Goal: Task Accomplishment & Management: Manage account settings

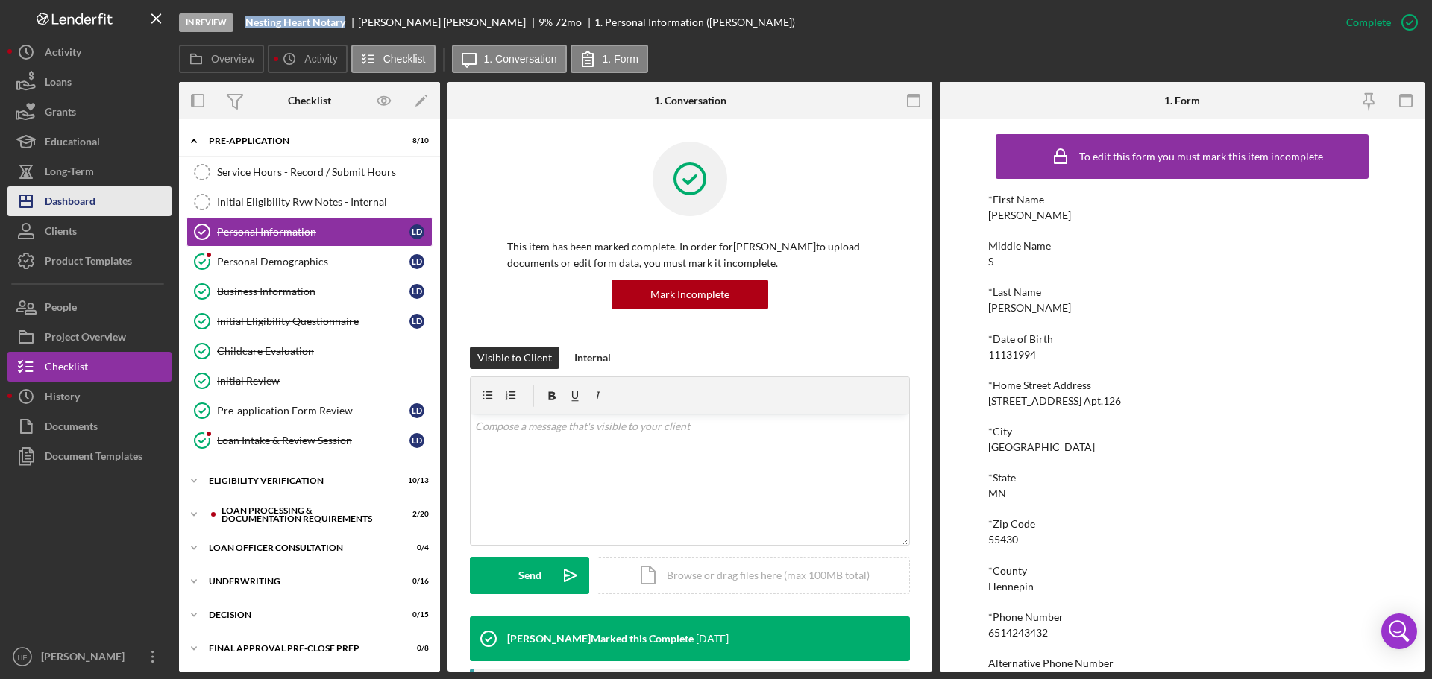
scroll to position [447, 0]
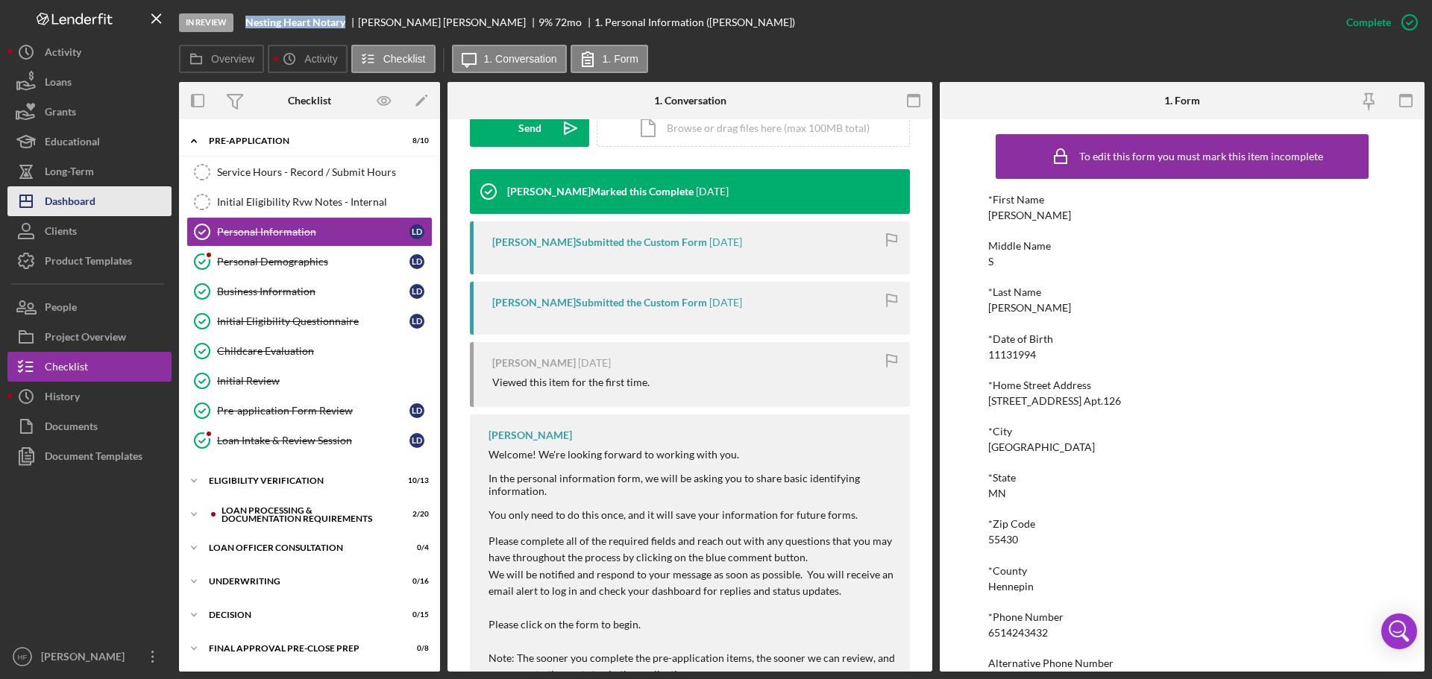
click at [51, 199] on div "Dashboard" at bounding box center [70, 203] width 51 height 34
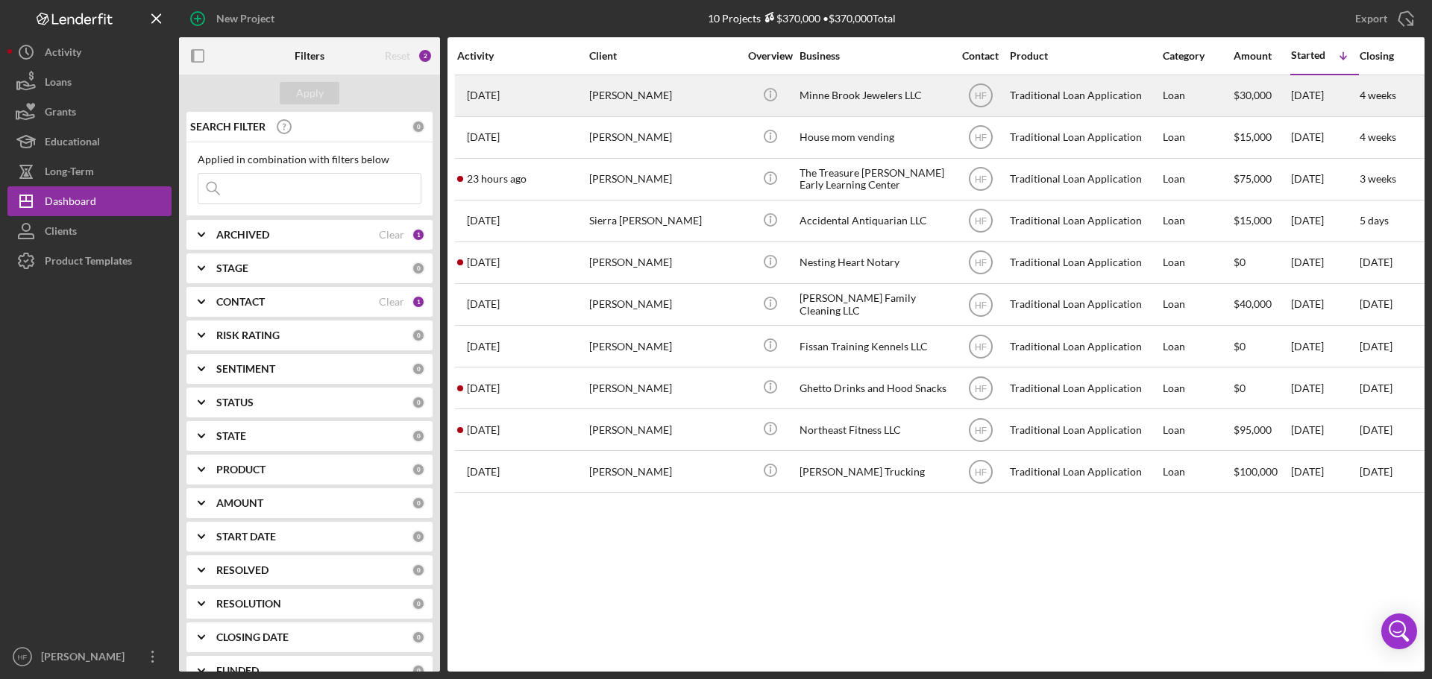
click at [656, 95] on div "[PERSON_NAME]" at bounding box center [663, 96] width 149 height 40
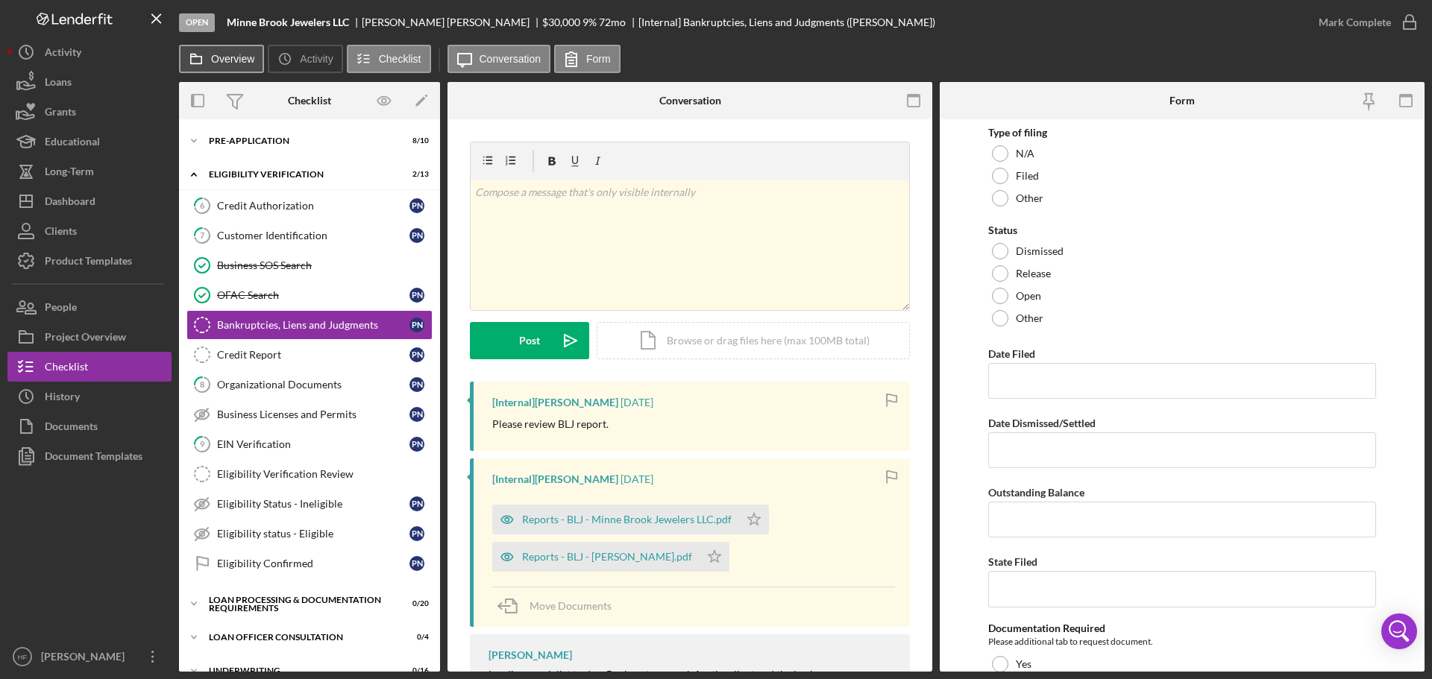
click at [208, 58] on icon at bounding box center [196, 59] width 30 height 30
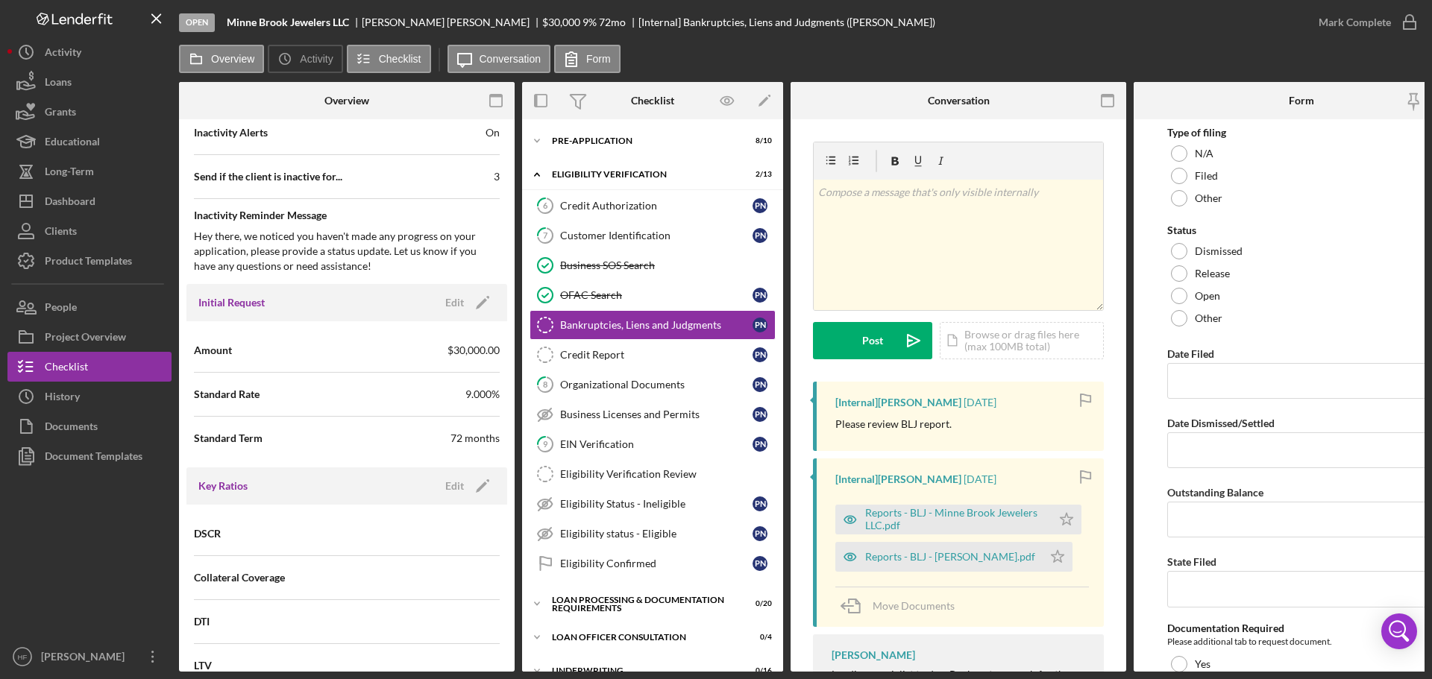
scroll to position [820, 0]
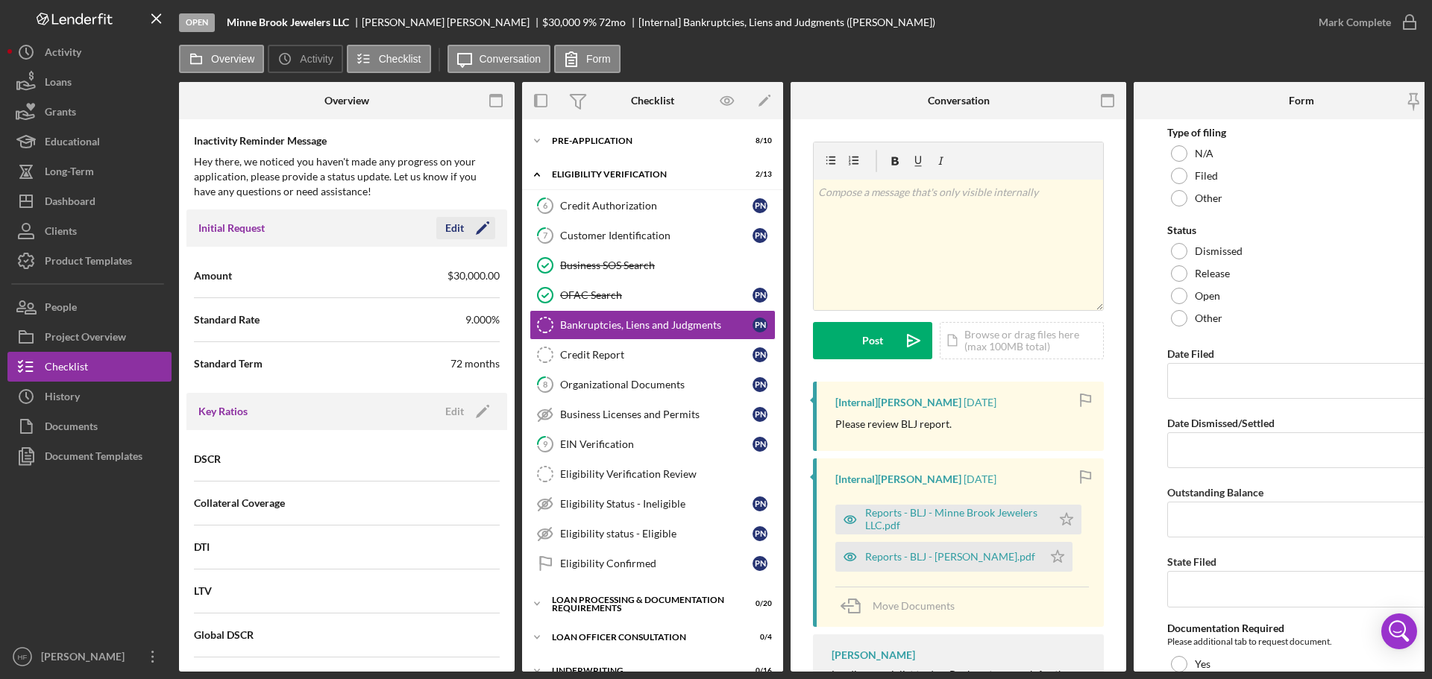
click at [465, 228] on icon "Icon/Edit" at bounding box center [482, 228] width 37 height 37
drag, startPoint x: 404, startPoint y: 275, endPoint x: 336, endPoint y: 267, distance: 68.4
click at [336, 267] on div "Amount $30,000" at bounding box center [347, 275] width 306 height 37
type input "$75,000"
click at [459, 227] on div "Save" at bounding box center [469, 228] width 21 height 22
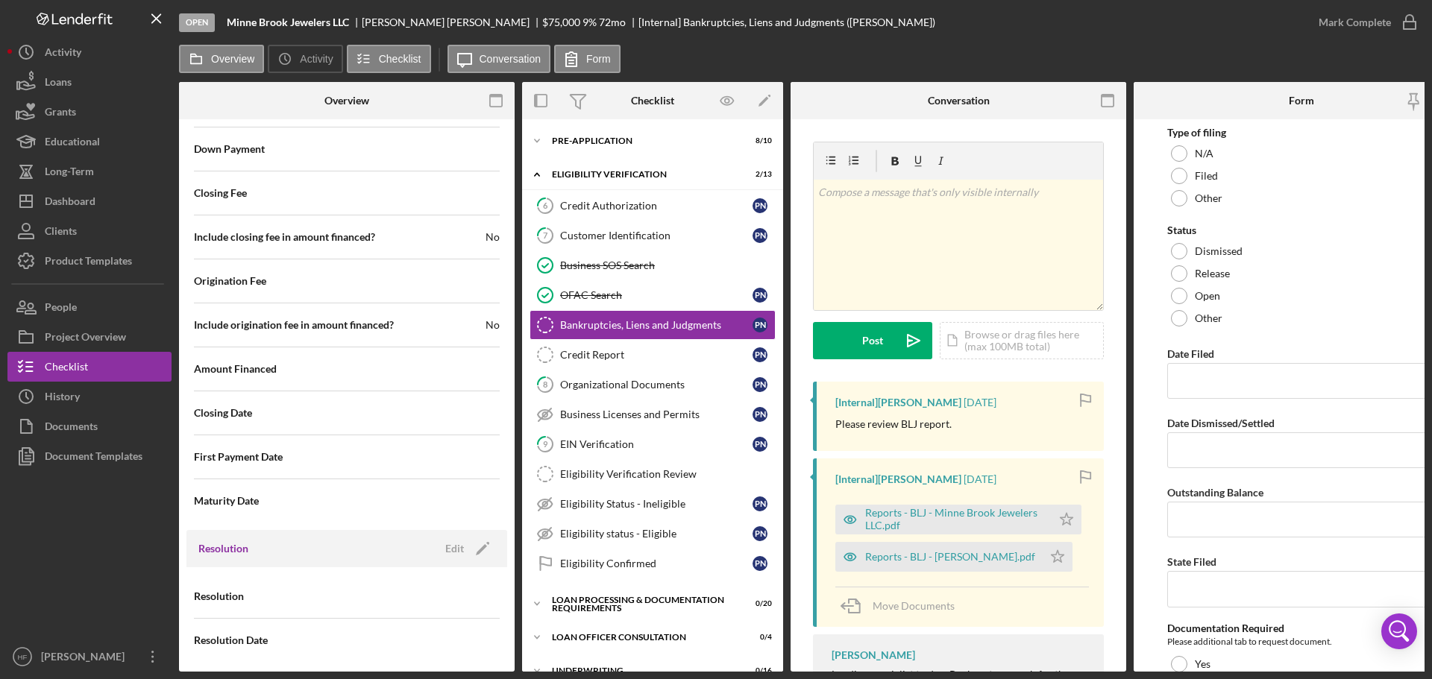
scroll to position [1720, 0]
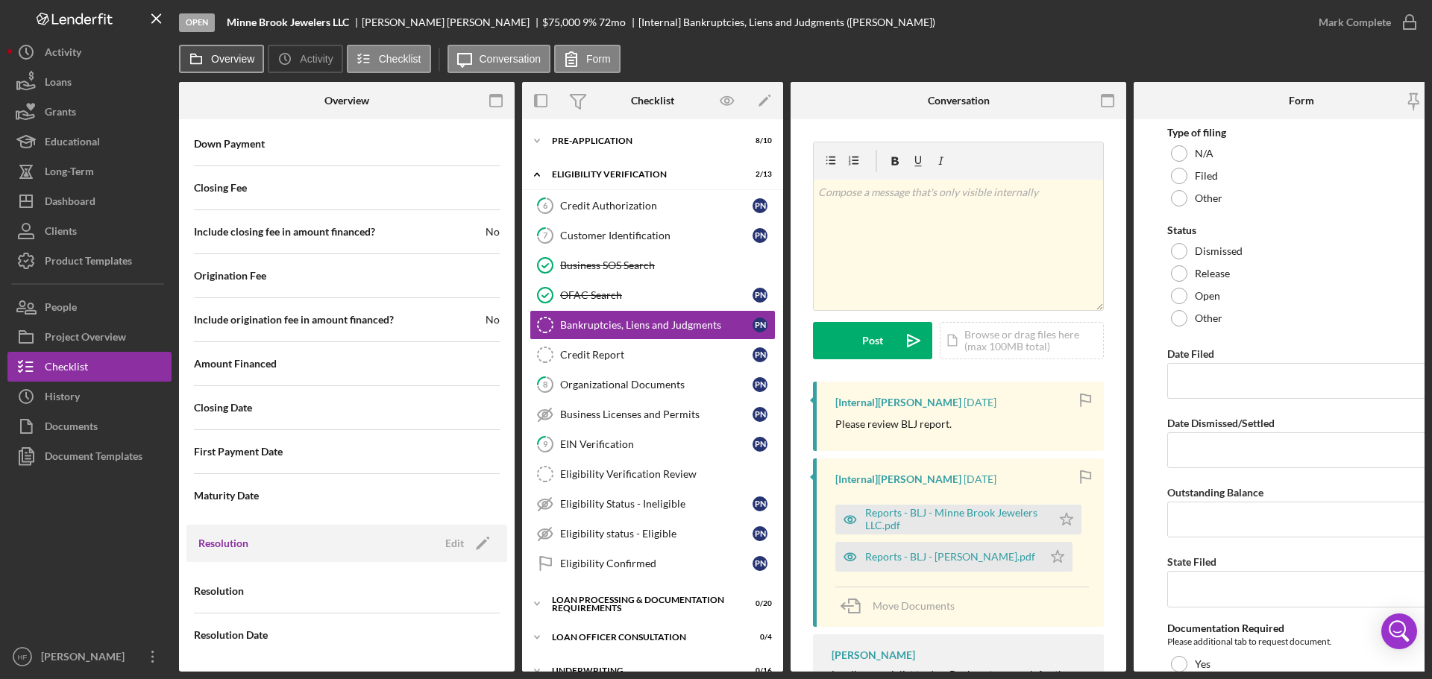
click at [229, 60] on label "Overview" at bounding box center [232, 59] width 43 height 12
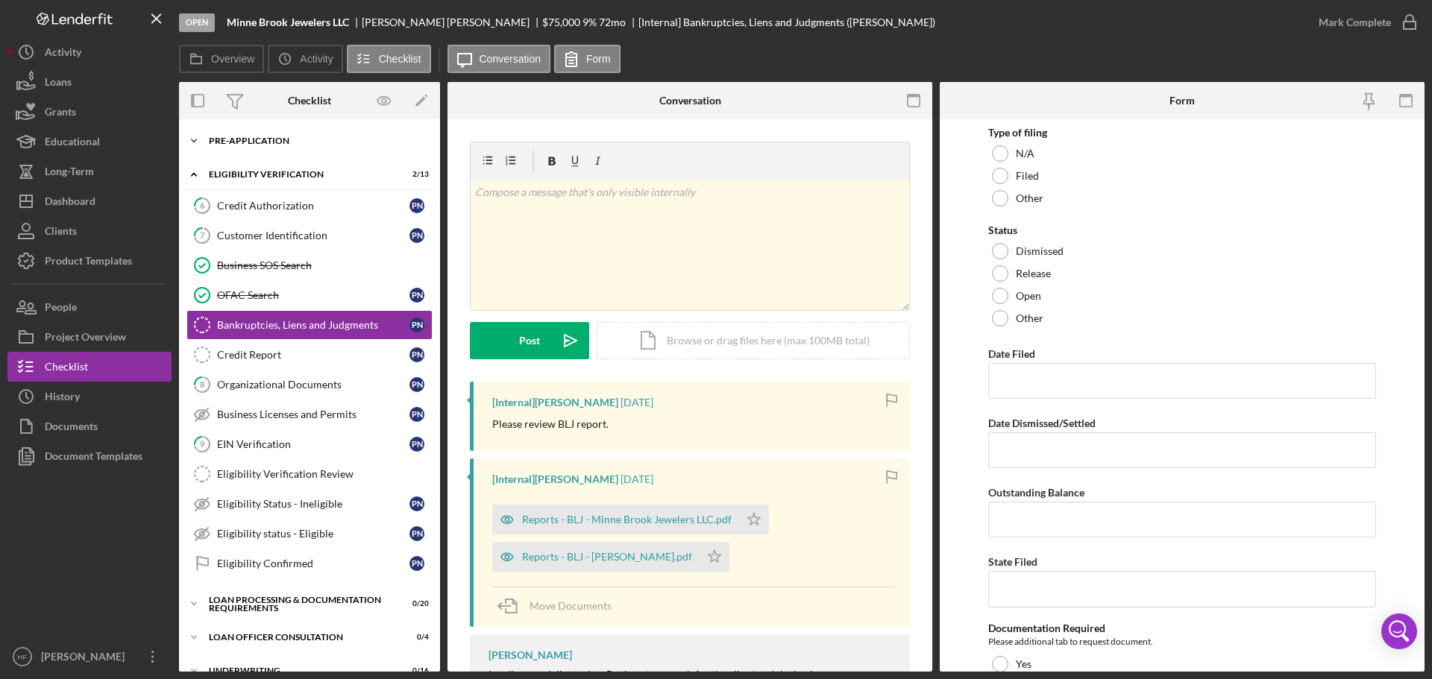
click at [309, 151] on div "Icon/Expander Pre-Application 8 / 10" at bounding box center [309, 141] width 261 height 30
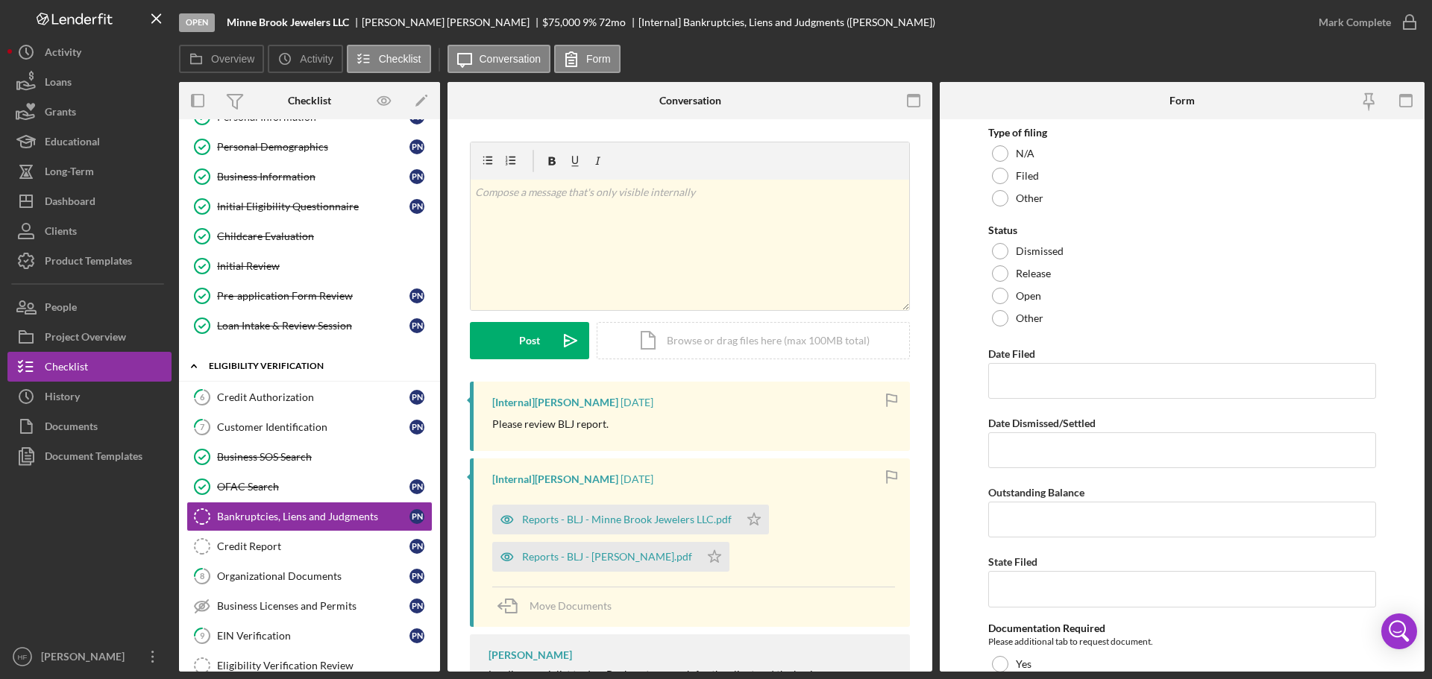
scroll to position [149, 0]
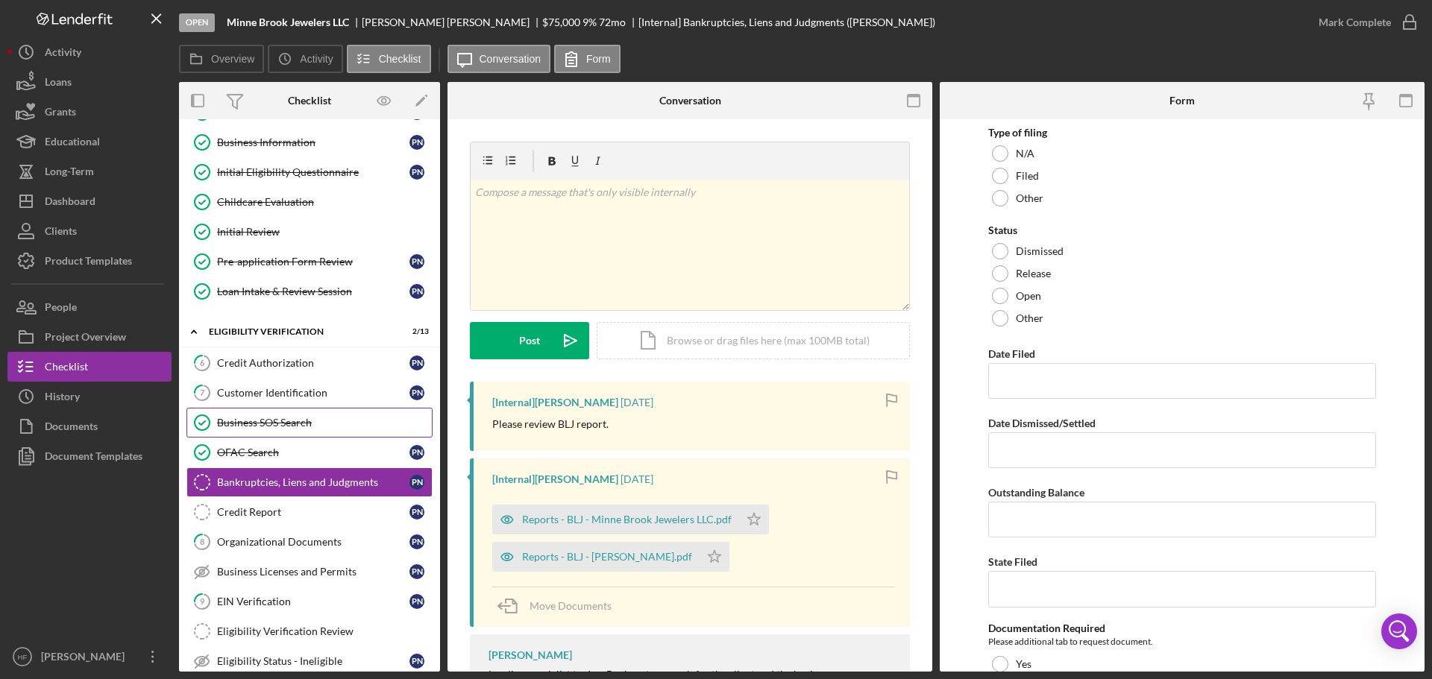
click at [310, 417] on div "Business SOS Search" at bounding box center [324, 423] width 215 height 12
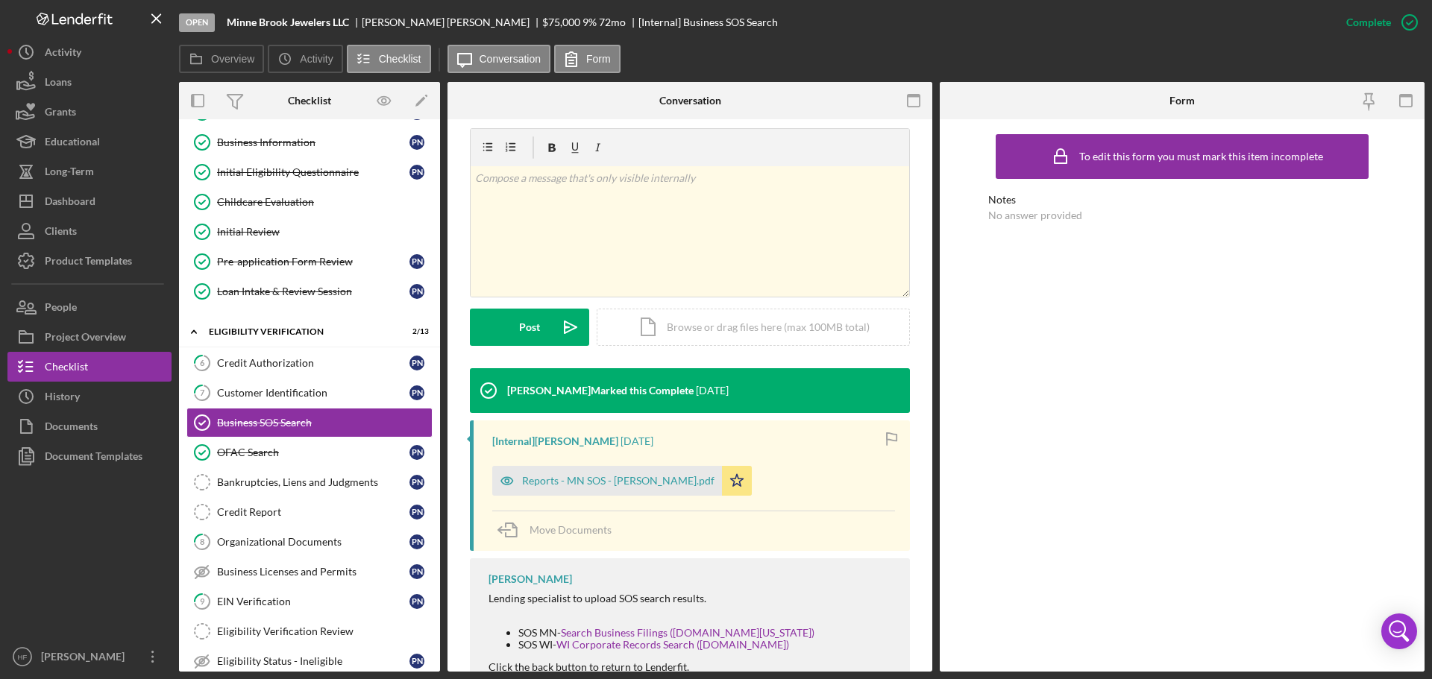
scroll to position [224, 0]
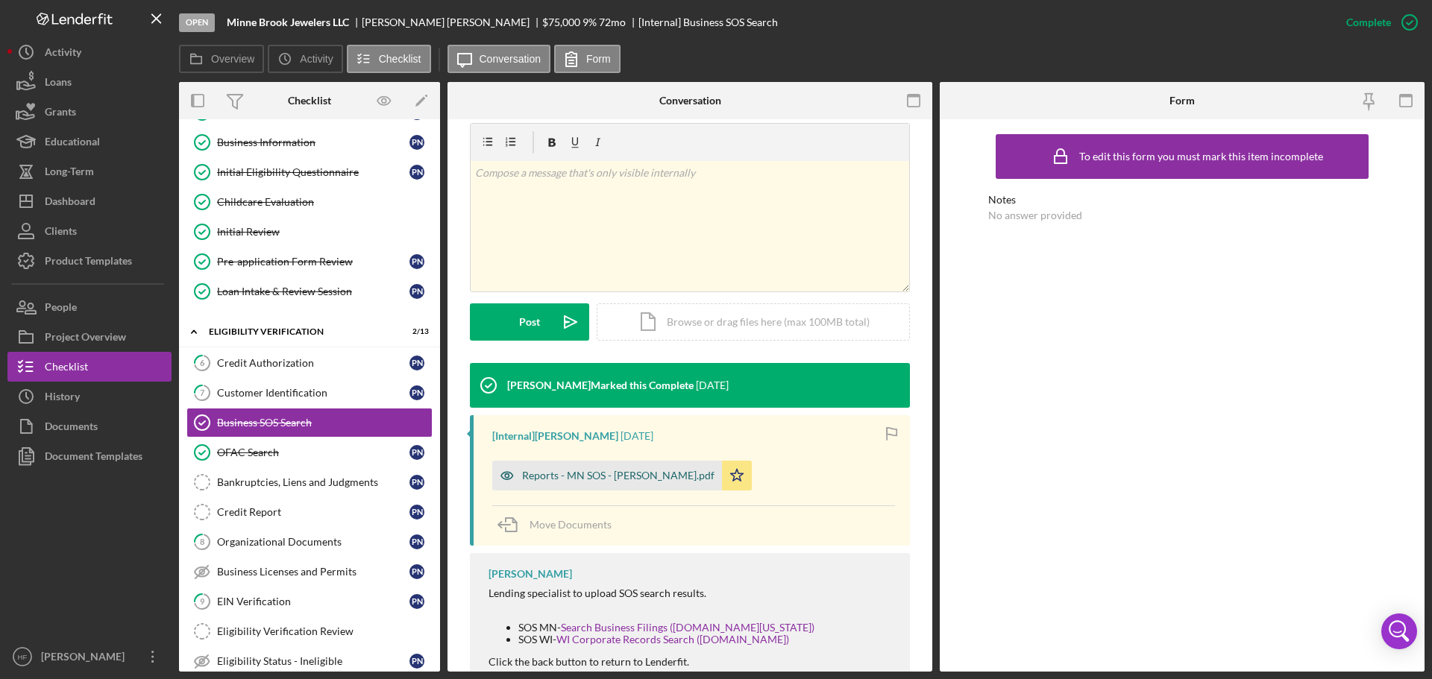
click at [599, 462] on div "Reports - MN SOS - [PERSON_NAME].pdf" at bounding box center [607, 476] width 230 height 30
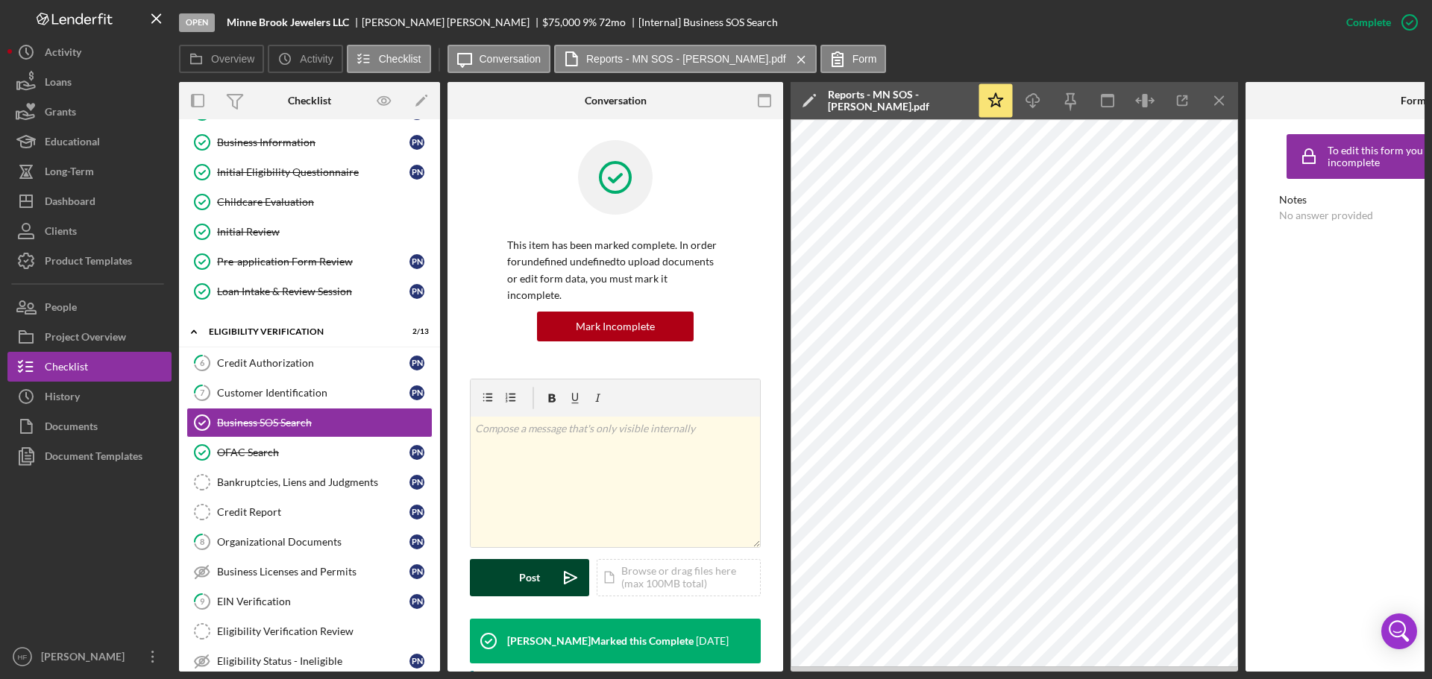
scroll to position [0, 0]
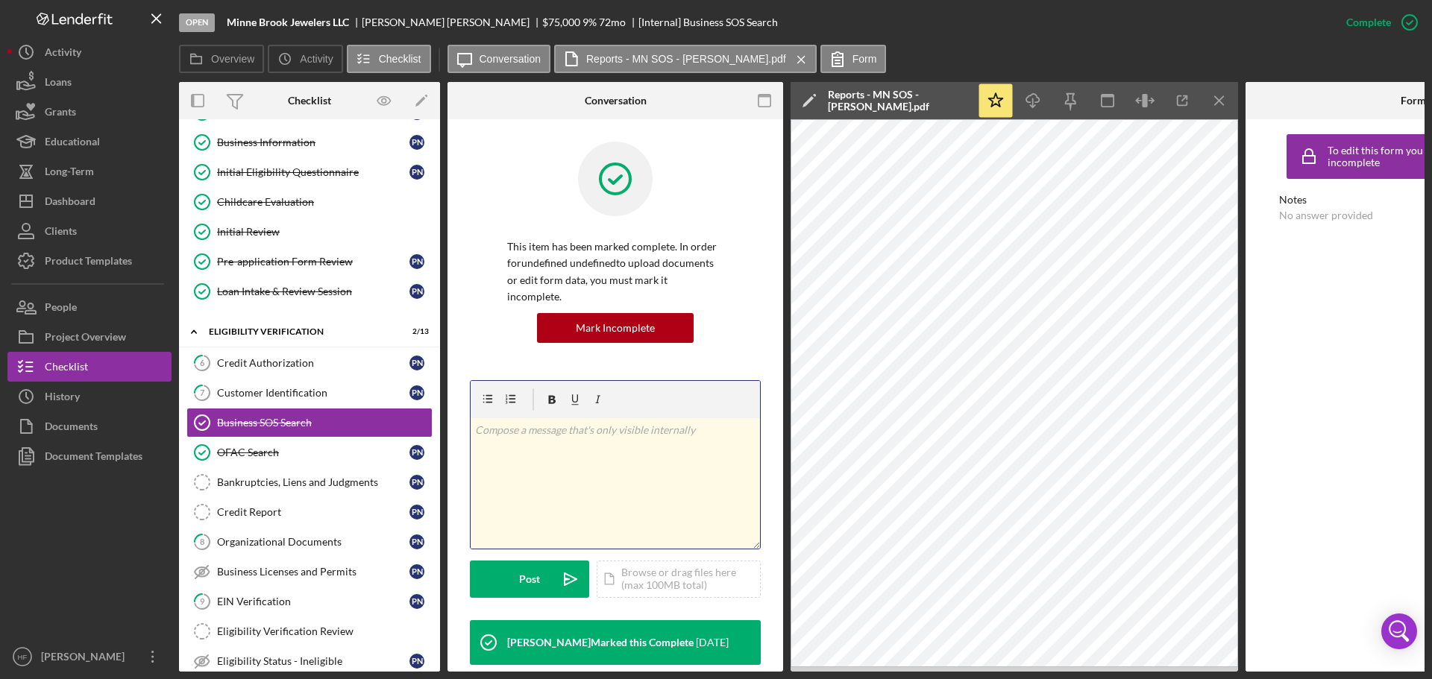
click at [594, 425] on div "v Color teal Color pink Remove color Add row above Add row below Add column bef…" at bounding box center [615, 483] width 289 height 131
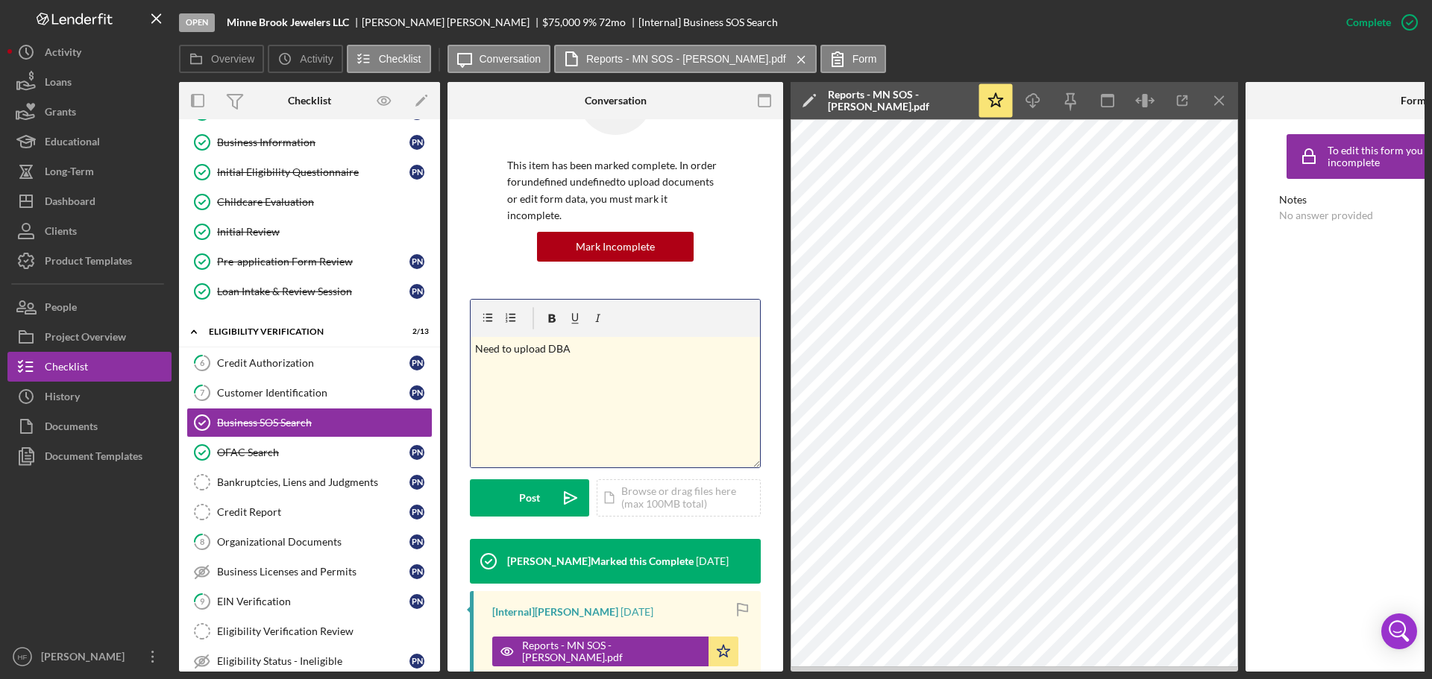
scroll to position [224, 0]
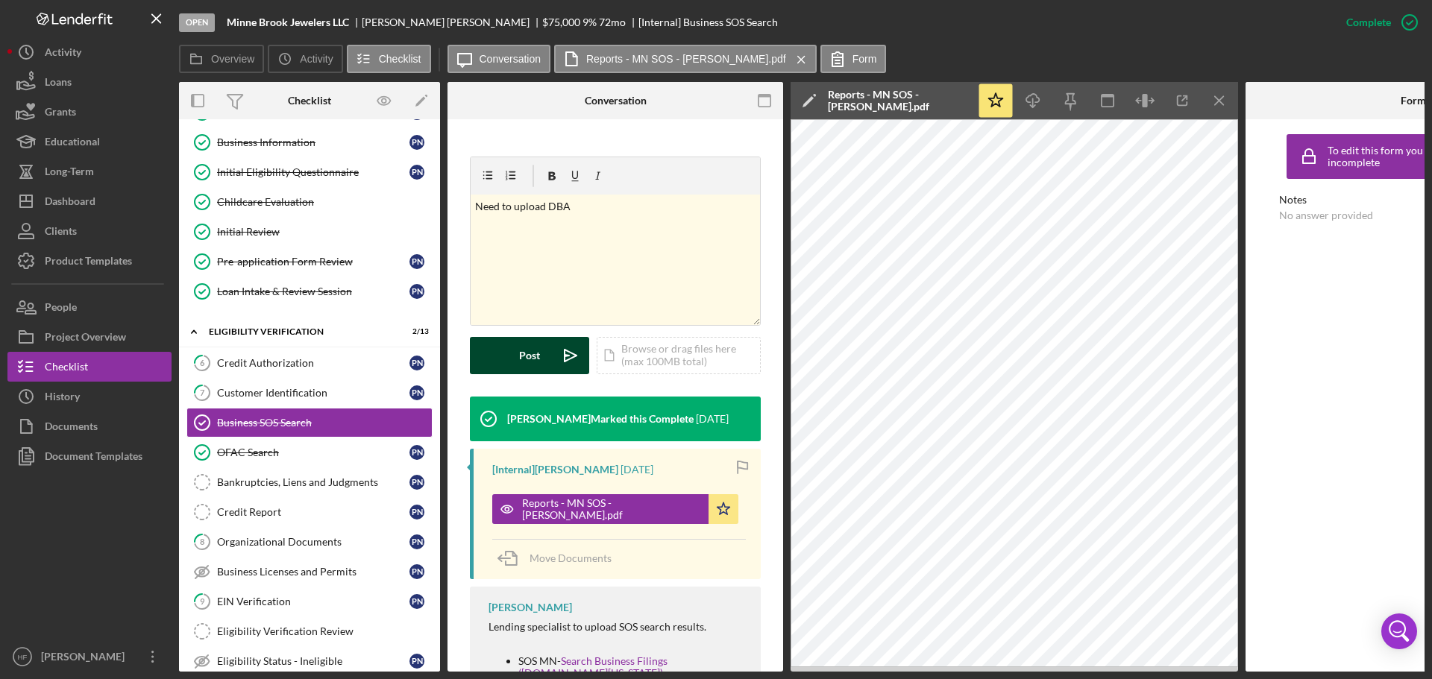
click at [534, 351] on div "Post" at bounding box center [529, 355] width 21 height 37
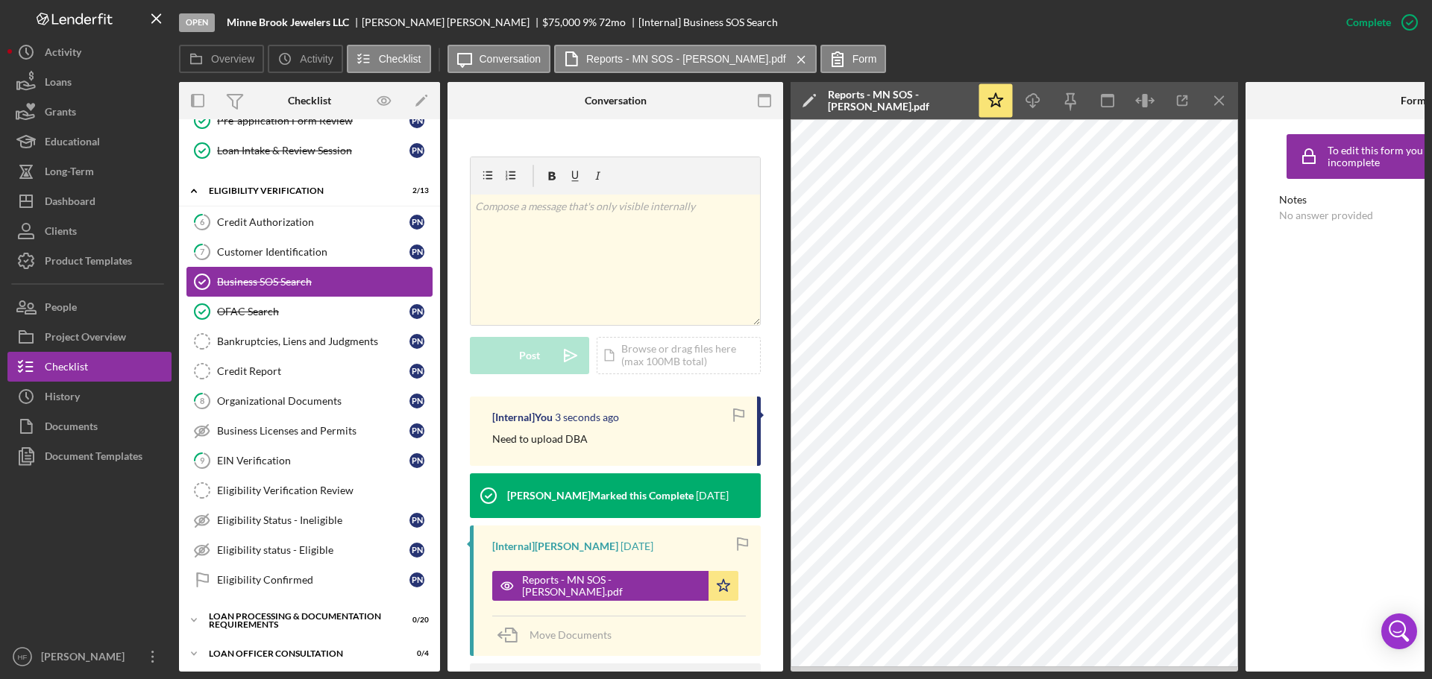
scroll to position [298, 0]
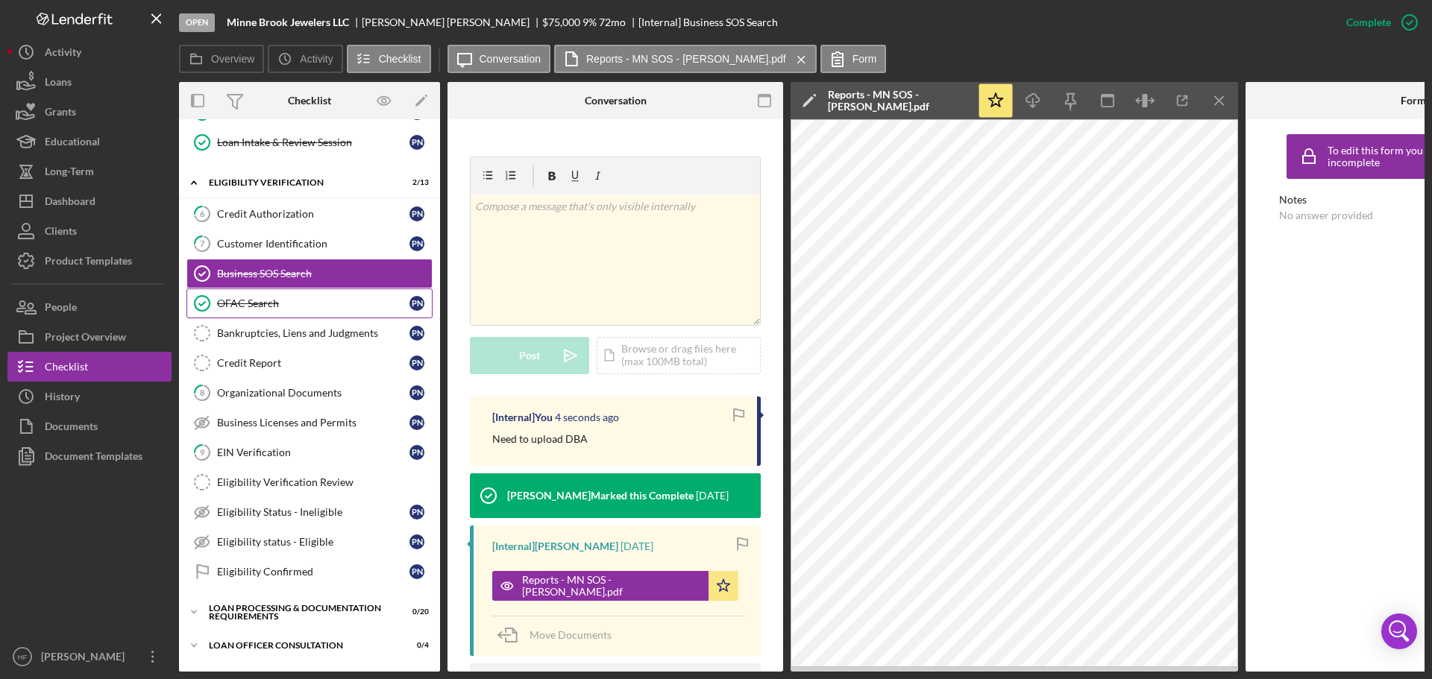
click at [358, 296] on link "OFAC Search OFAC Search P N" at bounding box center [309, 304] width 246 height 30
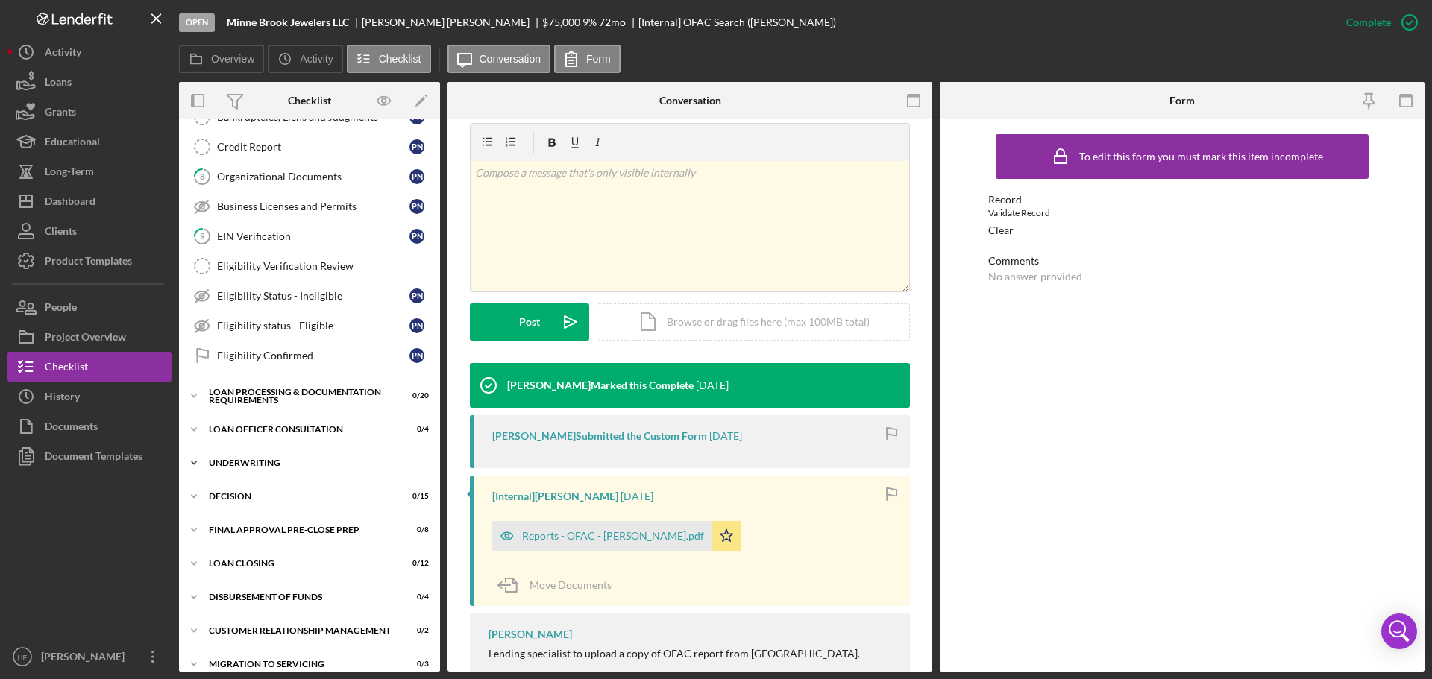
scroll to position [522, 0]
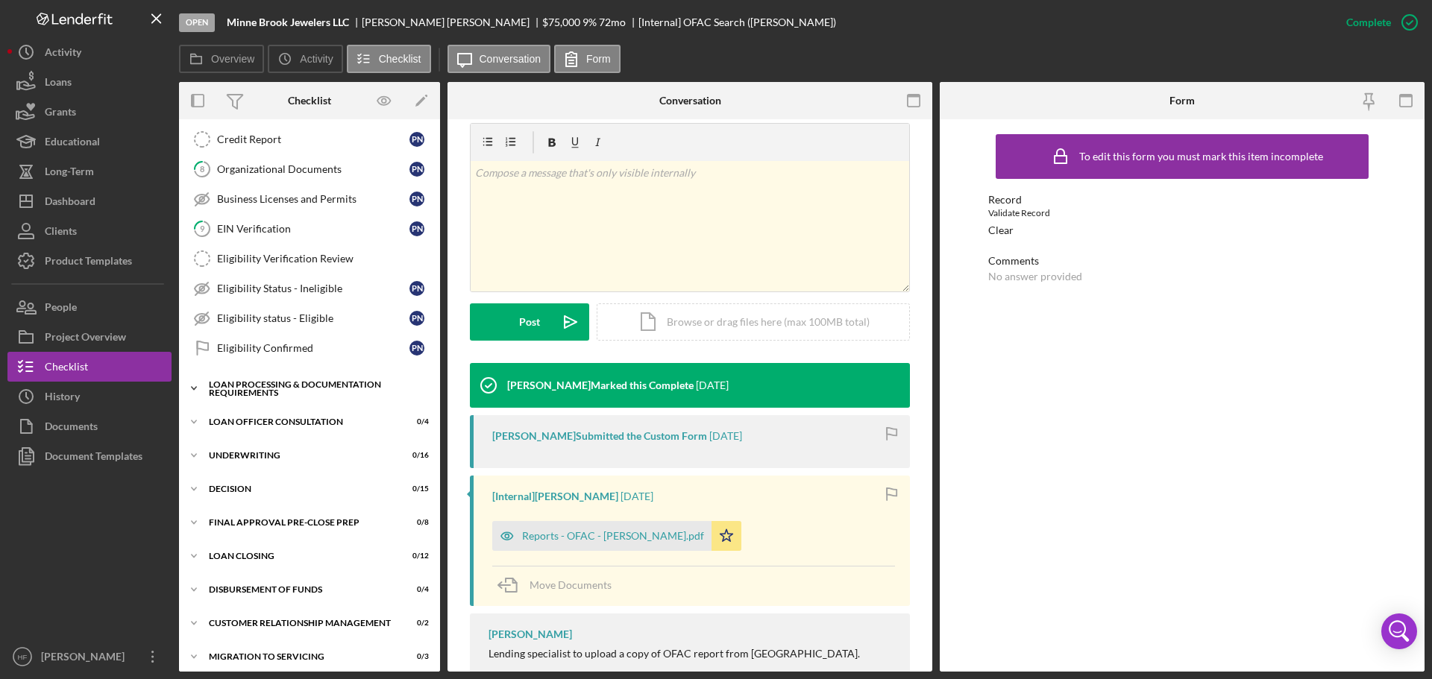
click at [289, 381] on div "Loan Processing & Documentation Requirements" at bounding box center [315, 388] width 213 height 17
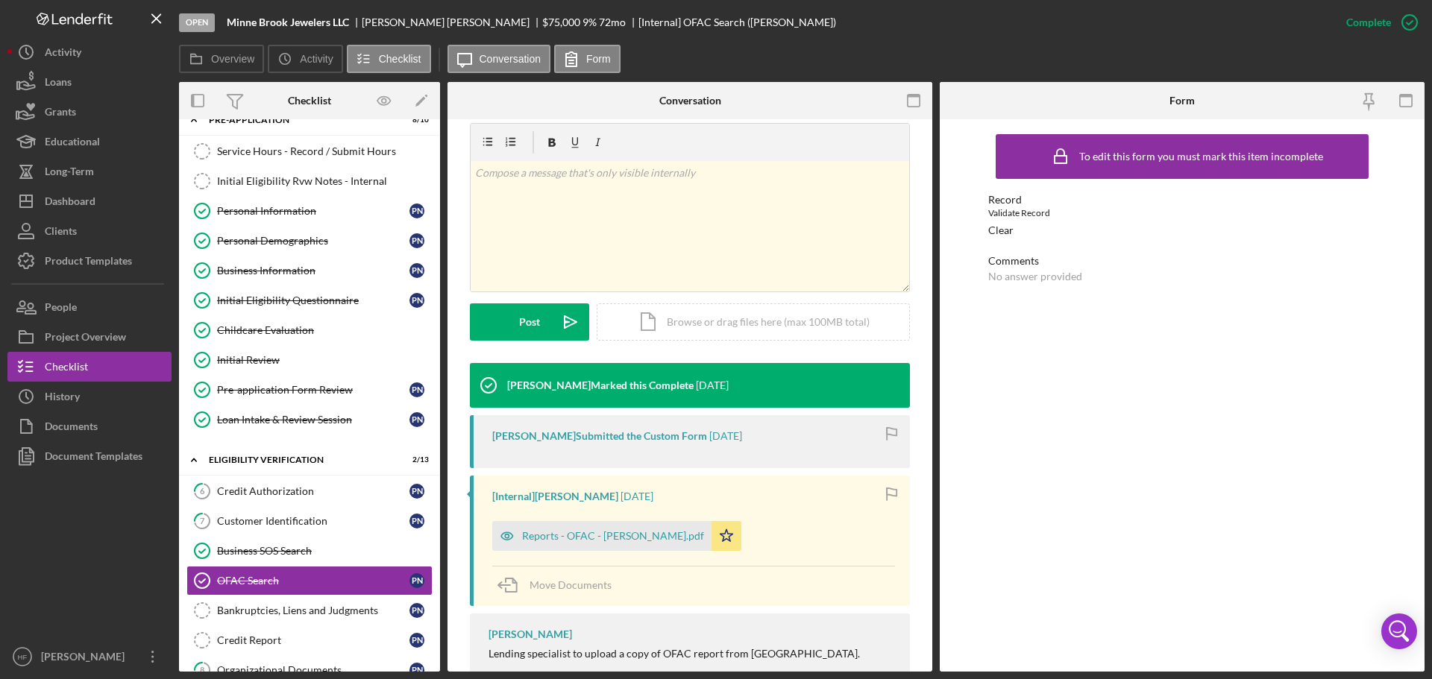
scroll to position [0, 0]
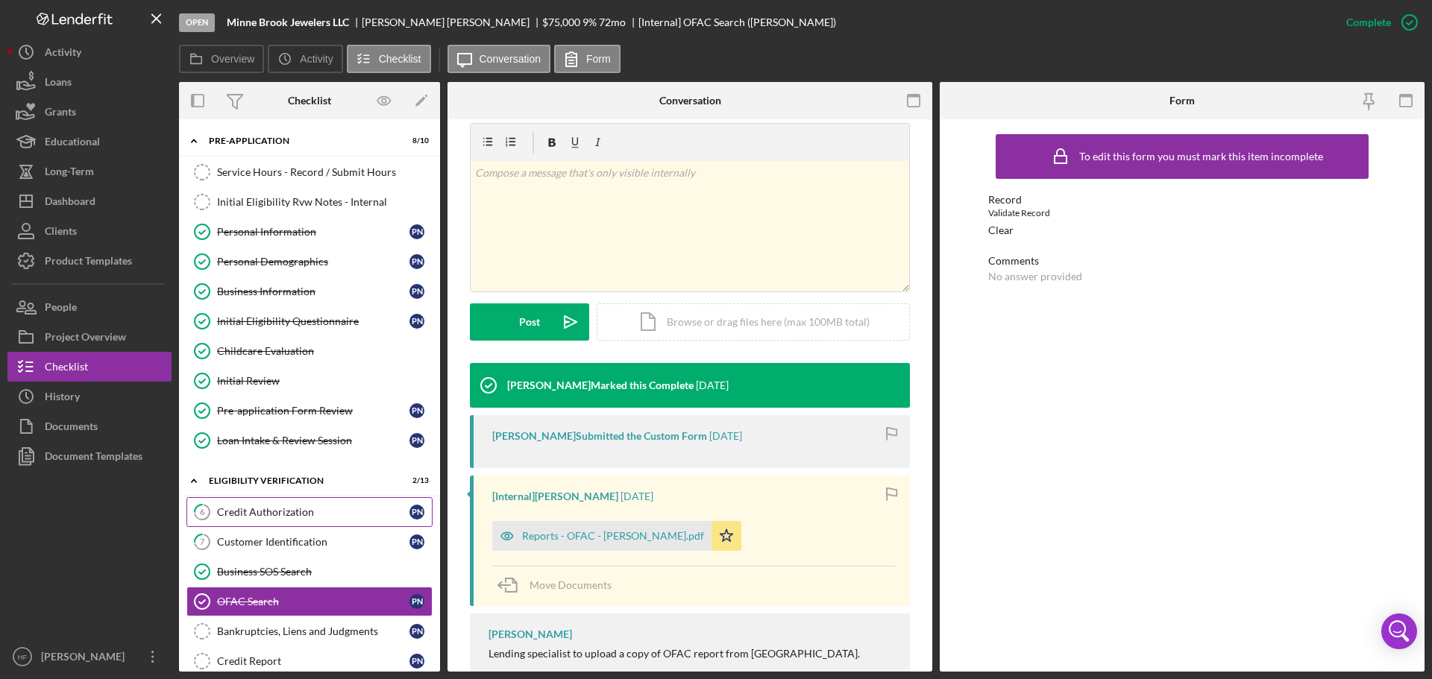
click at [349, 516] on div "Credit Authorization" at bounding box center [313, 512] width 192 height 12
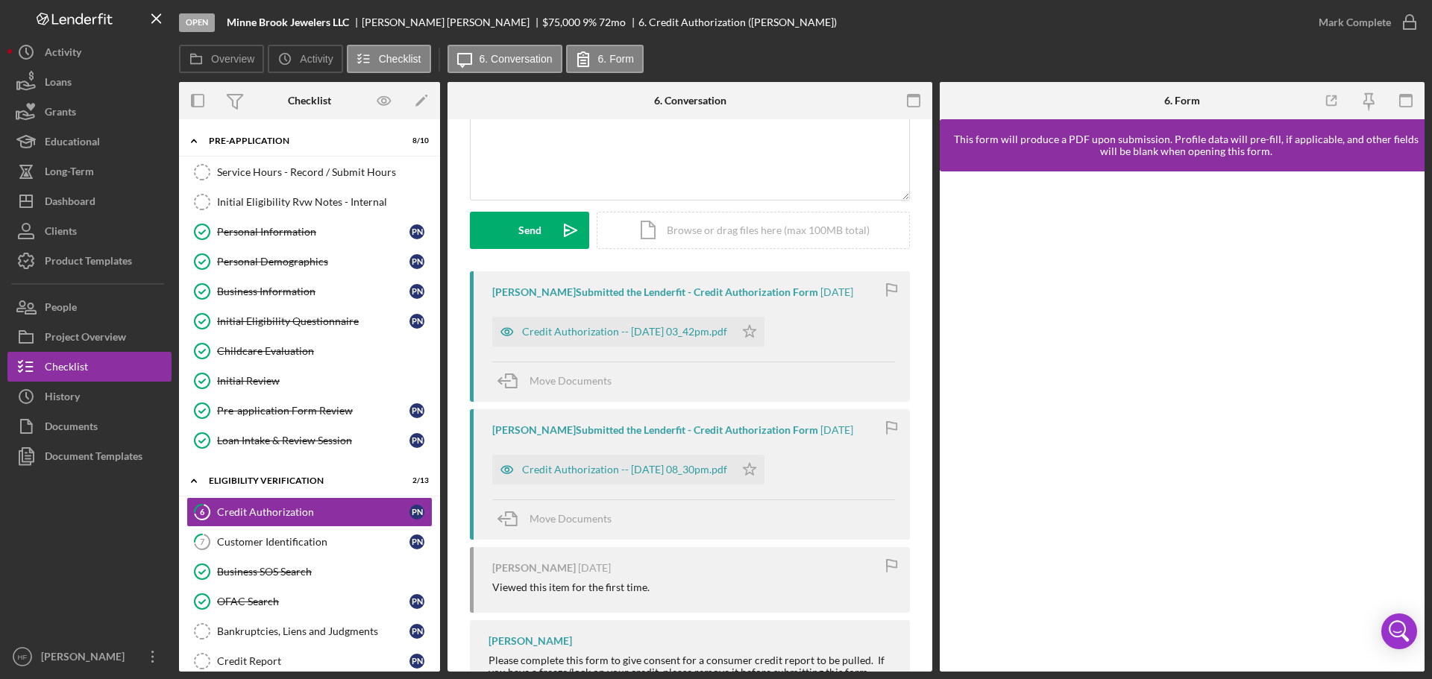
scroll to position [149, 0]
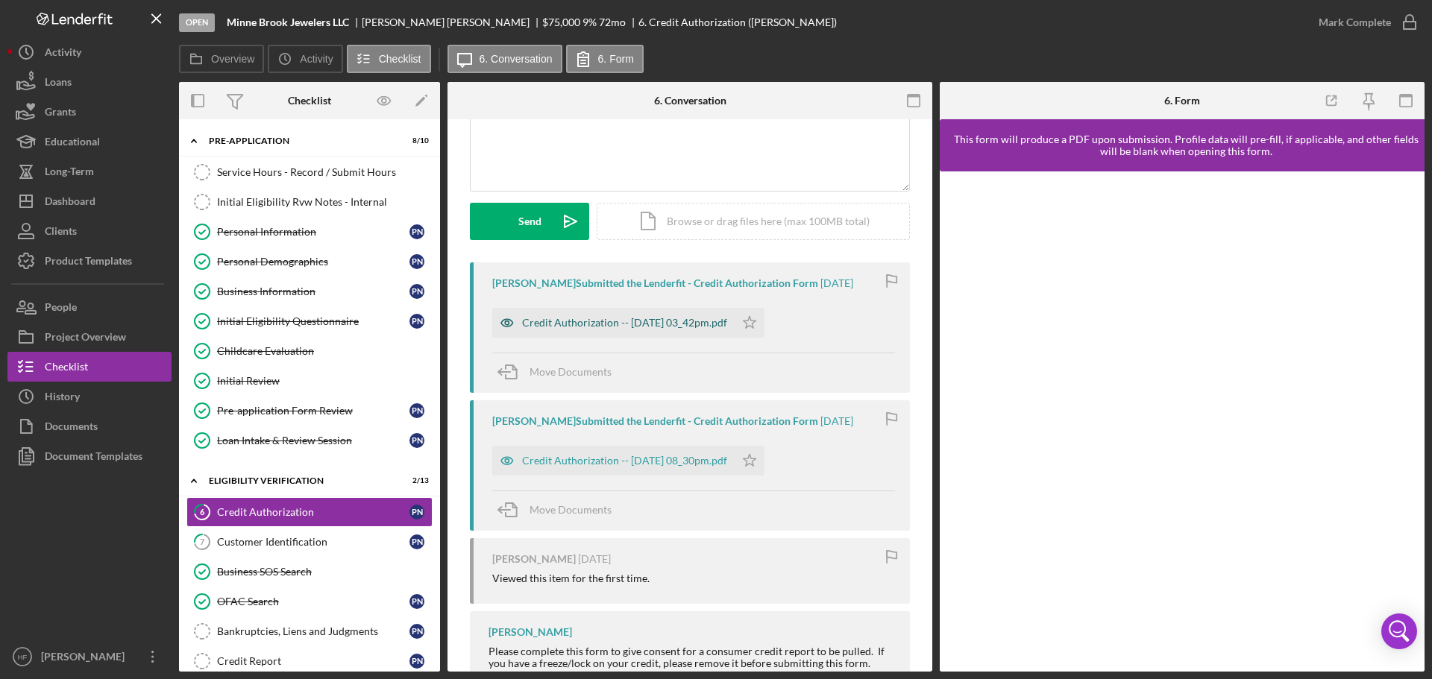
click at [638, 324] on div "Credit Authorization -- [DATE] 03_42pm.pdf" at bounding box center [624, 323] width 205 height 12
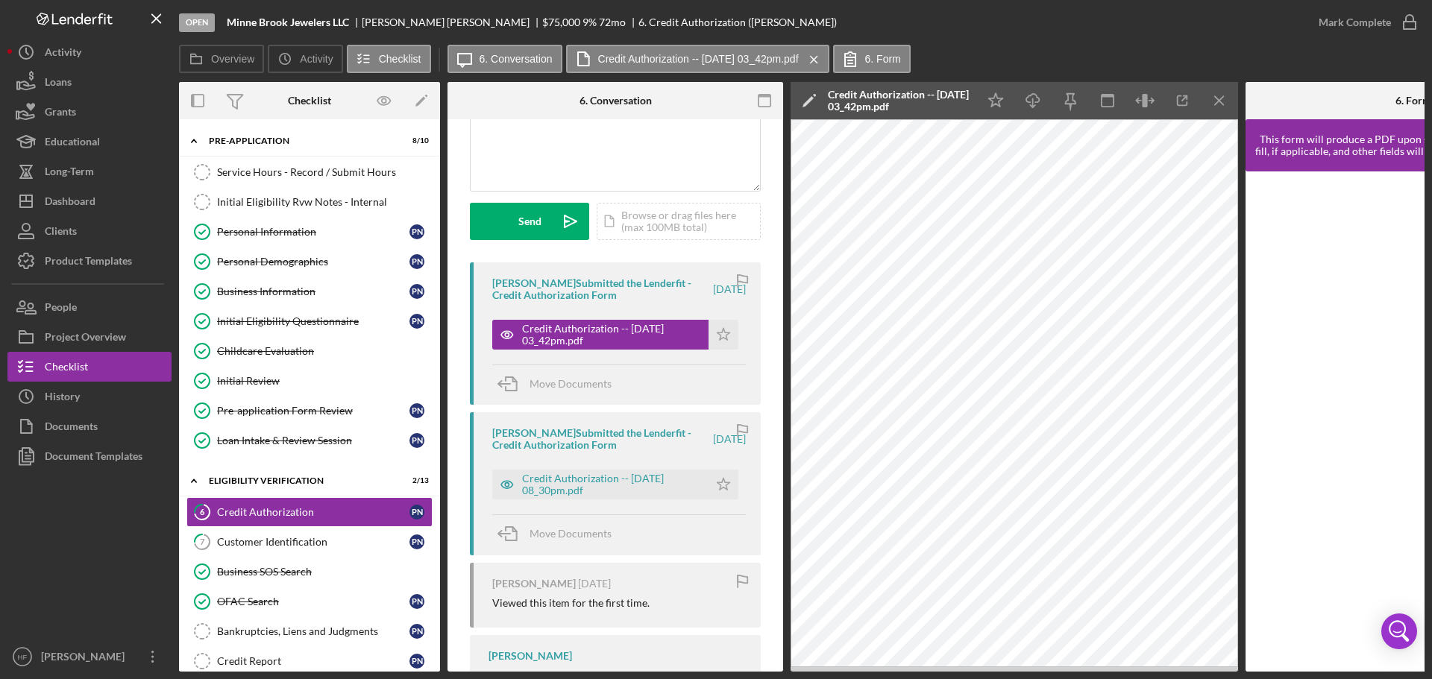
scroll to position [0, 146]
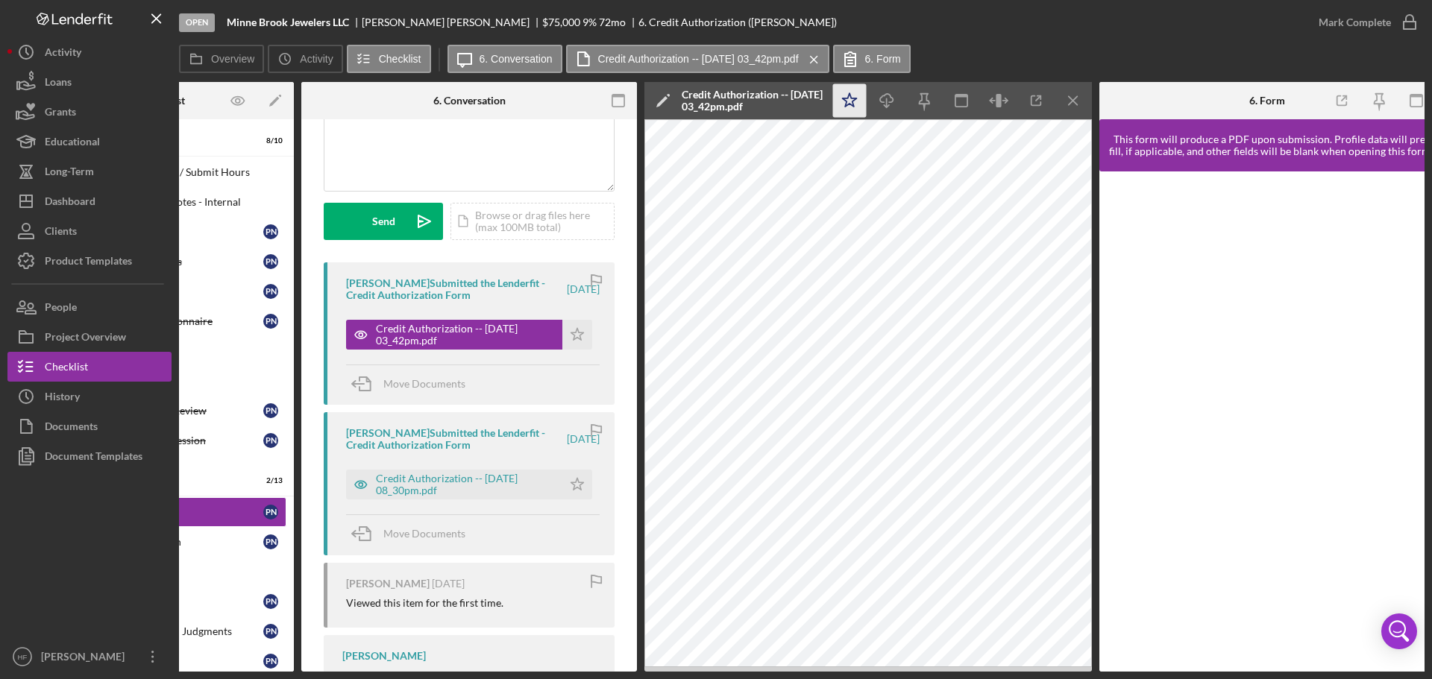
click at [854, 102] on icon "Icon/Star" at bounding box center [850, 101] width 34 height 34
click at [1371, 28] on div "Mark Complete" at bounding box center [1354, 22] width 72 height 30
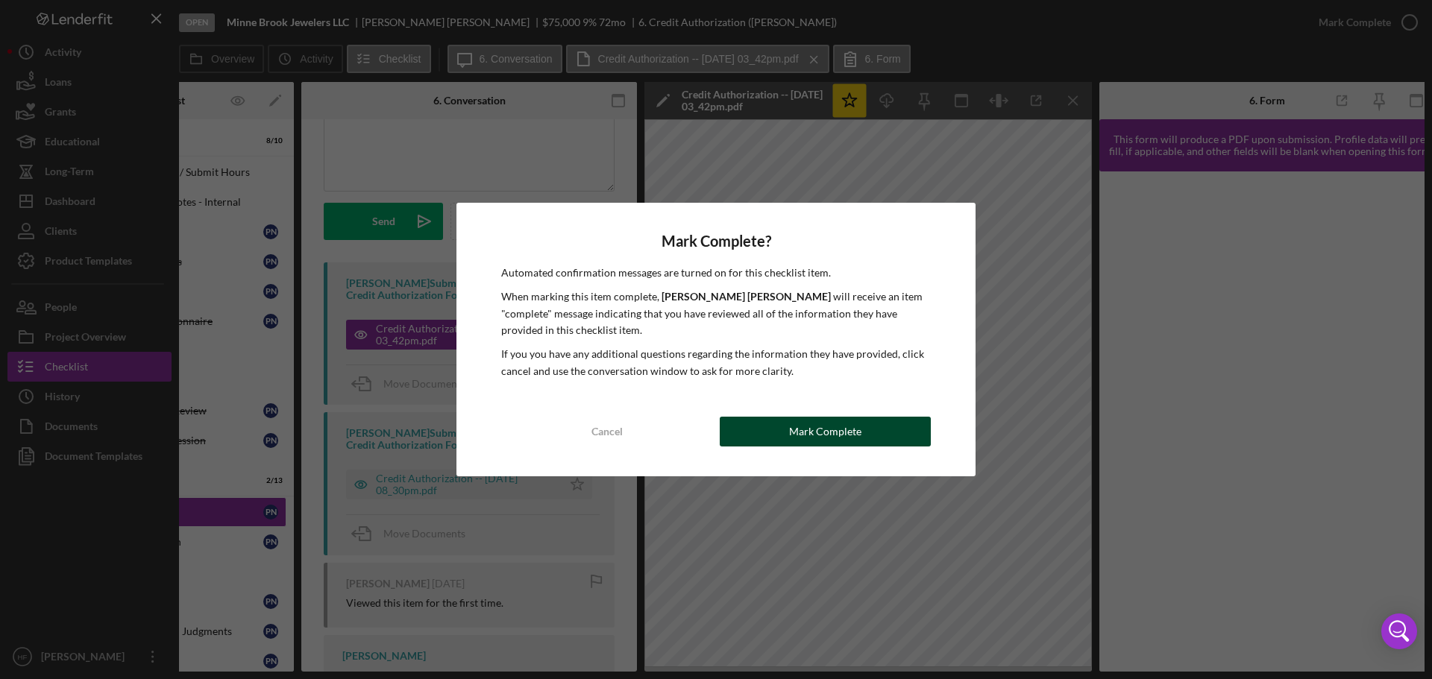
click at [843, 437] on div "Mark Complete" at bounding box center [825, 432] width 72 height 30
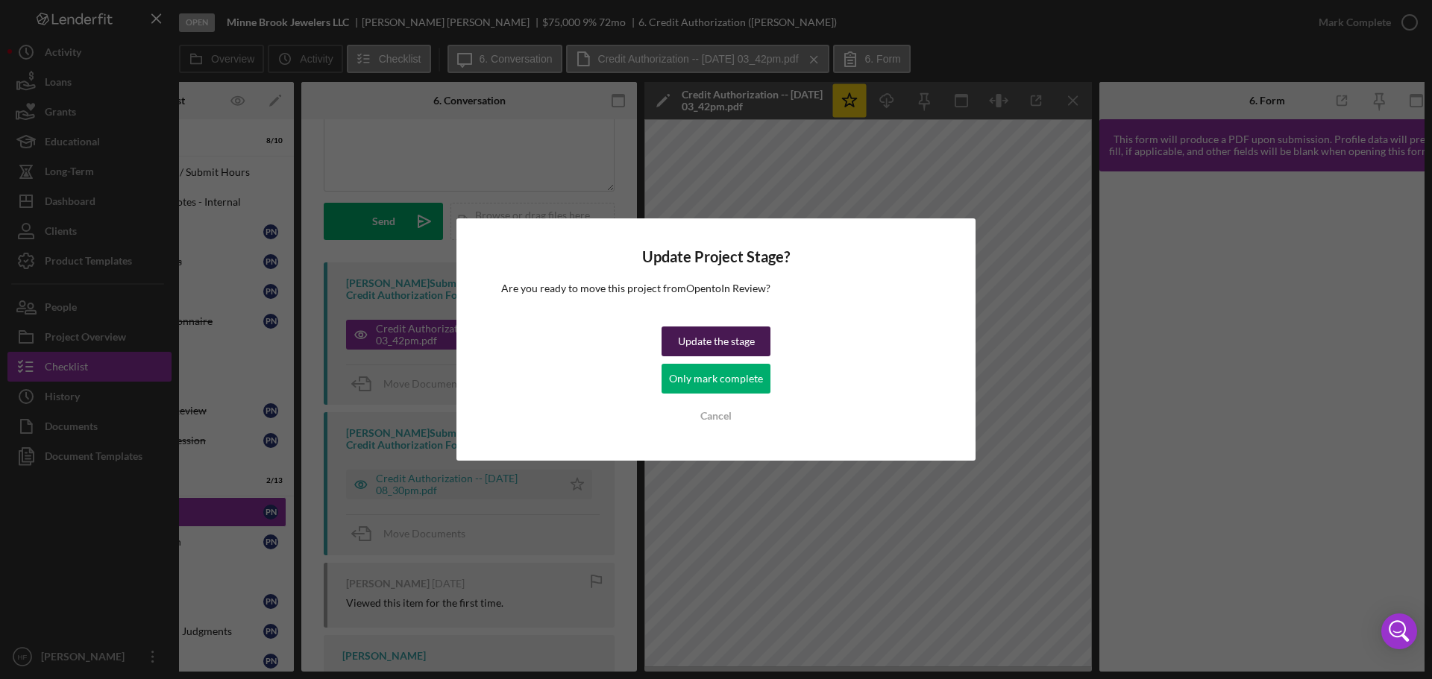
click at [705, 351] on div "Update the stage" at bounding box center [716, 342] width 77 height 30
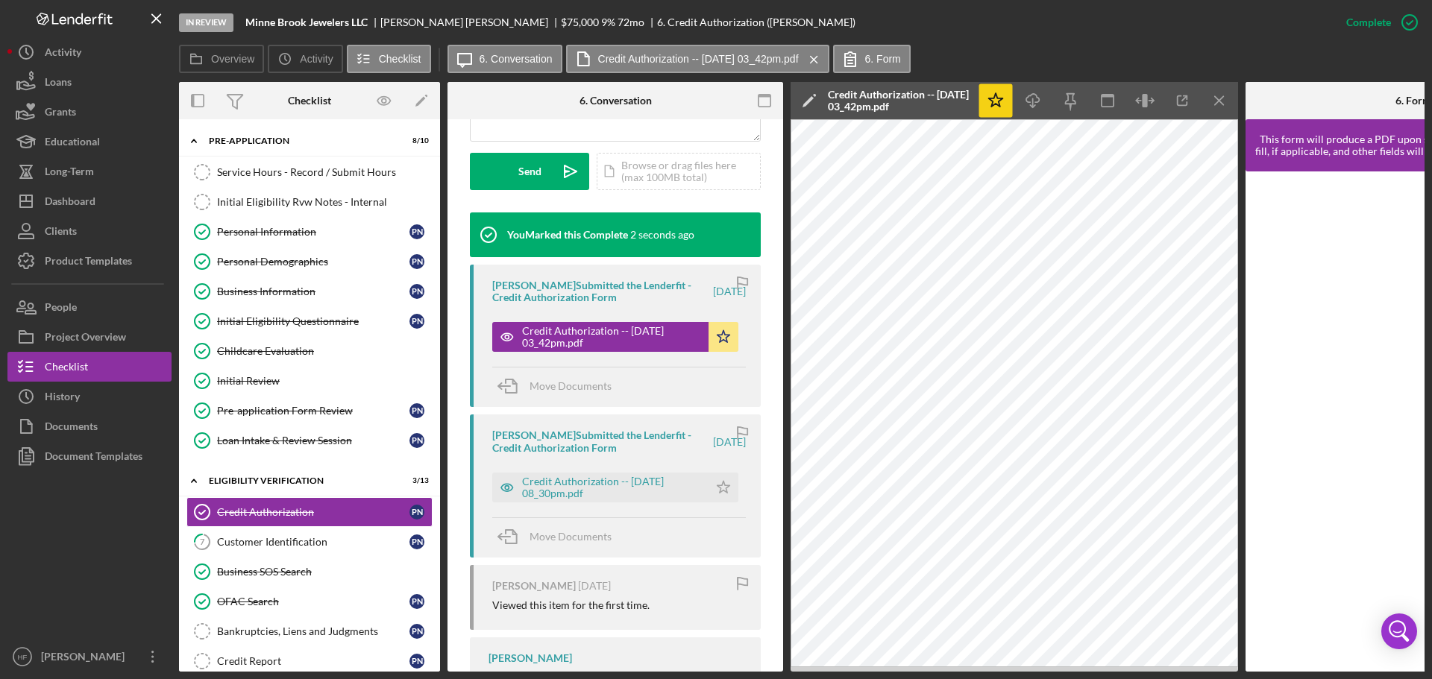
scroll to position [445, 0]
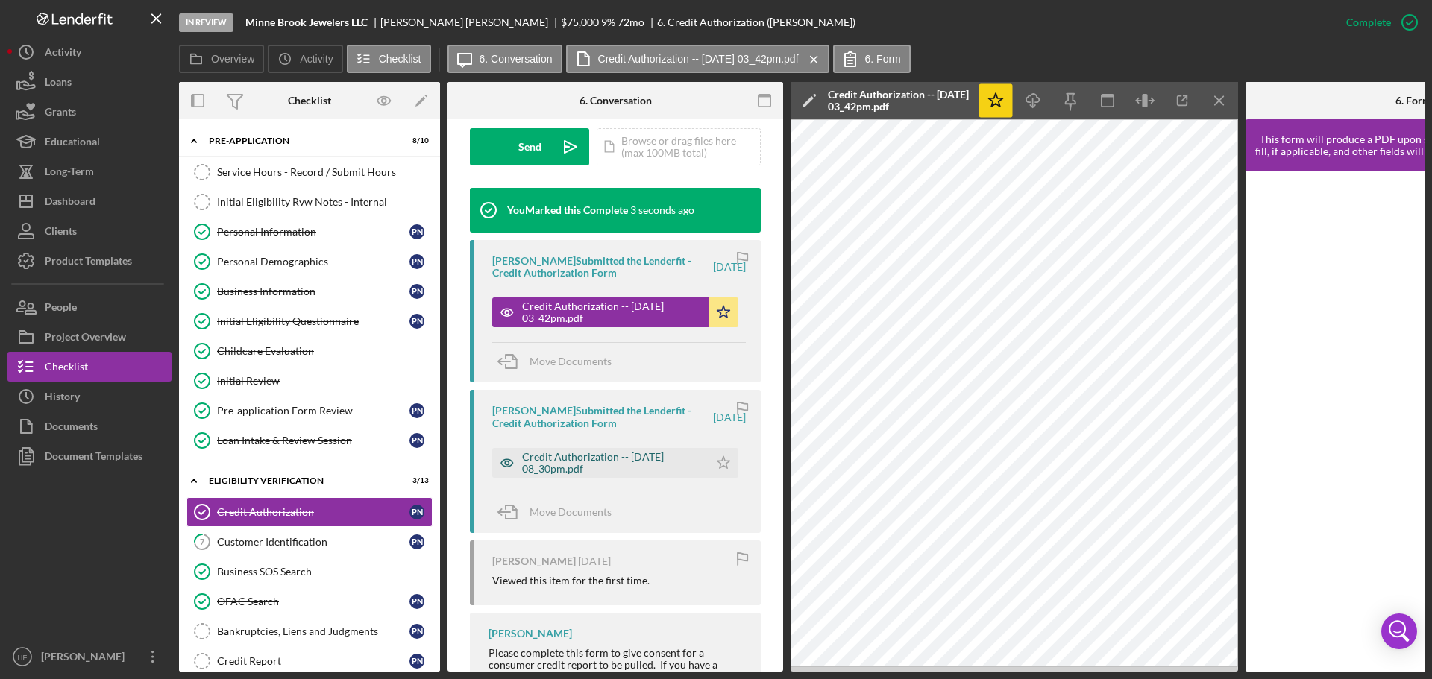
click at [612, 456] on div "Credit Authorization -- [DATE] 08_30pm.pdf" at bounding box center [611, 463] width 179 height 24
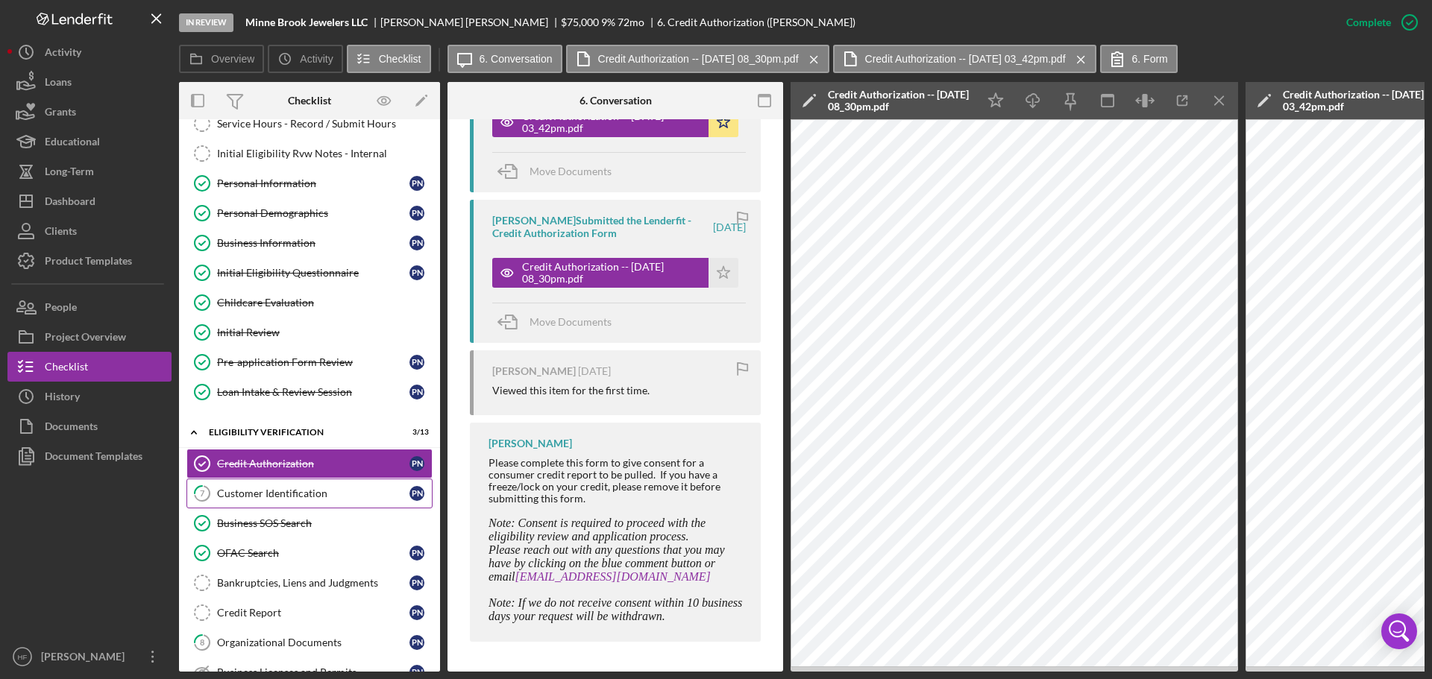
scroll to position [75, 0]
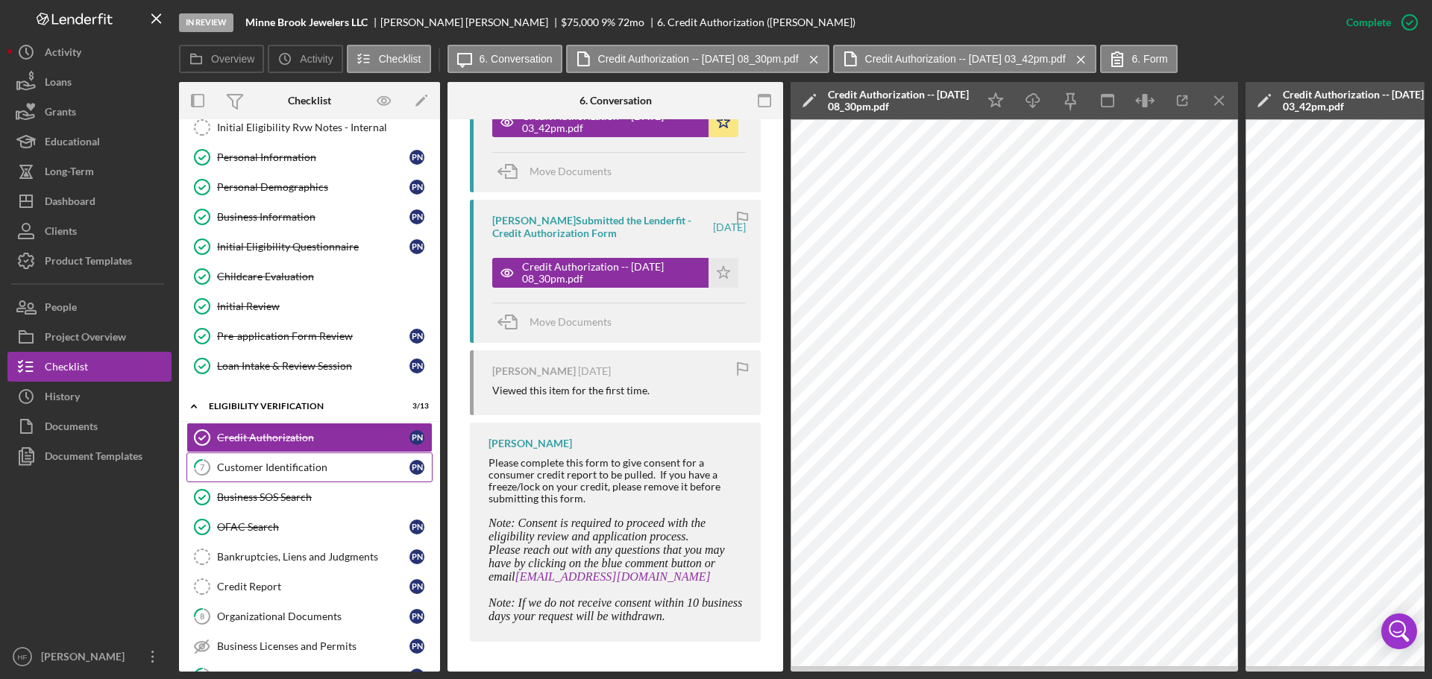
click at [347, 480] on link "7 Customer Identification P N" at bounding box center [309, 468] width 246 height 30
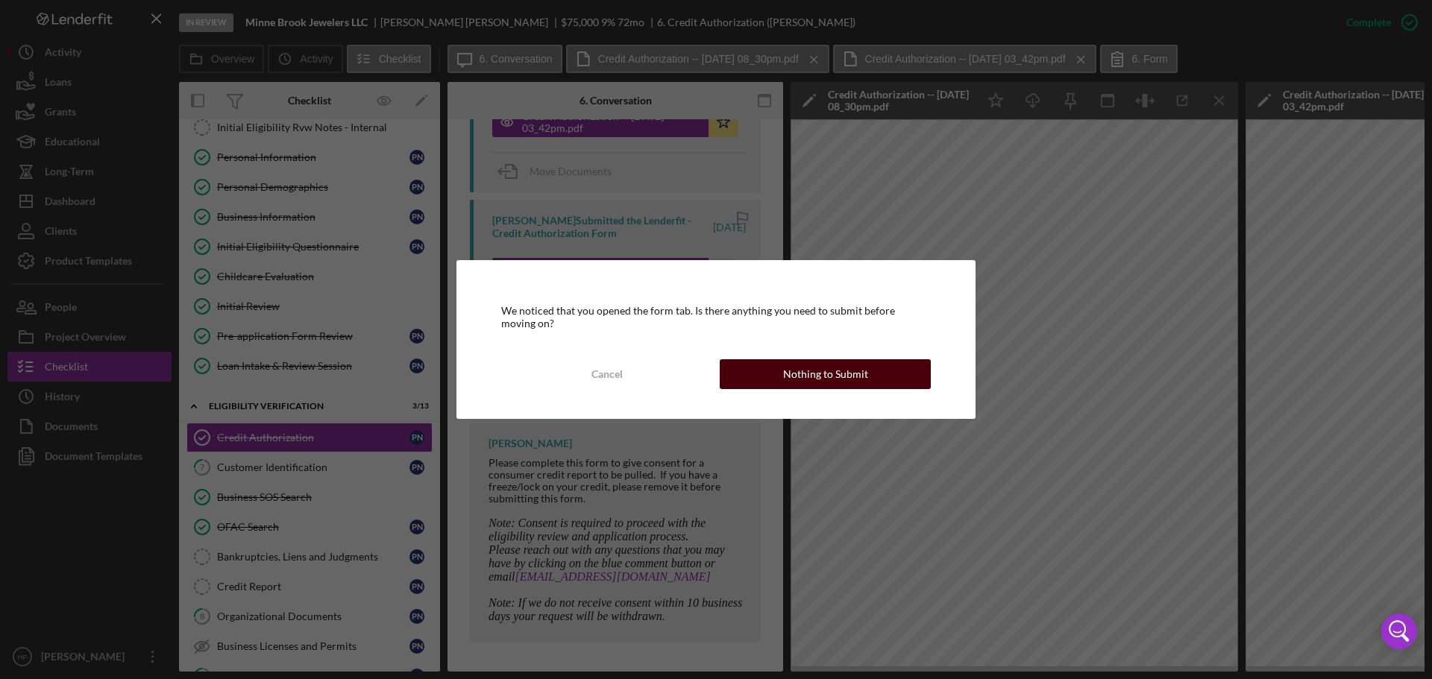
click at [833, 376] on div "Nothing to Submit" at bounding box center [825, 374] width 85 height 30
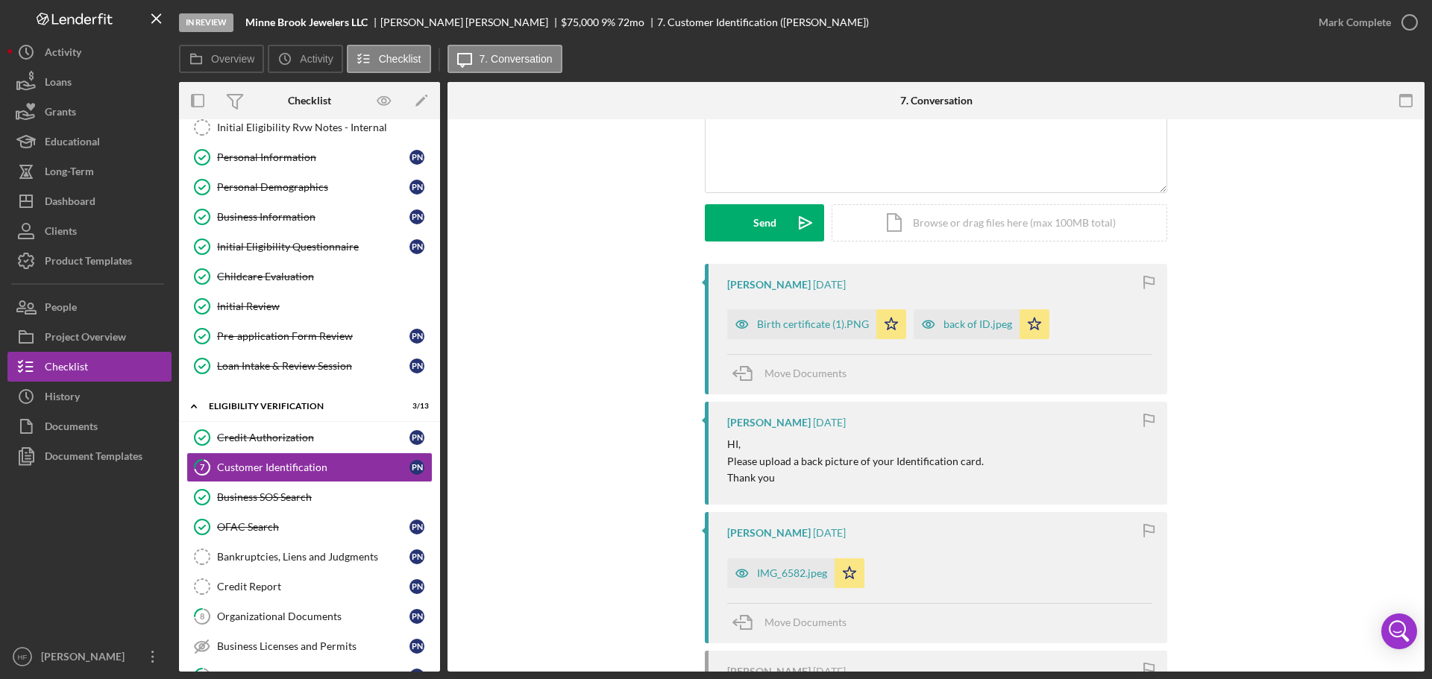
scroll to position [149, 0]
click at [828, 329] on div "Birth certificate (1).PNG" at bounding box center [813, 323] width 112 height 12
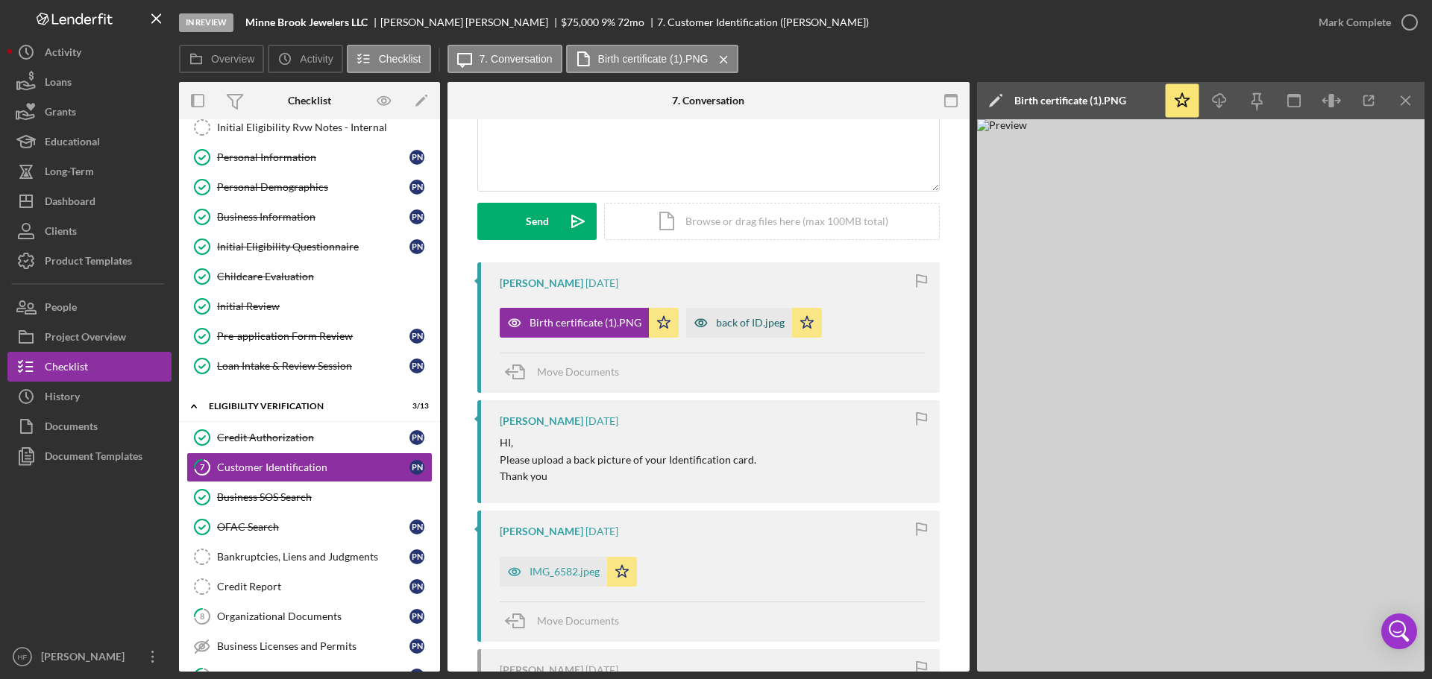
click at [701, 321] on icon "button" at bounding box center [701, 322] width 12 height 7
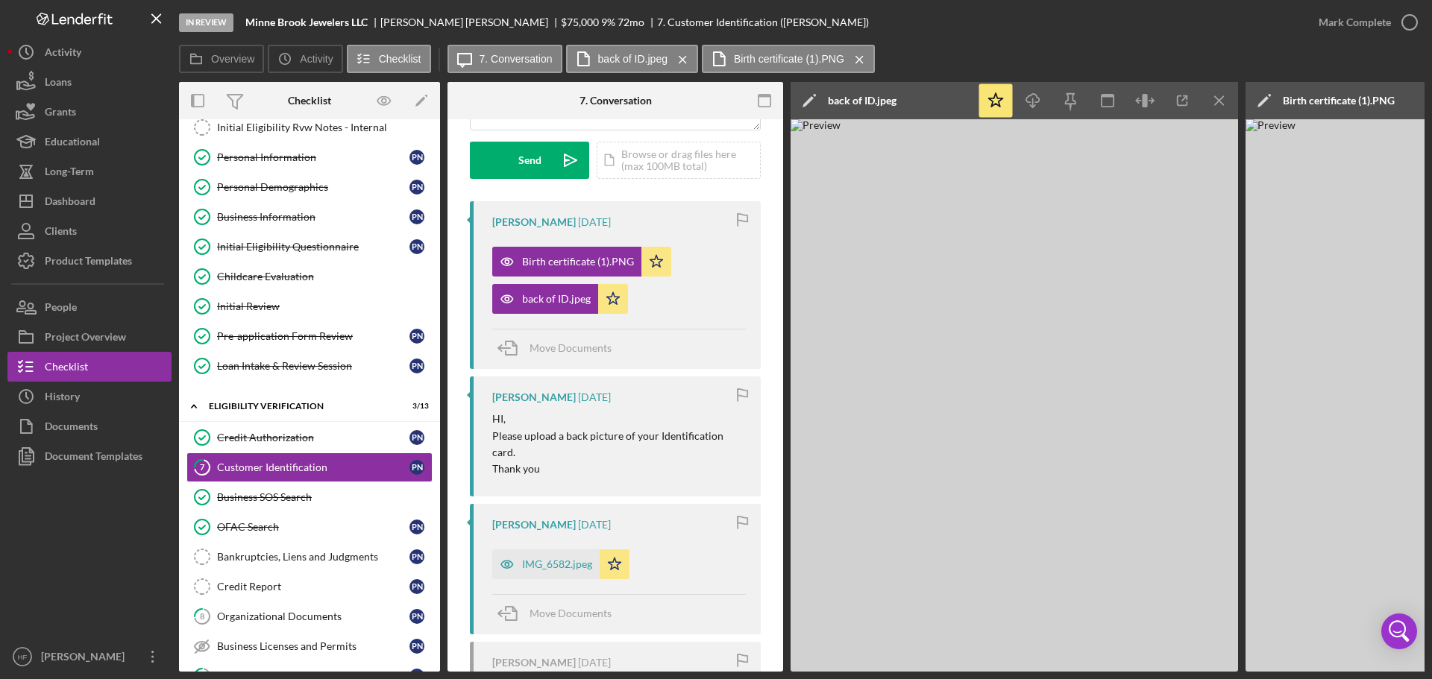
scroll to position [298, 0]
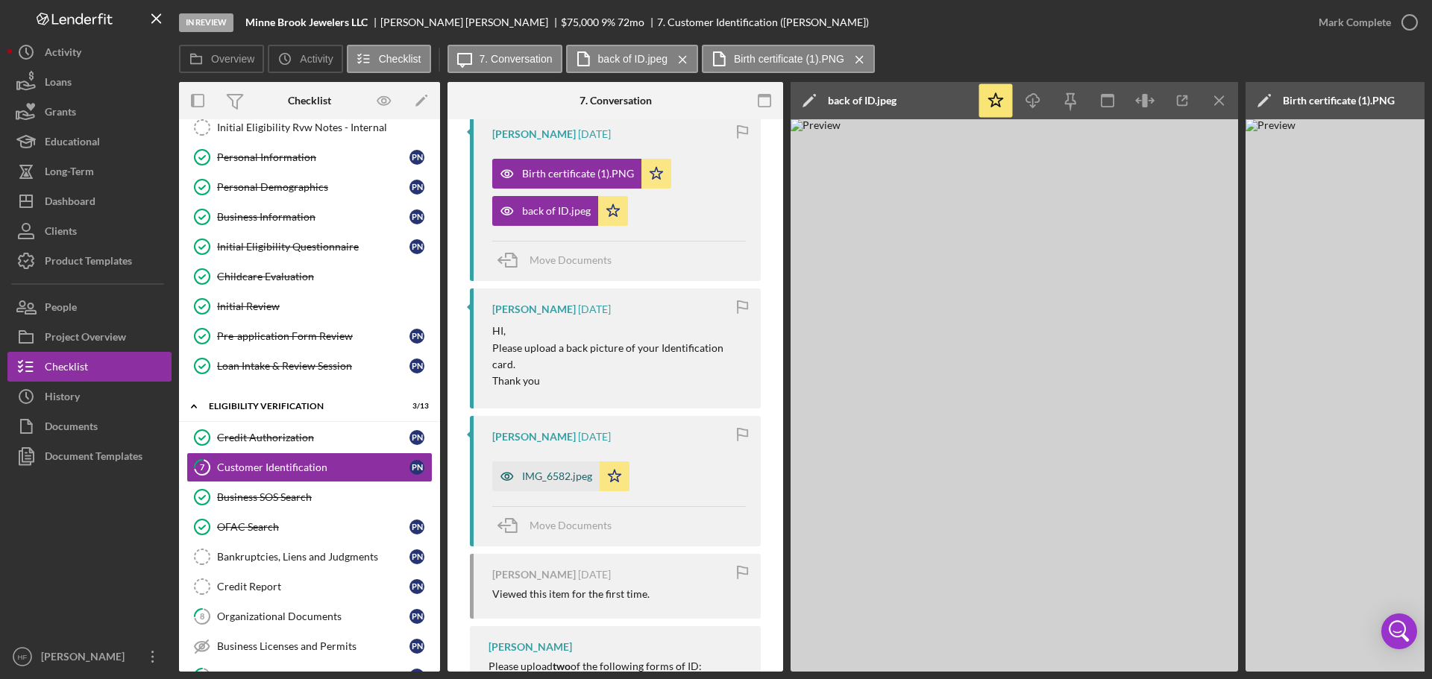
click at [532, 478] on div "IMG_6582.jpeg" at bounding box center [557, 477] width 70 height 12
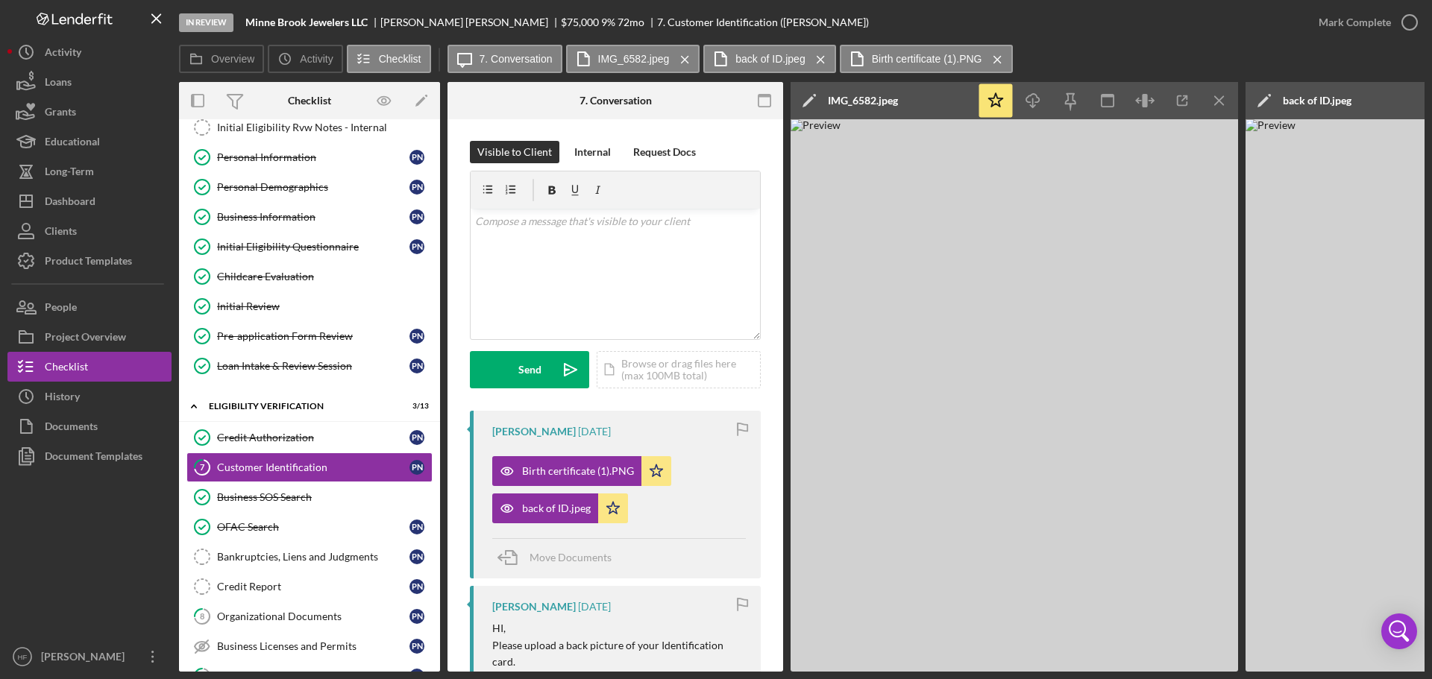
scroll to position [0, 0]
click at [576, 463] on div "Birth certificate (1).PNG" at bounding box center [566, 472] width 149 height 30
click at [1208, 92] on icon "Icon/Menu Close" at bounding box center [1220, 101] width 34 height 34
click at [1221, 100] on icon "Icon/Menu Close" at bounding box center [1220, 101] width 34 height 34
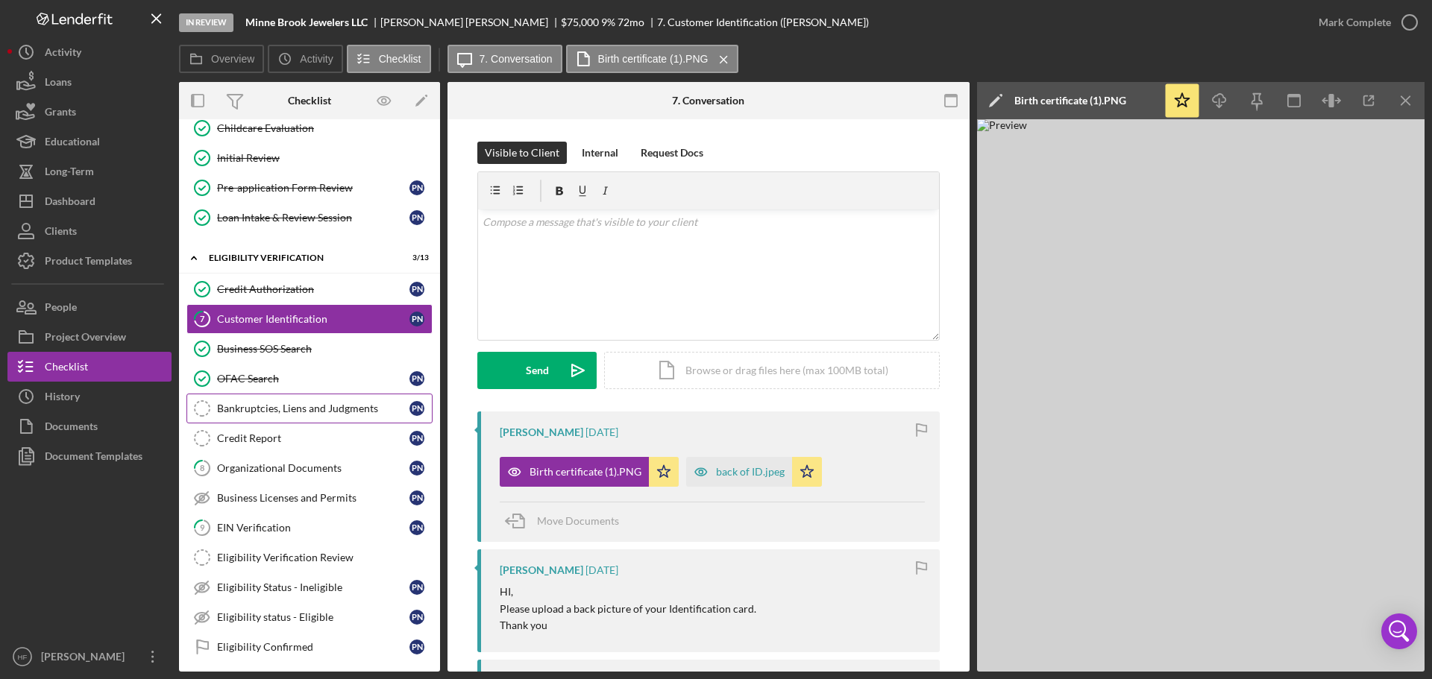
scroll to position [224, 0]
click at [1352, 20] on div "Mark Complete" at bounding box center [1354, 22] width 72 height 30
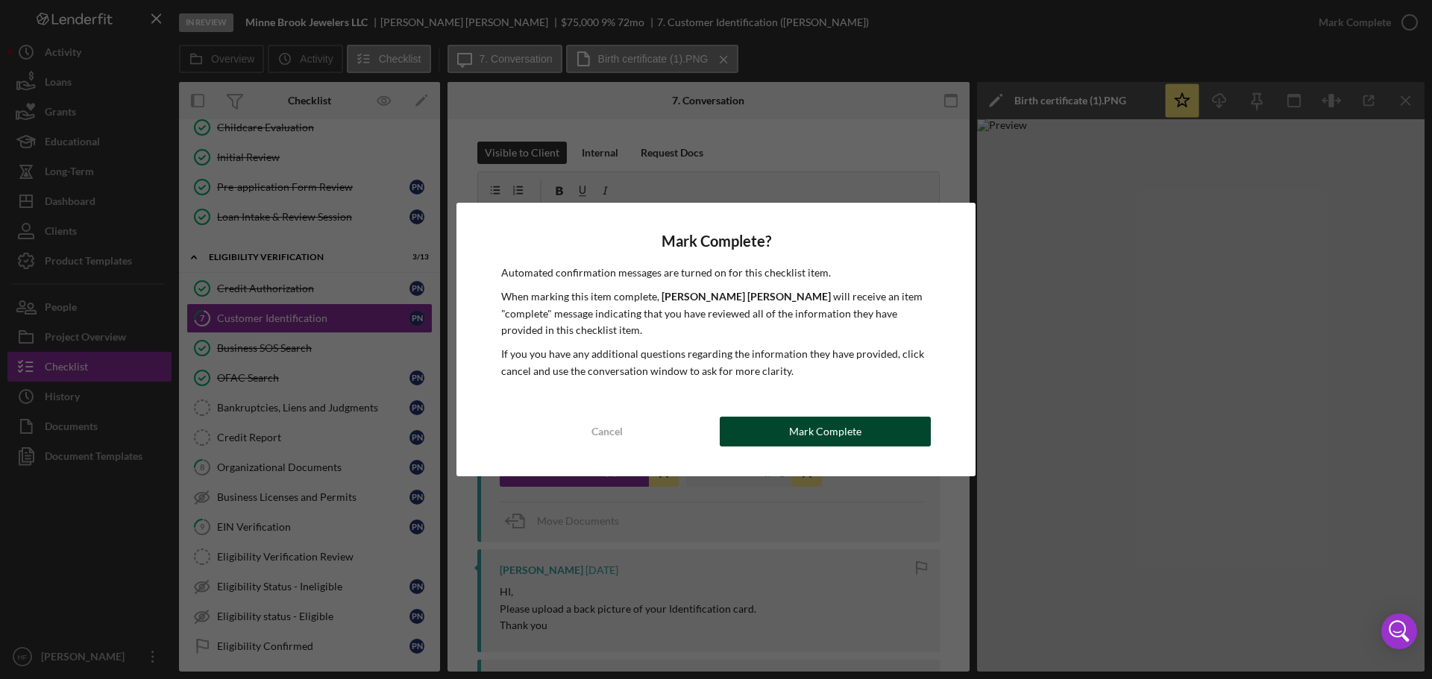
click at [871, 438] on button "Mark Complete" at bounding box center [825, 432] width 211 height 30
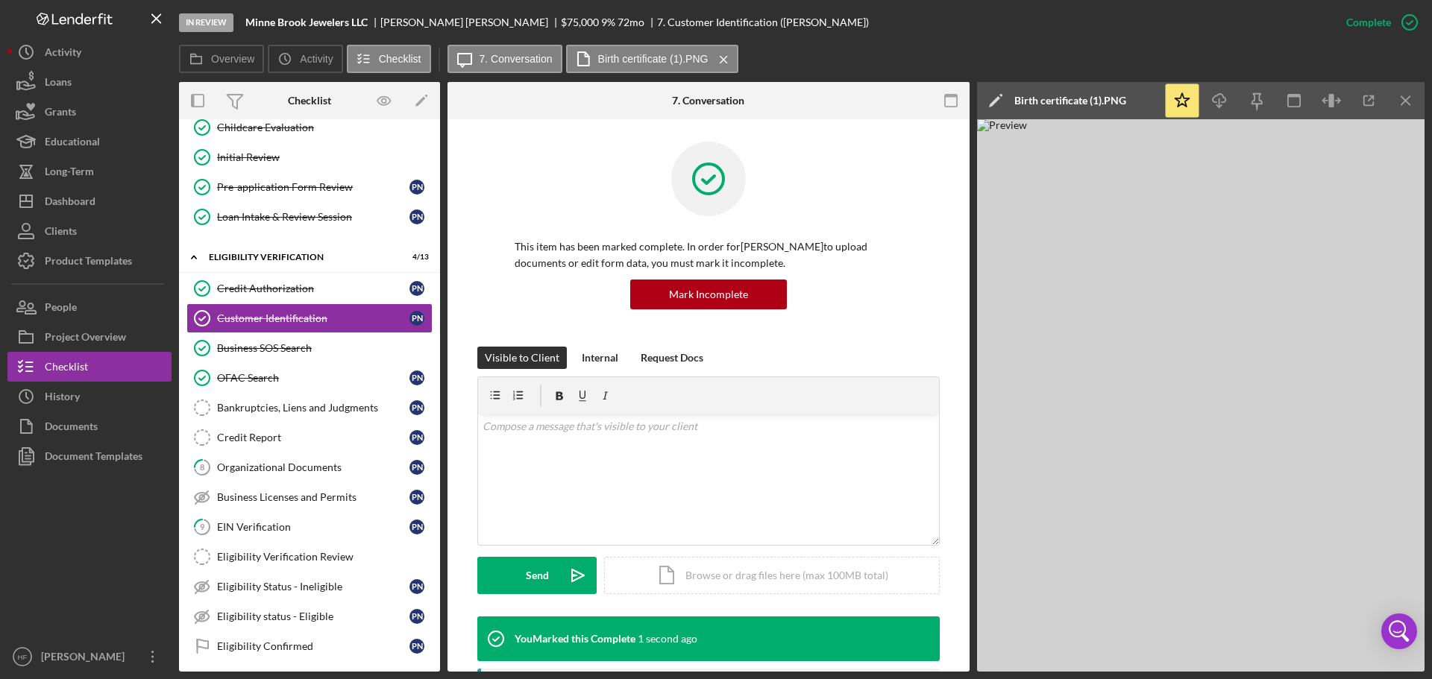
scroll to position [298, 0]
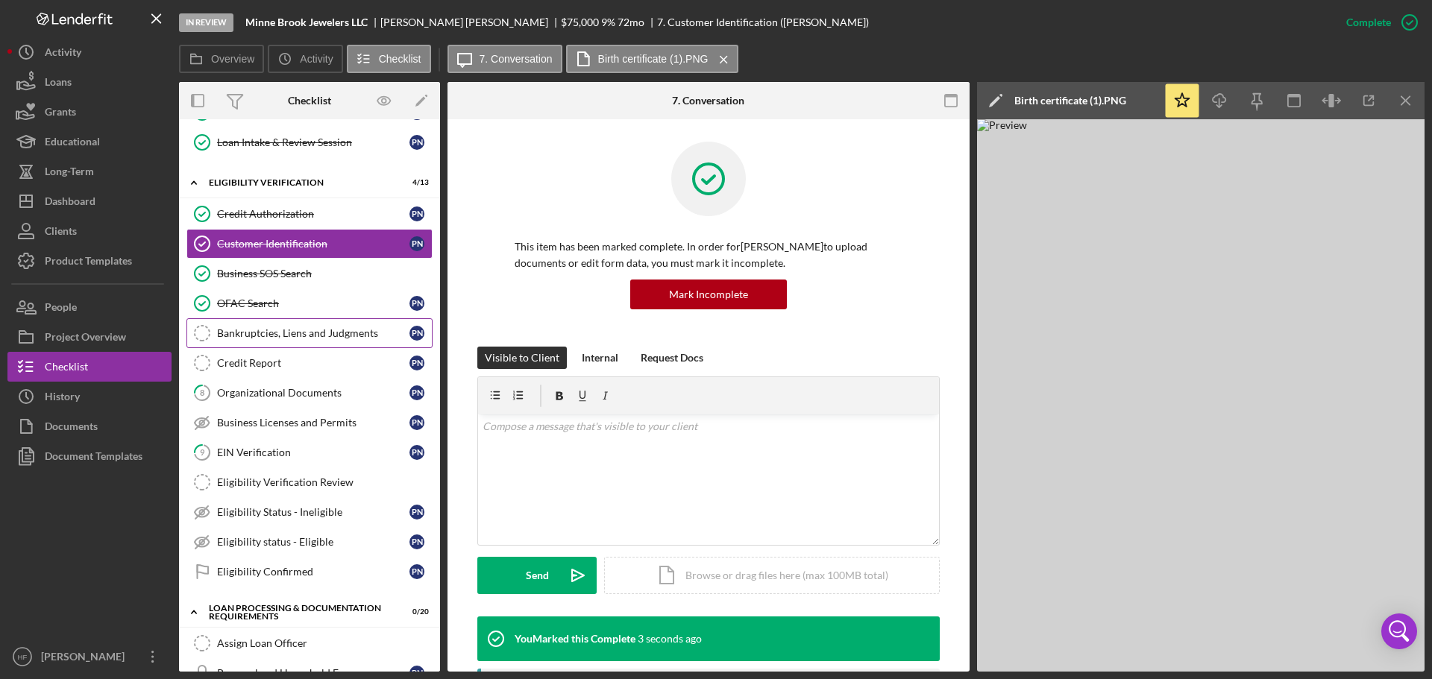
click at [353, 333] on div "Bankruptcies, Liens and Judgments" at bounding box center [313, 333] width 192 height 12
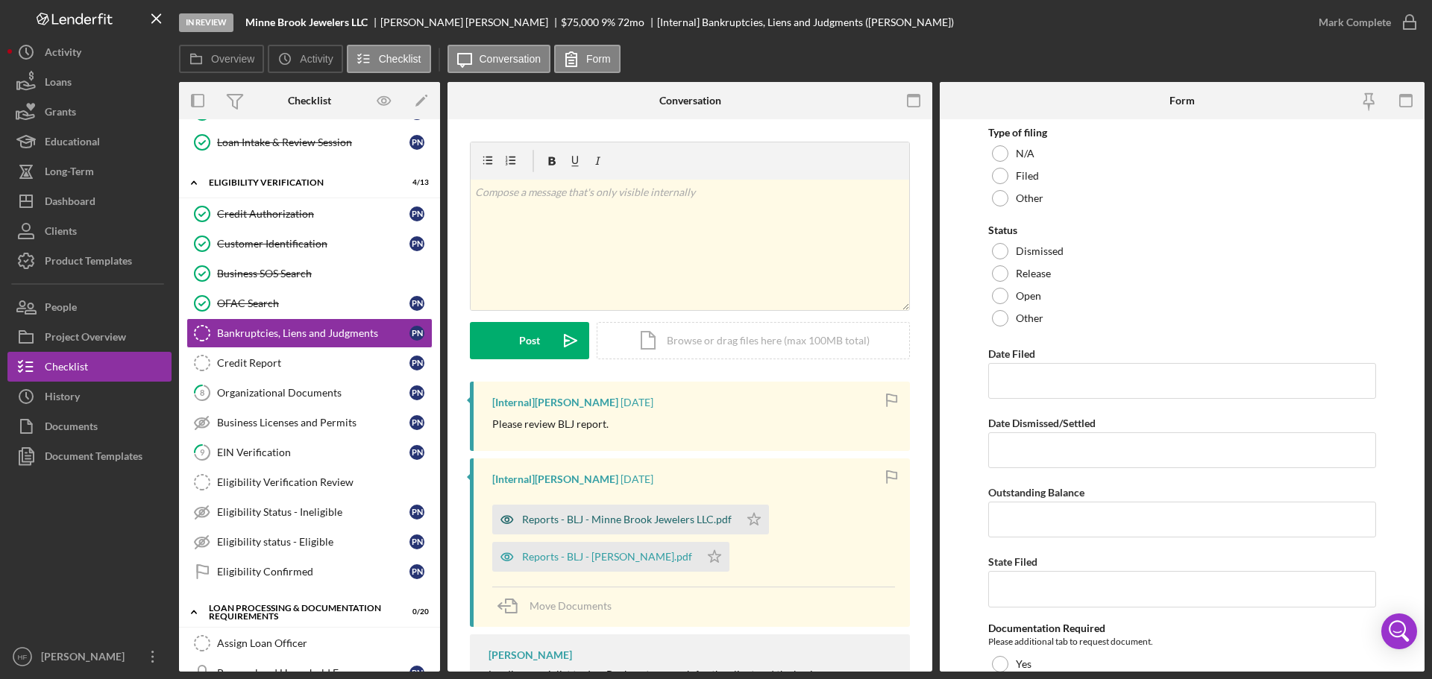
click at [636, 515] on div "Reports - BLJ - Minne Brook Jewelers LLC.pdf" at bounding box center [627, 520] width 210 height 12
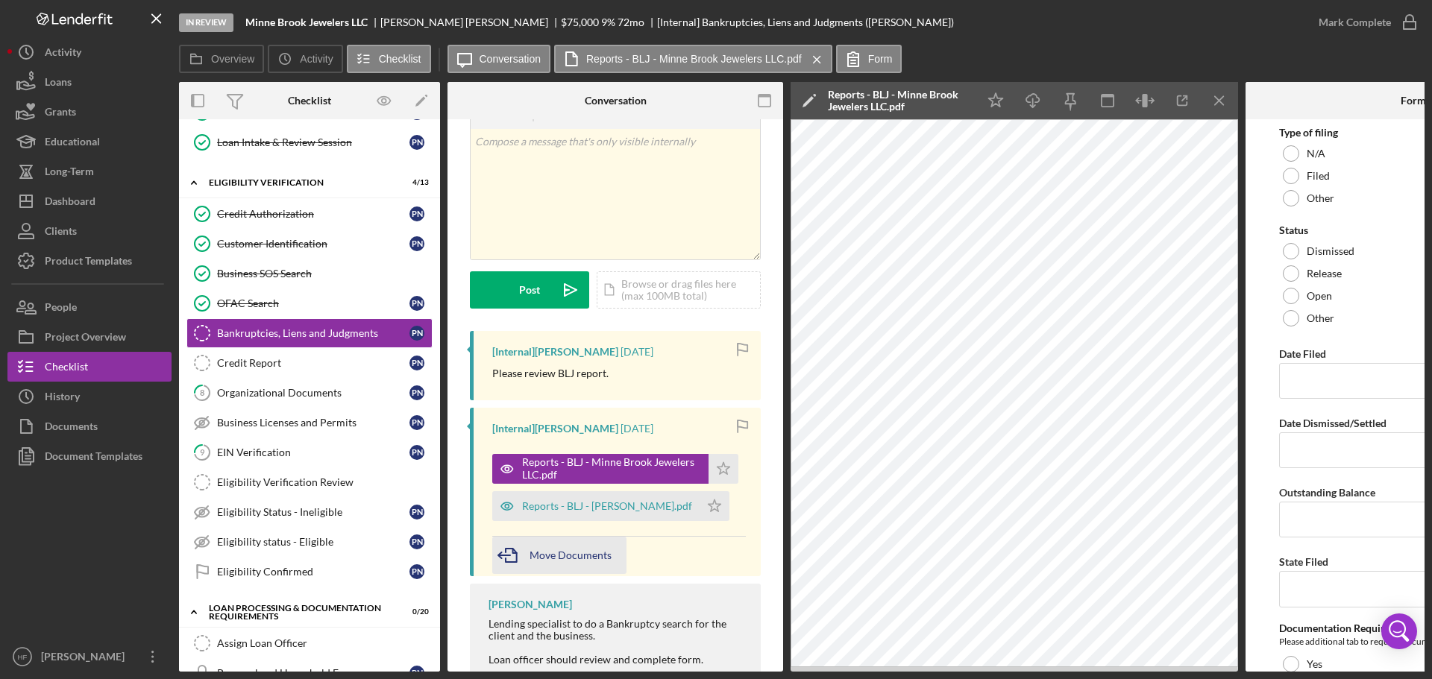
scroll to position [75, 0]
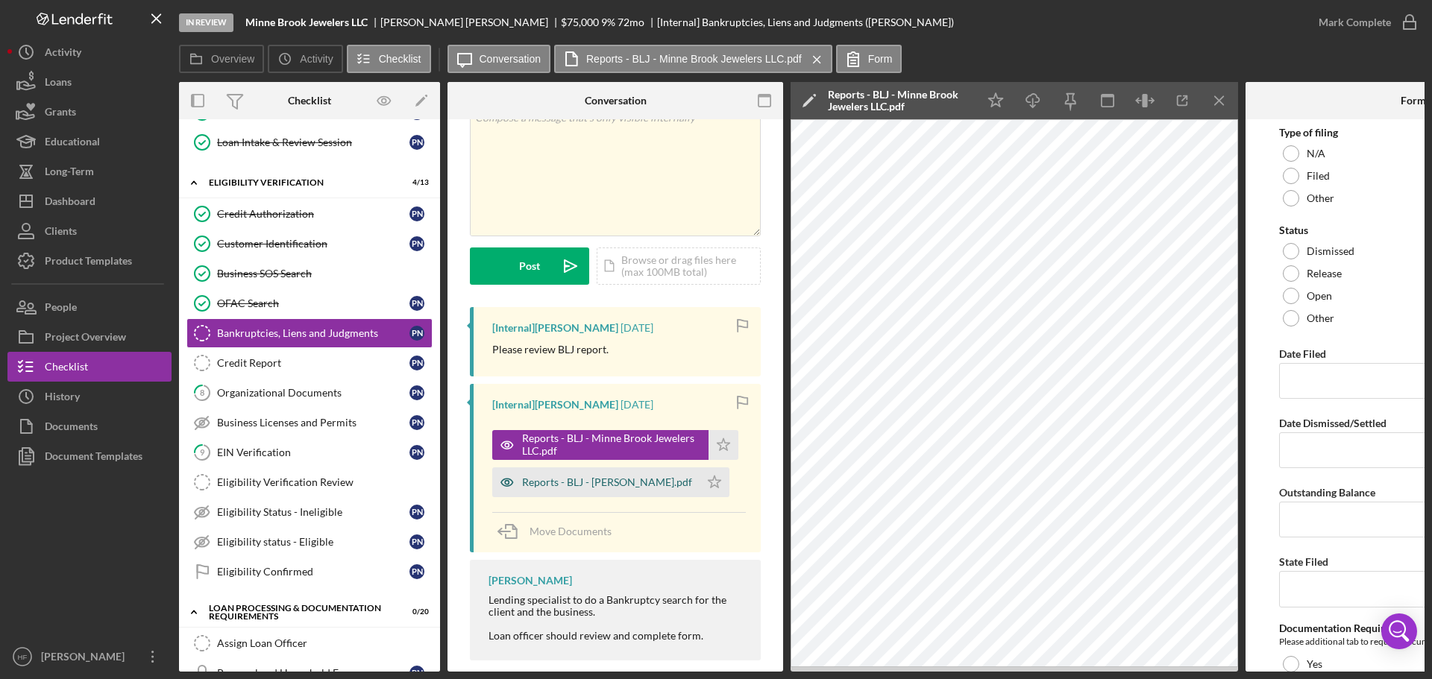
click at [563, 490] on div "Reports - BLJ - [PERSON_NAME].pdf" at bounding box center [595, 483] width 207 height 30
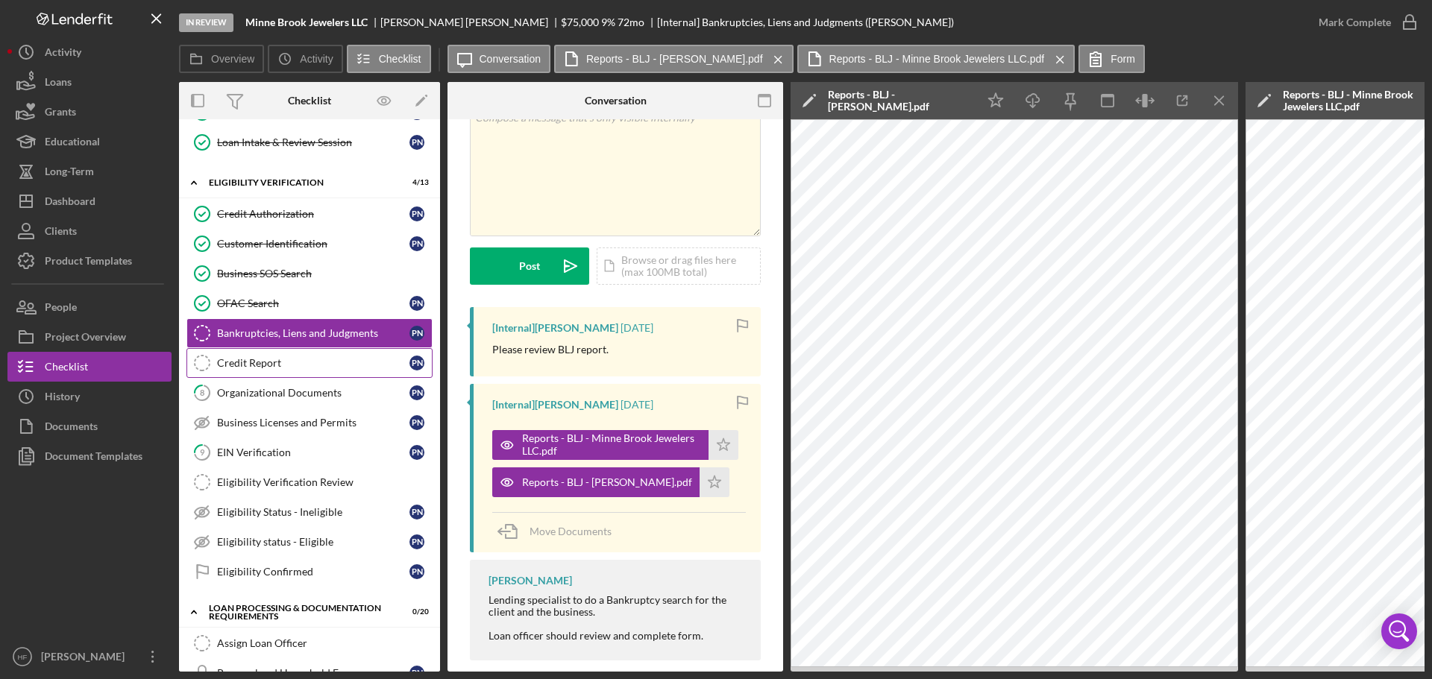
click at [343, 368] on div "Credit Report" at bounding box center [313, 363] width 192 height 12
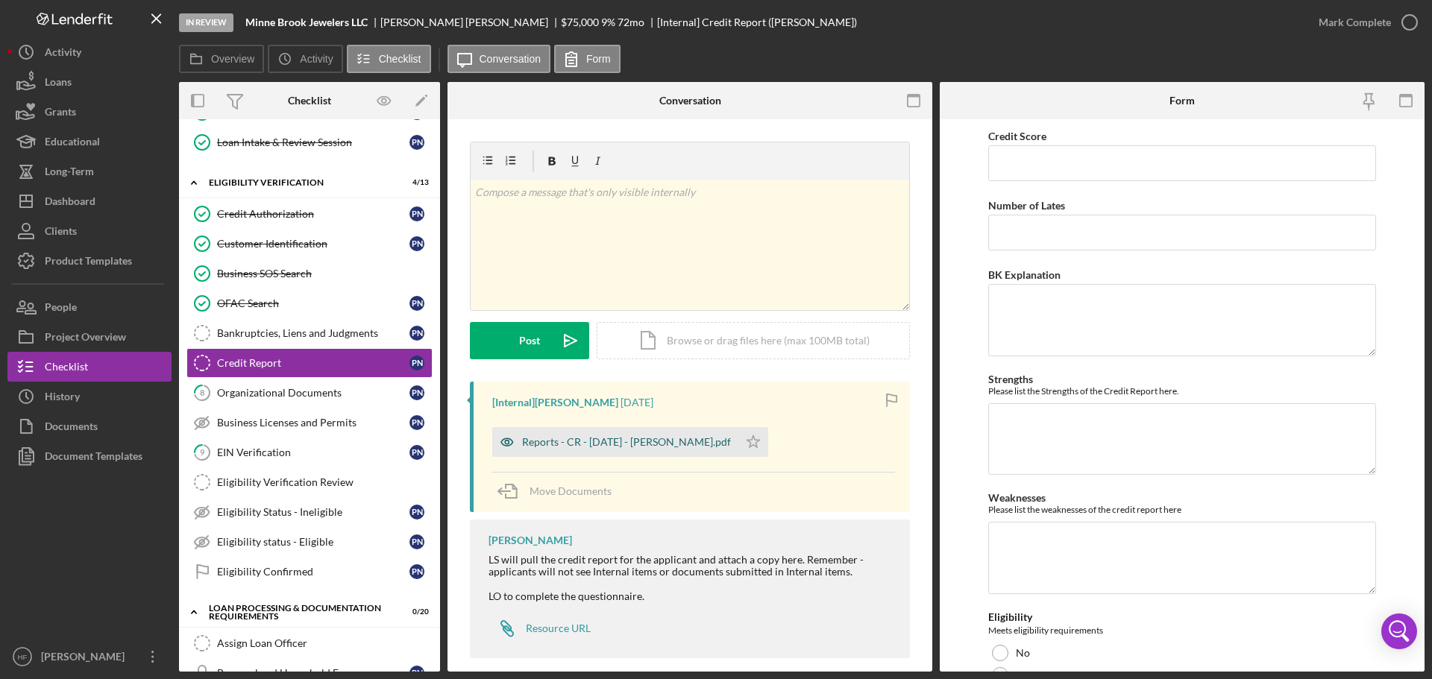
click at [620, 448] on div "Reports - CR - [DATE] - [PERSON_NAME].pdf" at bounding box center [615, 442] width 246 height 30
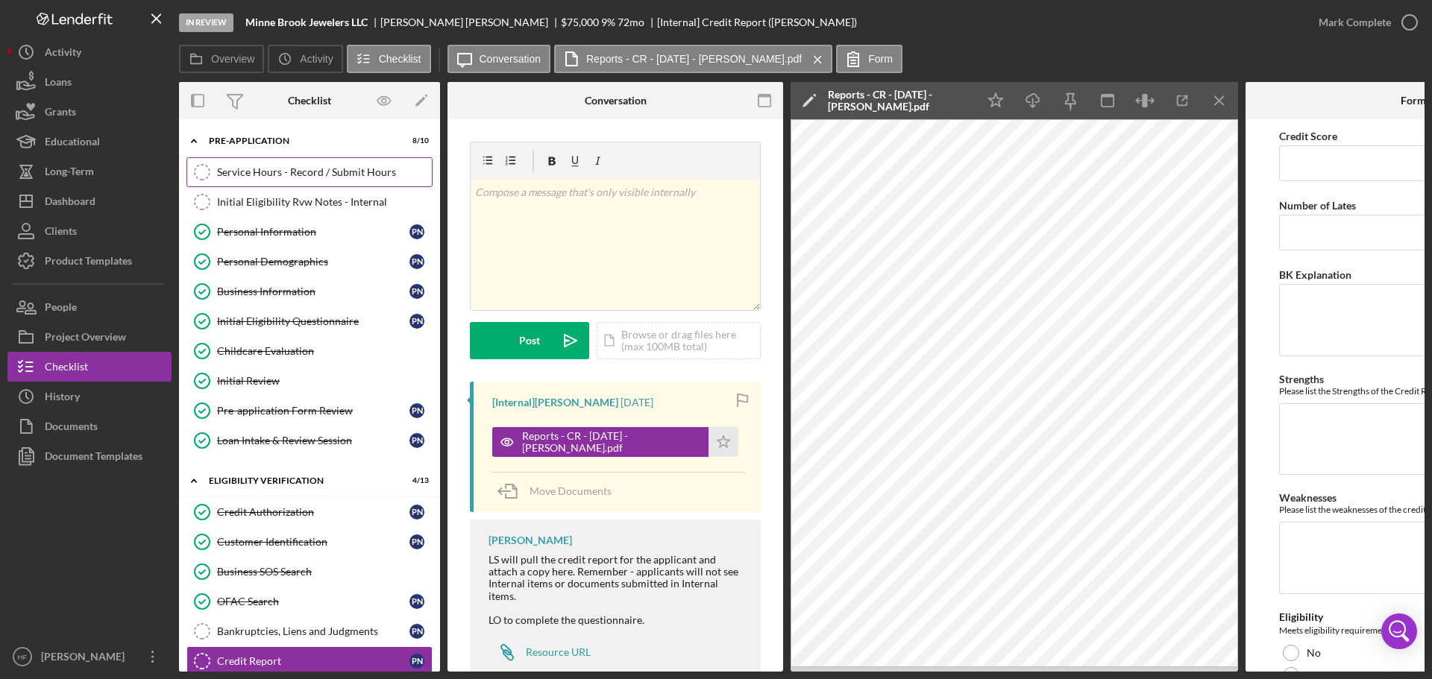
drag, startPoint x: 339, startPoint y: 168, endPoint x: 362, endPoint y: 166, distance: 23.2
click at [341, 168] on div "Service Hours - Record / Submit Hours" at bounding box center [324, 172] width 215 height 12
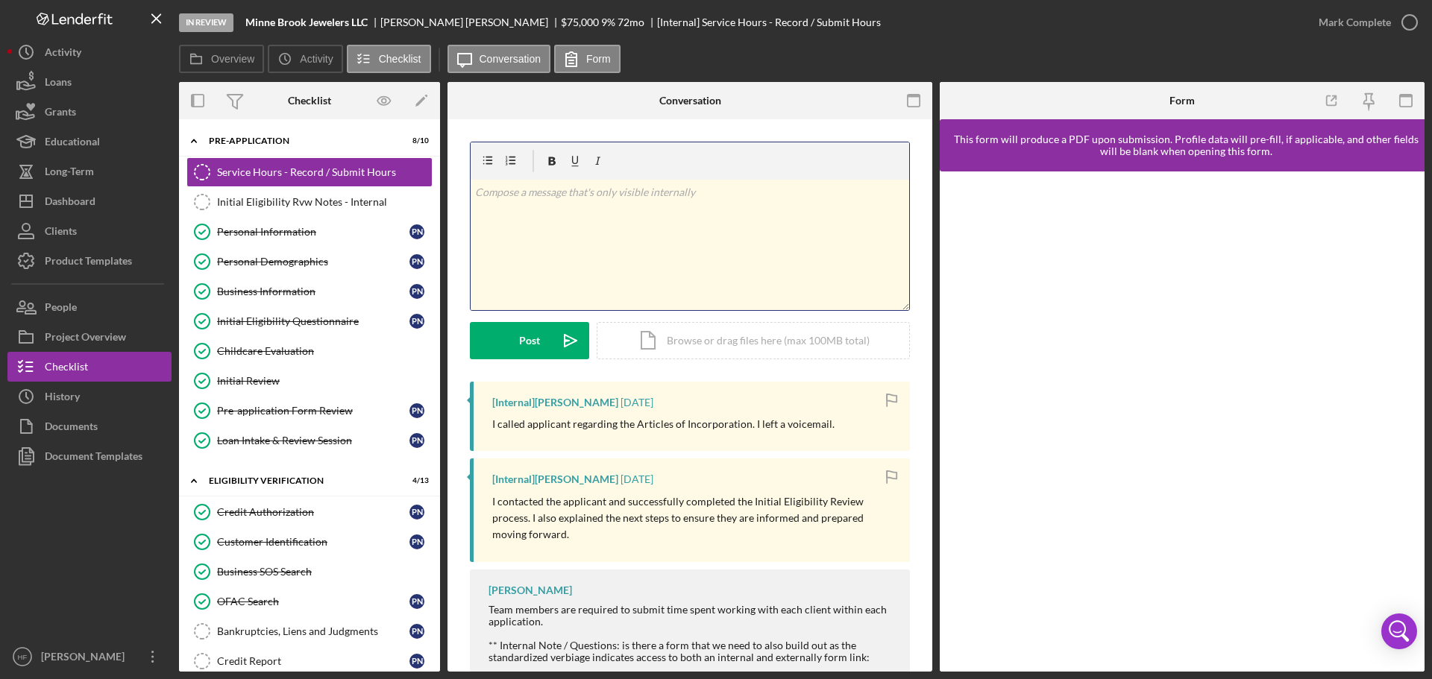
click at [691, 246] on div "v Color teal Color pink Remove color Add row above Add row below Add column bef…" at bounding box center [690, 245] width 438 height 131
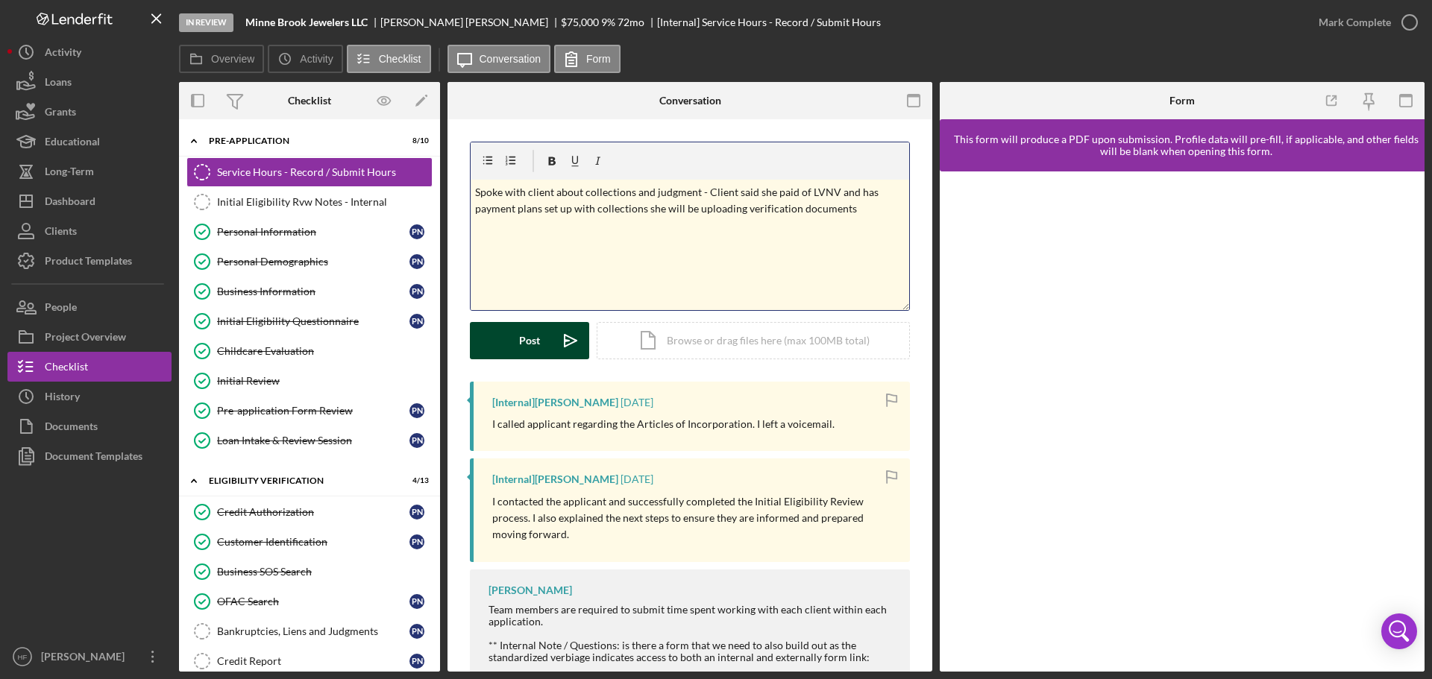
click at [524, 344] on div "Post" at bounding box center [529, 340] width 21 height 37
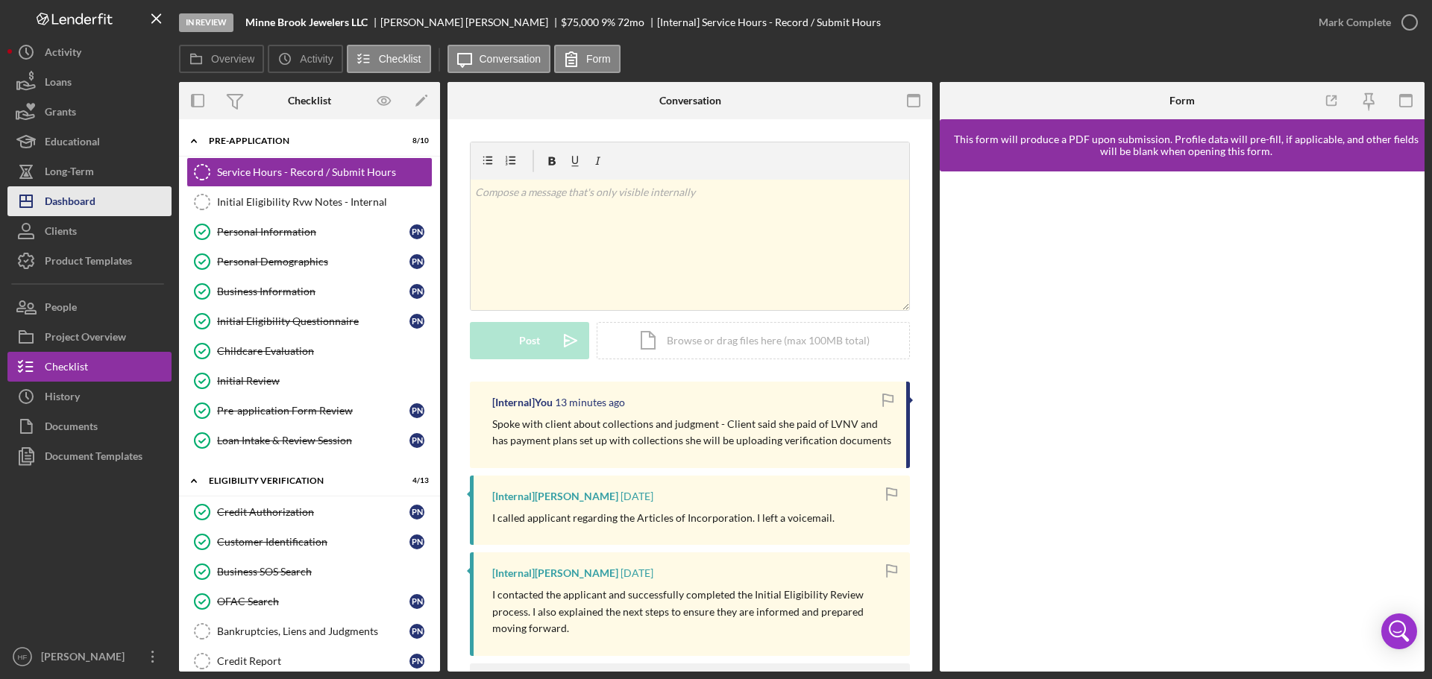
click at [92, 206] on div "Dashboard" at bounding box center [70, 203] width 51 height 34
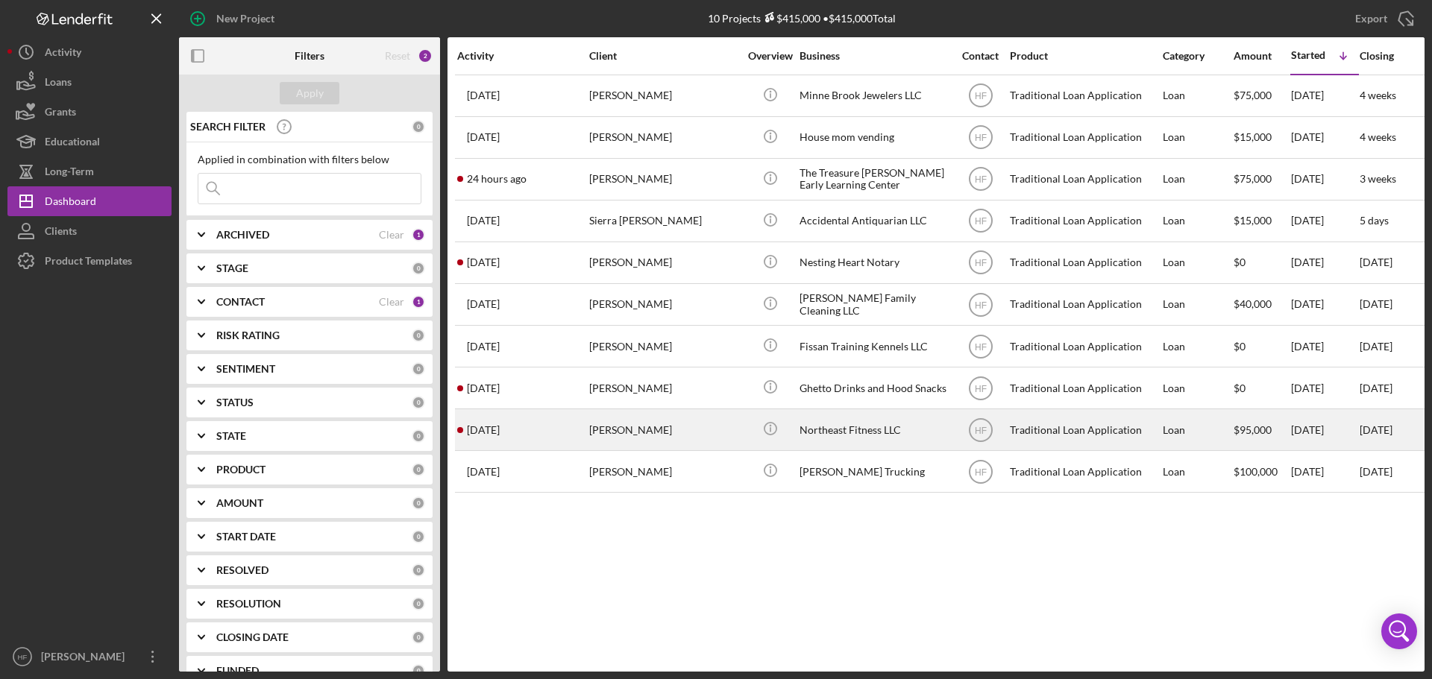
click at [715, 440] on div "[PERSON_NAME]" at bounding box center [663, 430] width 149 height 40
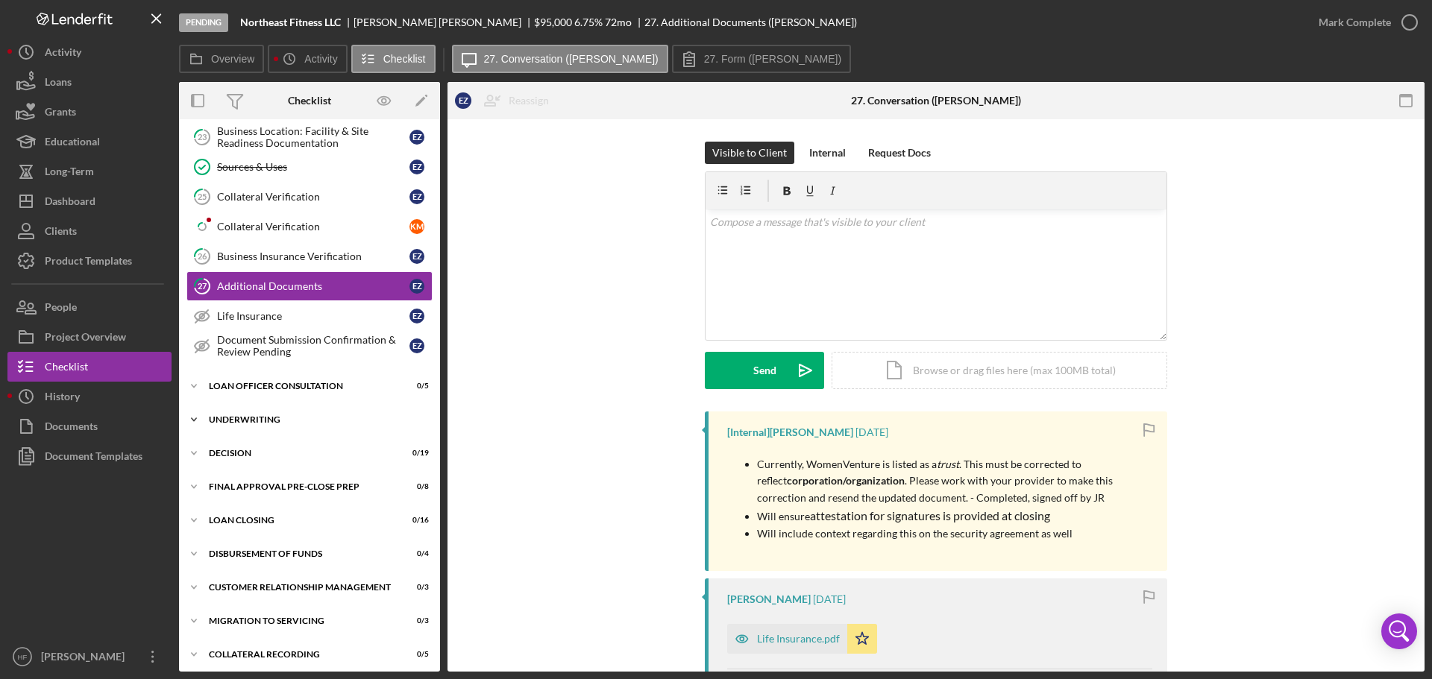
scroll to position [678, 0]
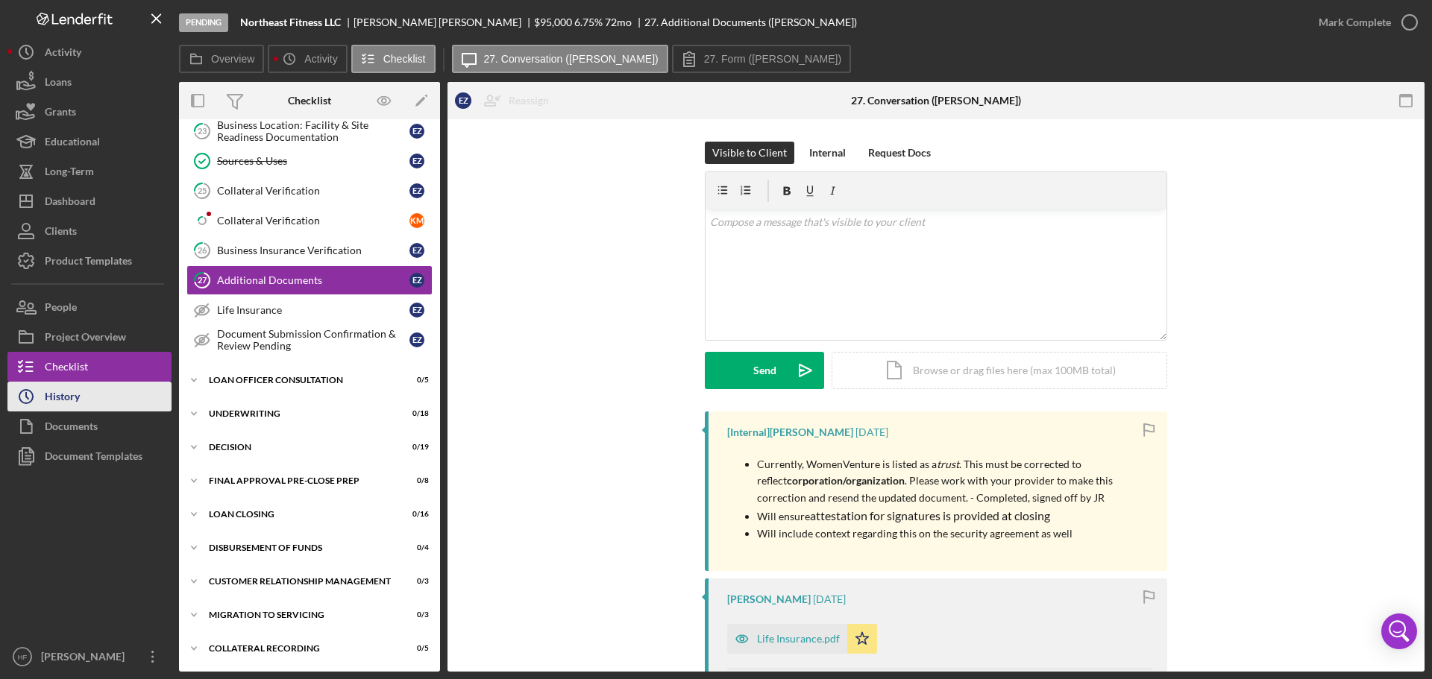
click at [131, 397] on button "Icon/History History" at bounding box center [89, 397] width 164 height 30
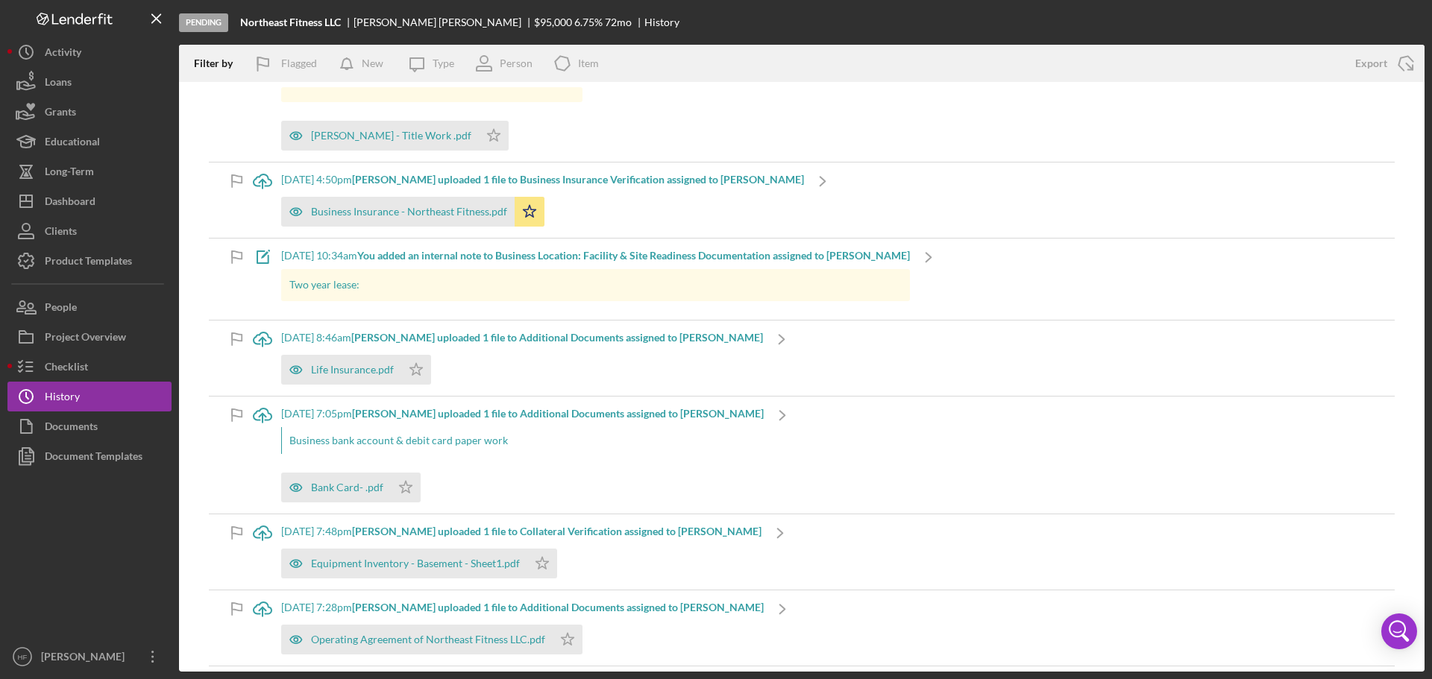
scroll to position [1119, 0]
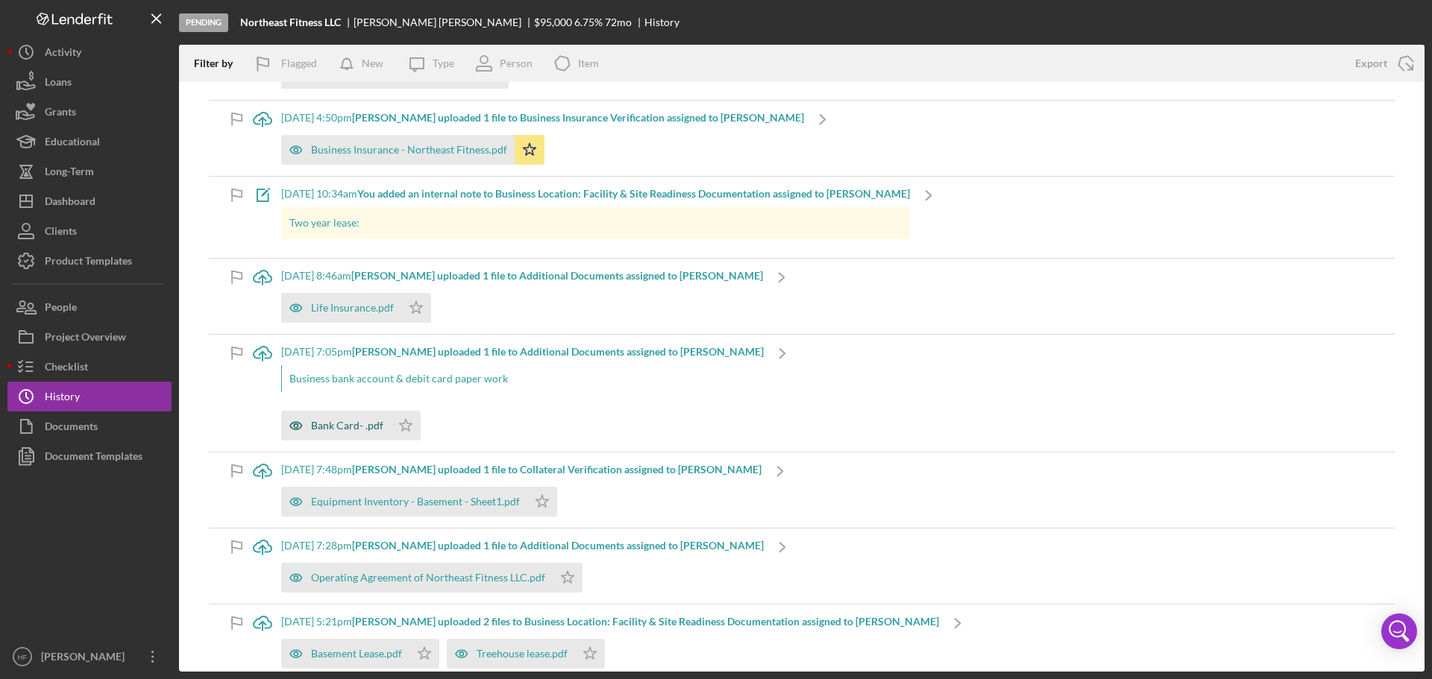
click at [327, 420] on div "Bank Card- .pdf" at bounding box center [347, 426] width 72 height 12
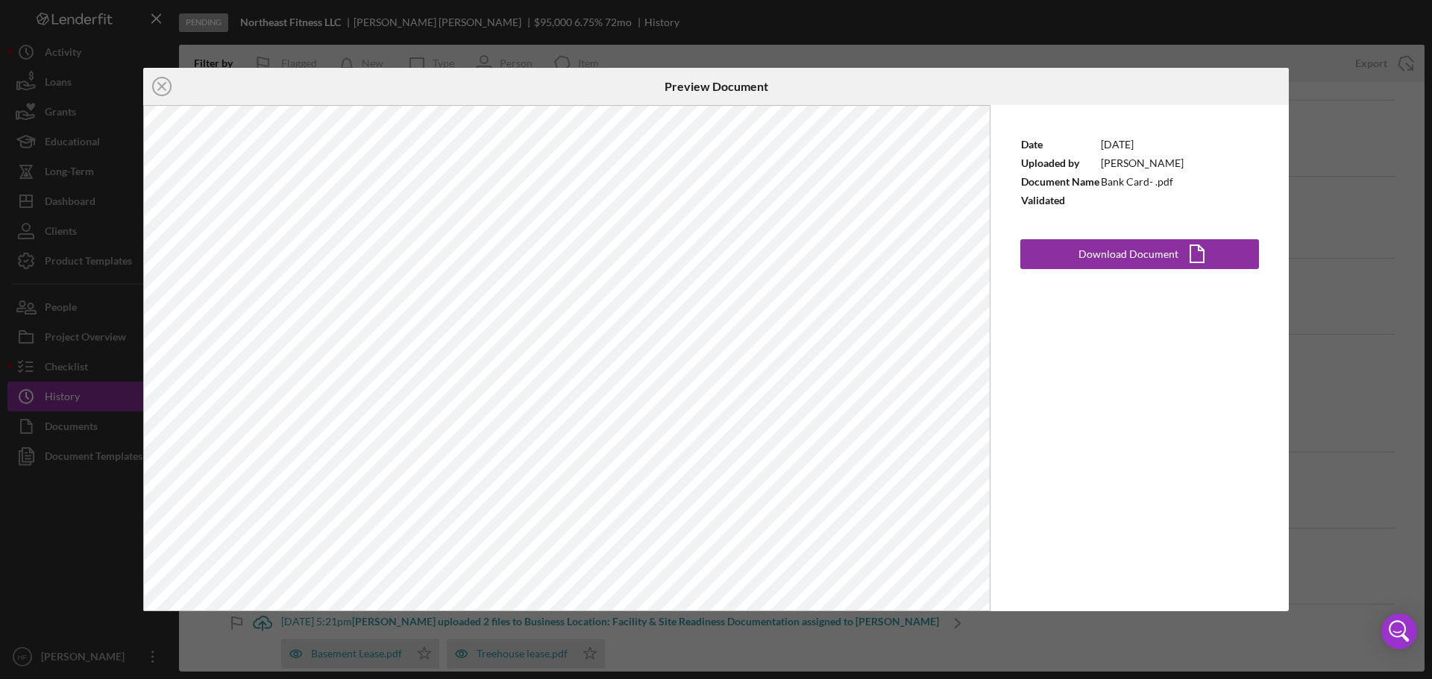
click at [1346, 450] on div "Icon/Close Preview Document Date [DATE] Uploaded by [PERSON_NAME] Document Name…" at bounding box center [716, 339] width 1432 height 679
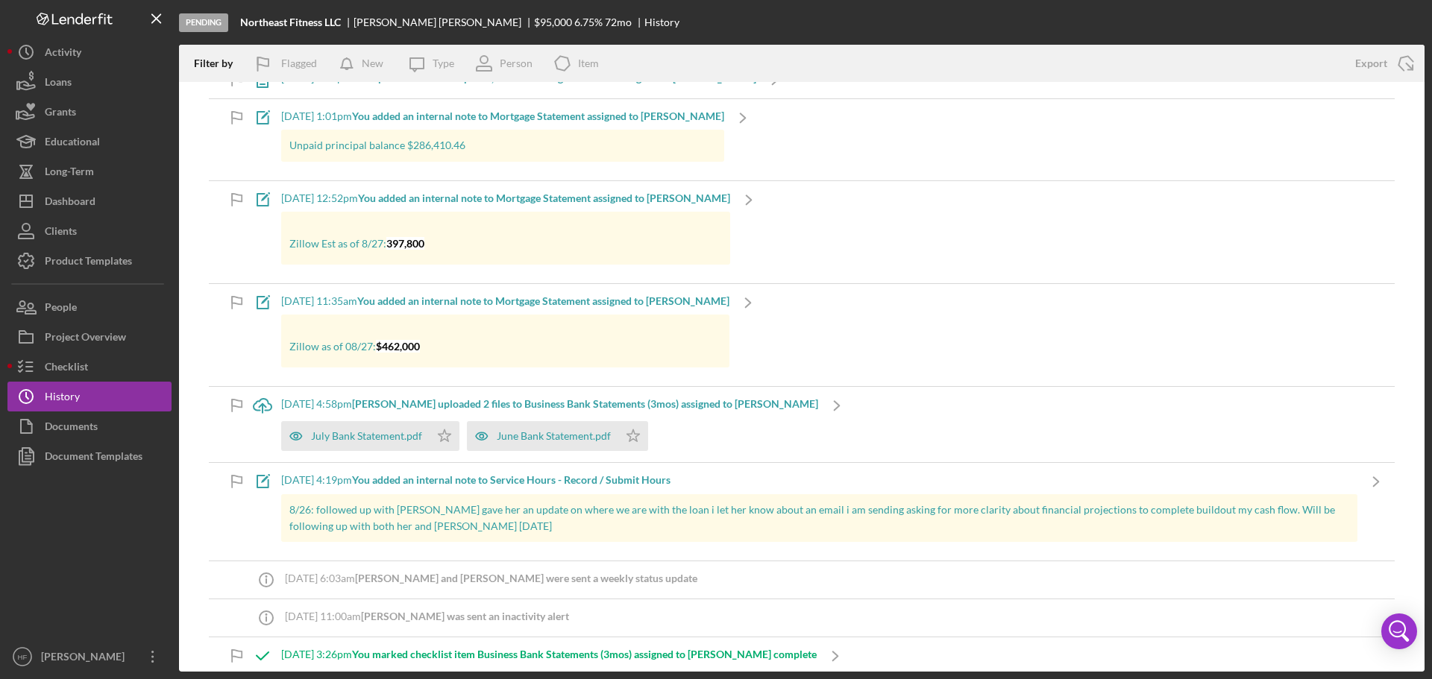
scroll to position [2163, 0]
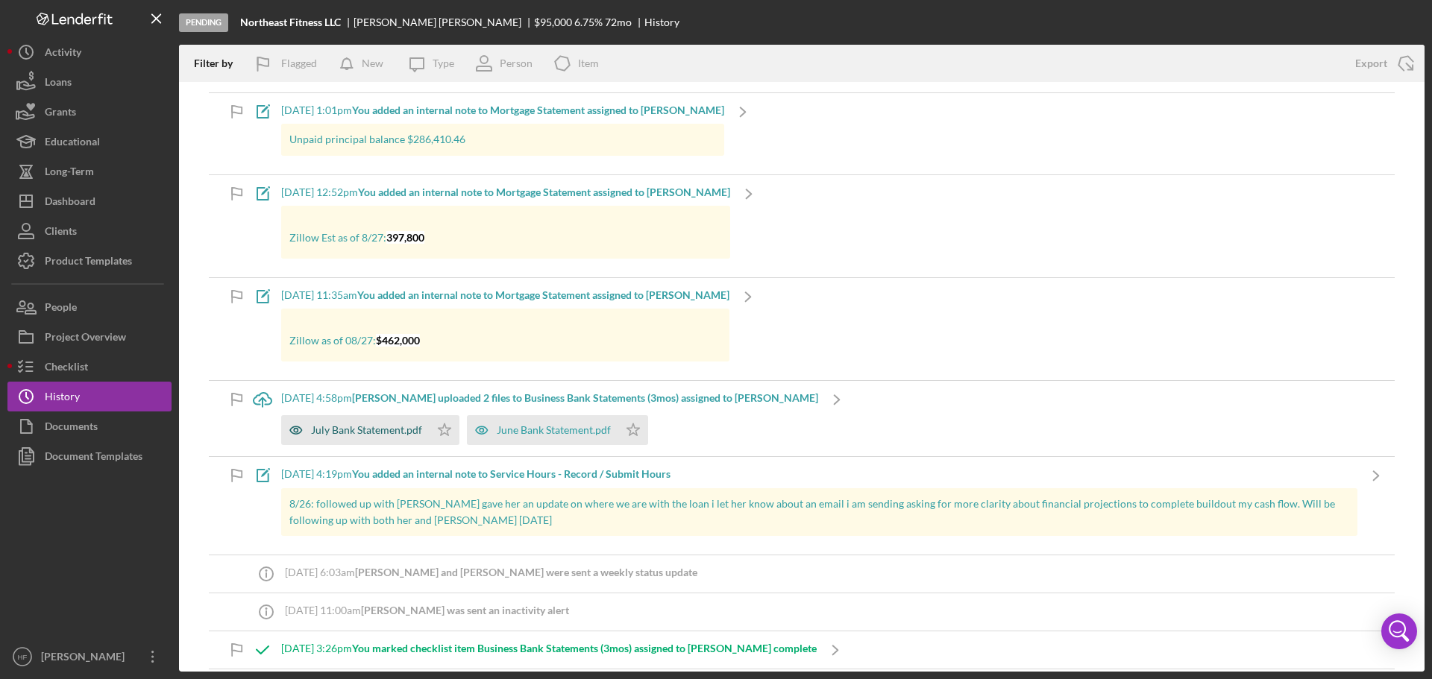
click at [389, 424] on div "July Bank Statement.pdf" at bounding box center [366, 430] width 111 height 12
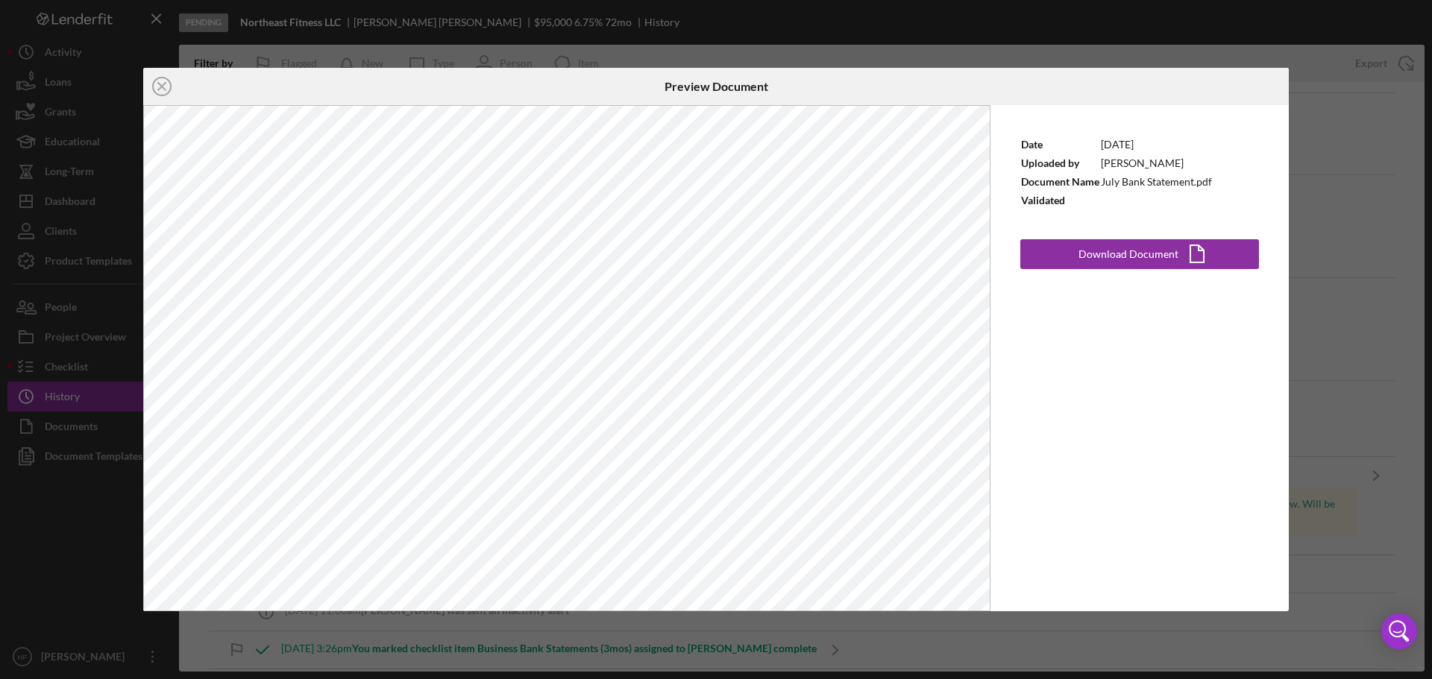
click at [1372, 425] on div "Icon/Close Preview Document Date [DATE] Uploaded by [PERSON_NAME] Document Name…" at bounding box center [716, 339] width 1432 height 679
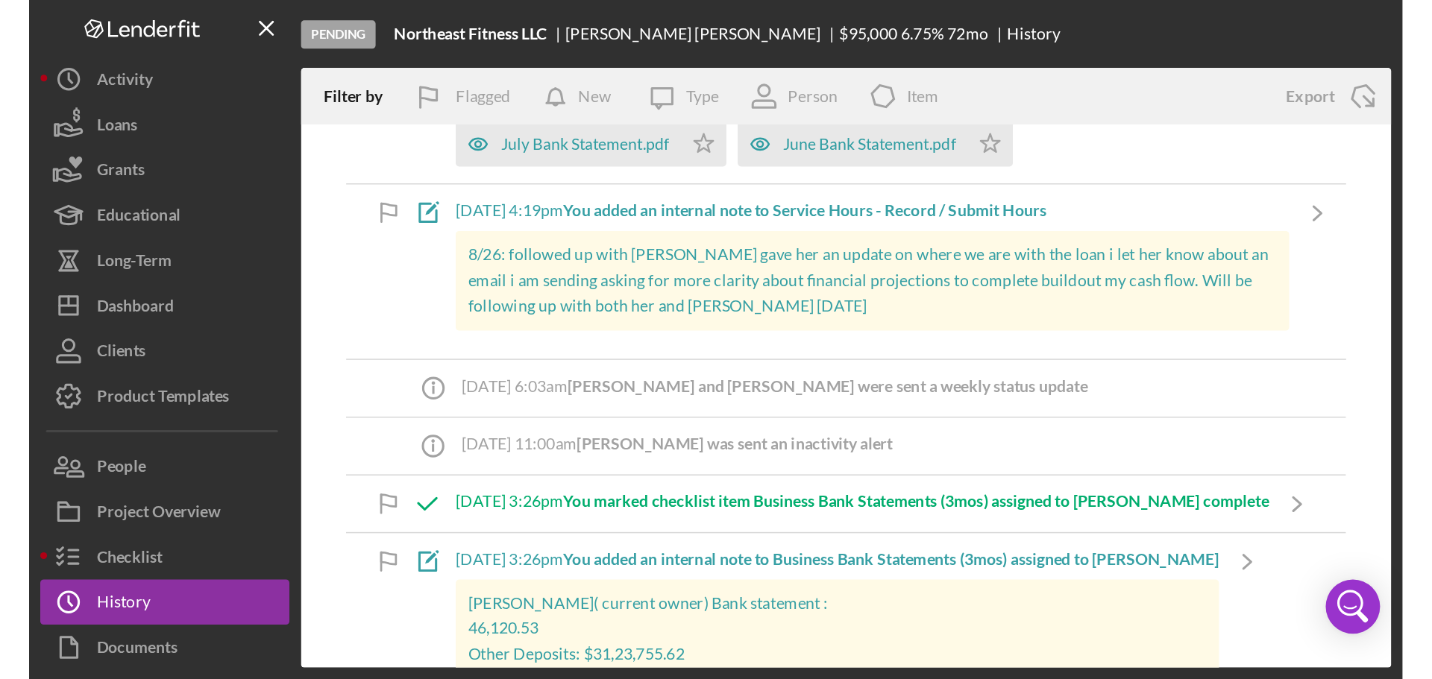
scroll to position [2526, 0]
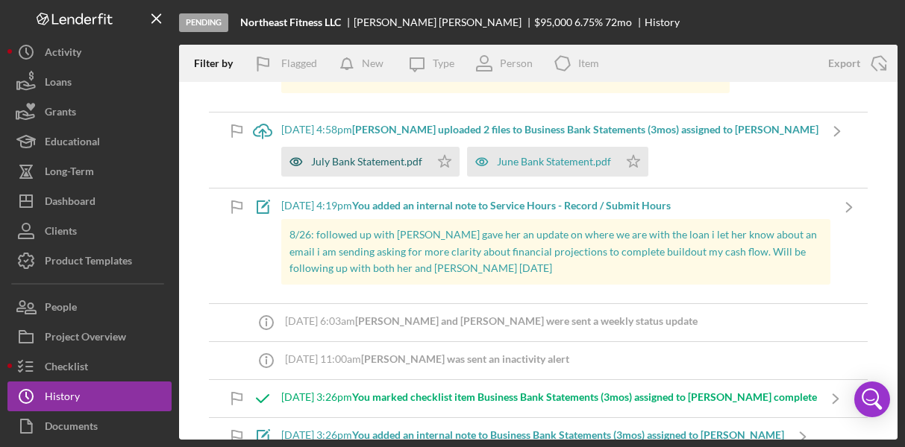
click at [378, 164] on div "July Bank Statement.pdf" at bounding box center [366, 162] width 111 height 12
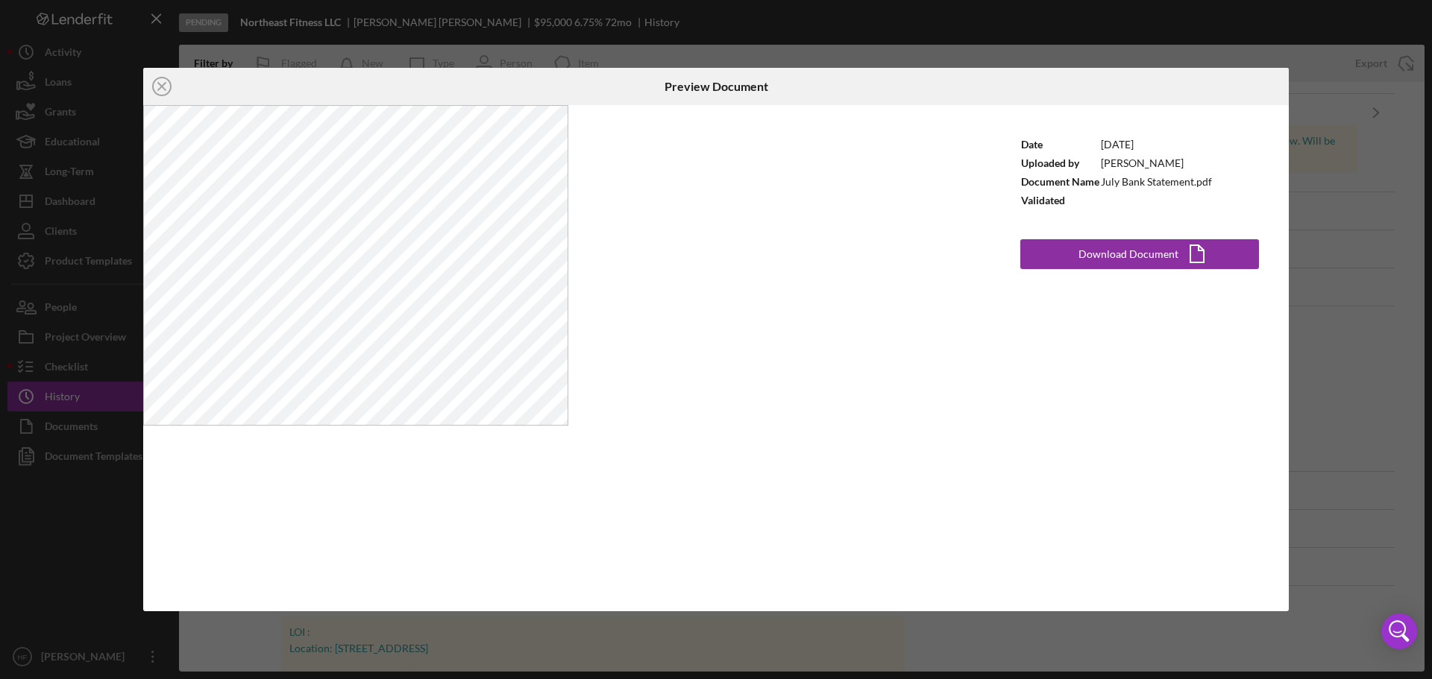
scroll to position [2415, 0]
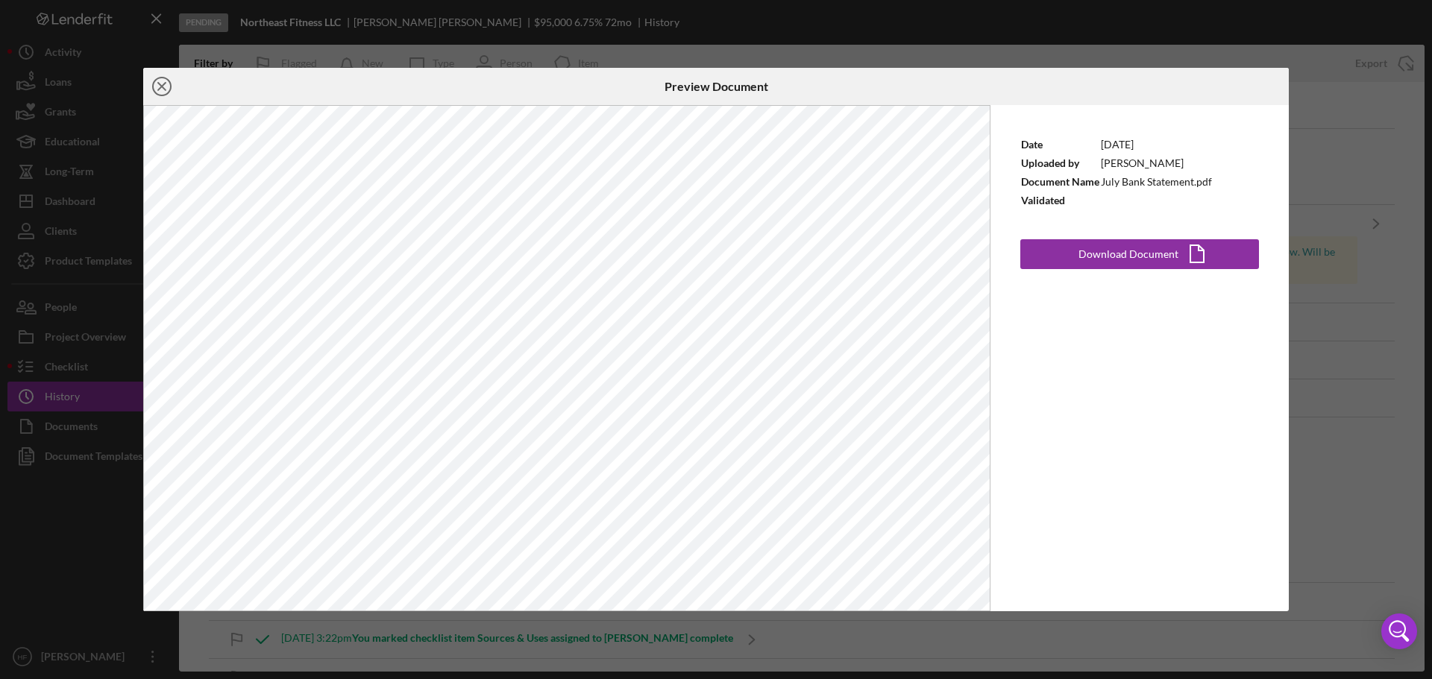
click at [166, 87] on icon "Icon/Close" at bounding box center [161, 86] width 37 height 37
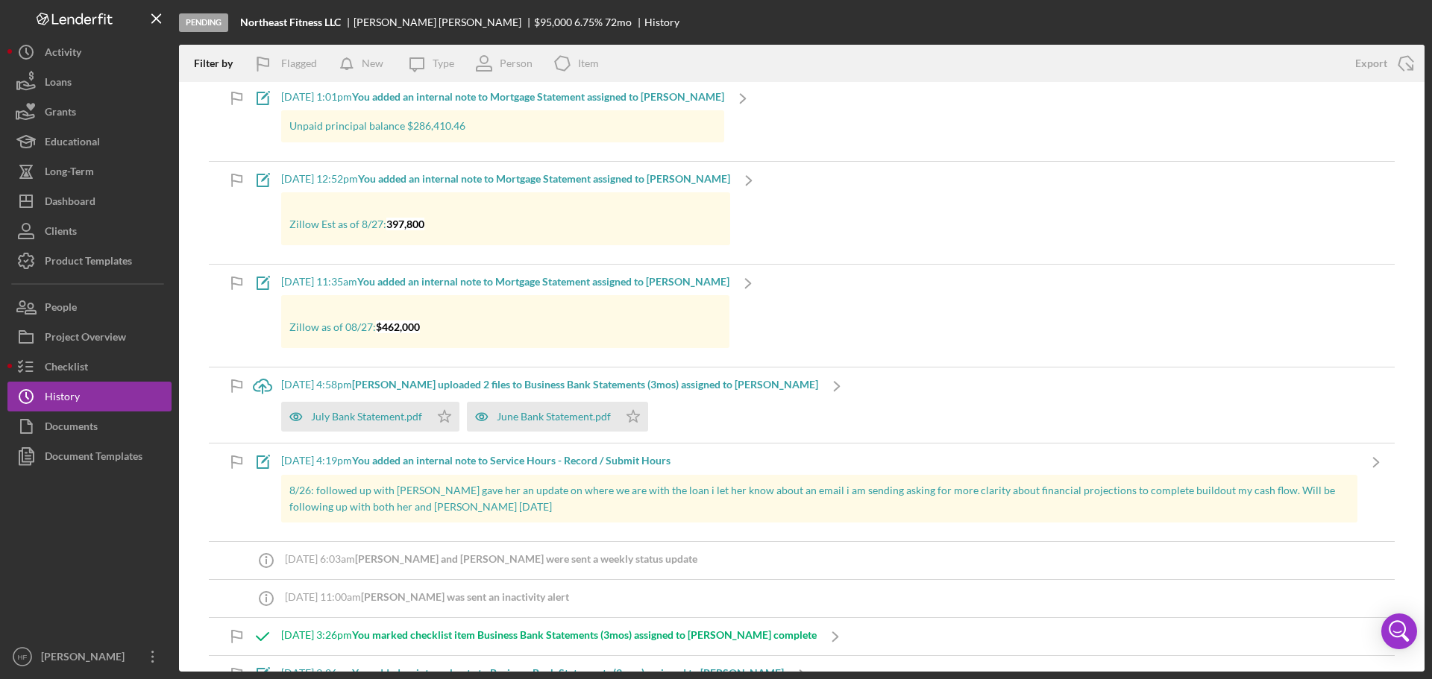
scroll to position [2191, 0]
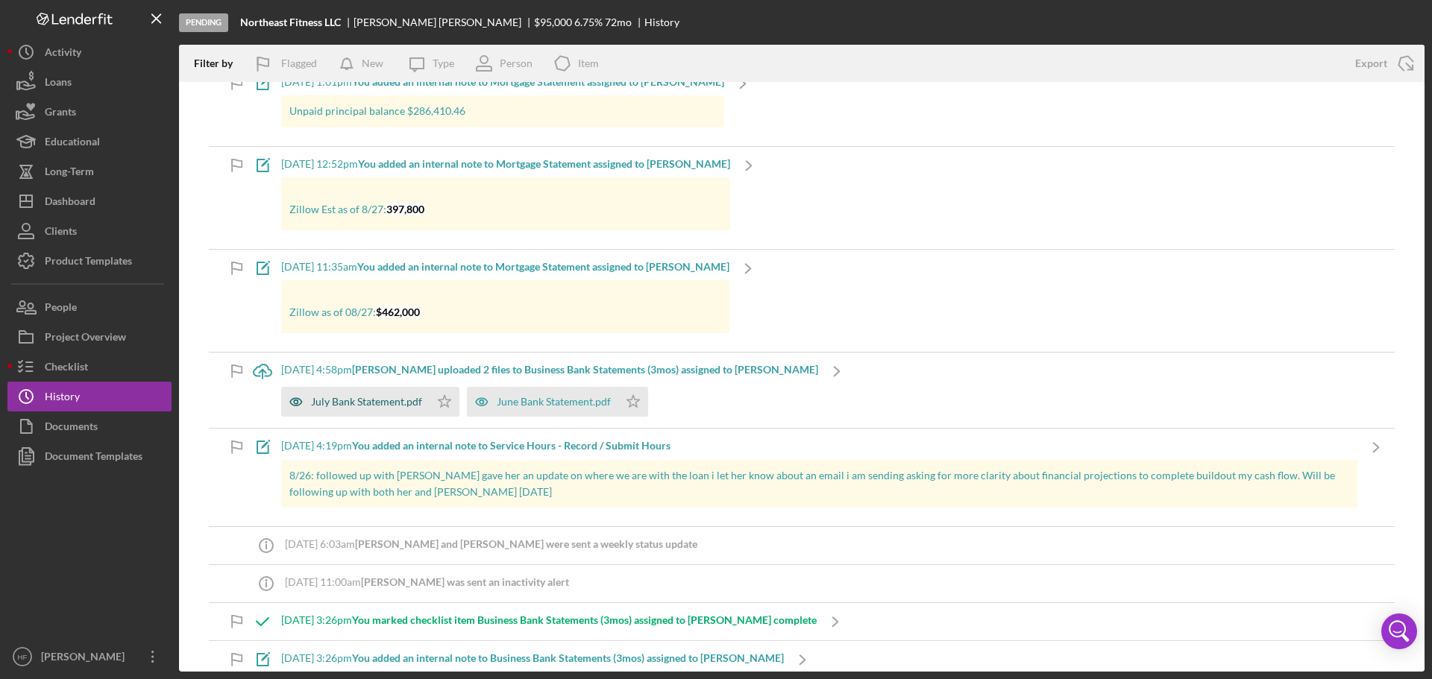
click at [392, 398] on div "July Bank Statement.pdf" at bounding box center [355, 402] width 148 height 30
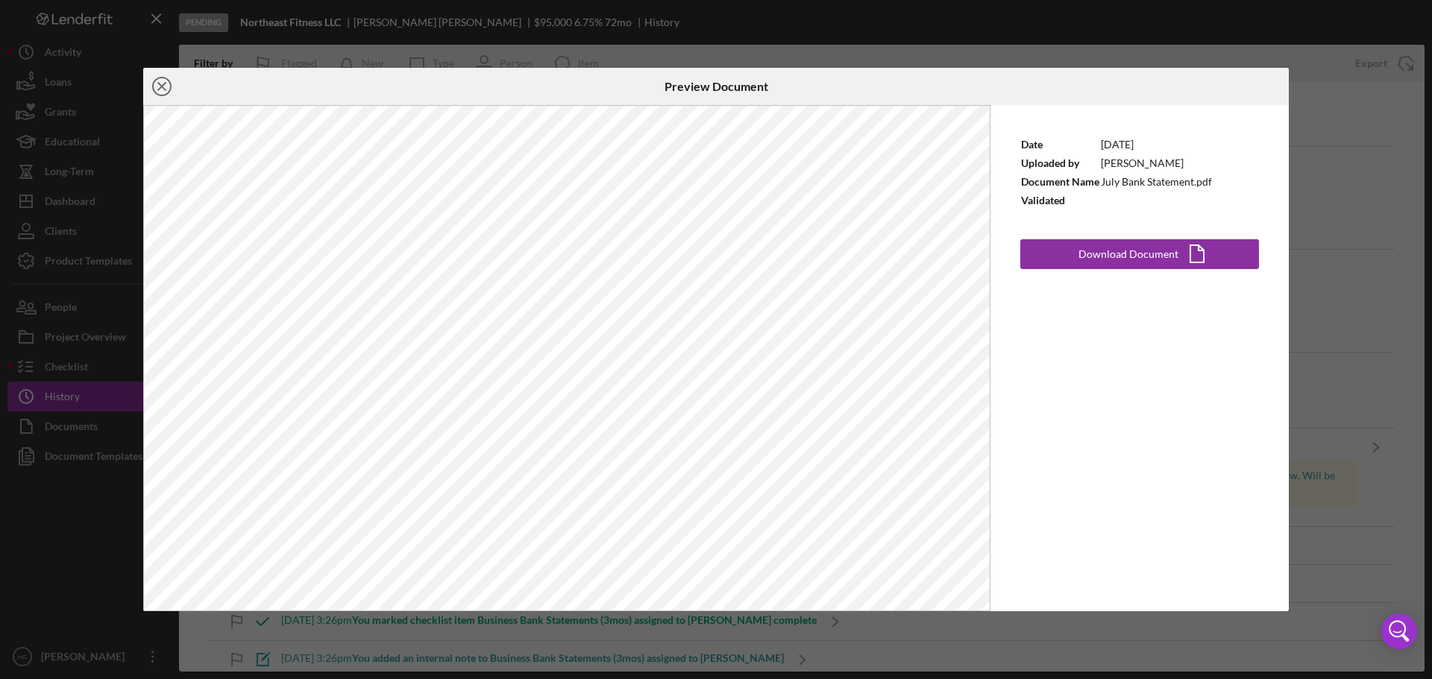
click at [165, 86] on icon "Icon/Close" at bounding box center [161, 86] width 37 height 37
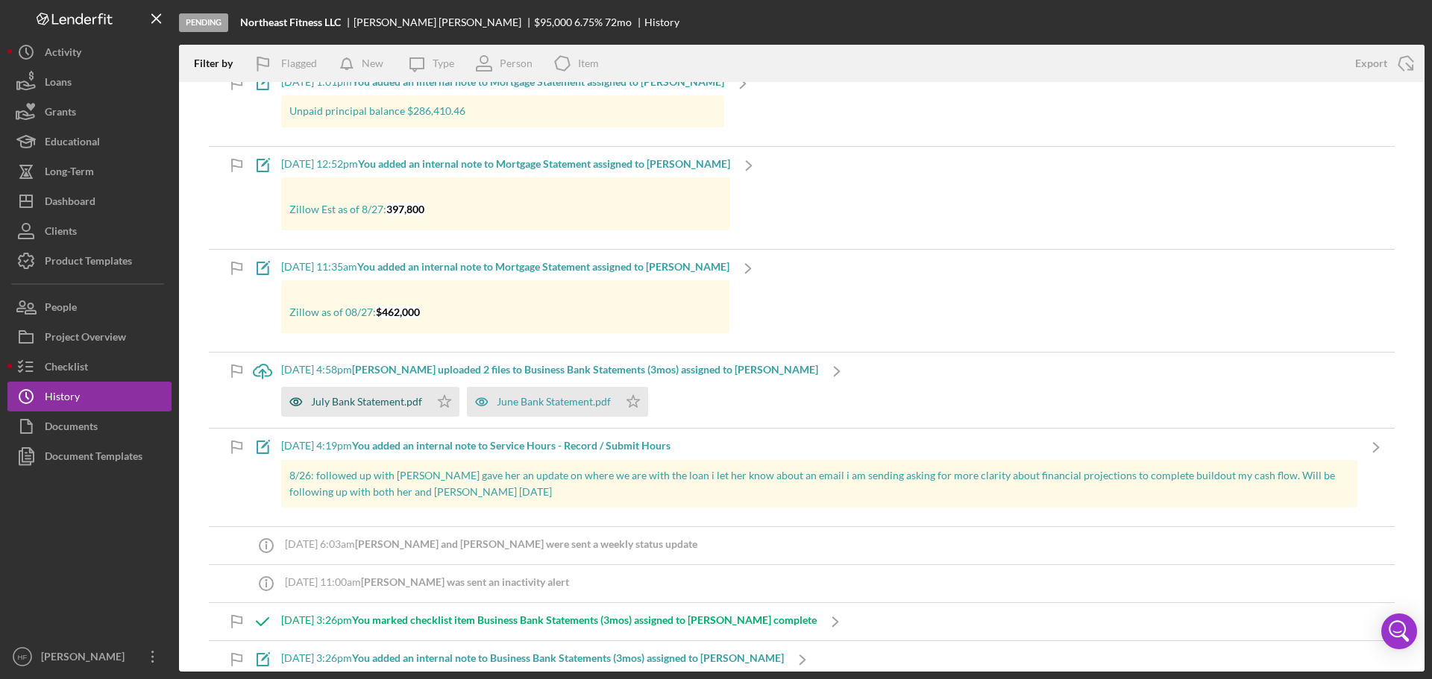
click at [400, 396] on div "July Bank Statement.pdf" at bounding box center [366, 402] width 111 height 12
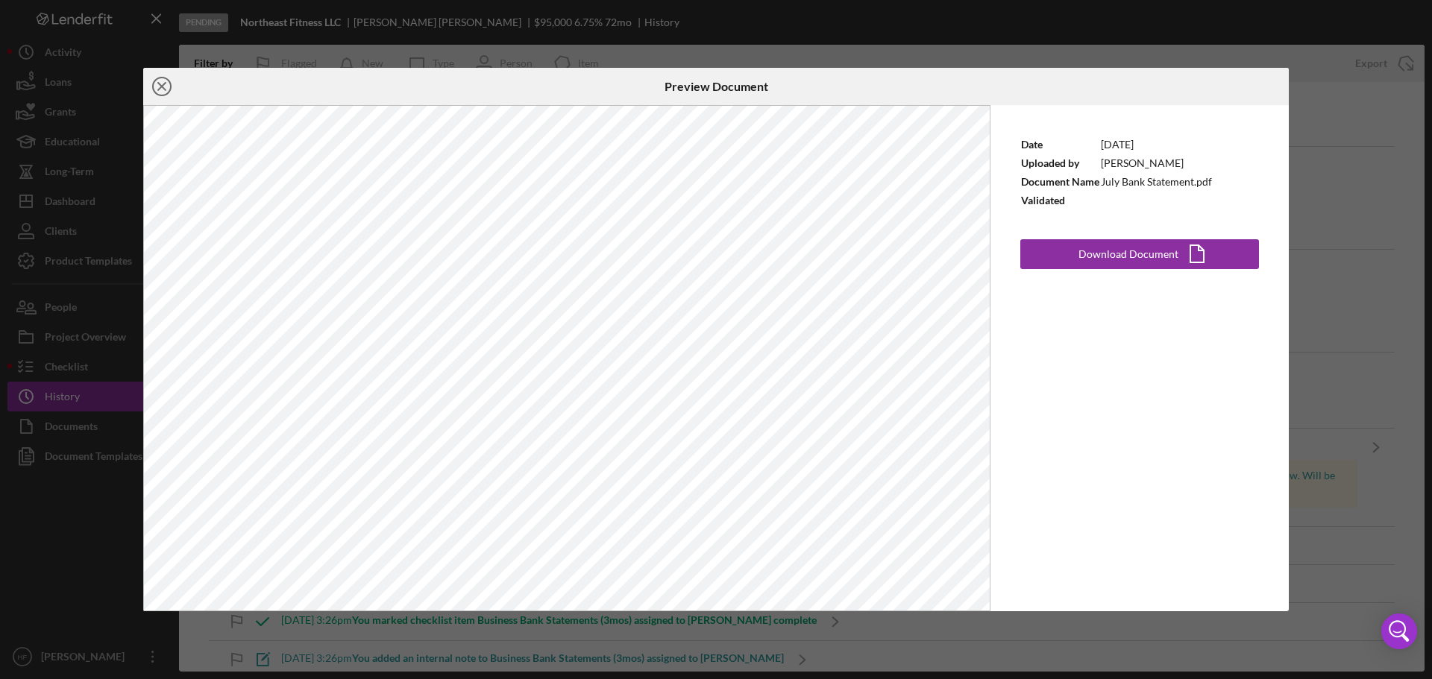
click at [166, 84] on icon "Icon/Close" at bounding box center [161, 86] width 37 height 37
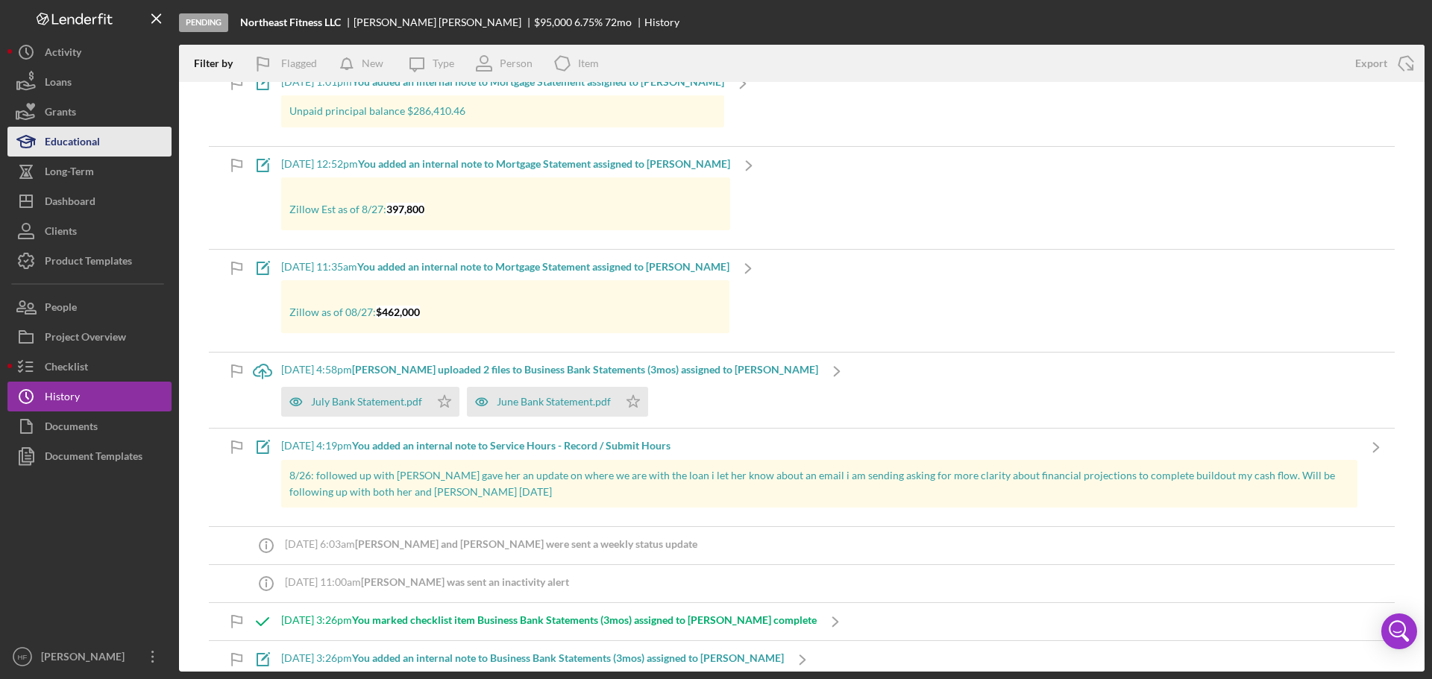
click at [113, 150] on button "Educational" at bounding box center [89, 142] width 164 height 30
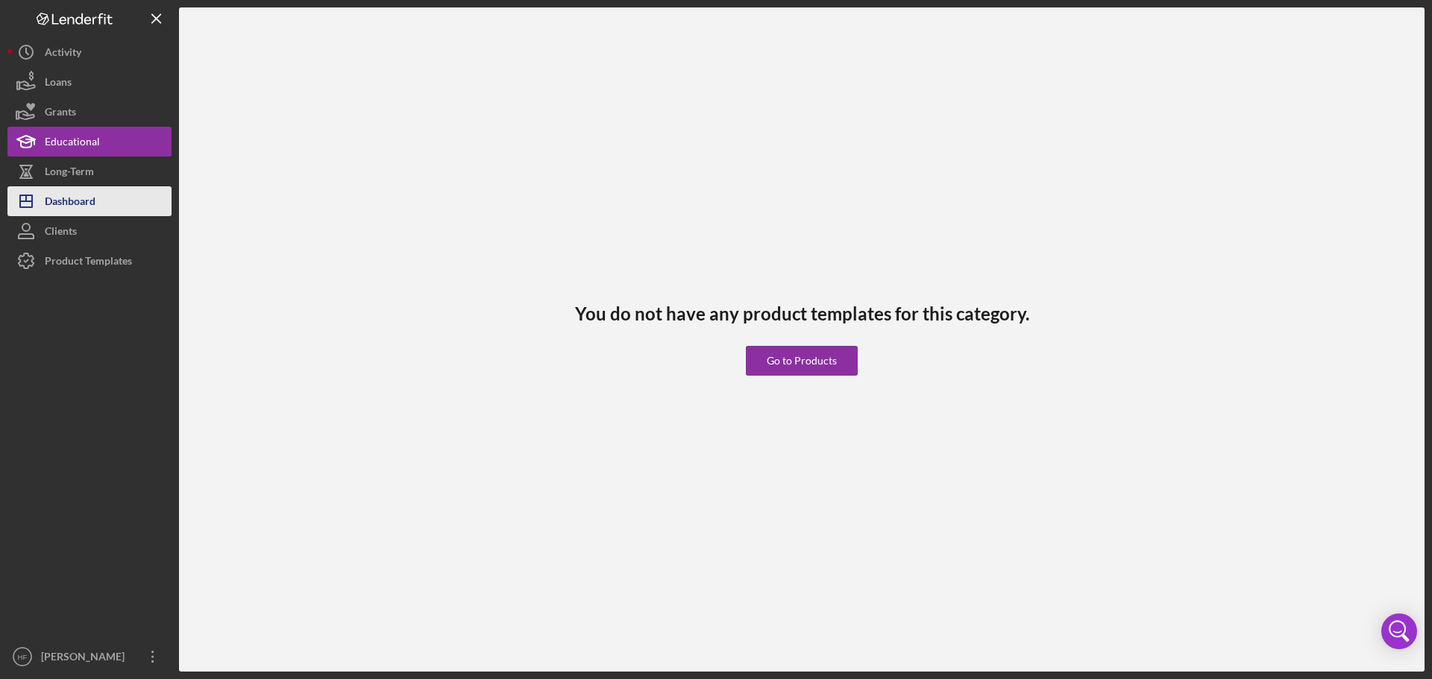
click at [108, 195] on button "Icon/Dashboard Dashboard" at bounding box center [89, 201] width 164 height 30
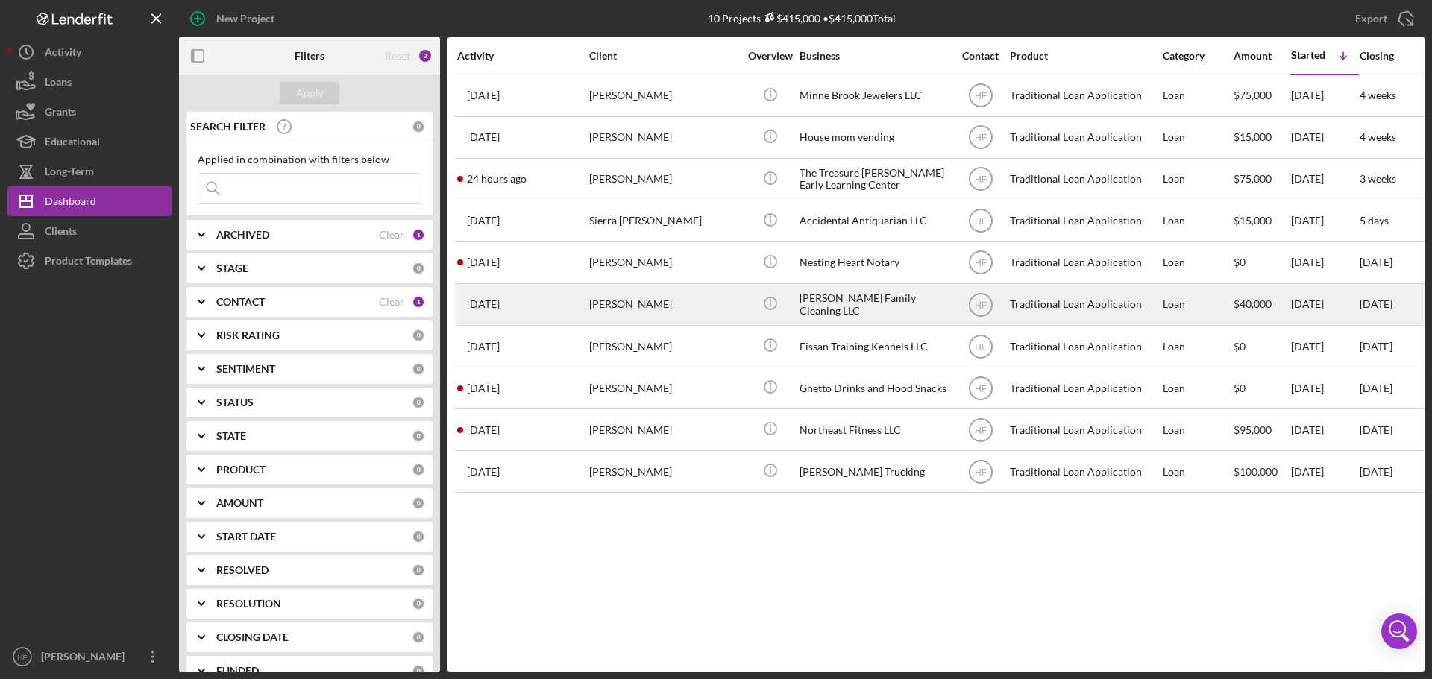
click at [716, 301] on div "[PERSON_NAME]" at bounding box center [663, 305] width 149 height 40
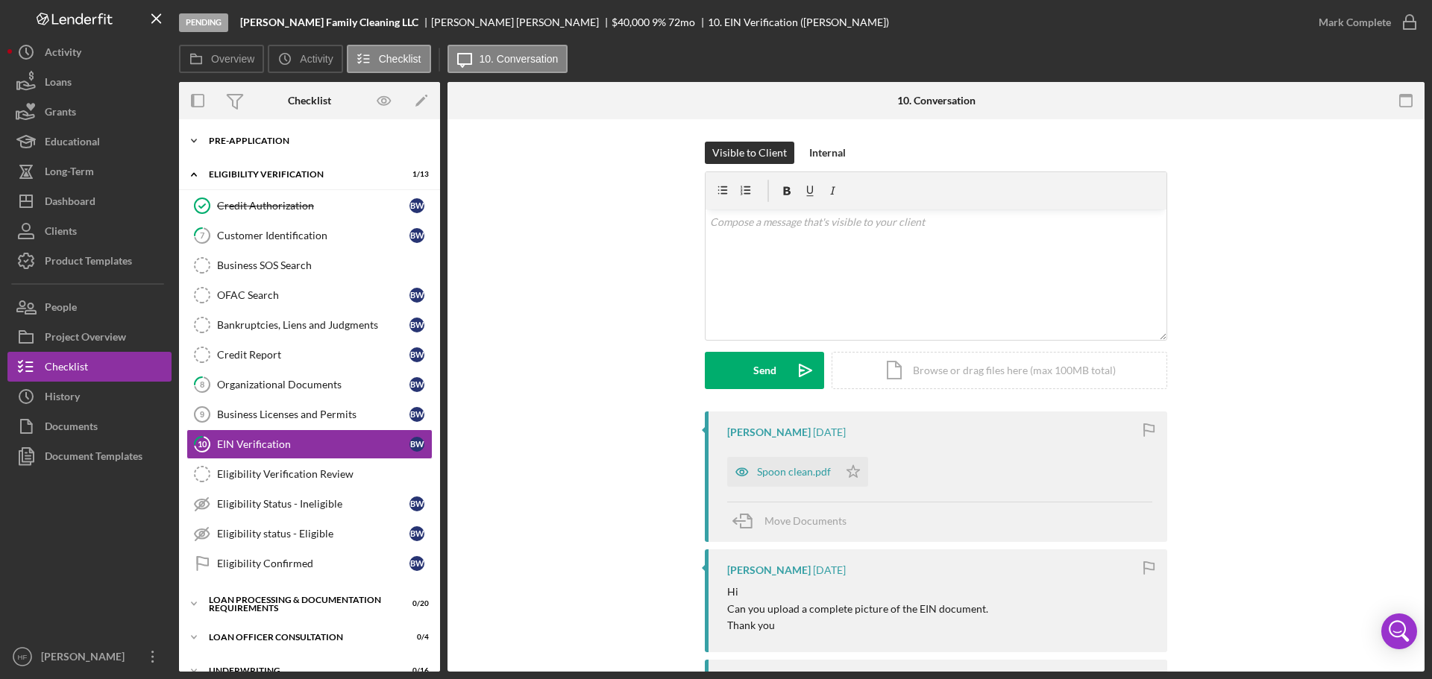
click at [251, 138] on div "Pre-Application" at bounding box center [315, 140] width 213 height 9
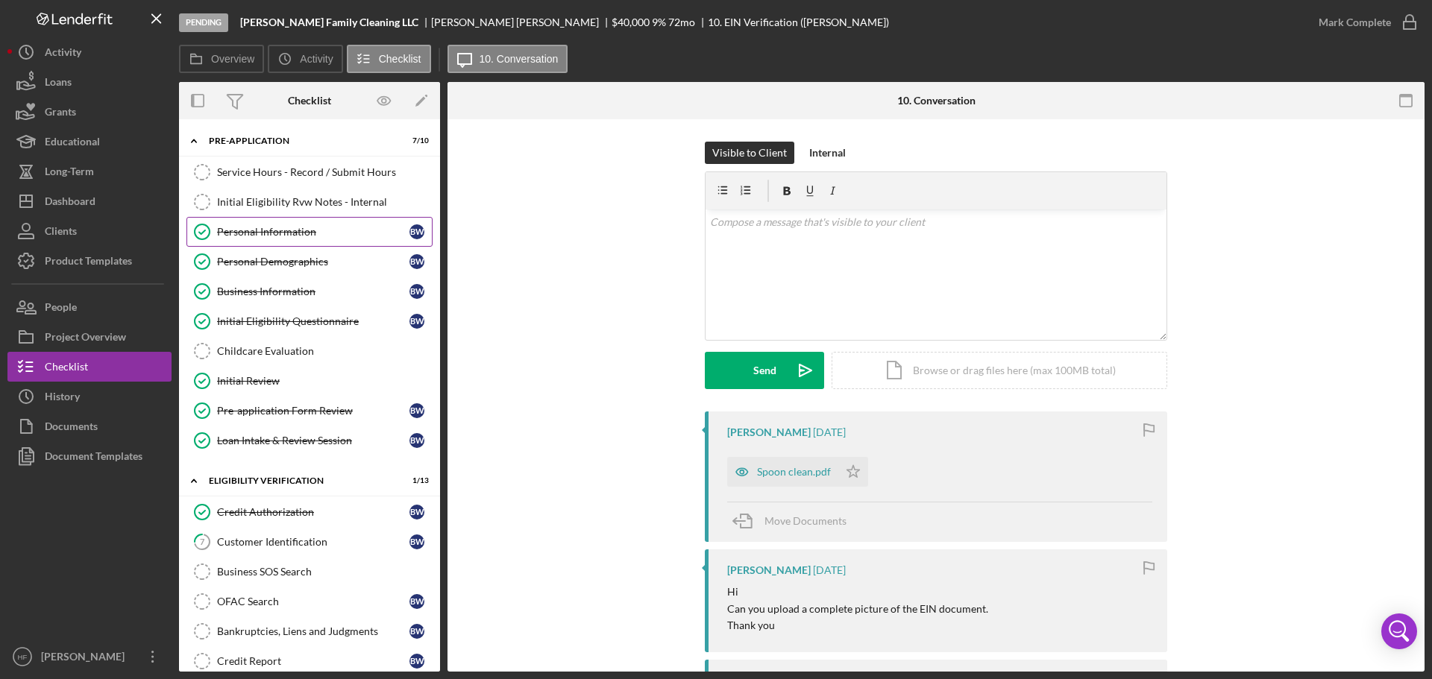
drag, startPoint x: 293, startPoint y: 236, endPoint x: 318, endPoint y: 241, distance: 25.9
click at [294, 234] on div "Personal Information" at bounding box center [313, 232] width 192 height 12
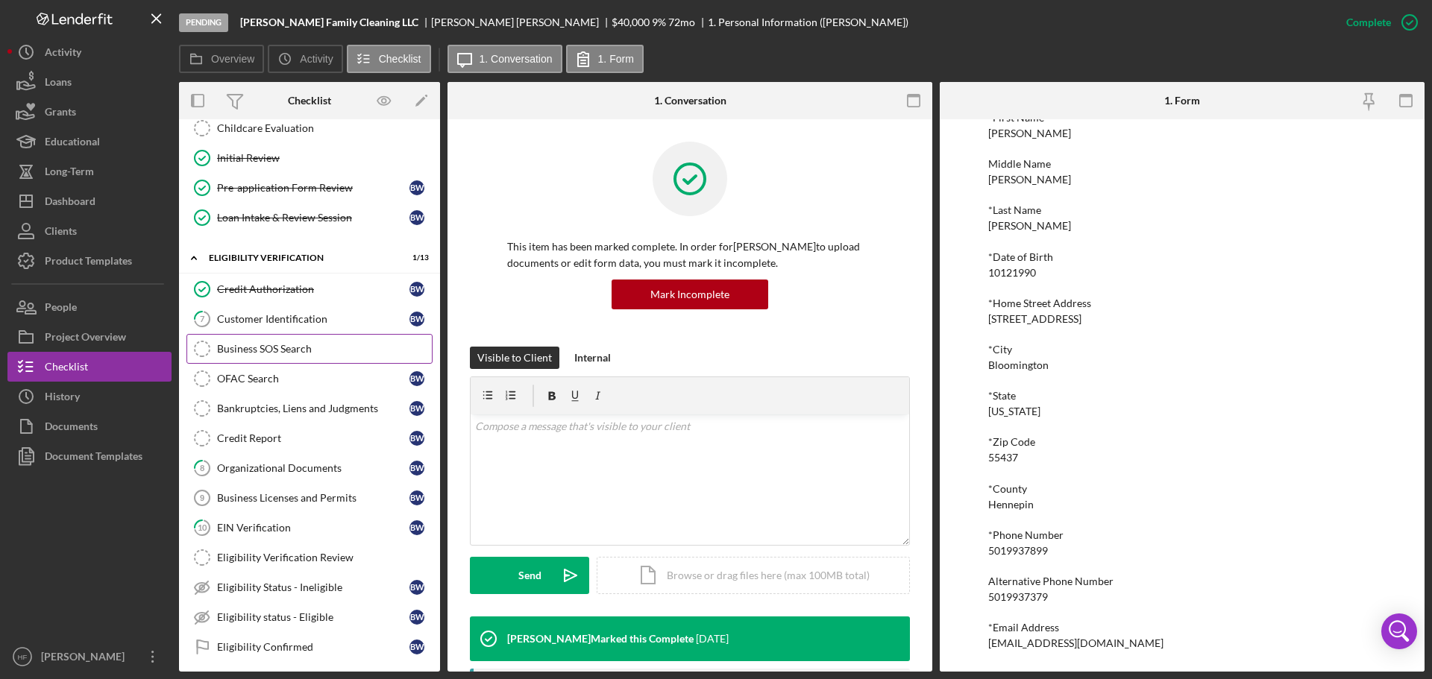
scroll to position [224, 0]
click at [311, 350] on div "Business SOS Search" at bounding box center [324, 348] width 215 height 12
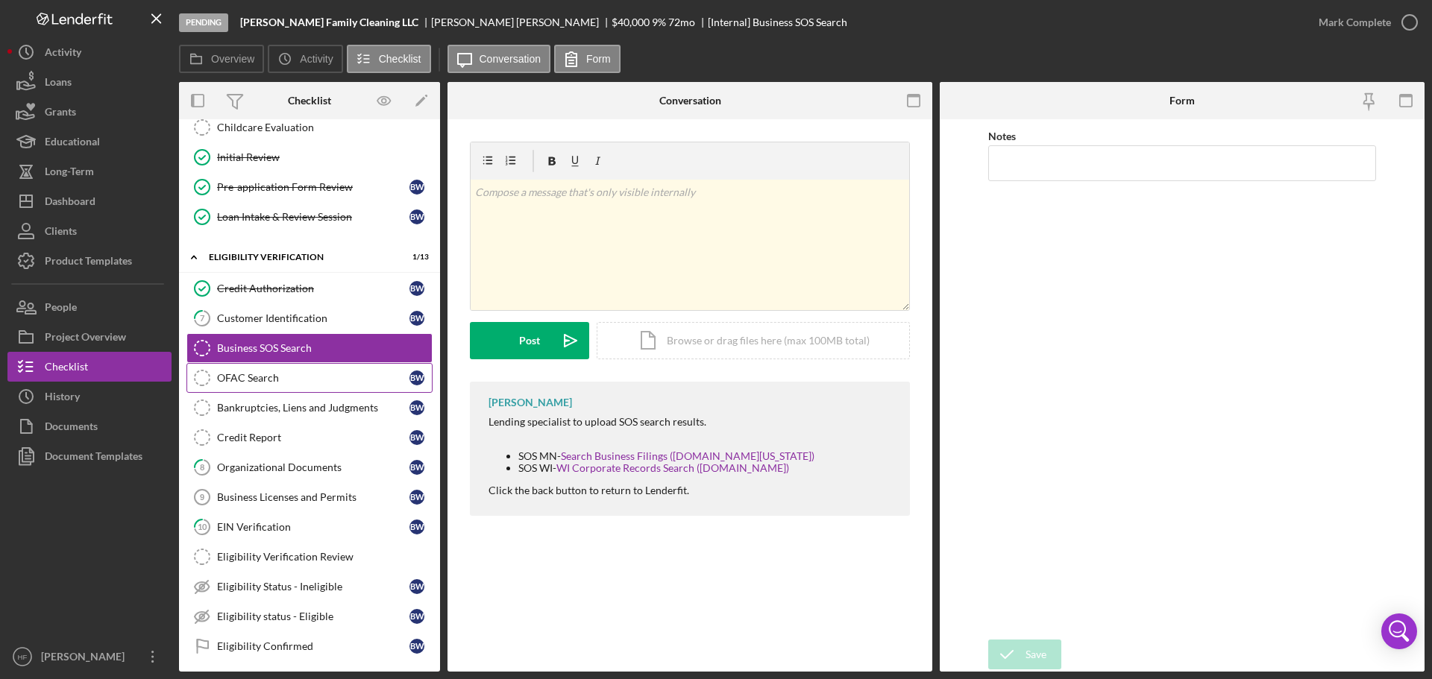
click at [309, 374] on div "OFAC Search" at bounding box center [313, 378] width 192 height 12
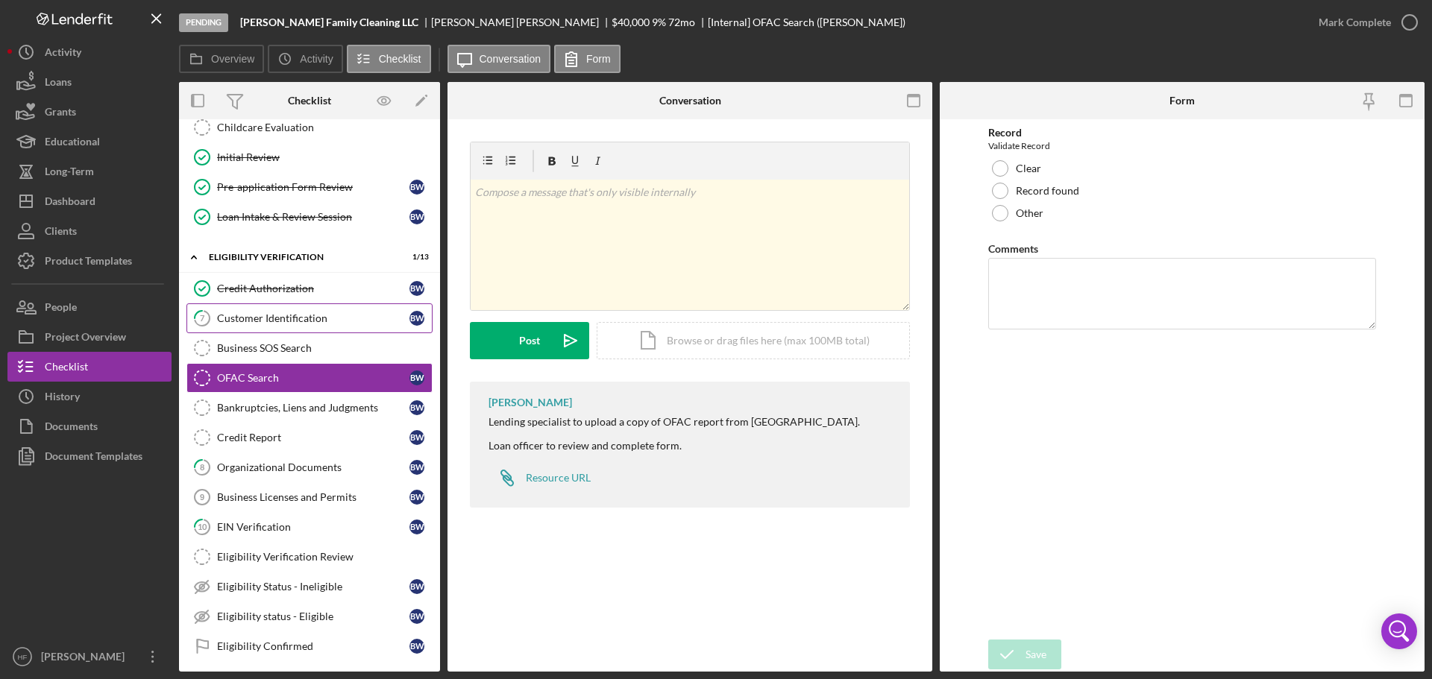
click at [318, 319] on div "Customer Identification" at bounding box center [313, 318] width 192 height 12
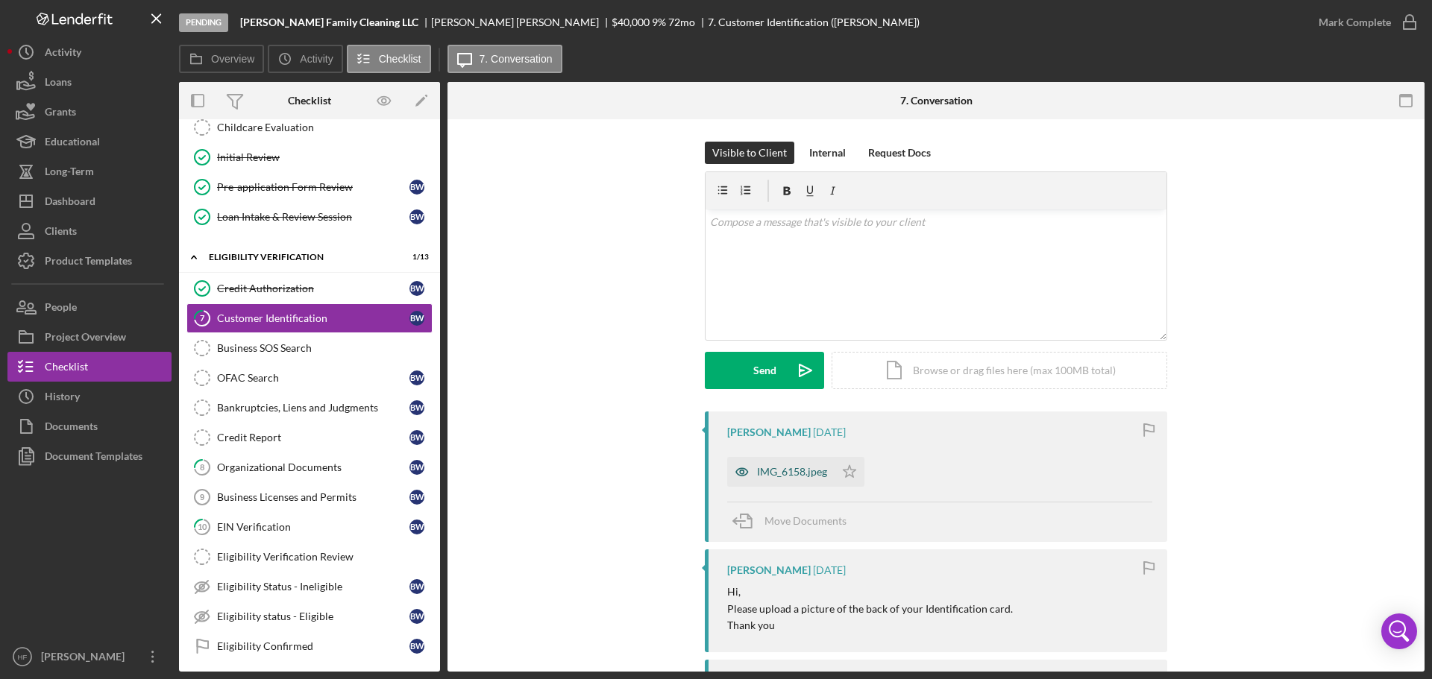
click at [793, 466] on div "IMG_6158.jpeg" at bounding box center [792, 472] width 70 height 12
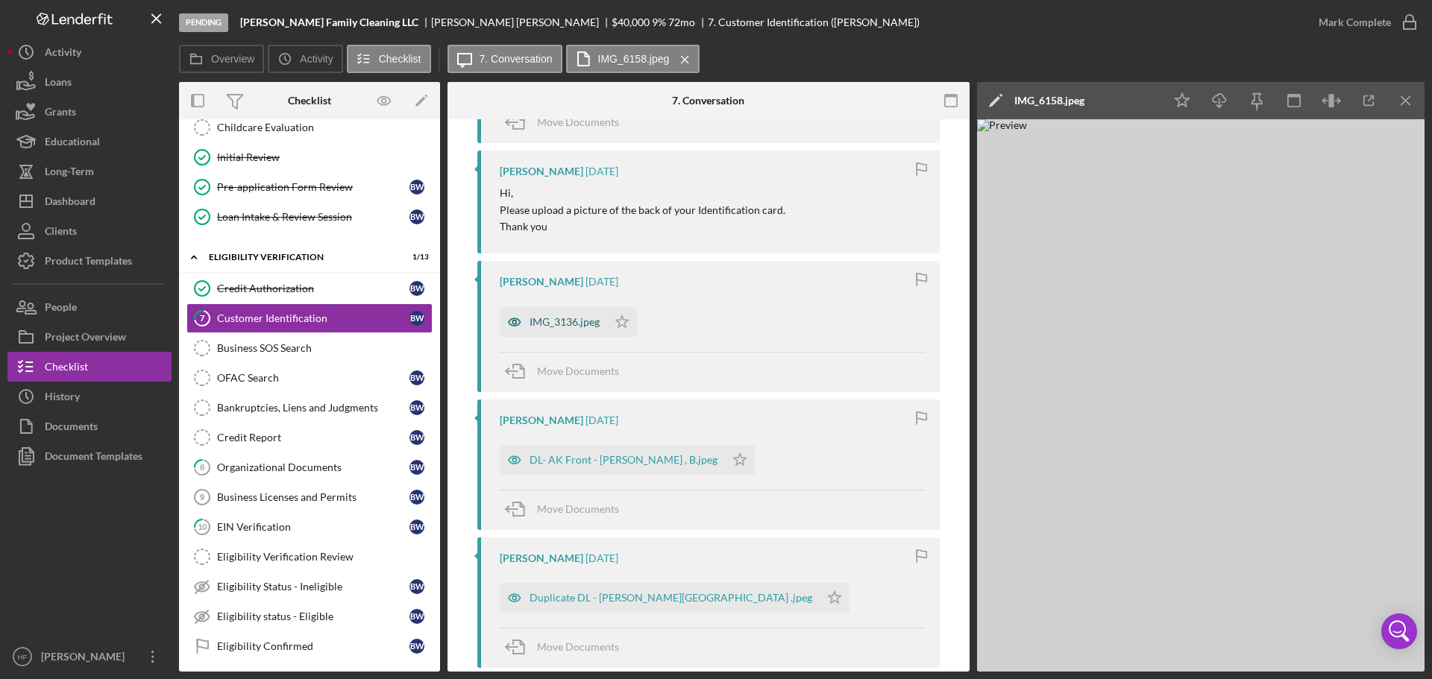
scroll to position [373, 0]
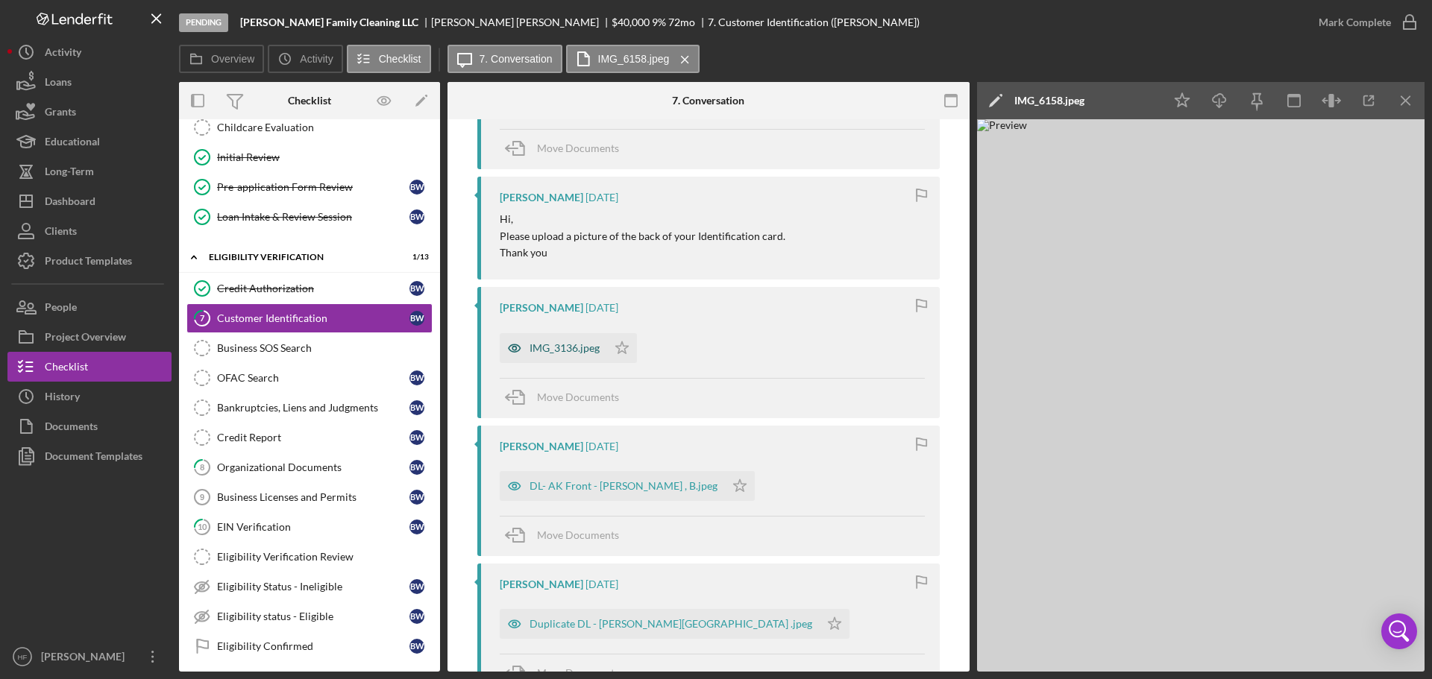
click at [561, 354] on div "IMG_3136.jpeg" at bounding box center [553, 348] width 107 height 30
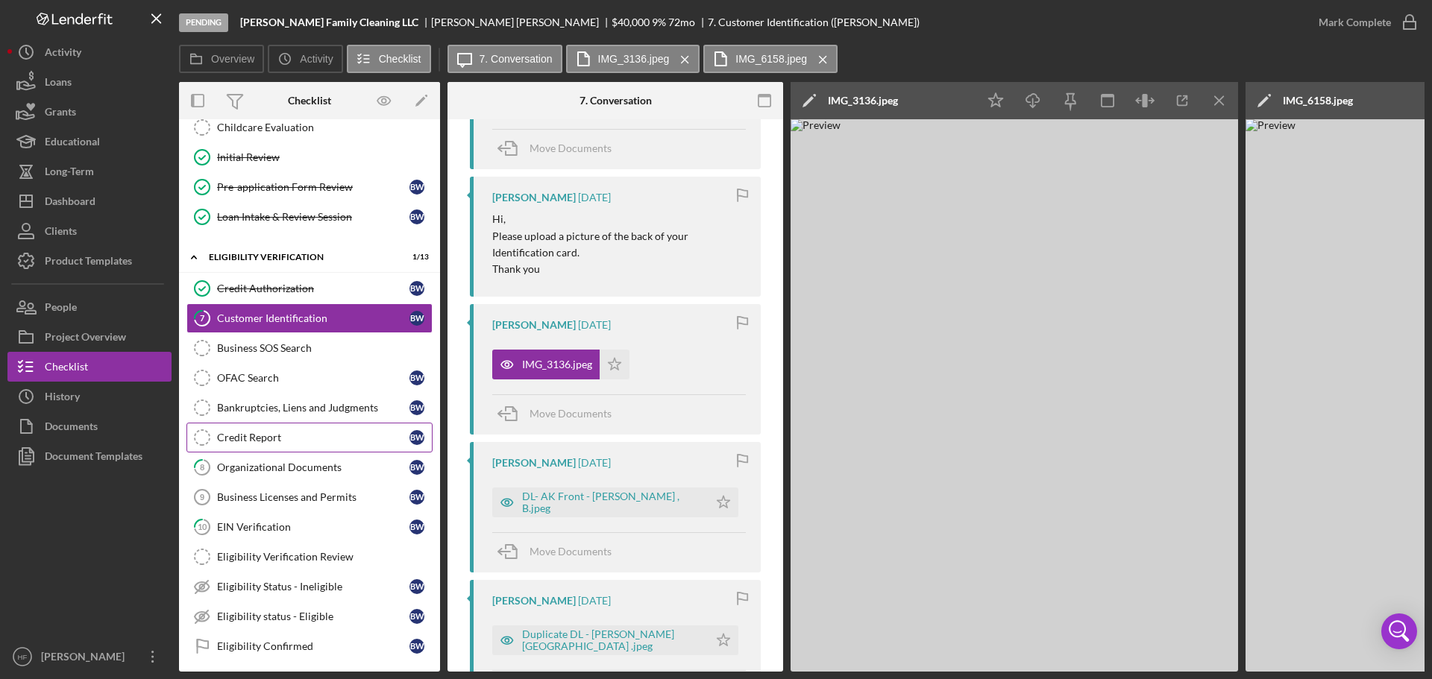
click at [320, 433] on div "Credit Report" at bounding box center [313, 438] width 192 height 12
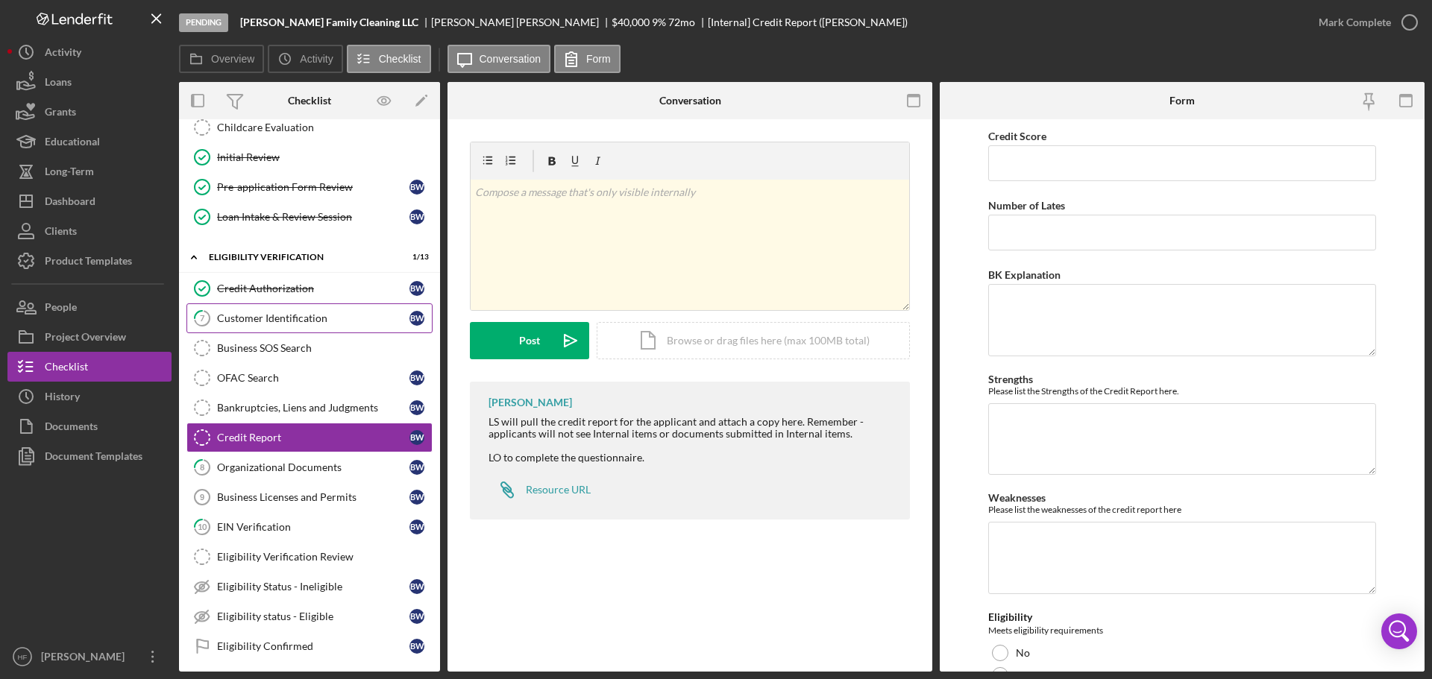
click at [292, 325] on link "7 Customer Identification B W" at bounding box center [309, 319] width 246 height 30
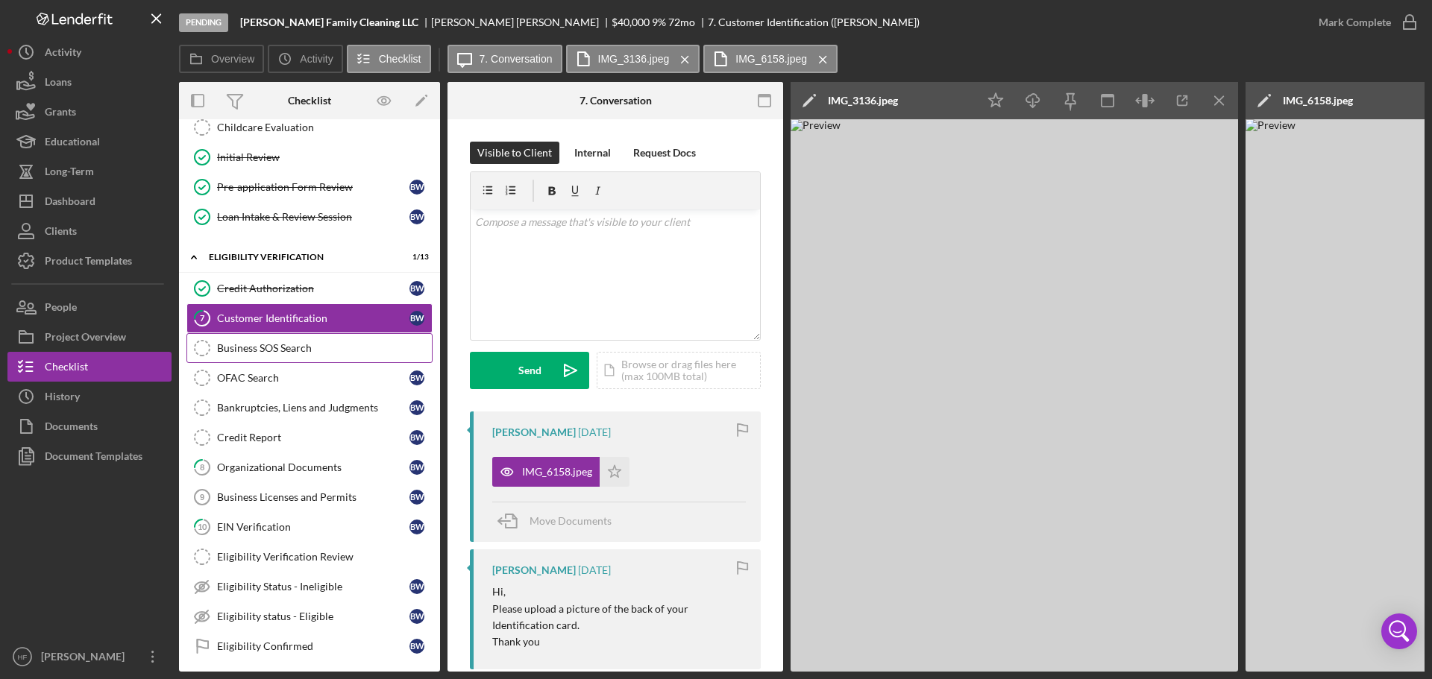
click at [290, 342] on div "Business SOS Search" at bounding box center [324, 348] width 215 height 12
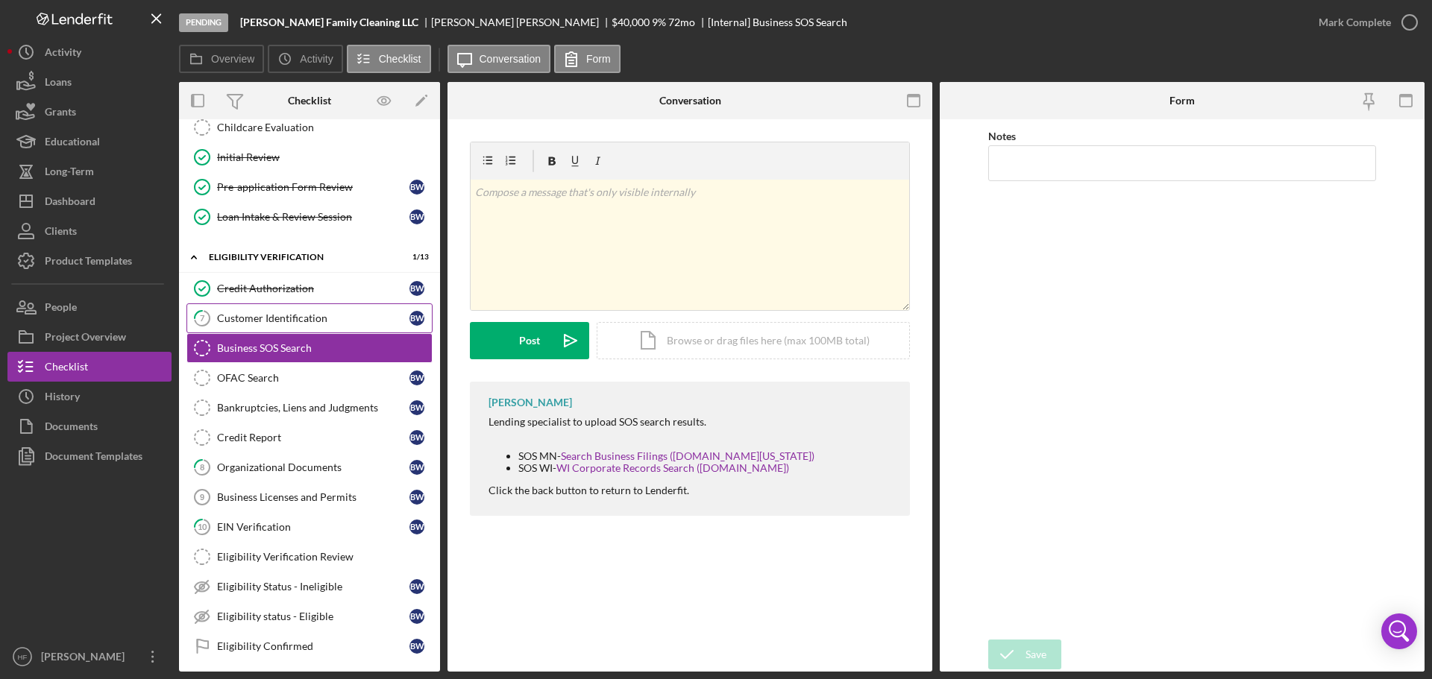
click at [313, 316] on div "Customer Identification" at bounding box center [313, 318] width 192 height 12
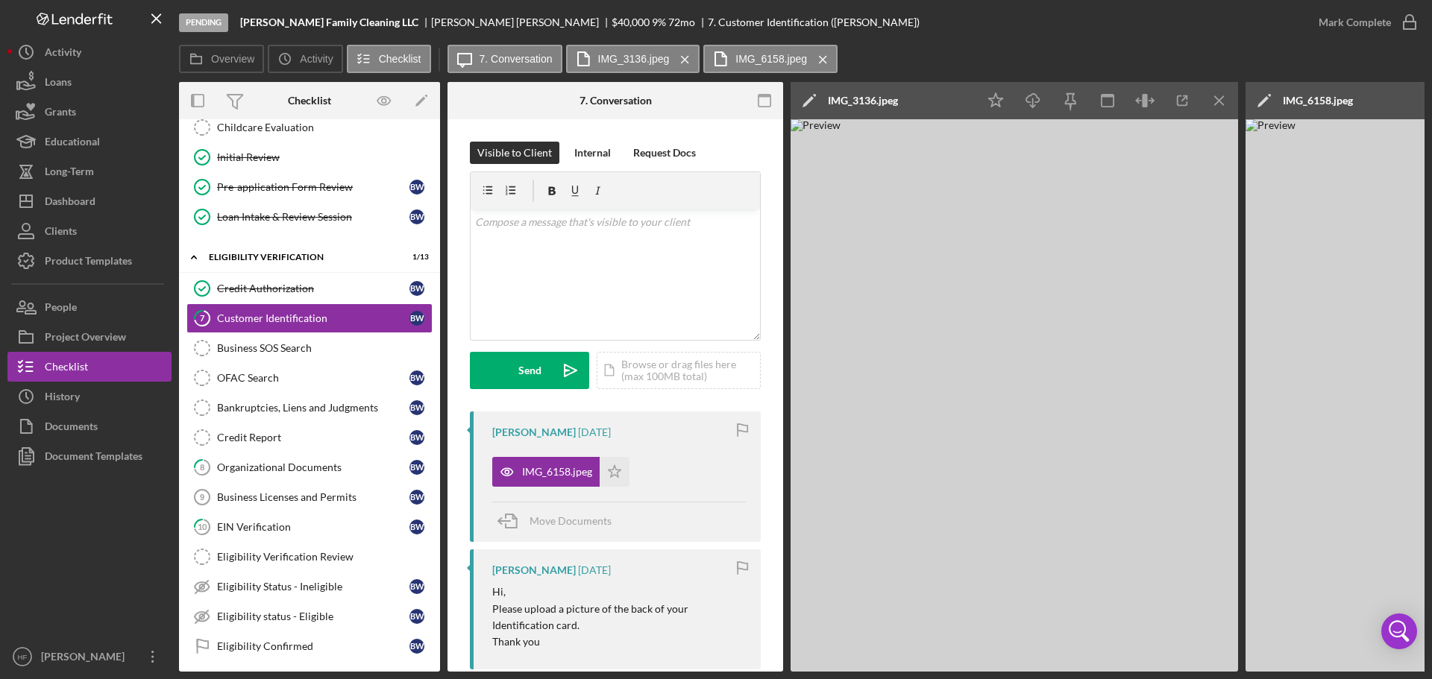
drag, startPoint x: 1058, startPoint y: 673, endPoint x: 1125, endPoint y: 664, distance: 67.7
click at [1125, 664] on div "Pending [PERSON_NAME] Family Cleaning LLC [PERSON_NAME] $40,000 $40,000 9 % 72 …" at bounding box center [716, 339] width 1432 height 679
click at [1157, 562] on img at bounding box center [1013, 395] width 447 height 553
click at [1225, 674] on div "Pending [PERSON_NAME] Family Cleaning LLC [PERSON_NAME] $40,000 $40,000 9 % 72 …" at bounding box center [716, 339] width 1432 height 679
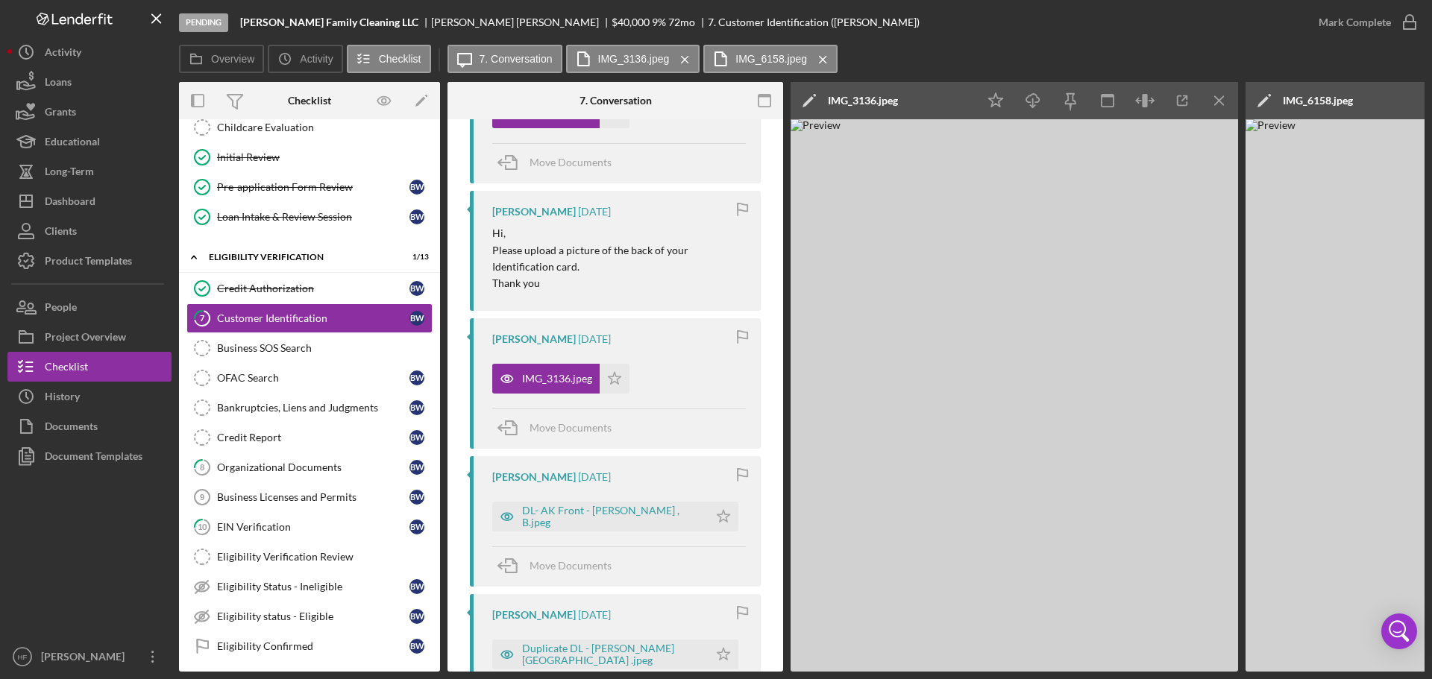
scroll to position [373, 0]
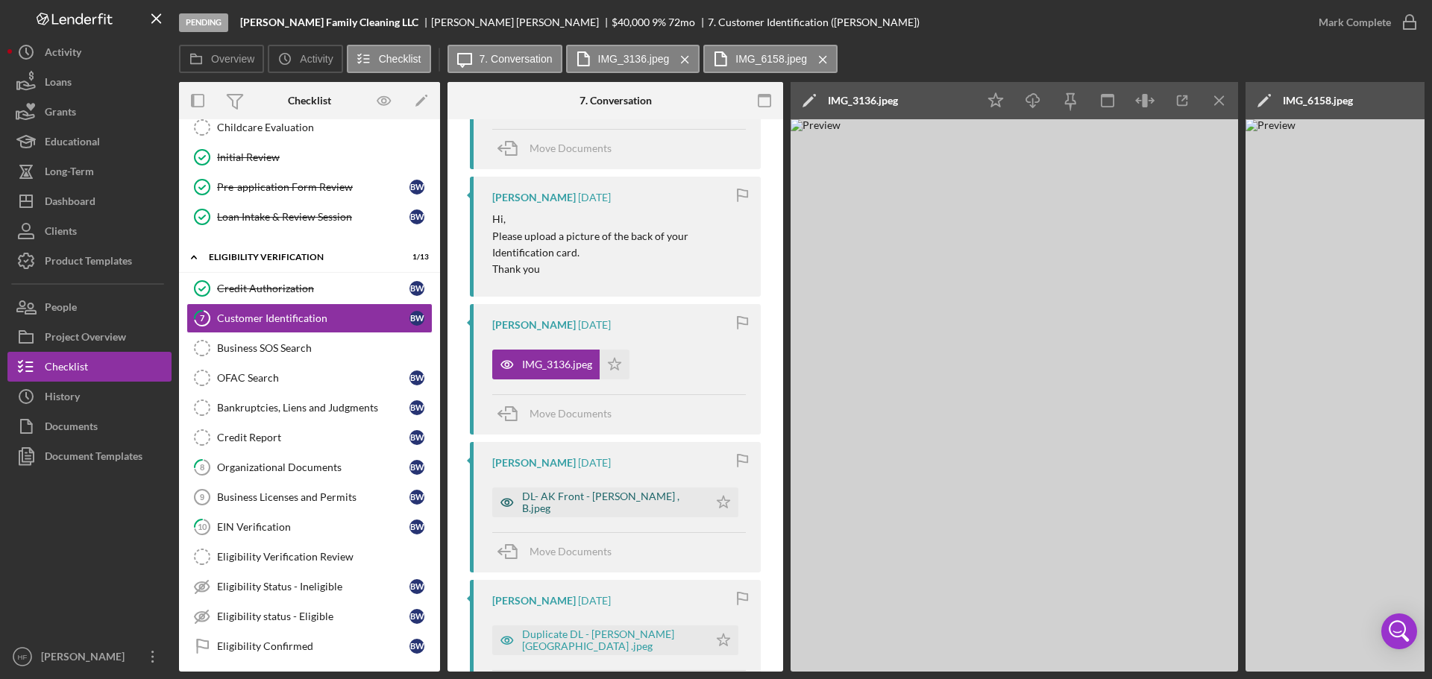
click at [626, 508] on div "DL- AK Front - [PERSON_NAME] , B.jpeg" at bounding box center [611, 503] width 179 height 24
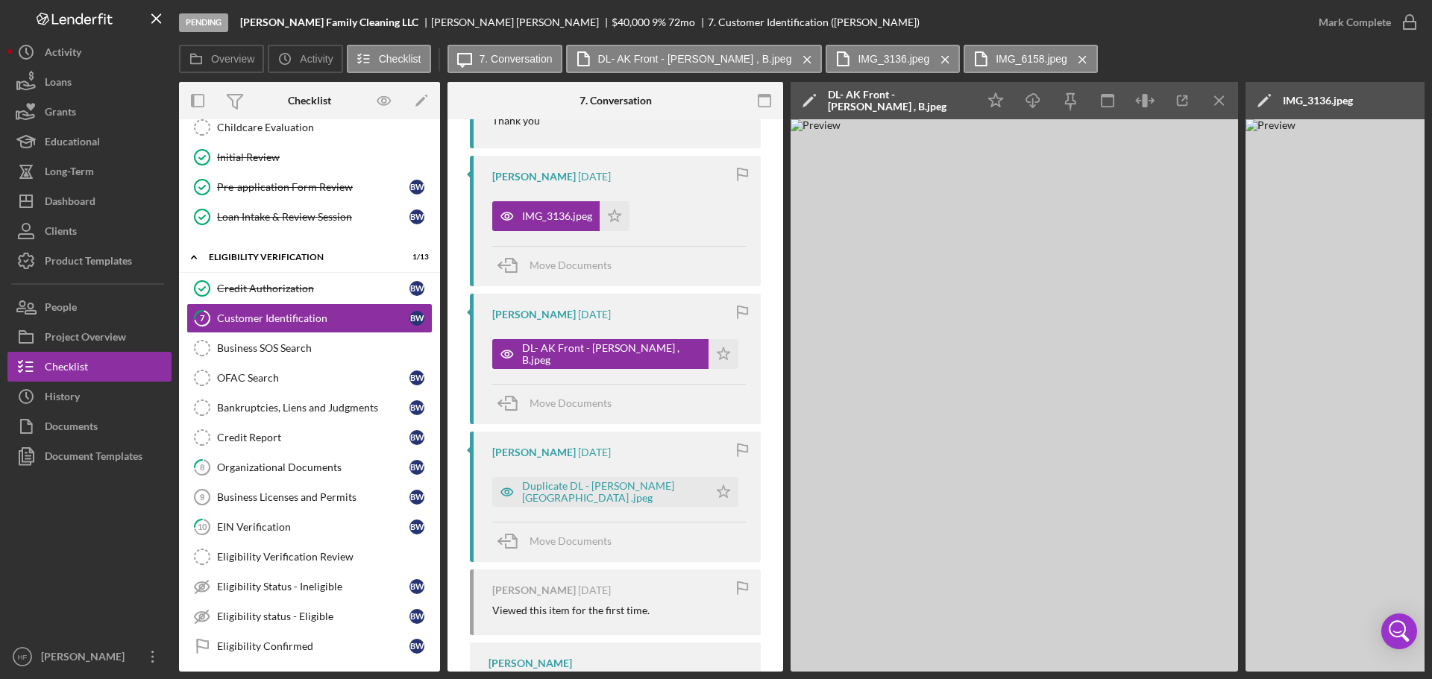
scroll to position [522, 0]
click at [622, 488] on div "Duplicate DL - [PERSON_NAME][GEOGRAPHIC_DATA] .jpeg" at bounding box center [611, 492] width 179 height 24
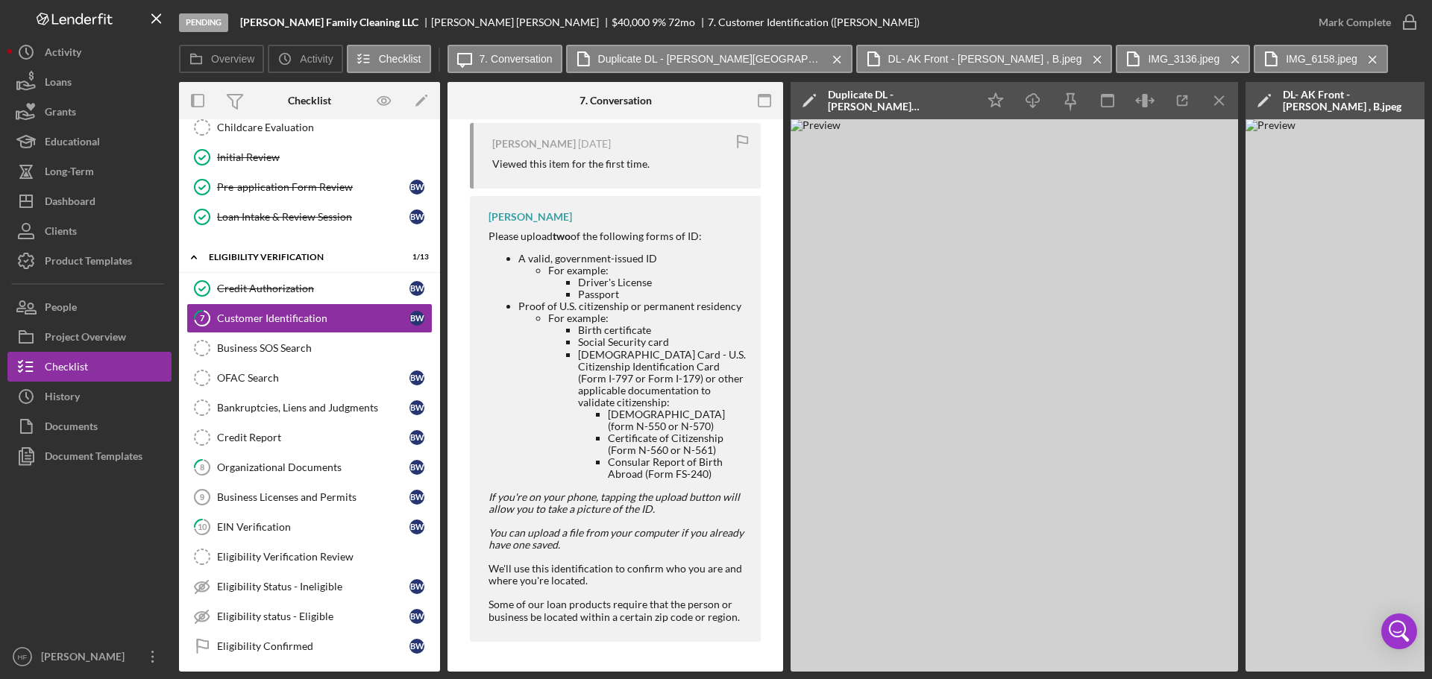
scroll to position [972, 0]
drag, startPoint x: 575, startPoint y: 277, endPoint x: 635, endPoint y: 301, distance: 64.9
click at [635, 301] on ul "A valid, government-issued ID For example: Driver's License Passport Proof of U…" at bounding box center [616, 367] width 257 height 228
click at [708, 312] on li "For example: Birth certificate Social Security card [DEMOGRAPHIC_DATA] Card - U…" at bounding box center [647, 396] width 198 height 168
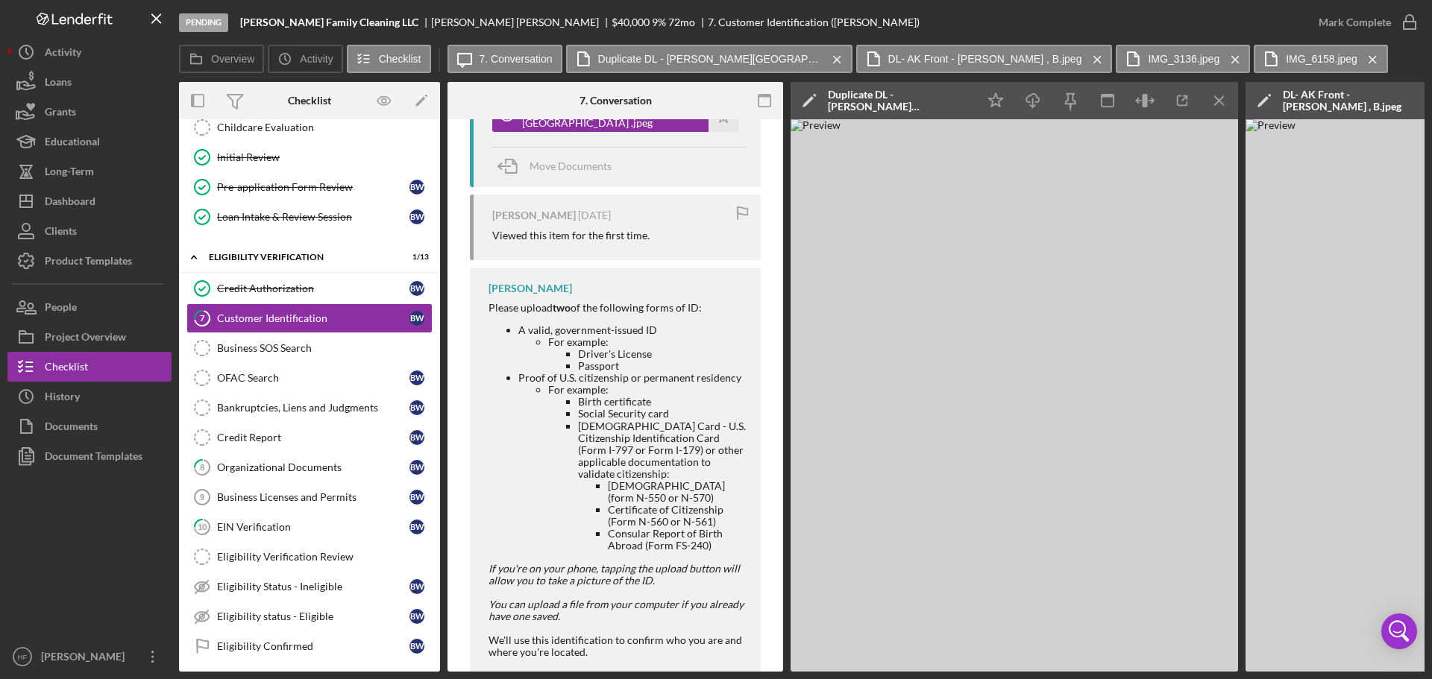
scroll to position [898, 0]
drag, startPoint x: 579, startPoint y: 409, endPoint x: 687, endPoint y: 412, distance: 108.2
click at [687, 412] on li "Social Security card" at bounding box center [662, 412] width 168 height 12
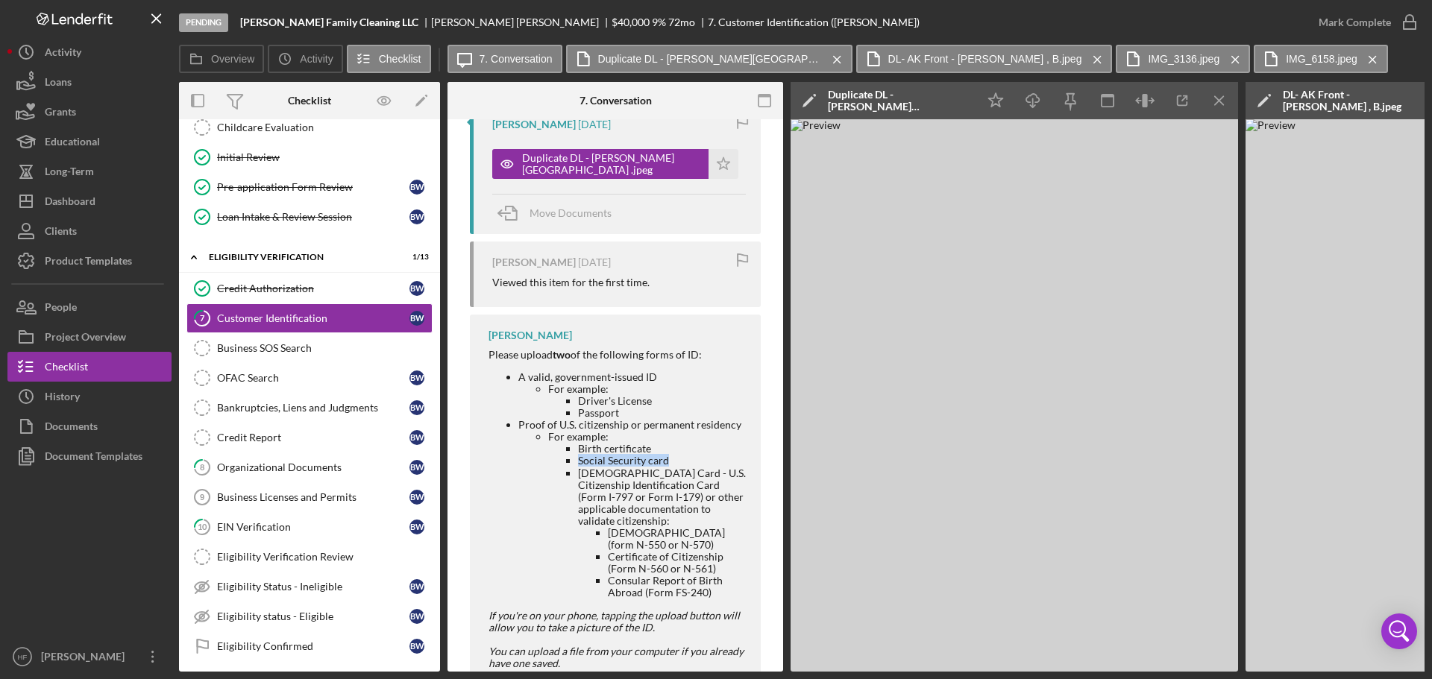
scroll to position [823, 0]
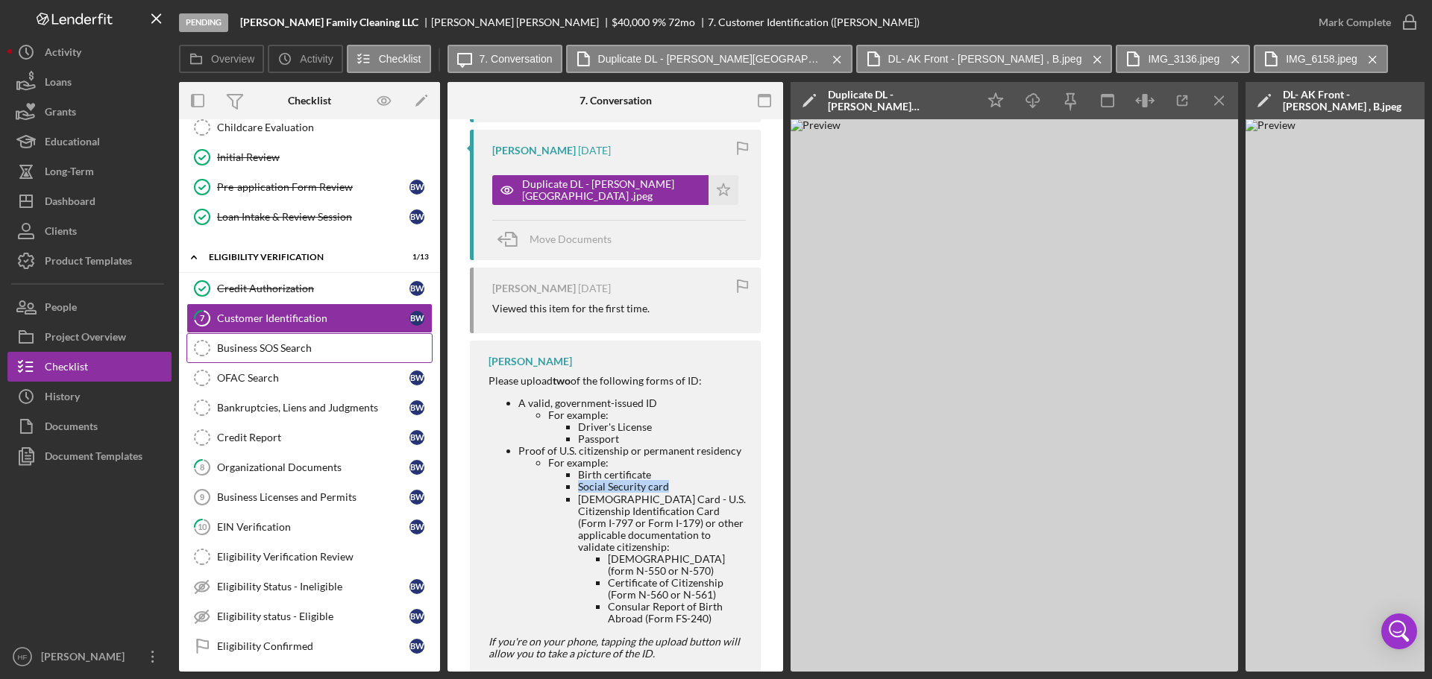
click at [354, 347] on div "Business SOS Search" at bounding box center [324, 348] width 215 height 12
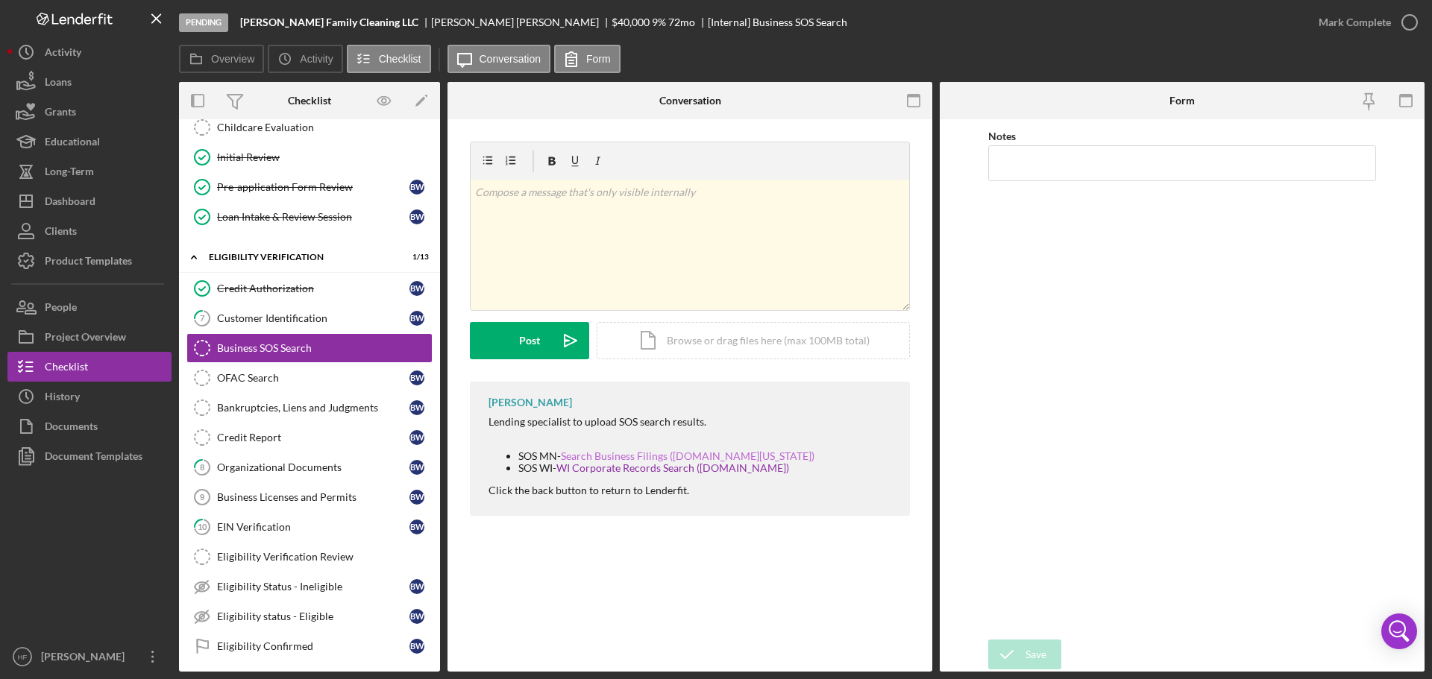
click at [697, 453] on link "Search Business Filings ([DOMAIN_NAME][US_STATE])" at bounding box center [688, 456] width 254 height 13
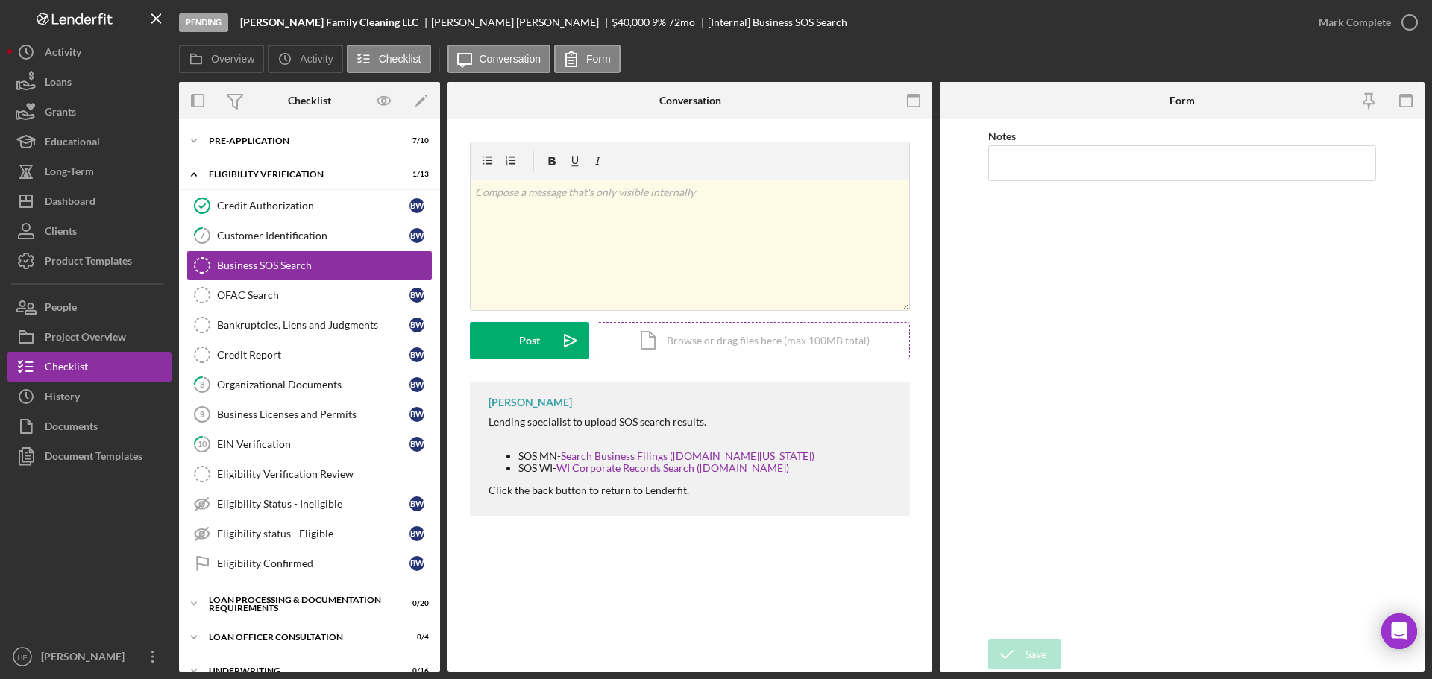
click at [658, 339] on div "Icon/Document Browse or drag files here (max 100MB total) Tap to choose files o…" at bounding box center [753, 340] width 313 height 37
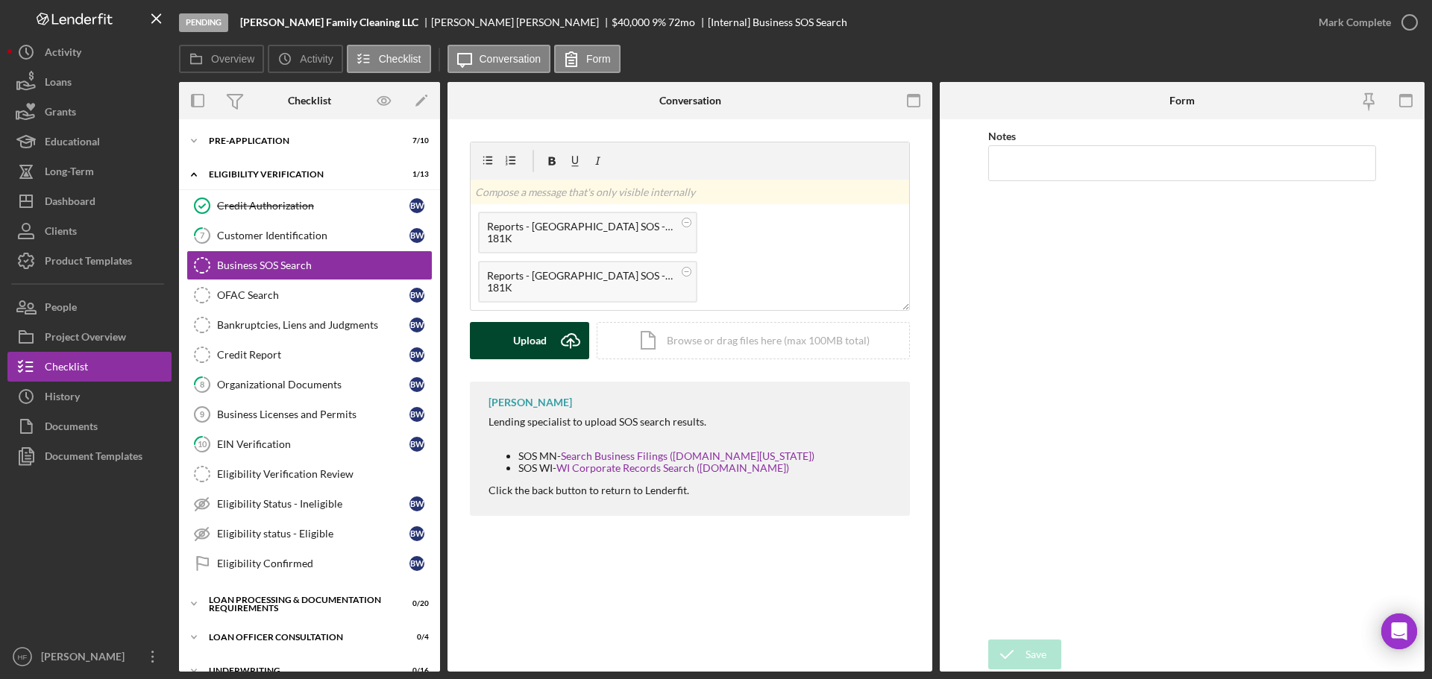
click at [531, 342] on div "Upload" at bounding box center [530, 340] width 34 height 37
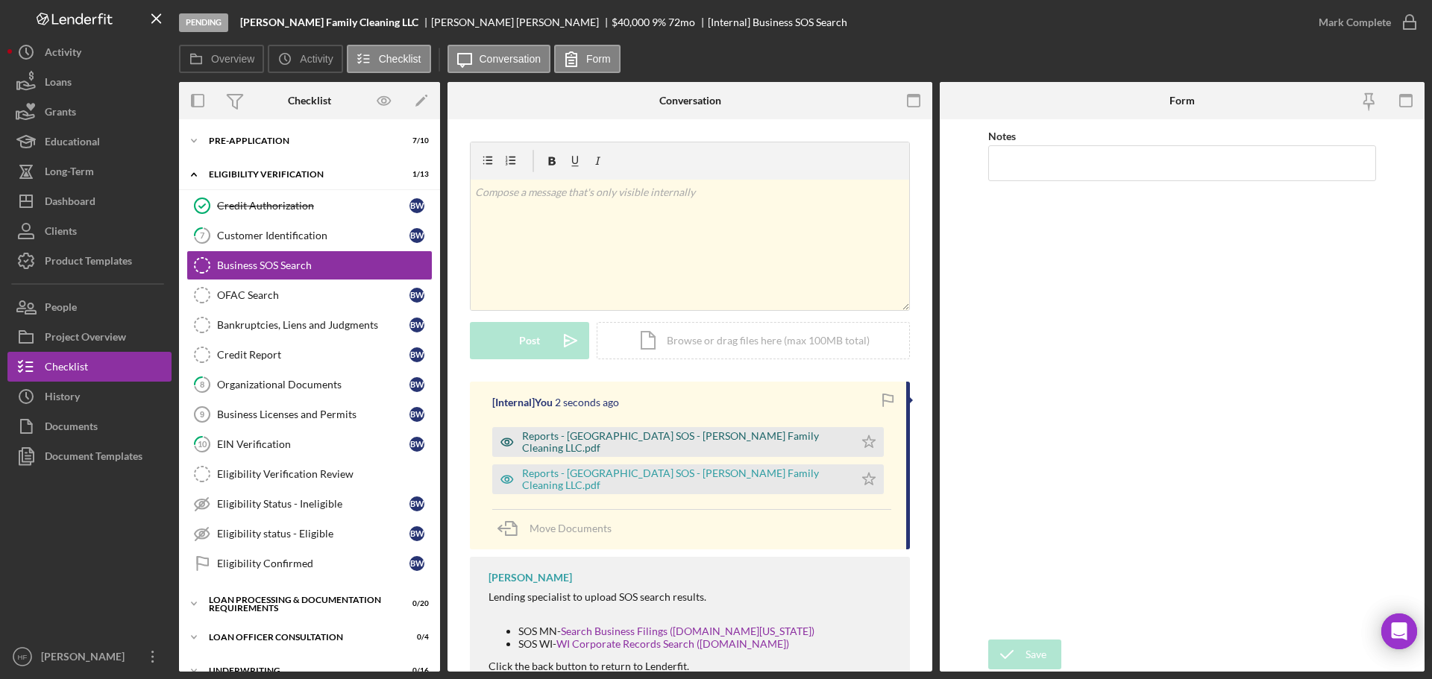
click at [591, 447] on div "Reports - MN SOS - Weatherspoon Family Cleaning LLC.pdf" at bounding box center [673, 442] width 362 height 30
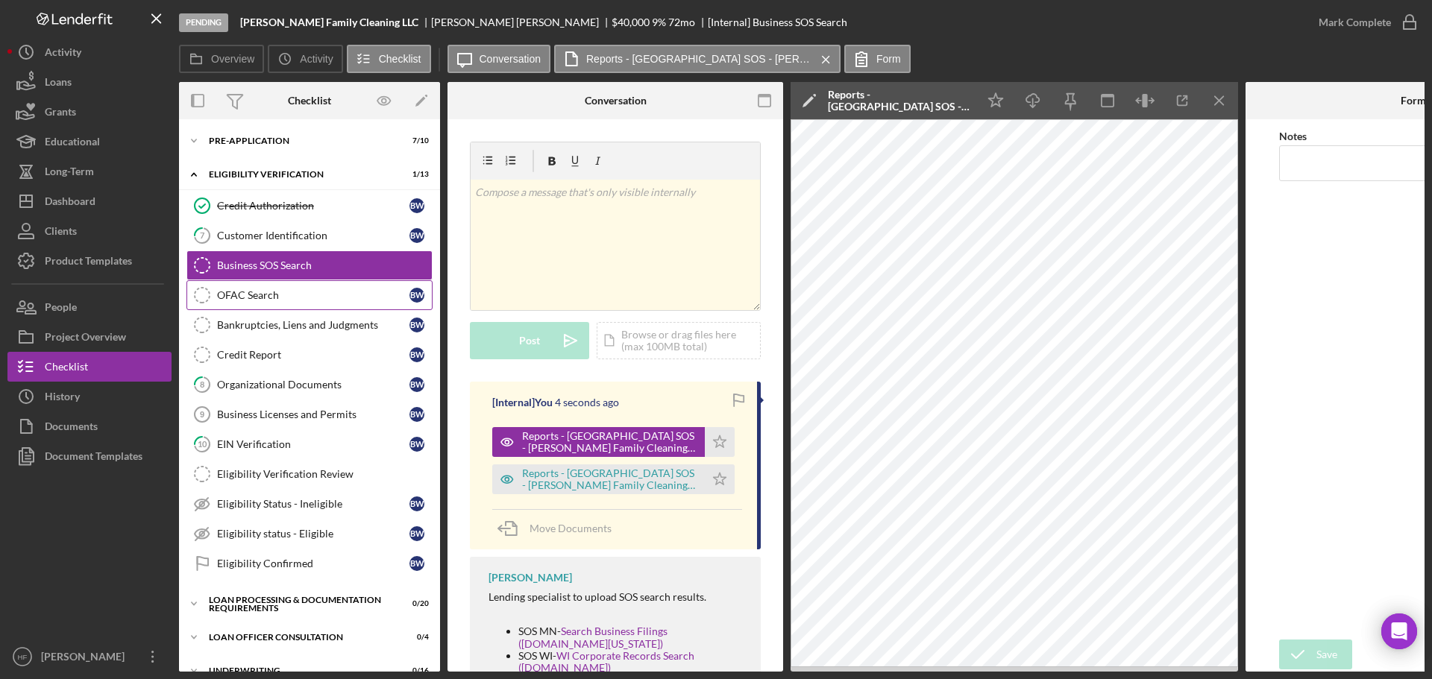
click at [349, 298] on div "OFAC Search" at bounding box center [313, 295] width 192 height 12
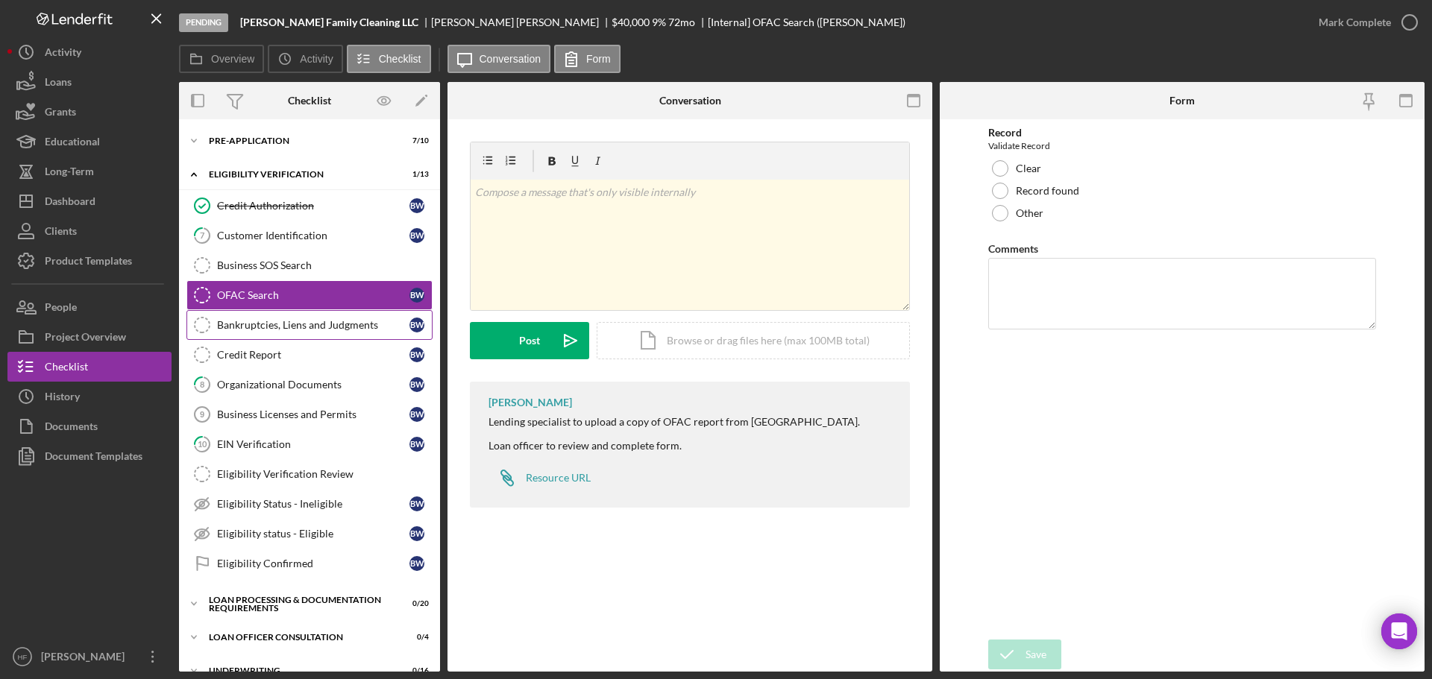
click at [348, 328] on div "Bankruptcies, Liens and Judgments" at bounding box center [313, 325] width 192 height 12
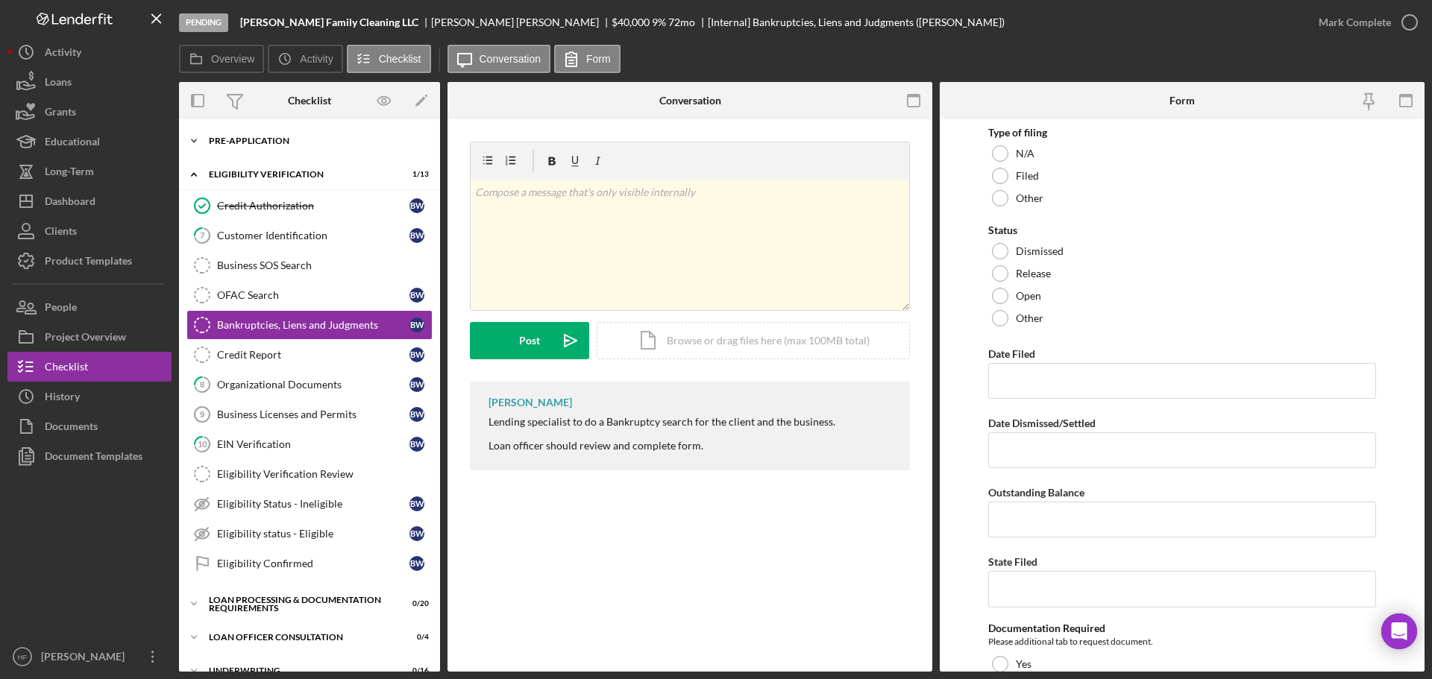
click at [267, 141] on div "Pre-Application" at bounding box center [315, 140] width 213 height 9
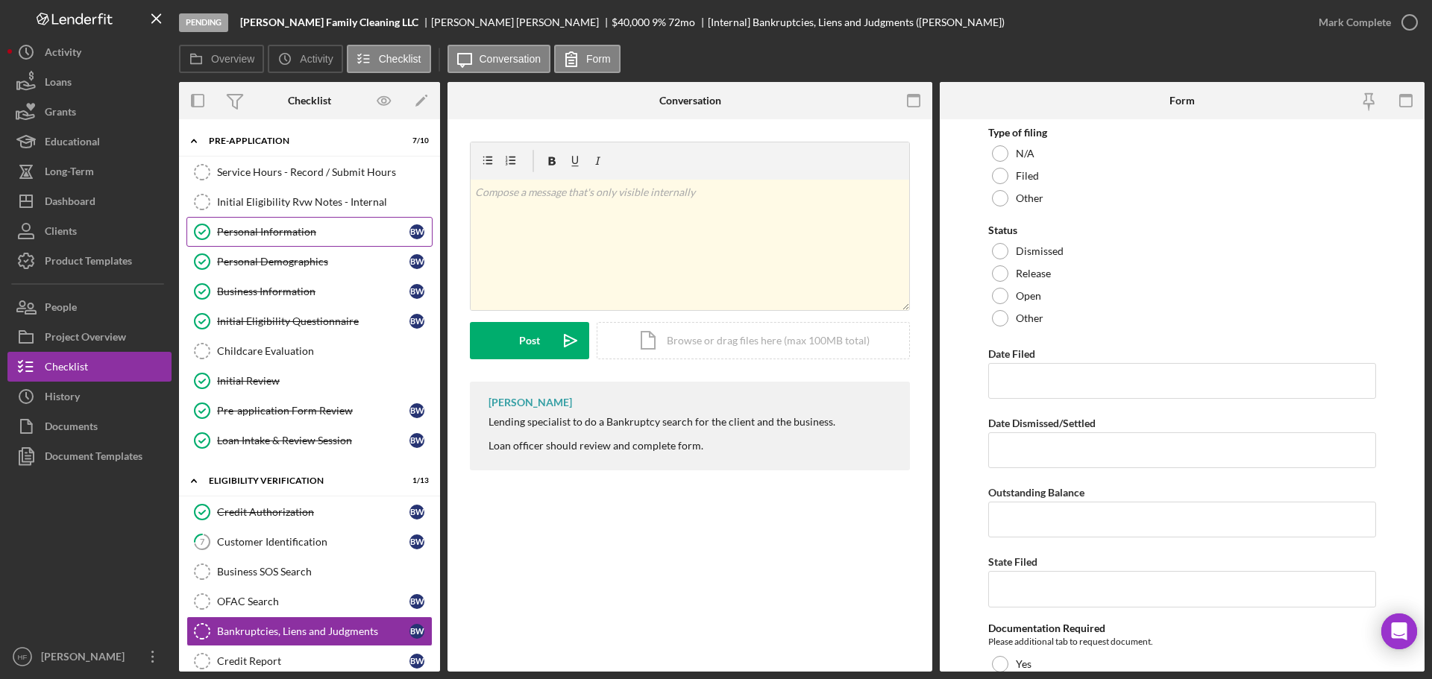
click at [293, 227] on div "Personal Information" at bounding box center [313, 232] width 192 height 12
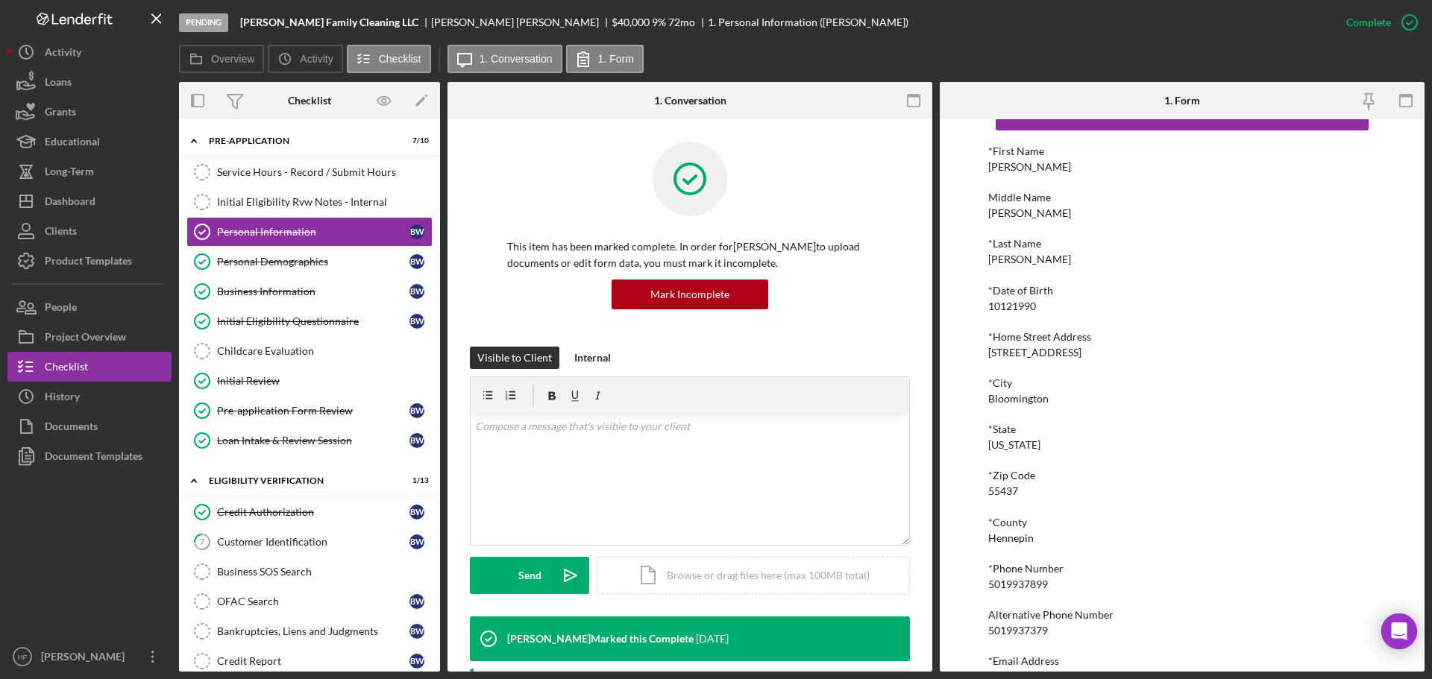
scroll to position [75, 0]
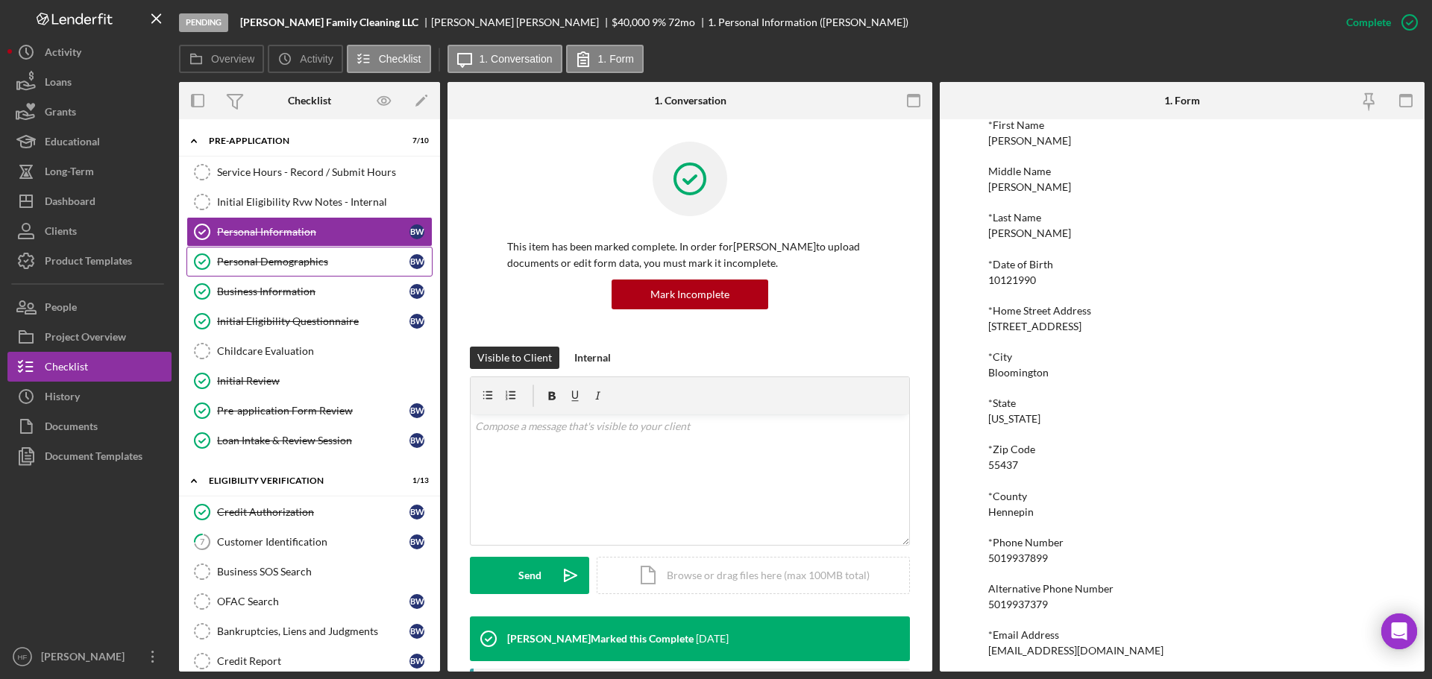
click at [324, 257] on div "Personal Demographics" at bounding box center [313, 262] width 192 height 12
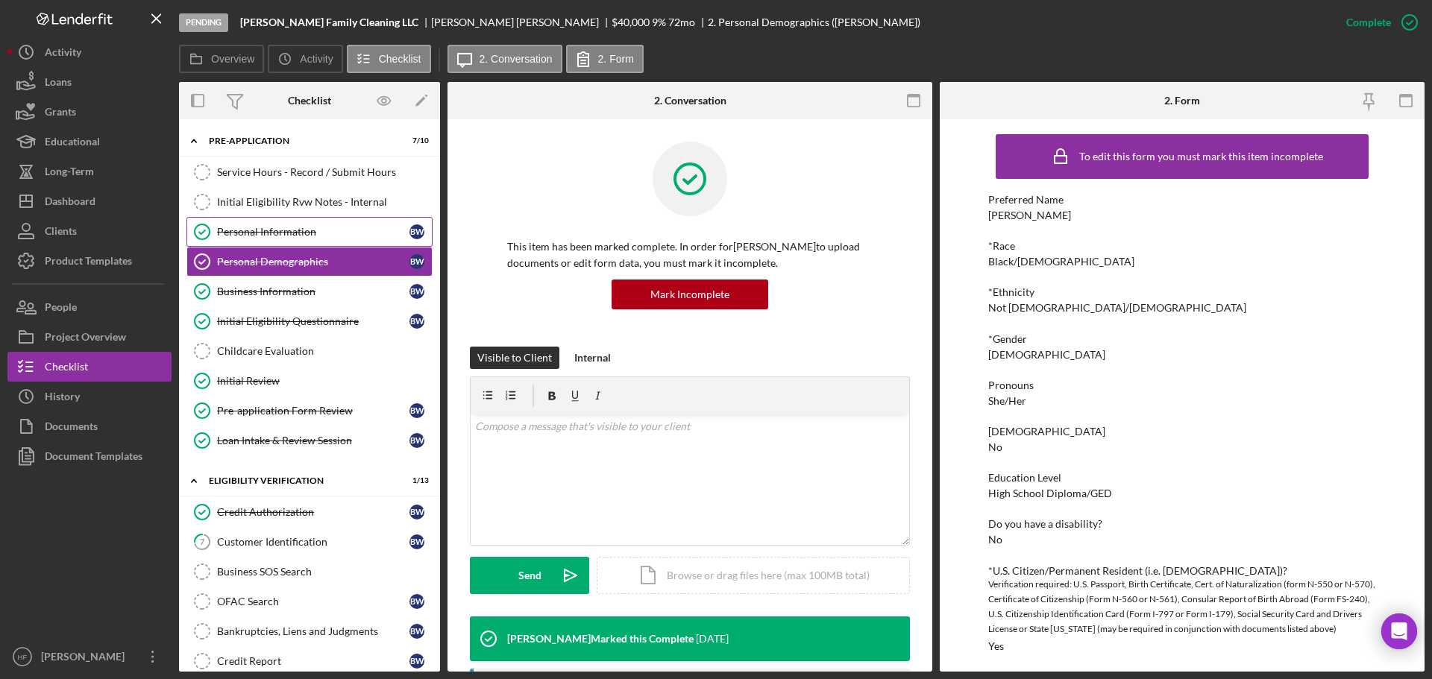
click at [326, 228] on div "Personal Information" at bounding box center [313, 232] width 192 height 12
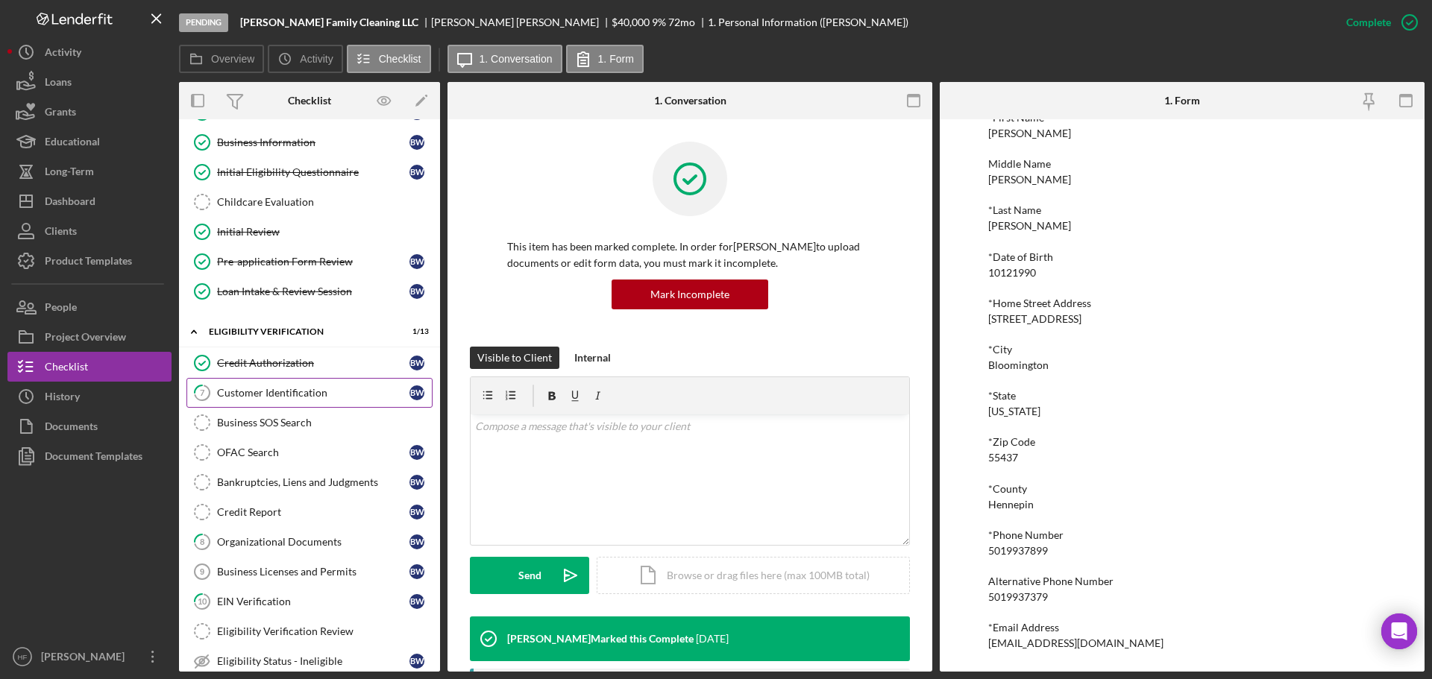
scroll to position [224, 0]
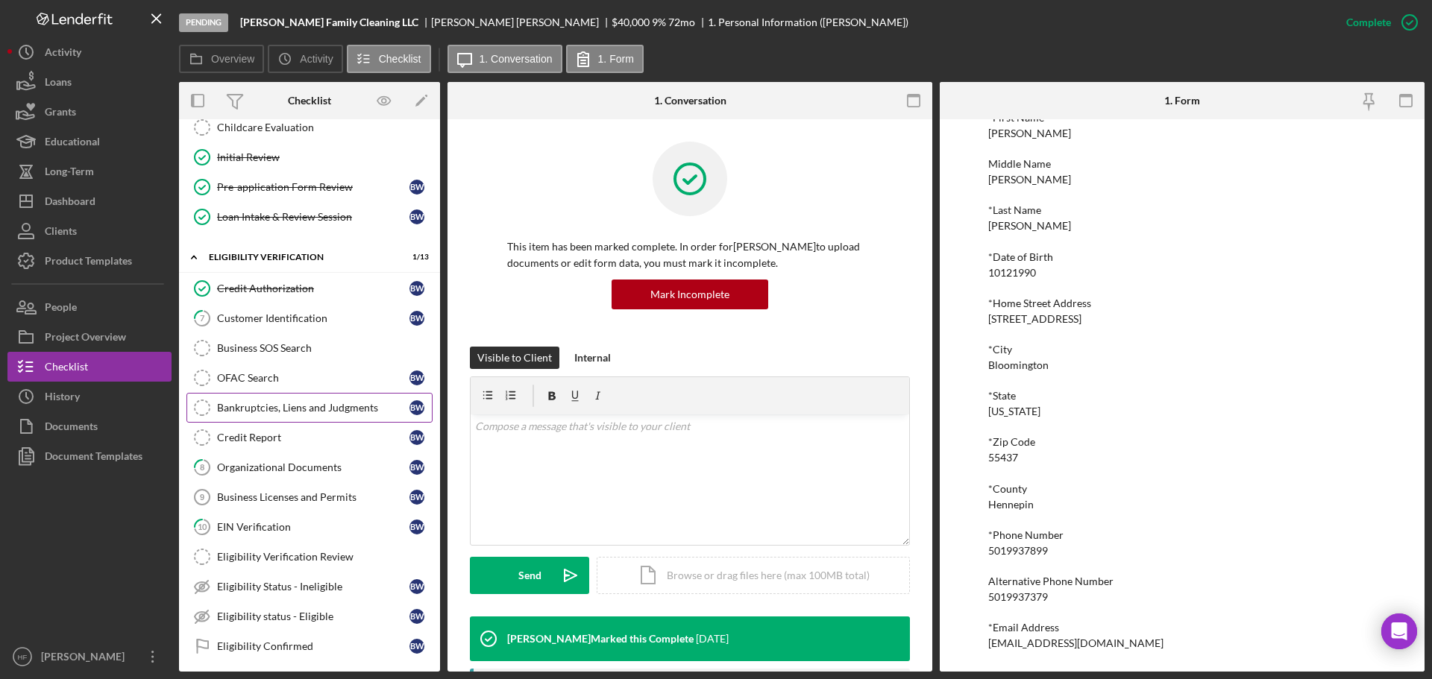
click at [303, 402] on div "Bankruptcies, Liens and Judgments" at bounding box center [313, 408] width 192 height 12
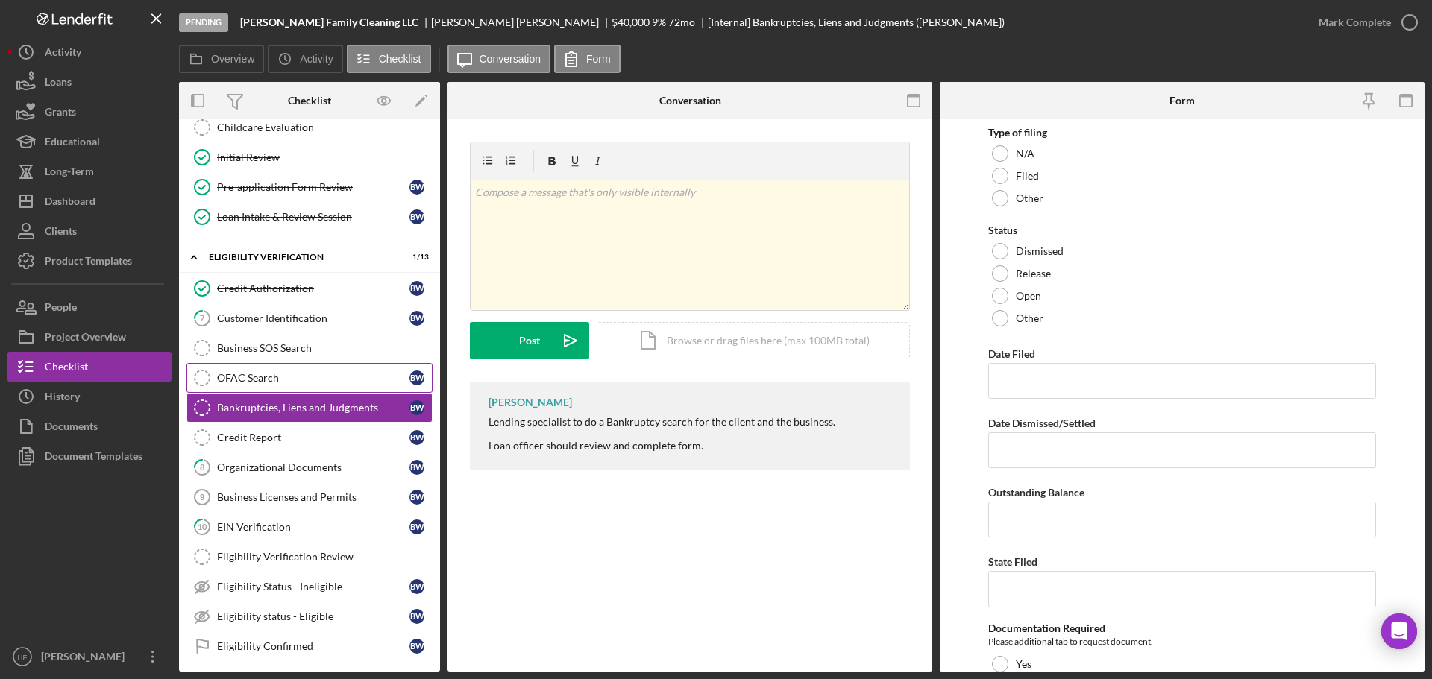
click at [307, 379] on div "OFAC Search" at bounding box center [313, 378] width 192 height 12
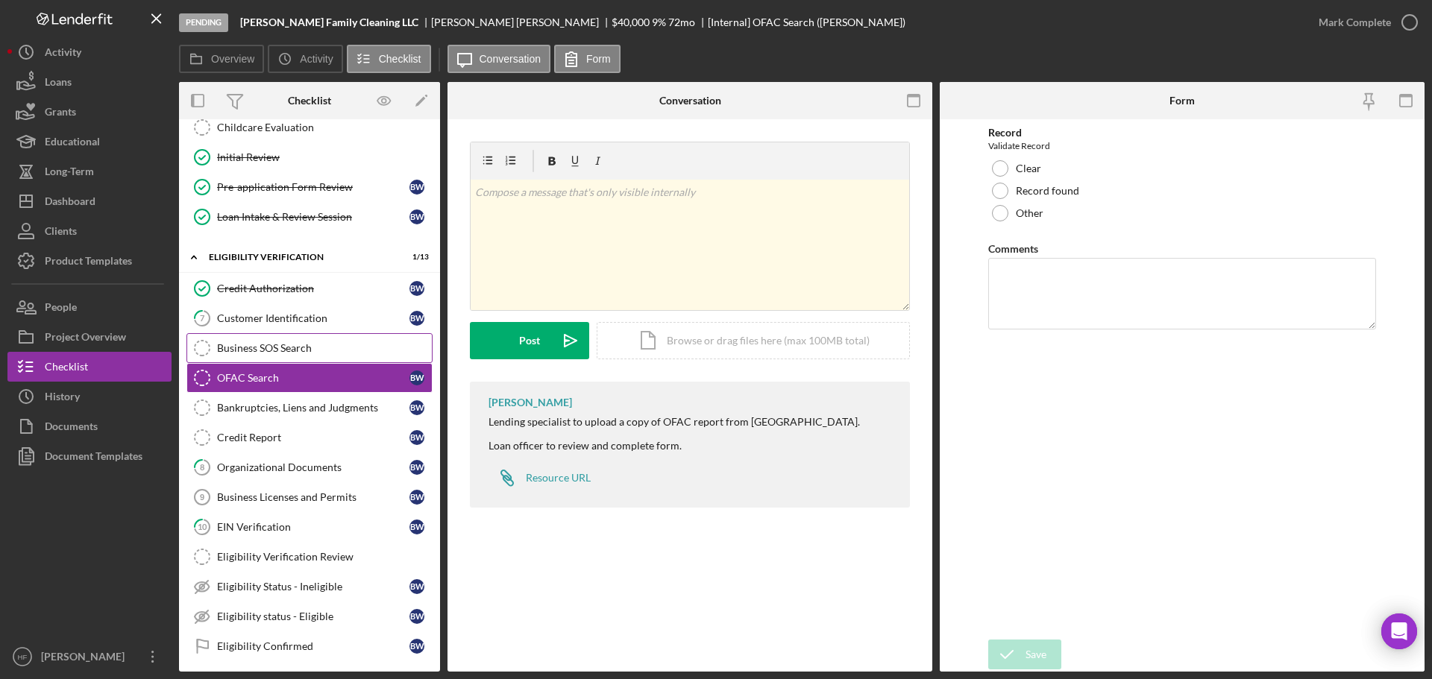
click at [318, 340] on link "Business SOS Search Business SOS Search" at bounding box center [309, 348] width 246 height 30
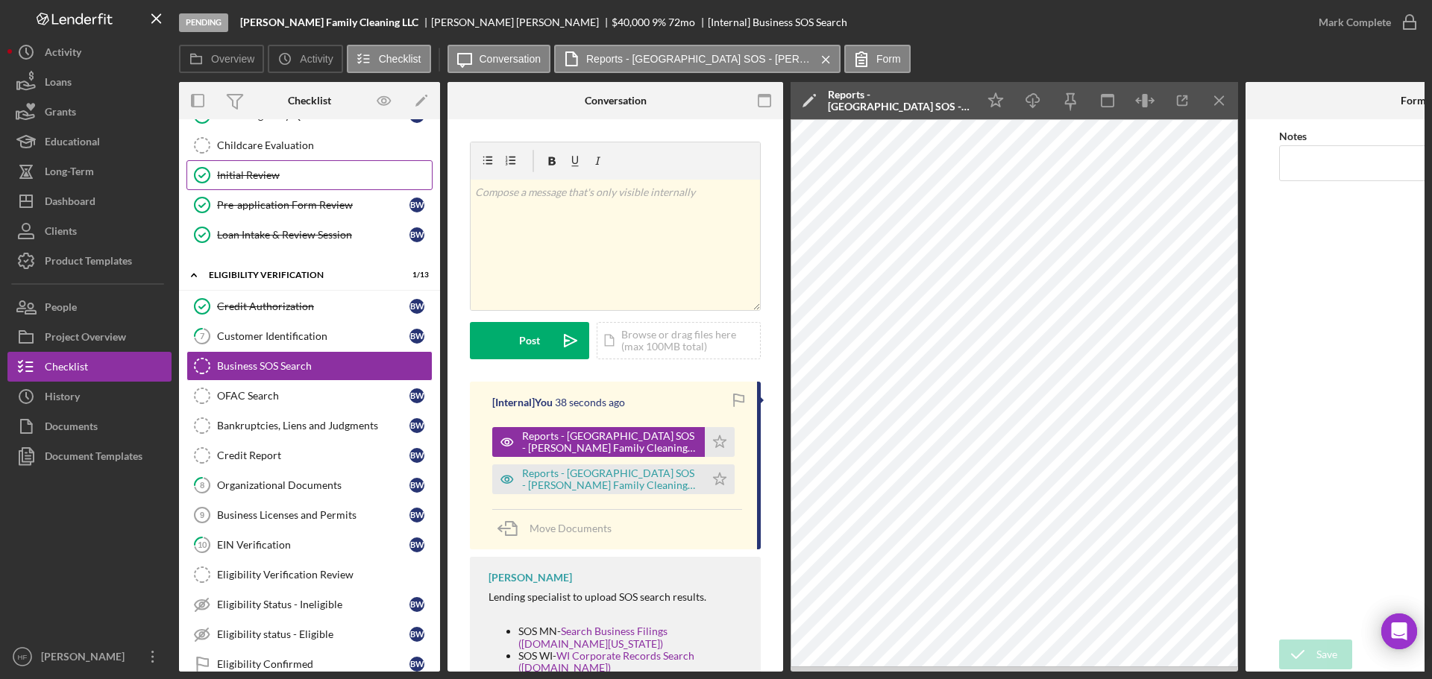
scroll to position [224, 0]
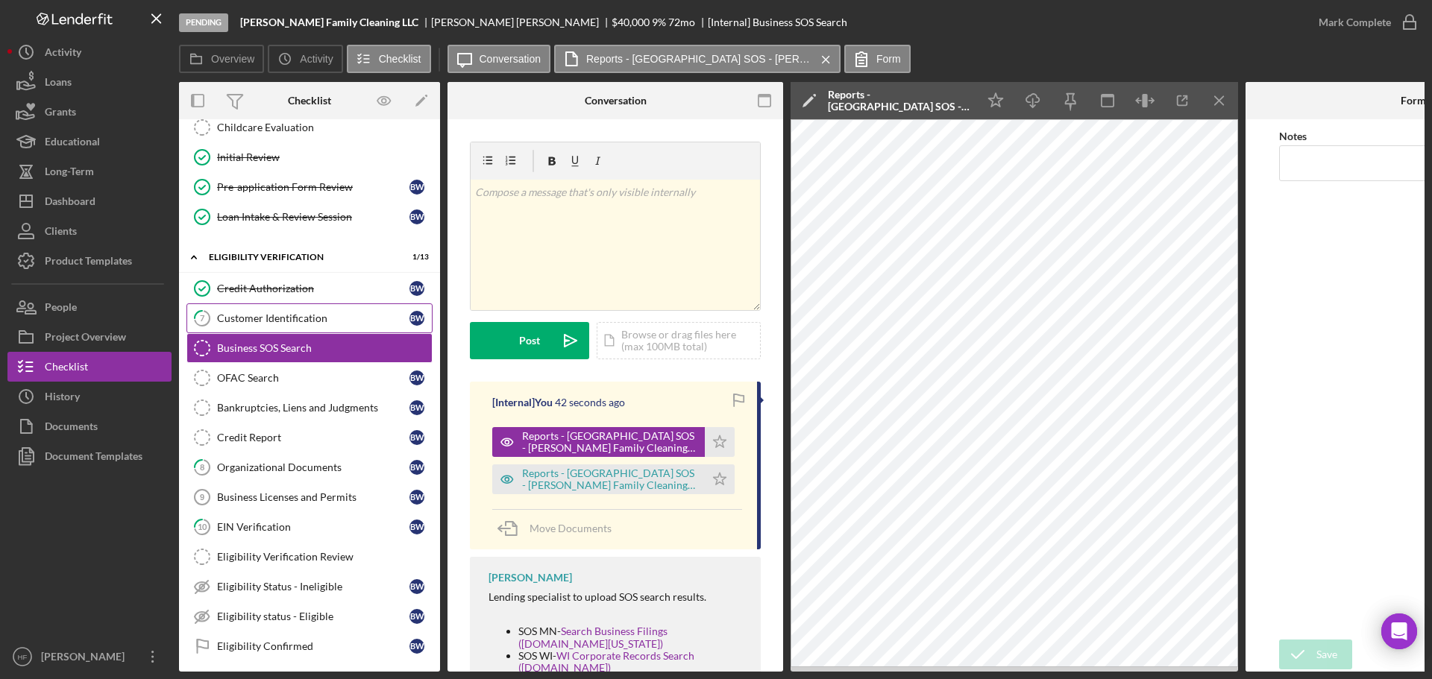
click at [322, 322] on div "Customer Identification" at bounding box center [313, 318] width 192 height 12
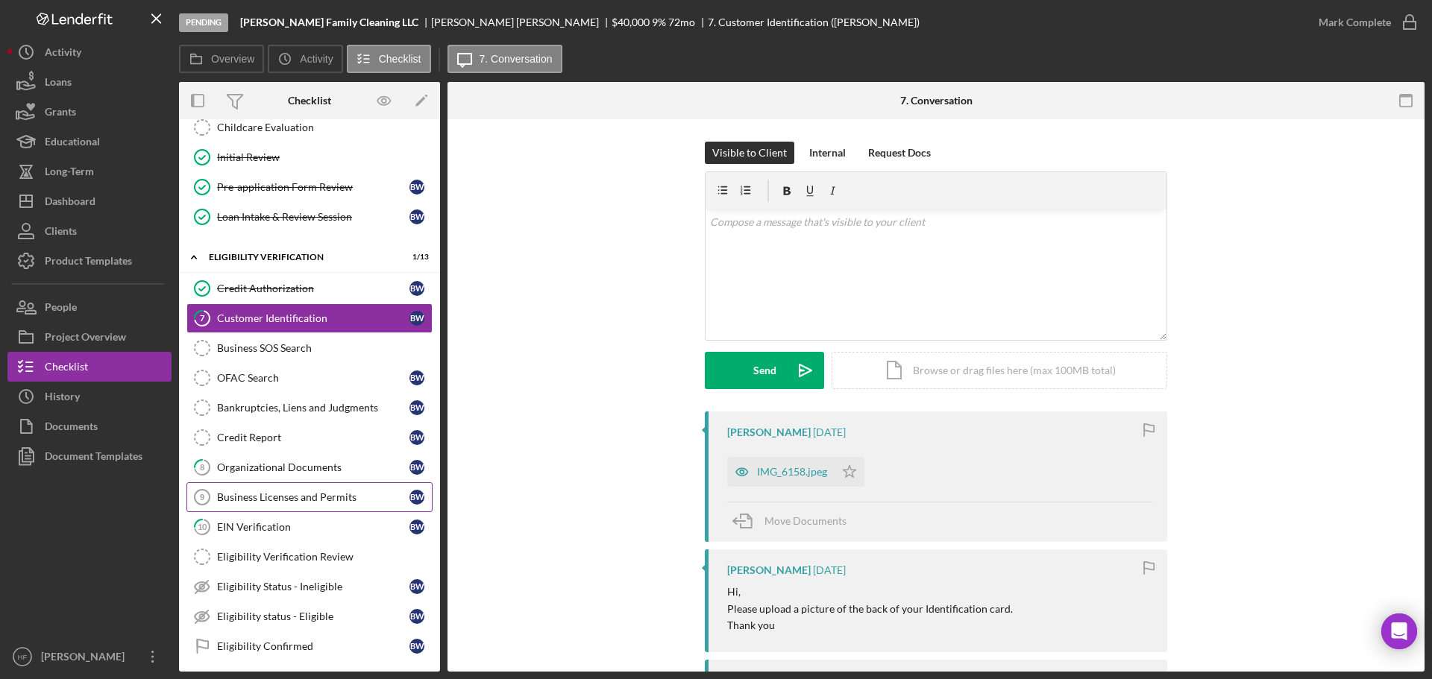
scroll to position [298, 0]
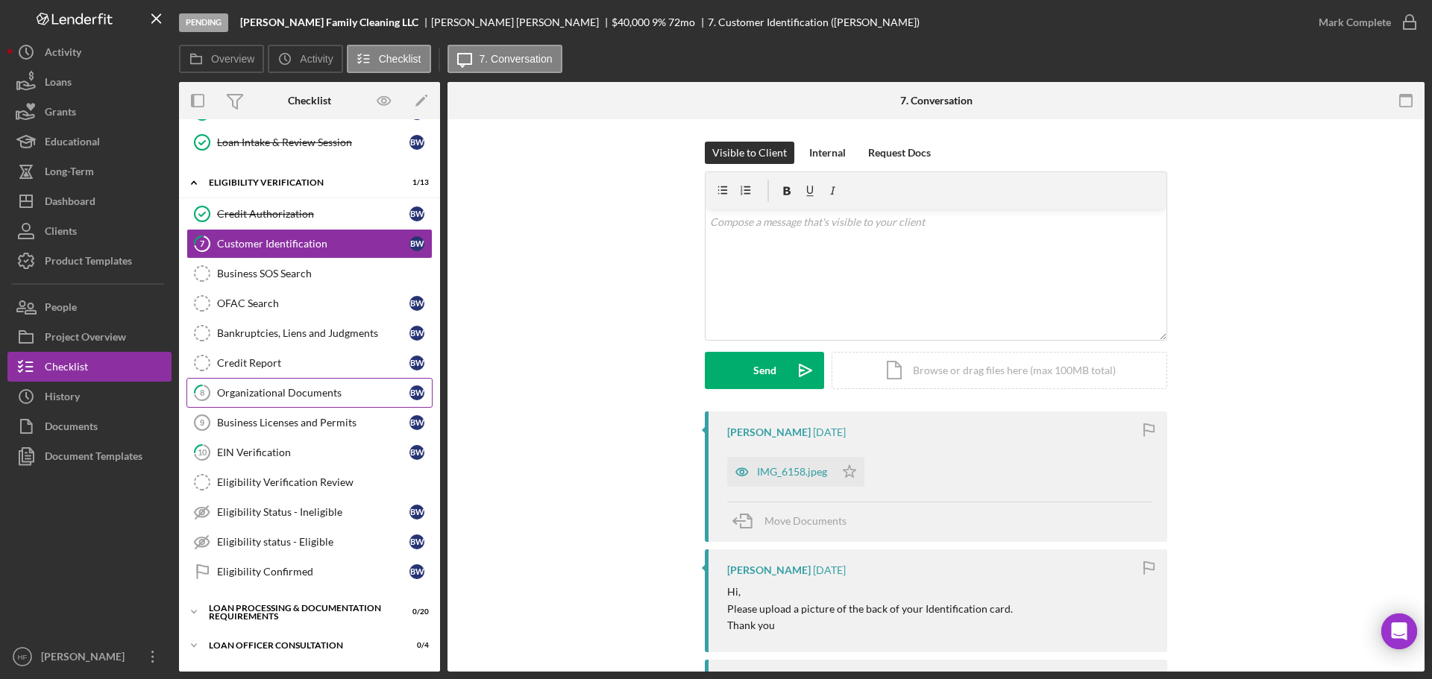
click at [321, 400] on link "8 Organizational Documents B W" at bounding box center [309, 393] width 246 height 30
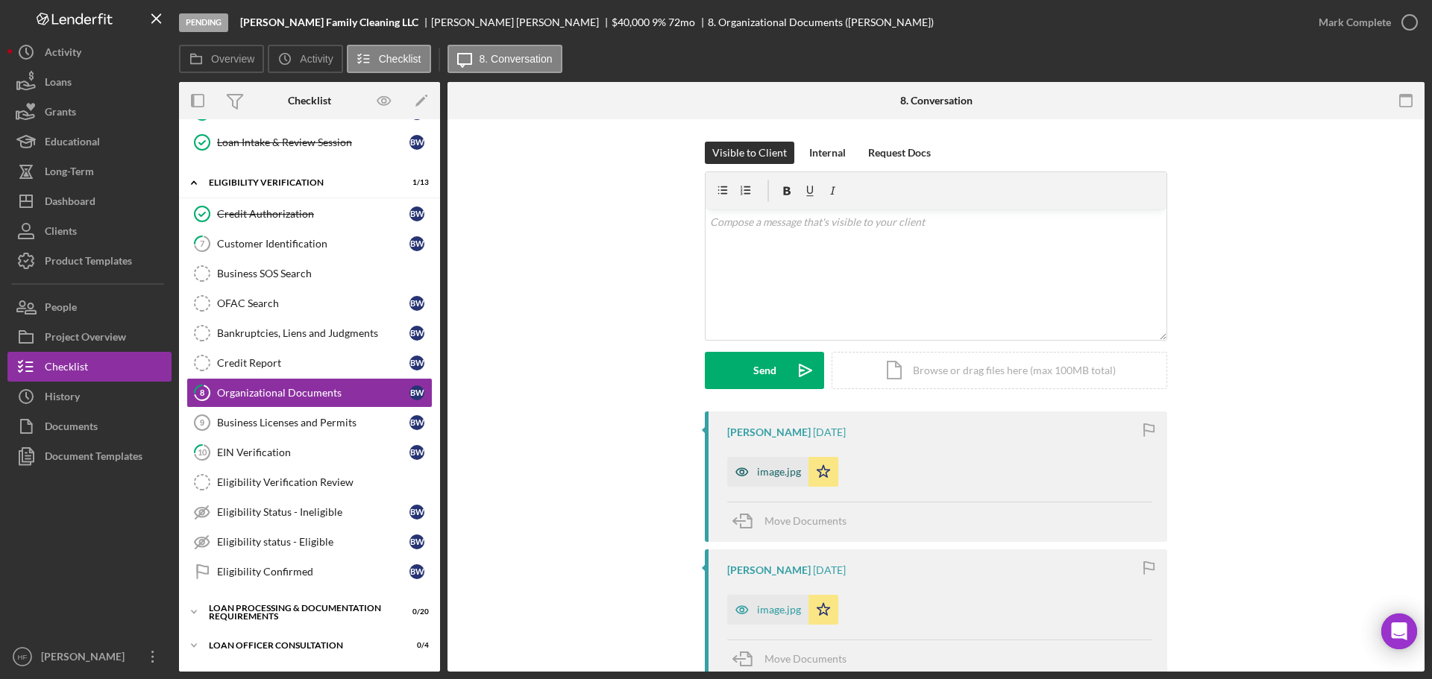
click at [785, 447] on div "image.jpg" at bounding box center [767, 472] width 81 height 30
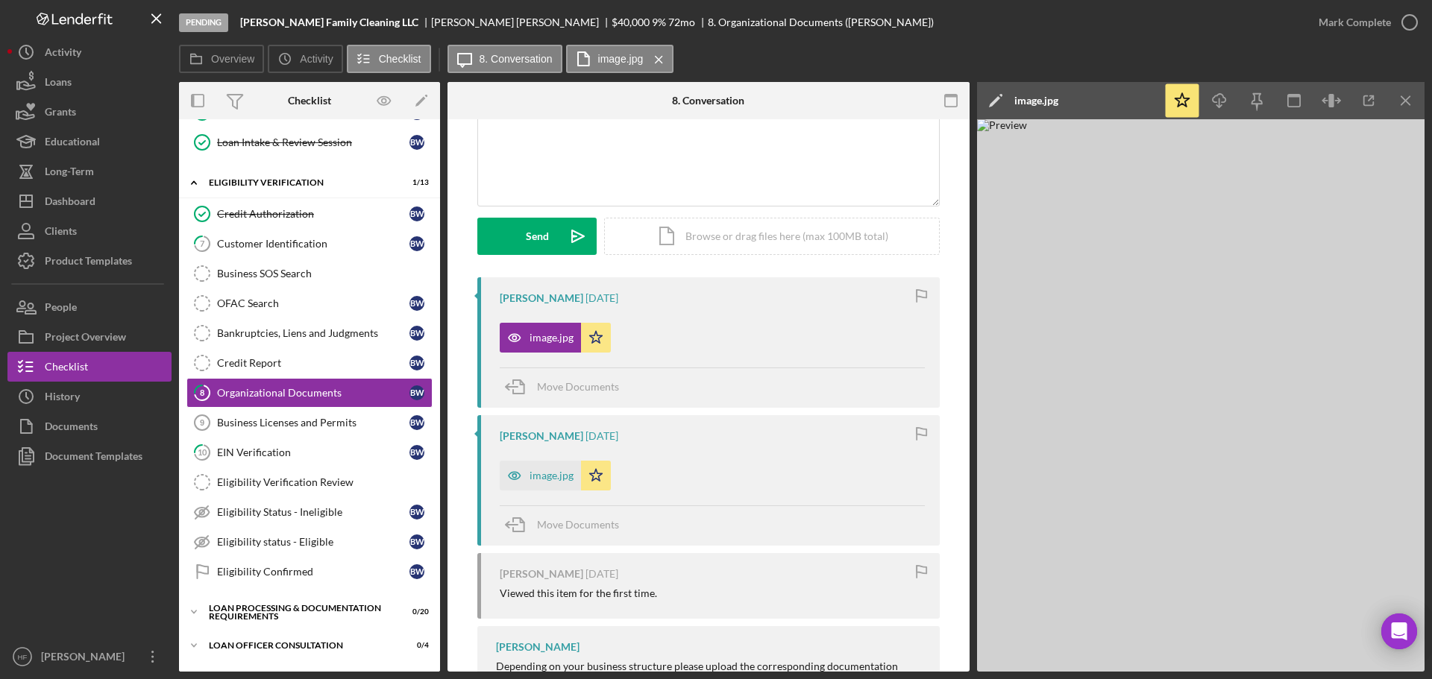
scroll to position [149, 0]
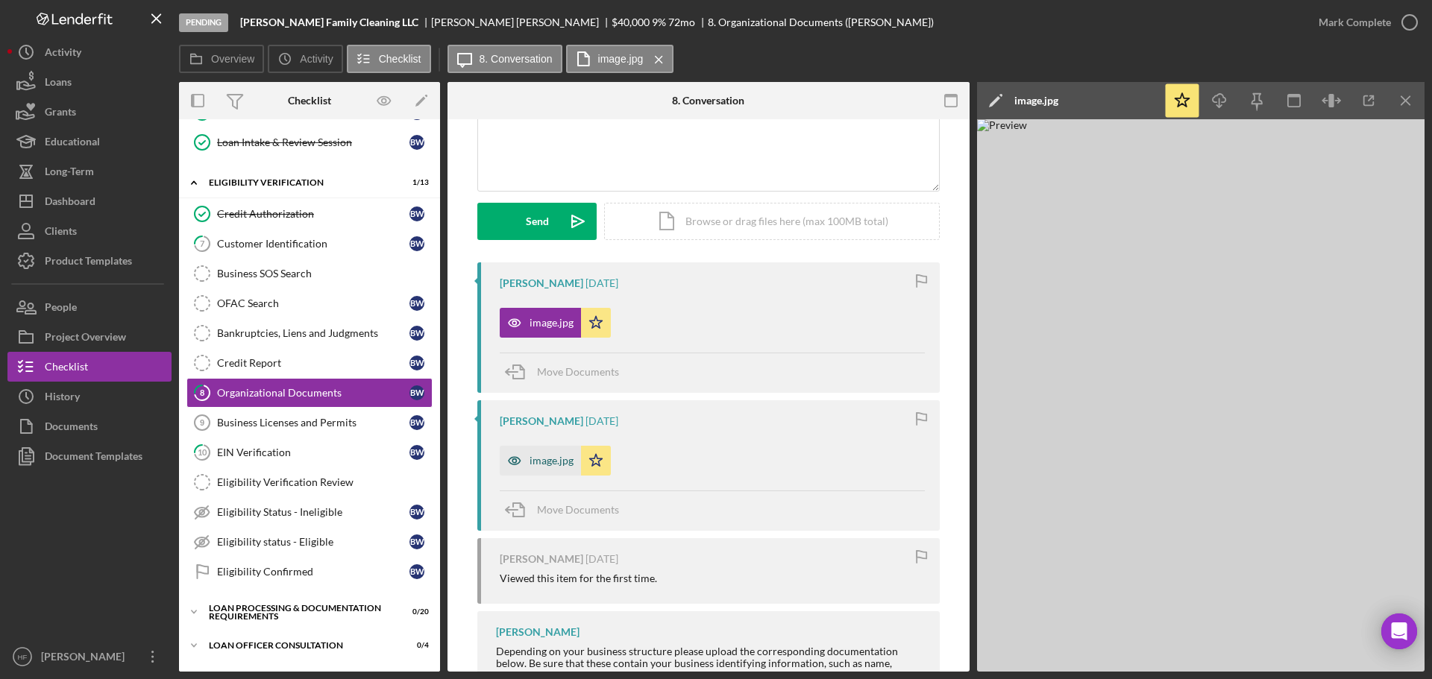
click at [529, 447] on div "image.jpg" at bounding box center [551, 461] width 44 height 12
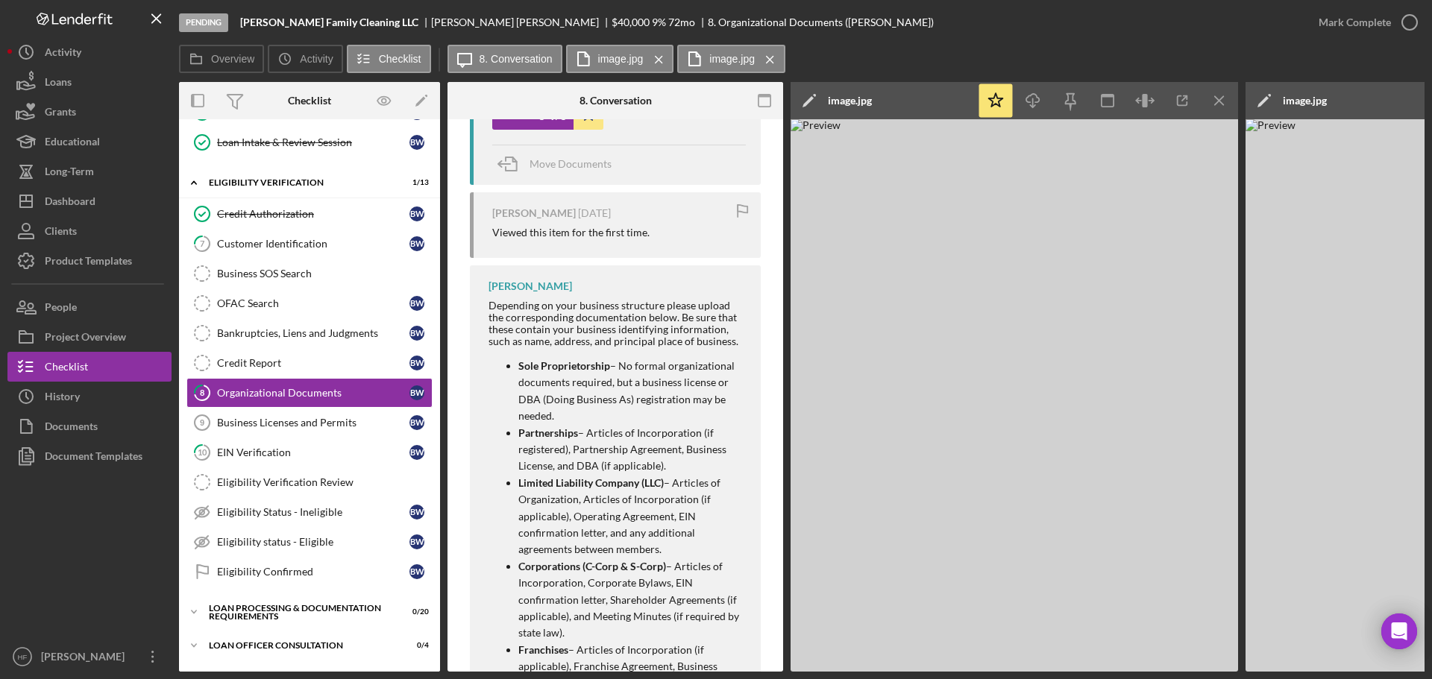
scroll to position [522, 0]
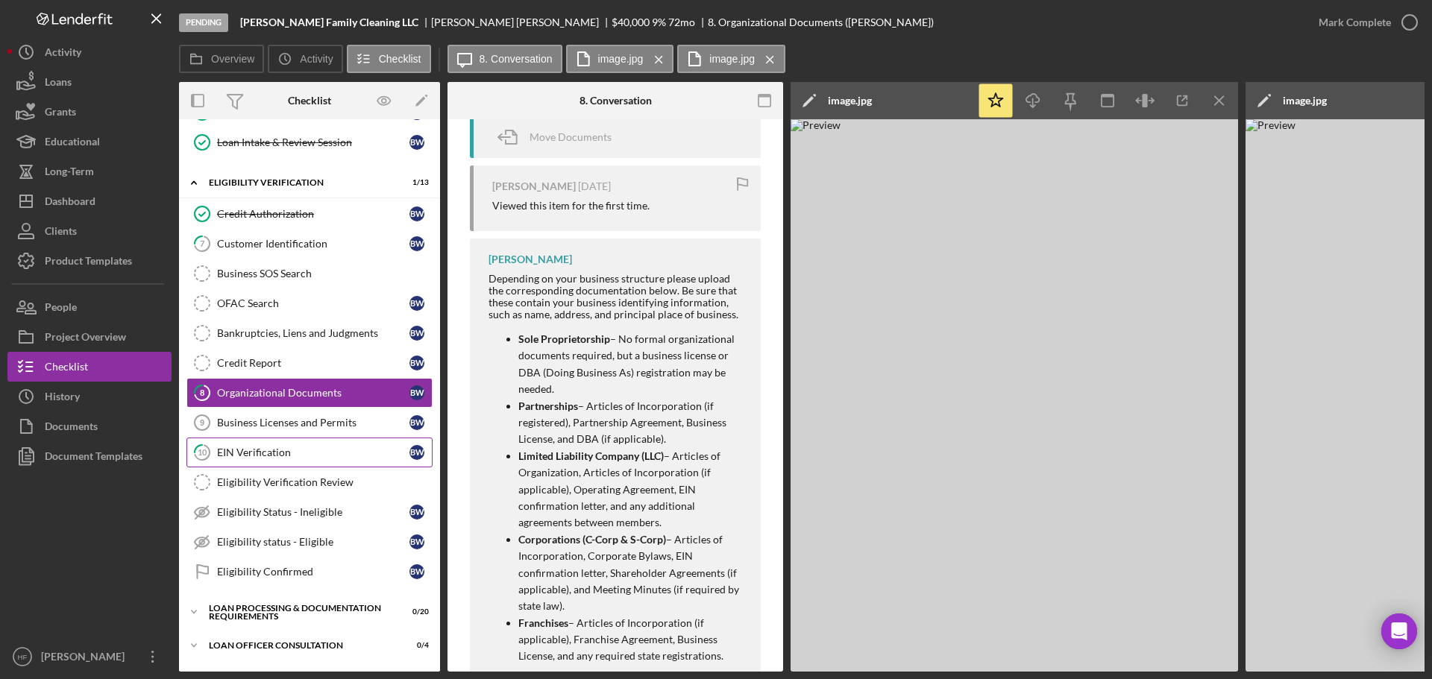
click at [310, 447] on div "EIN Verification" at bounding box center [313, 453] width 192 height 12
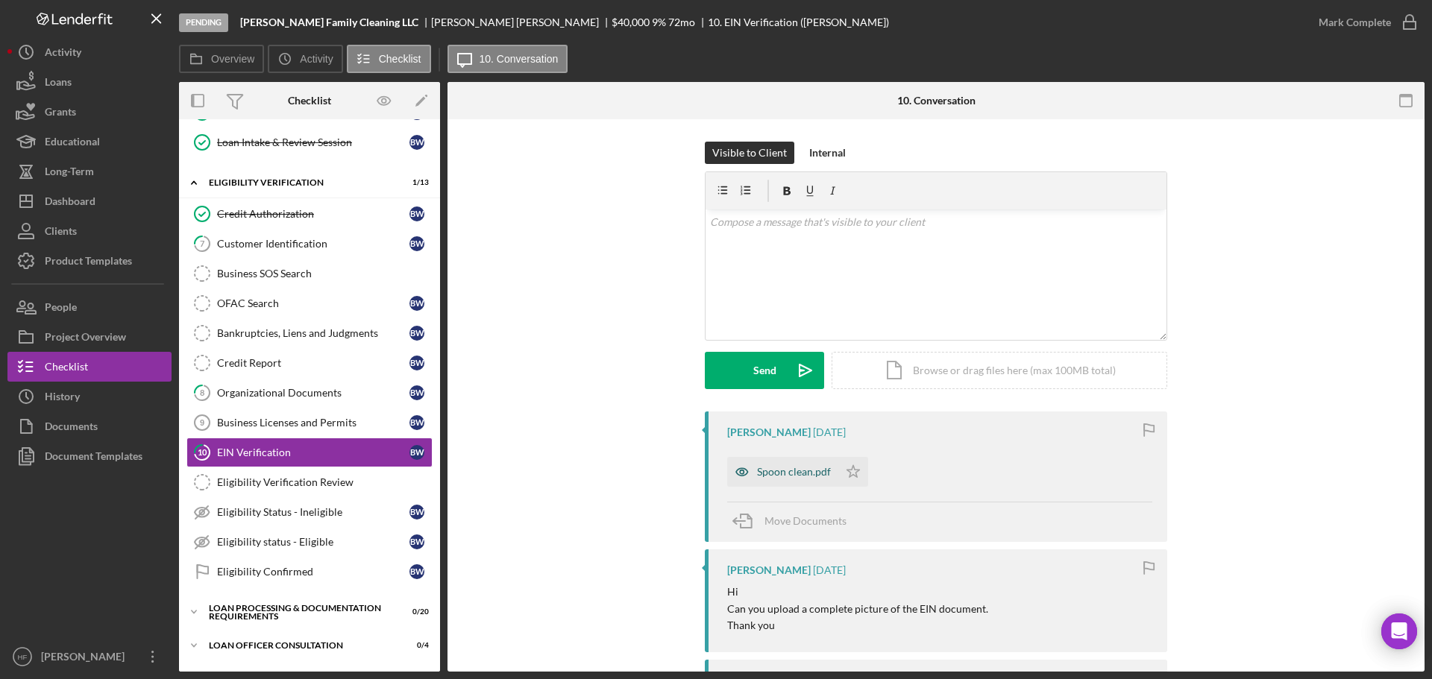
click at [760, 447] on div "Spoon clean.pdf" at bounding box center [794, 472] width 74 height 12
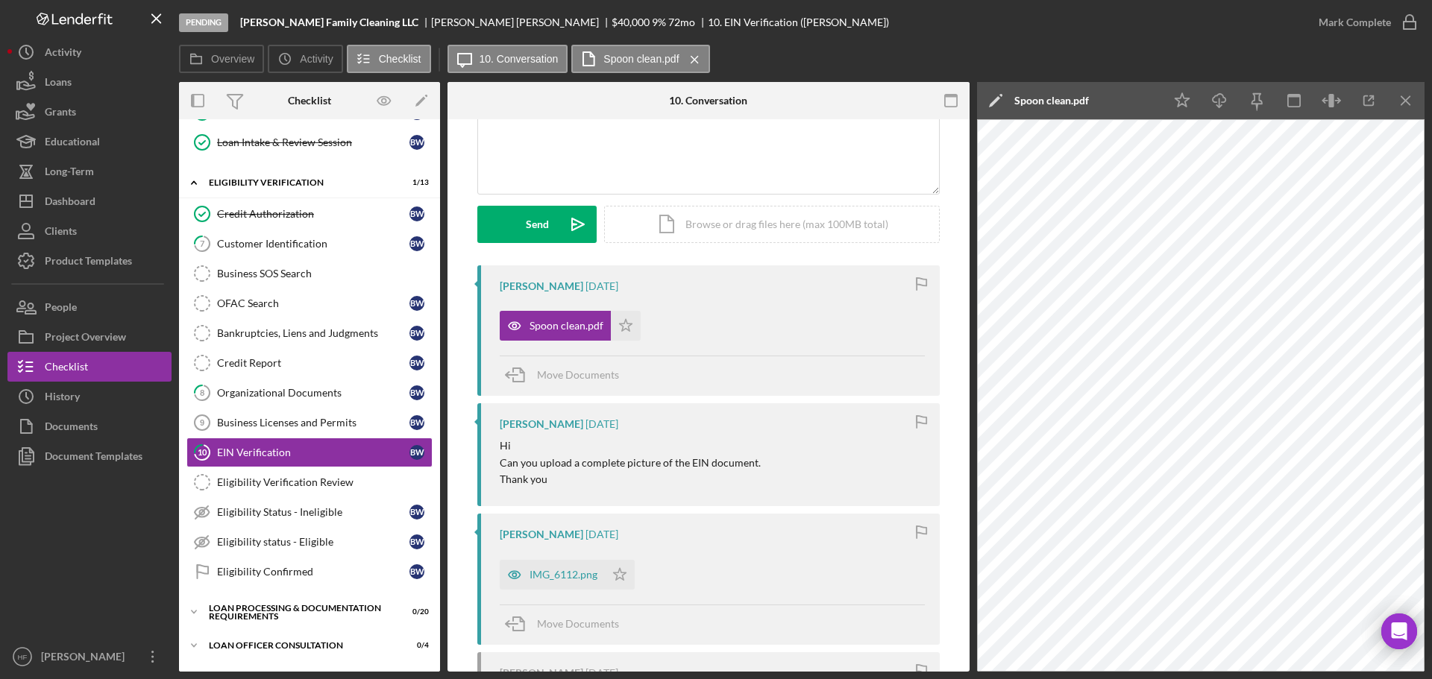
scroll to position [149, 0]
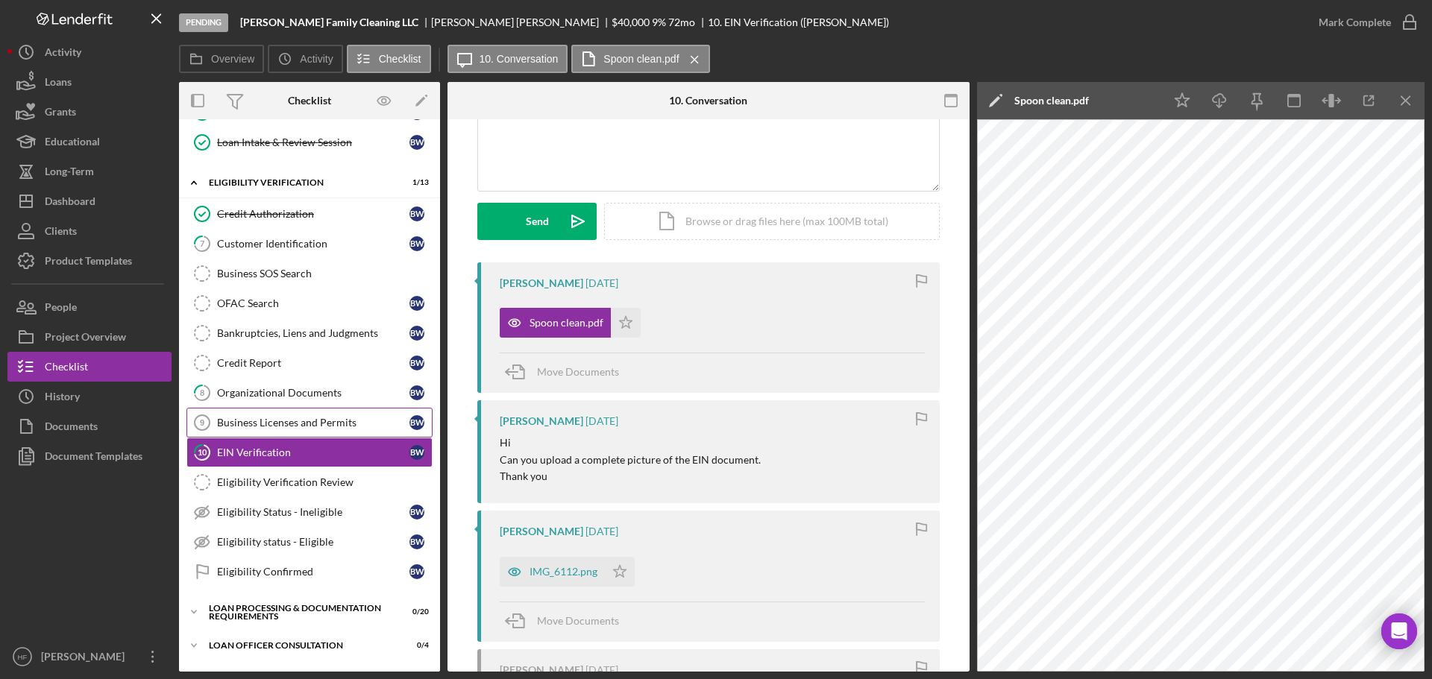
click at [329, 427] on div "Business Licenses and Permits" at bounding box center [313, 423] width 192 height 12
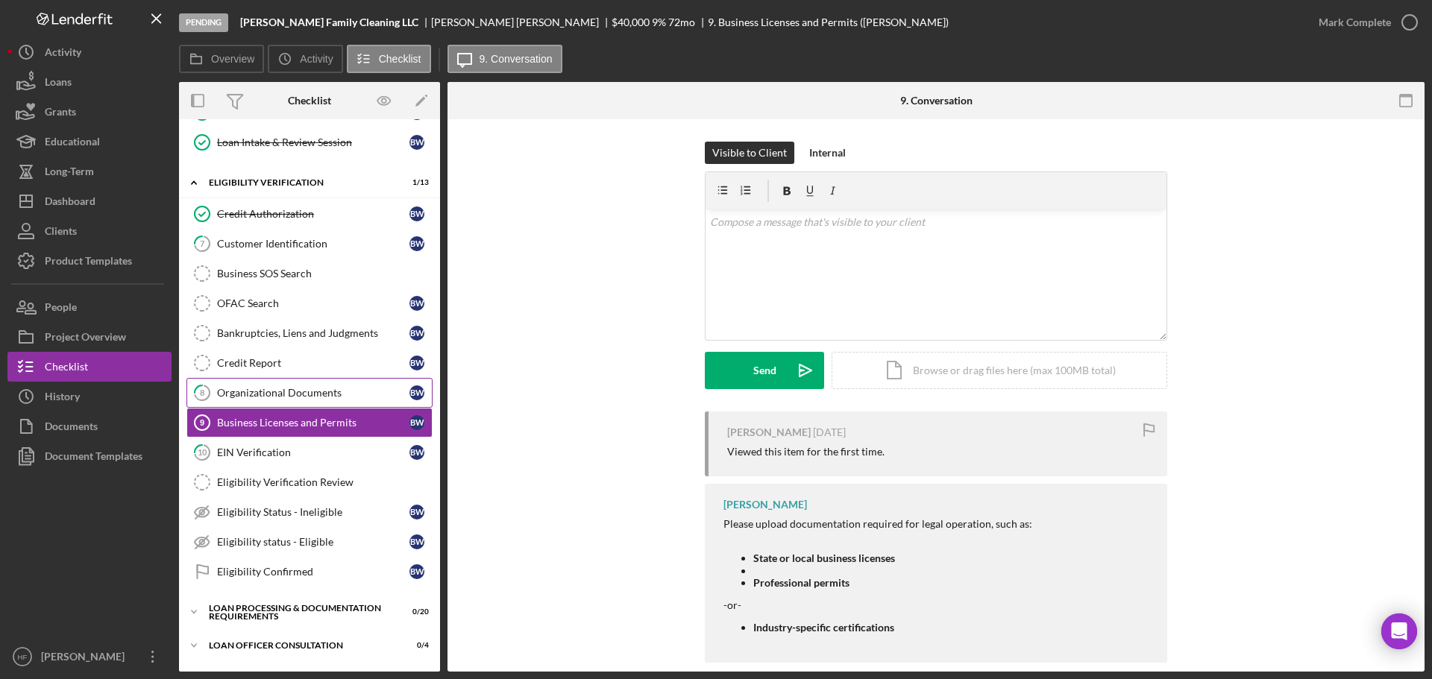
click at [294, 392] on div "Organizational Documents" at bounding box center [313, 393] width 192 height 12
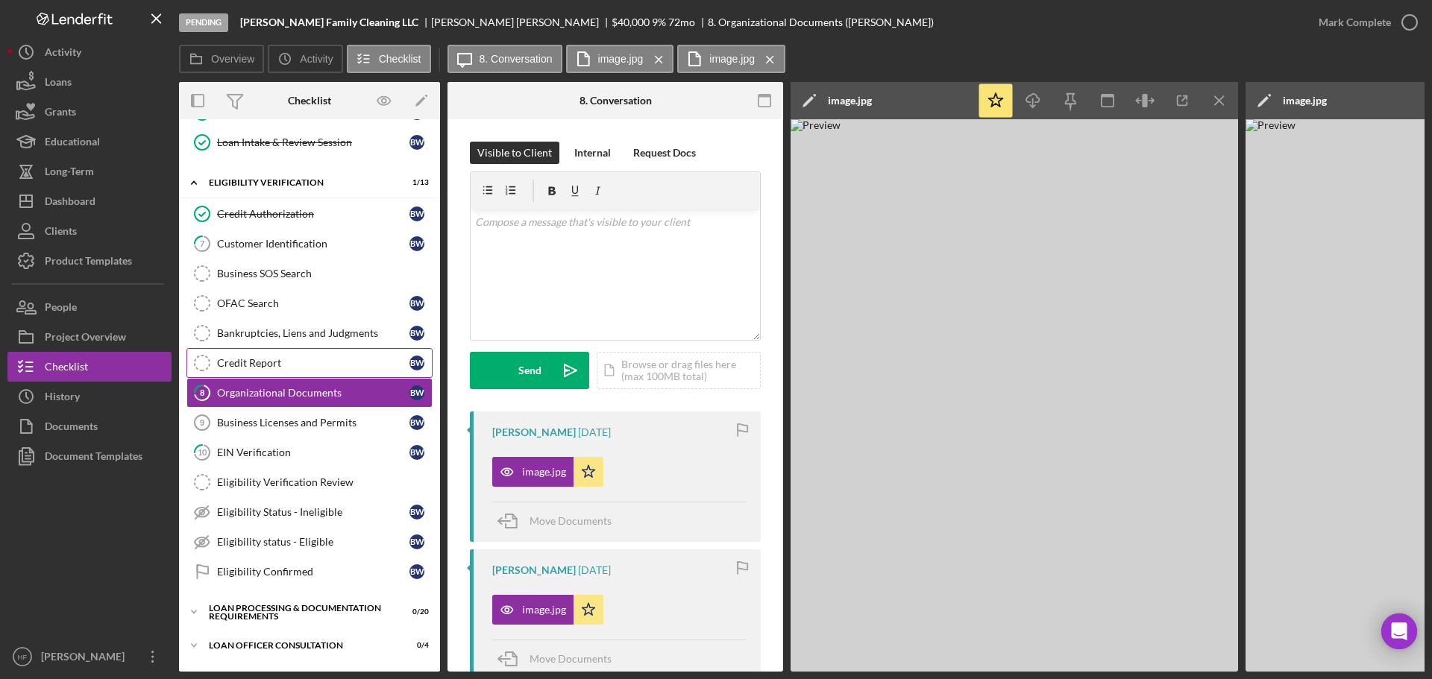
click at [274, 361] on div "Credit Report" at bounding box center [313, 363] width 192 height 12
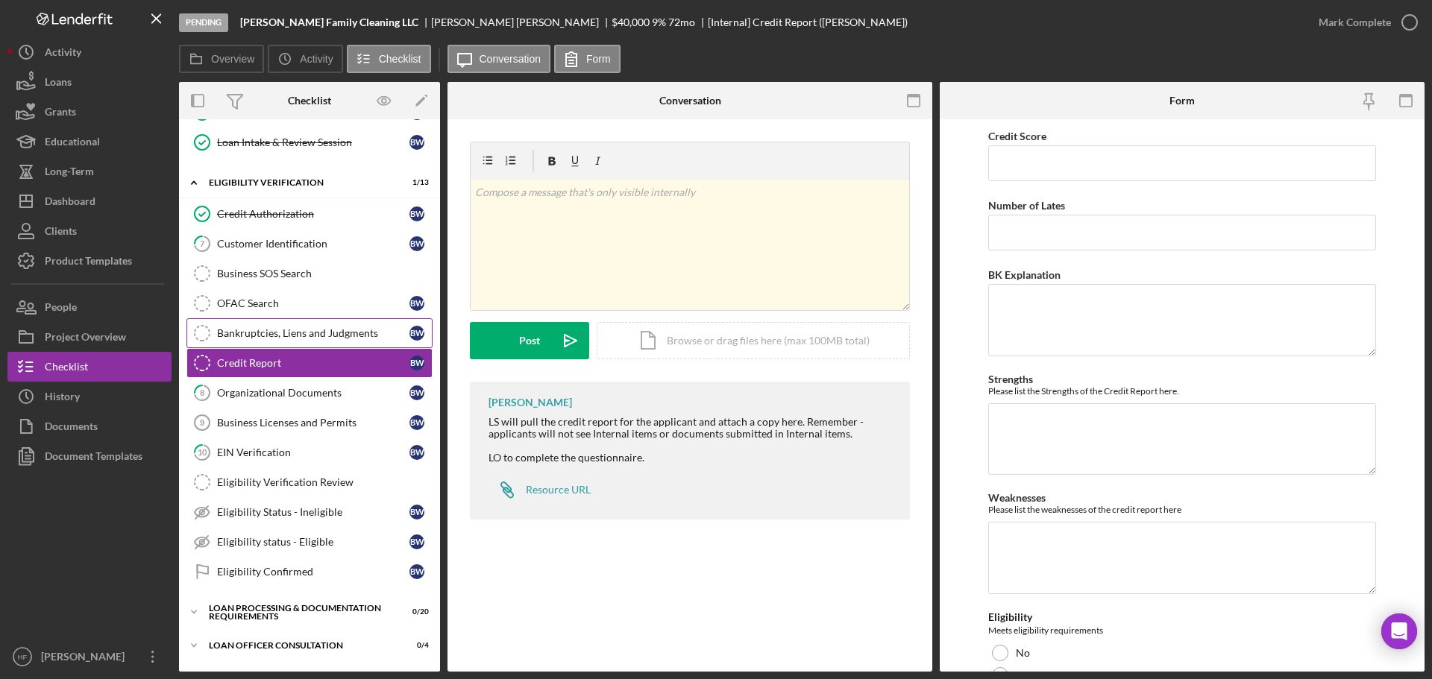
click at [283, 333] on div "Bankruptcies, Liens and Judgments" at bounding box center [313, 333] width 192 height 12
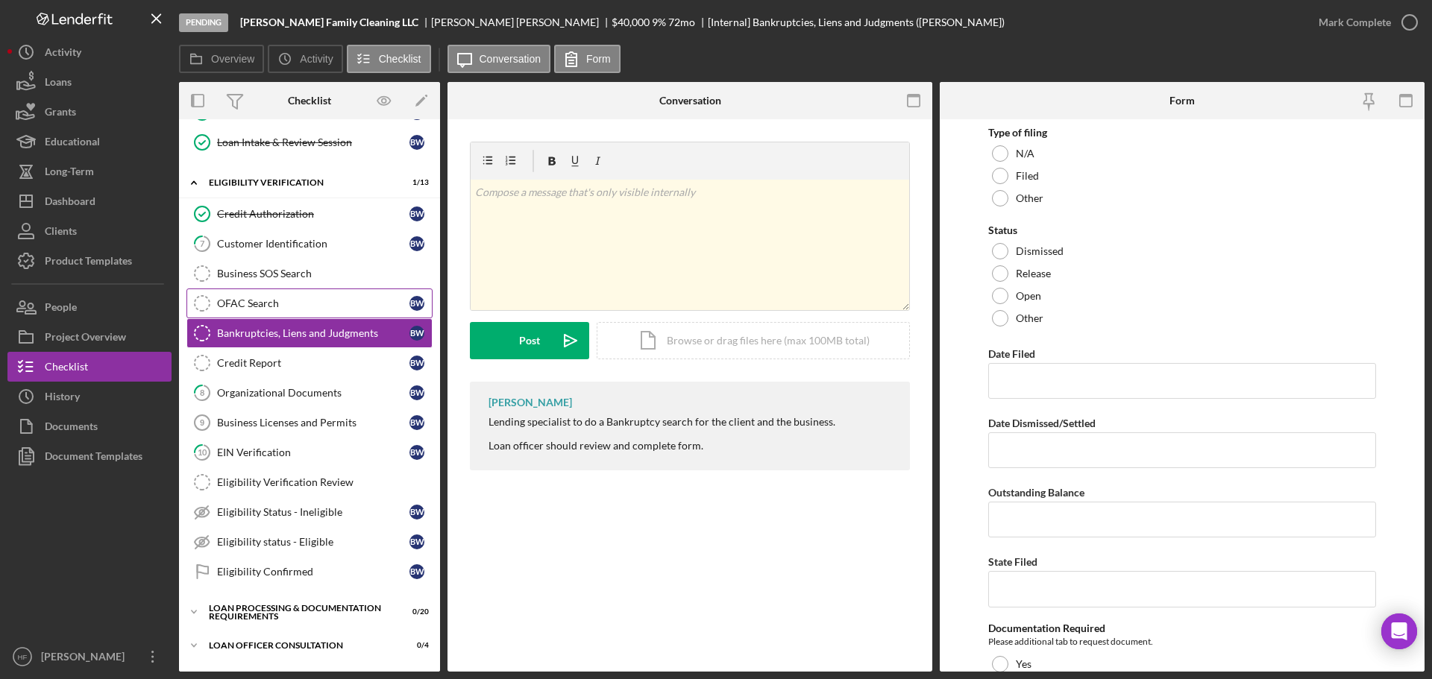
click at [283, 315] on link "OFAC Search OFAC Search B W" at bounding box center [309, 304] width 246 height 30
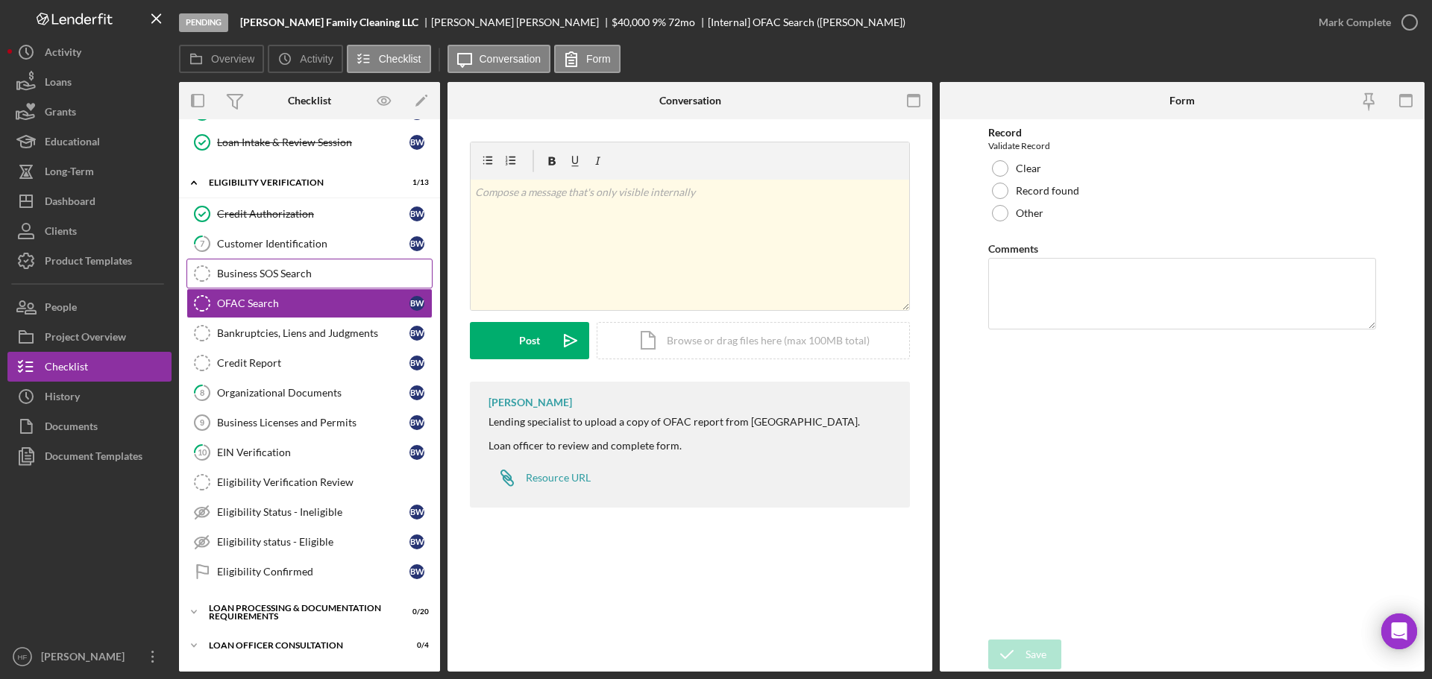
click at [283, 276] on div "Business SOS Search" at bounding box center [324, 274] width 215 height 12
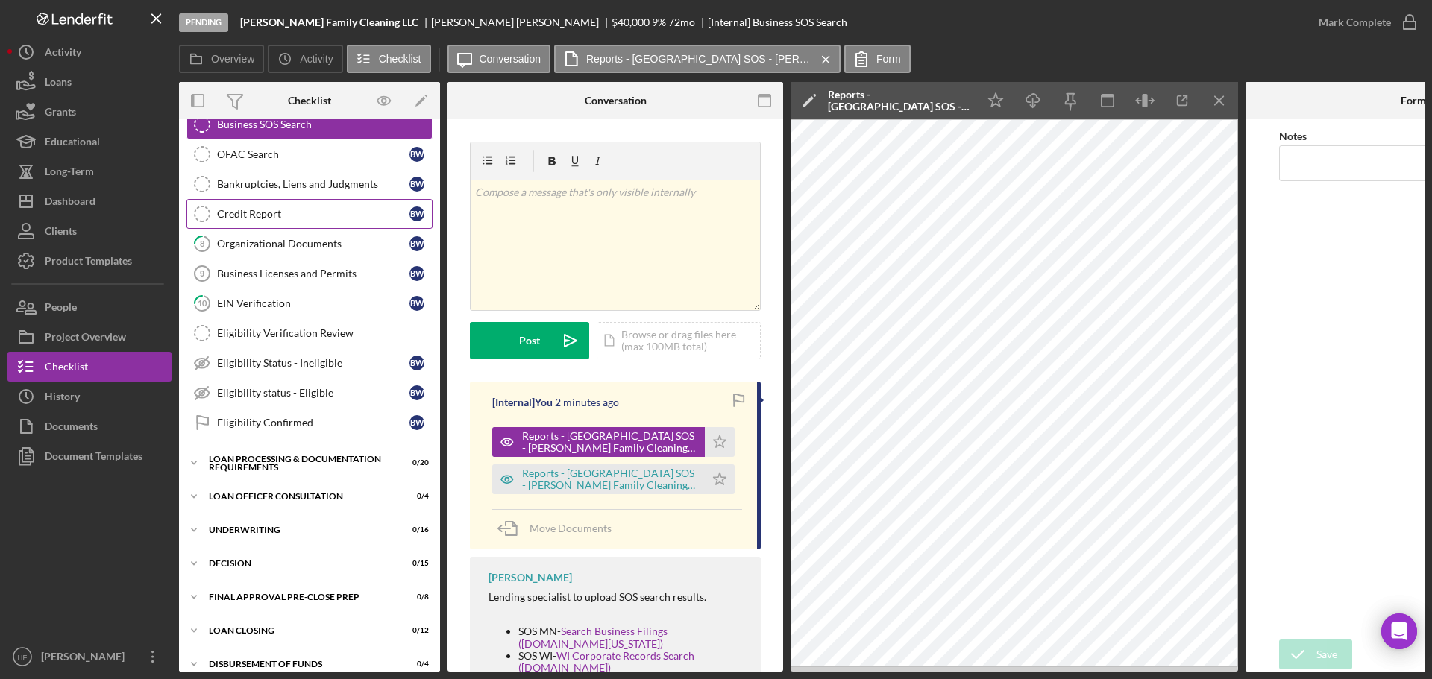
scroll to position [568, 0]
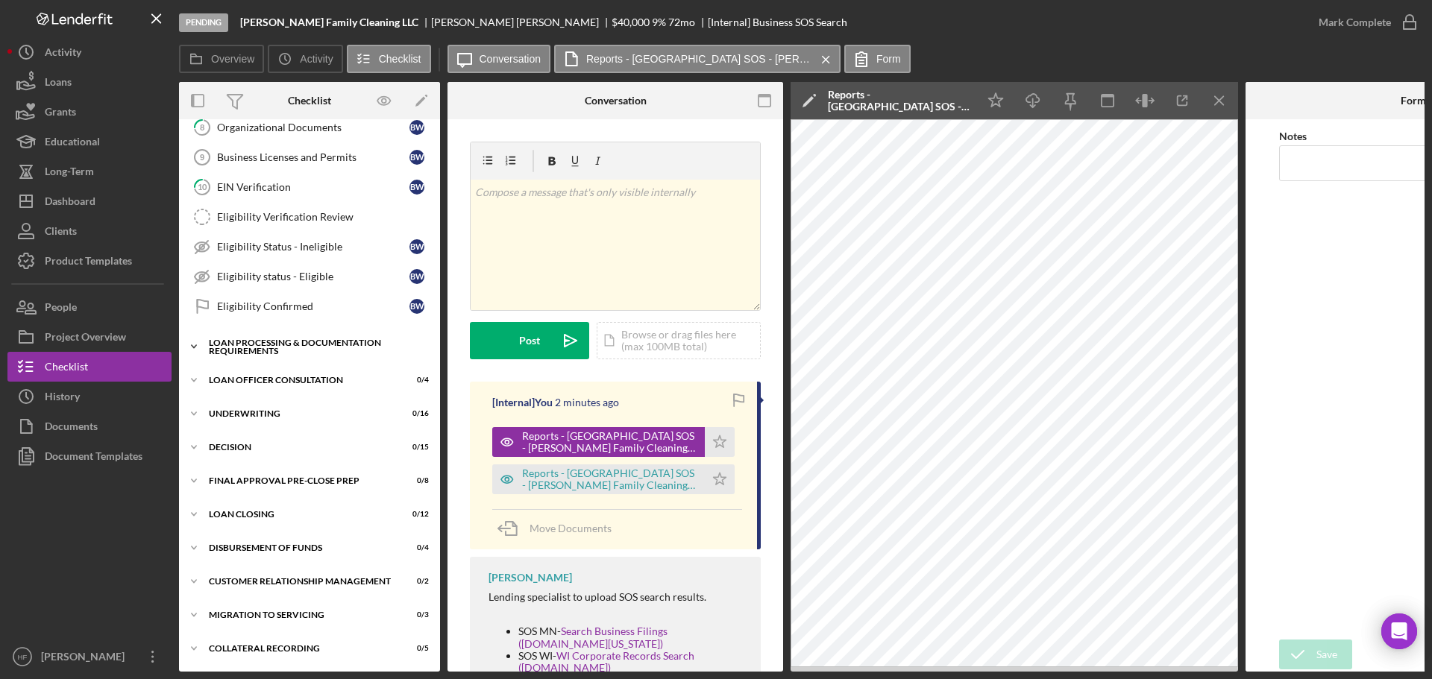
click at [194, 339] on icon "Icon/Expander" at bounding box center [194, 347] width 30 height 30
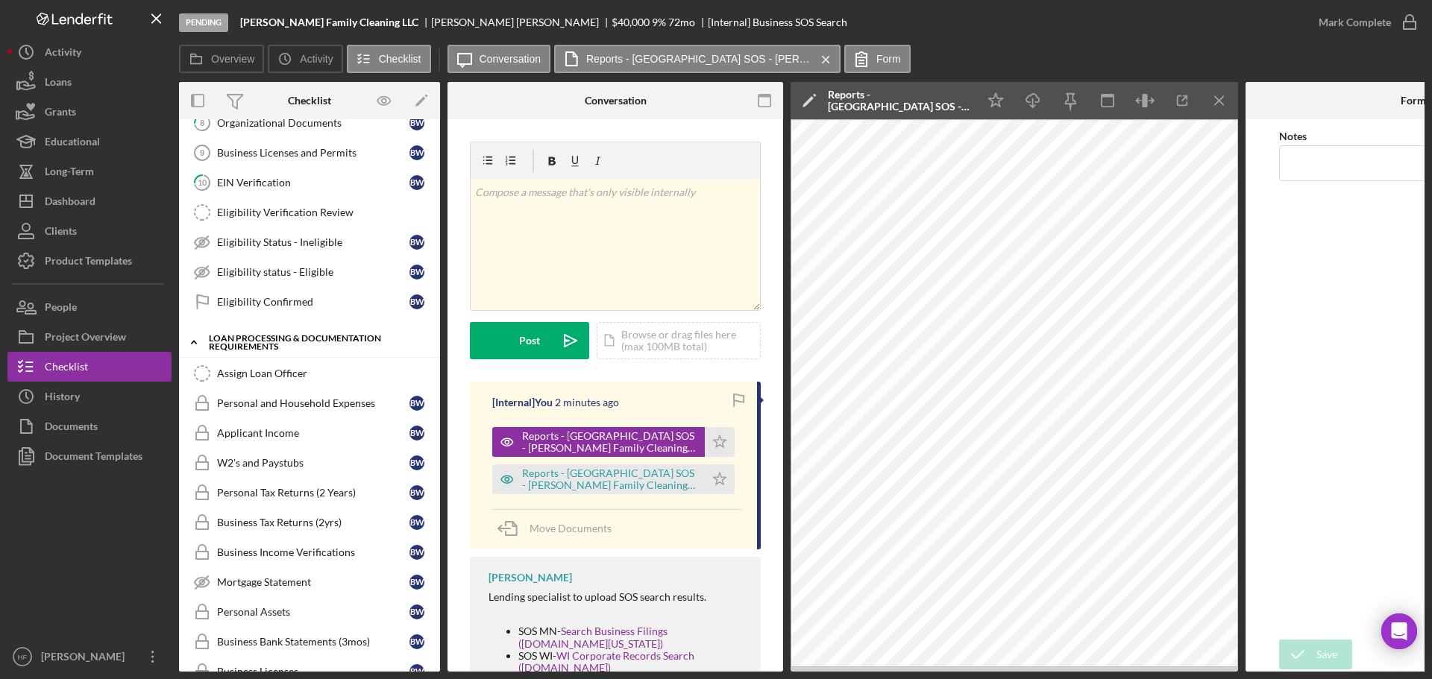
click at [194, 336] on icon "Icon/Expander" at bounding box center [194, 342] width 30 height 30
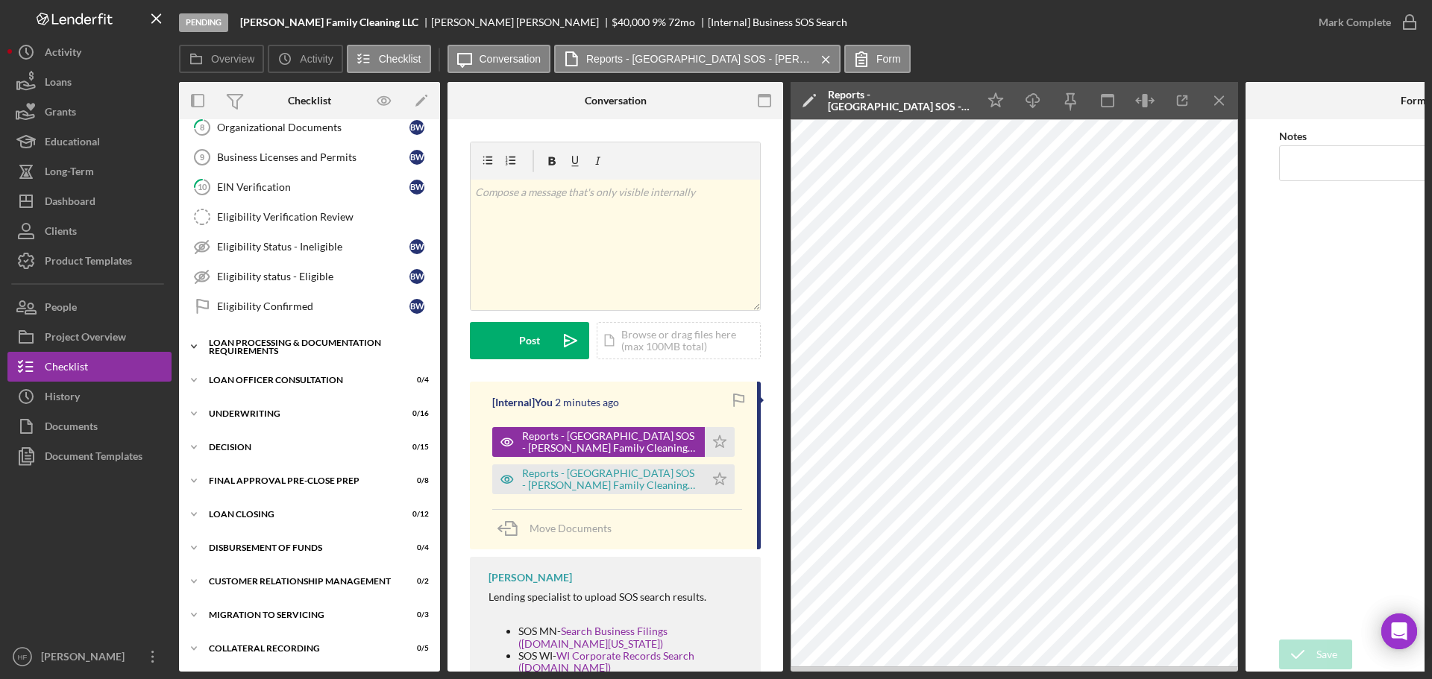
click at [191, 345] on icon "Icon/Expander" at bounding box center [194, 347] width 30 height 30
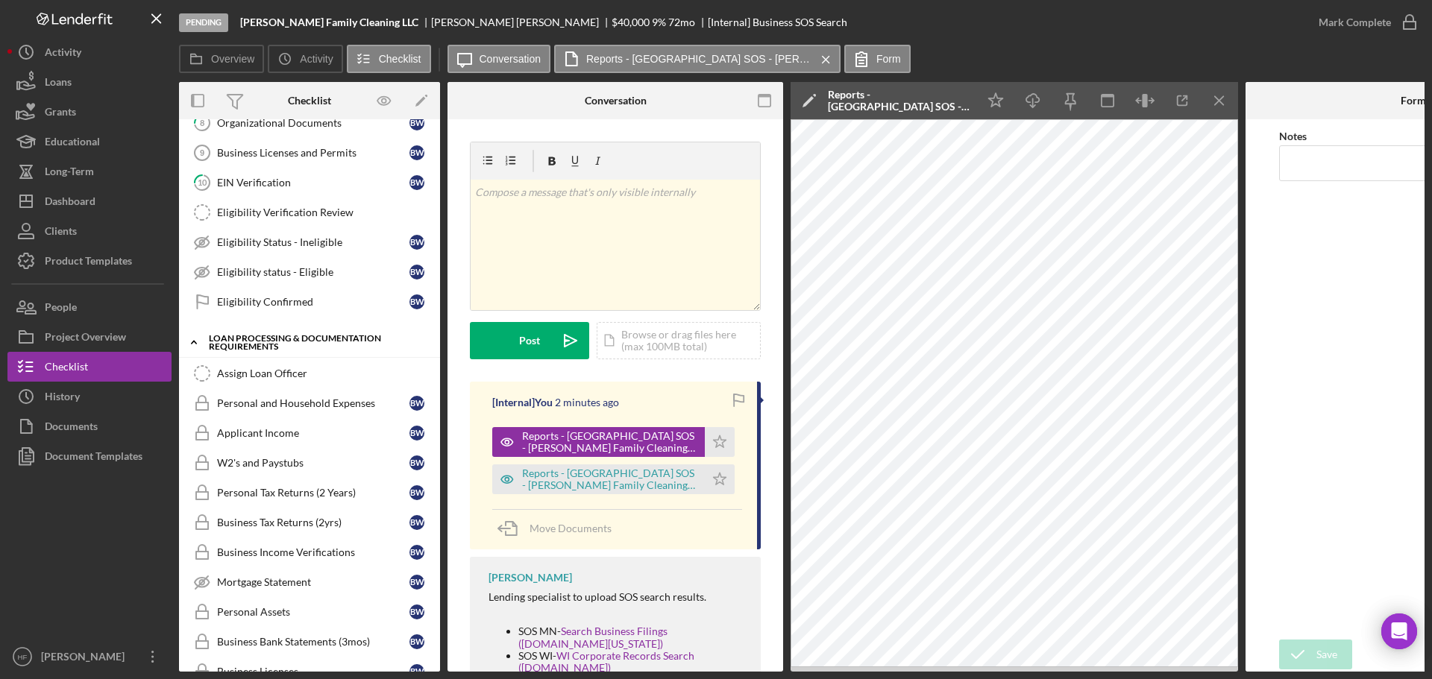
click at [190, 344] on icon "Icon/Expander" at bounding box center [194, 342] width 30 height 30
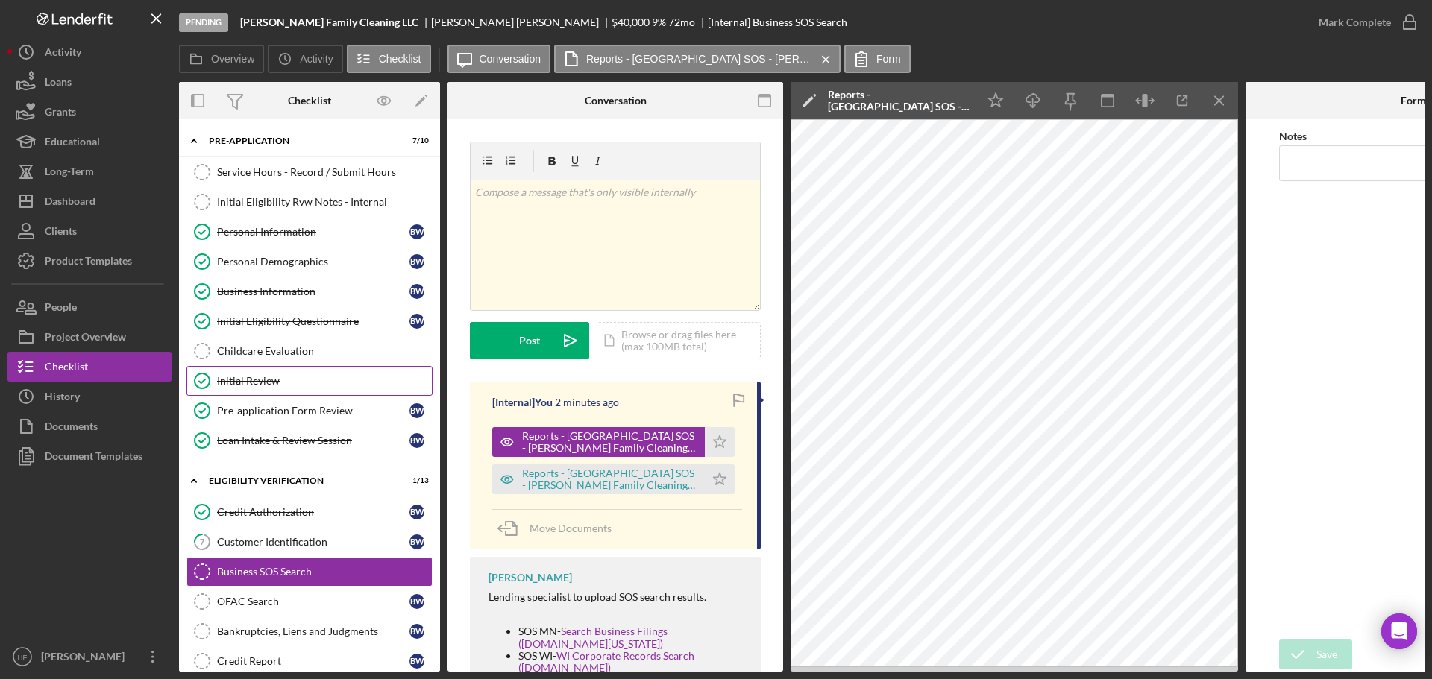
scroll to position [75, 0]
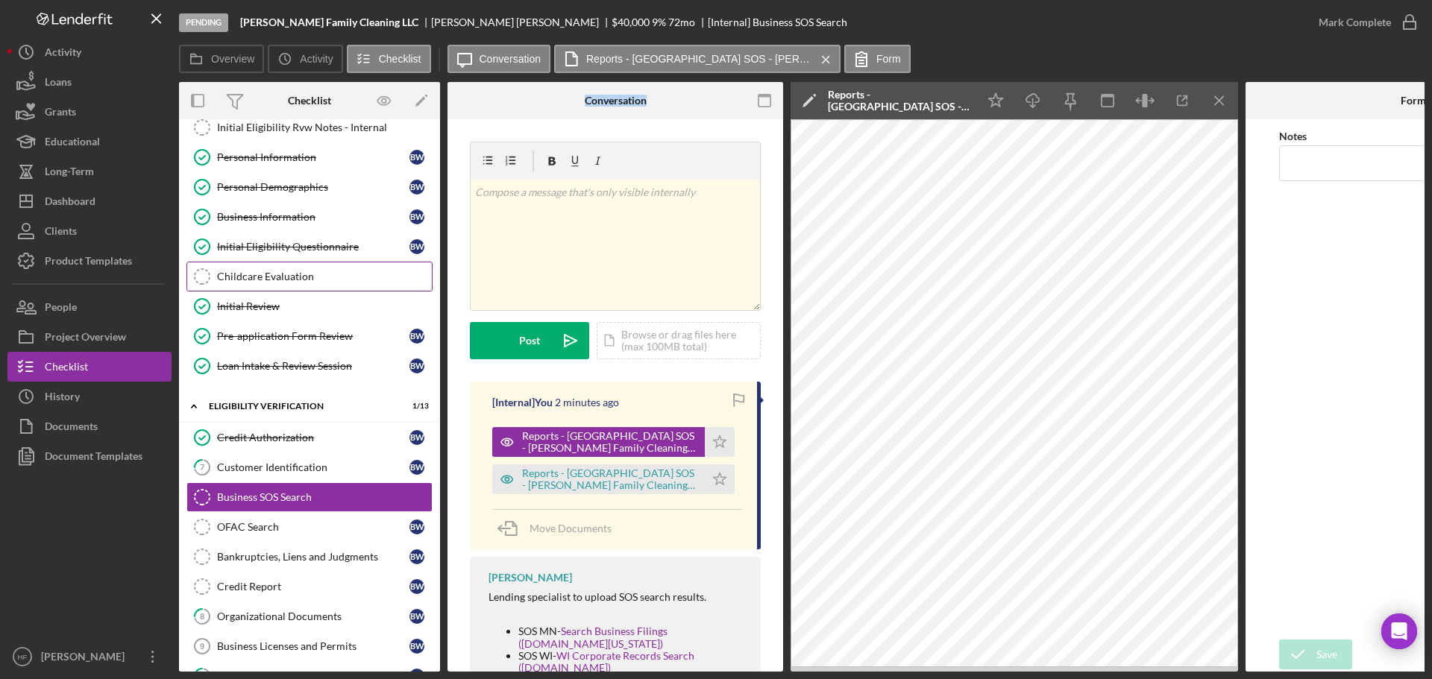
drag, startPoint x: 430, startPoint y: 286, endPoint x: 380, endPoint y: 278, distance: 50.5
click at [380, 278] on div "Overview Internal Workflow Stage Pending Icon/Dropdown Arrow Archive (can unarc…" at bounding box center [801, 377] width 1245 height 590
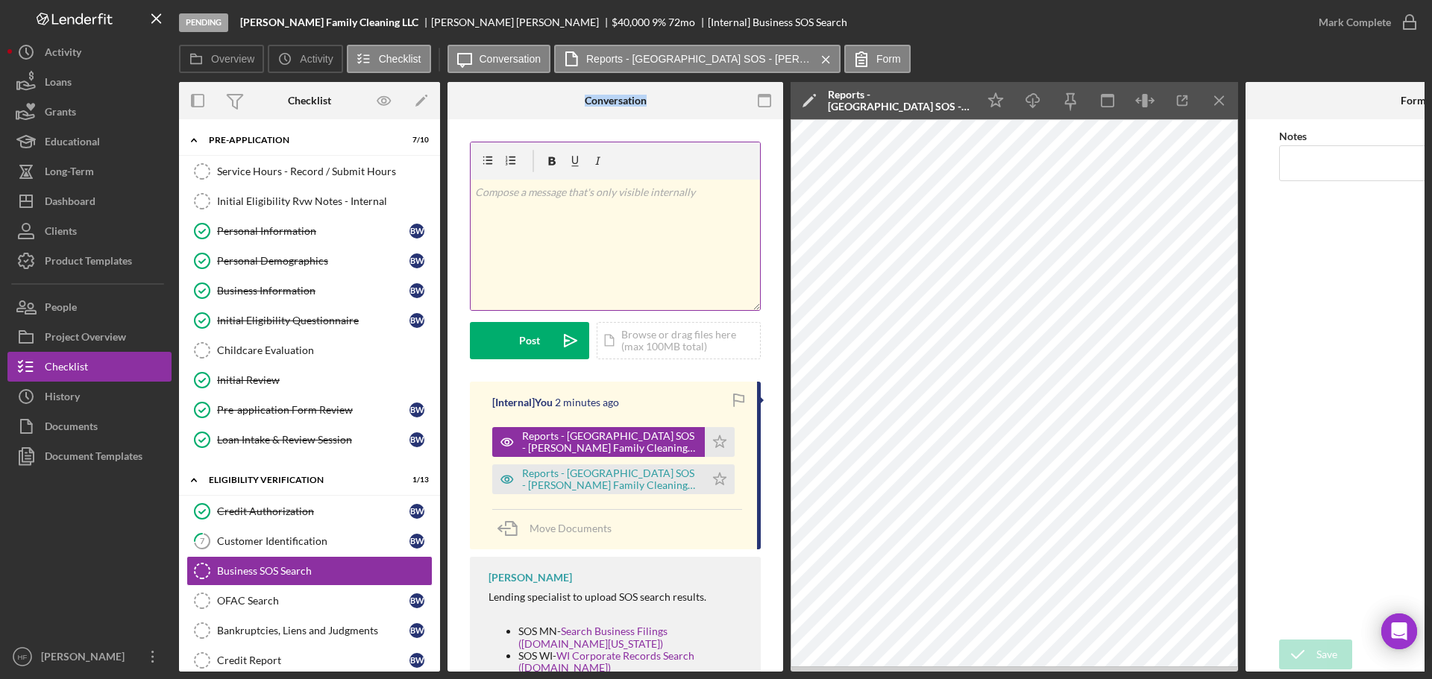
scroll to position [0, 0]
click at [607, 239] on div "v Color teal Color pink Remove color Add row above Add row below Add column bef…" at bounding box center [615, 245] width 289 height 131
click at [326, 235] on div "Personal Information" at bounding box center [313, 232] width 192 height 12
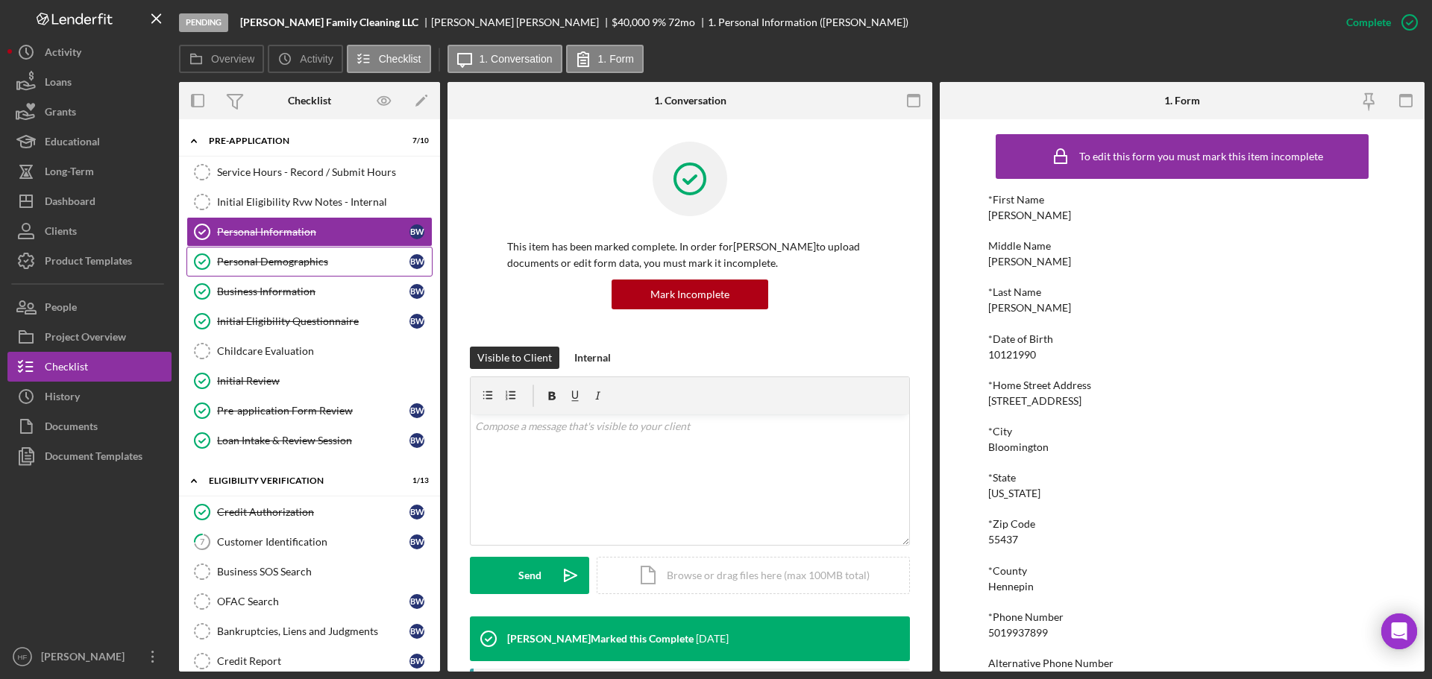
click at [325, 257] on div "Personal Demographics" at bounding box center [313, 262] width 192 height 12
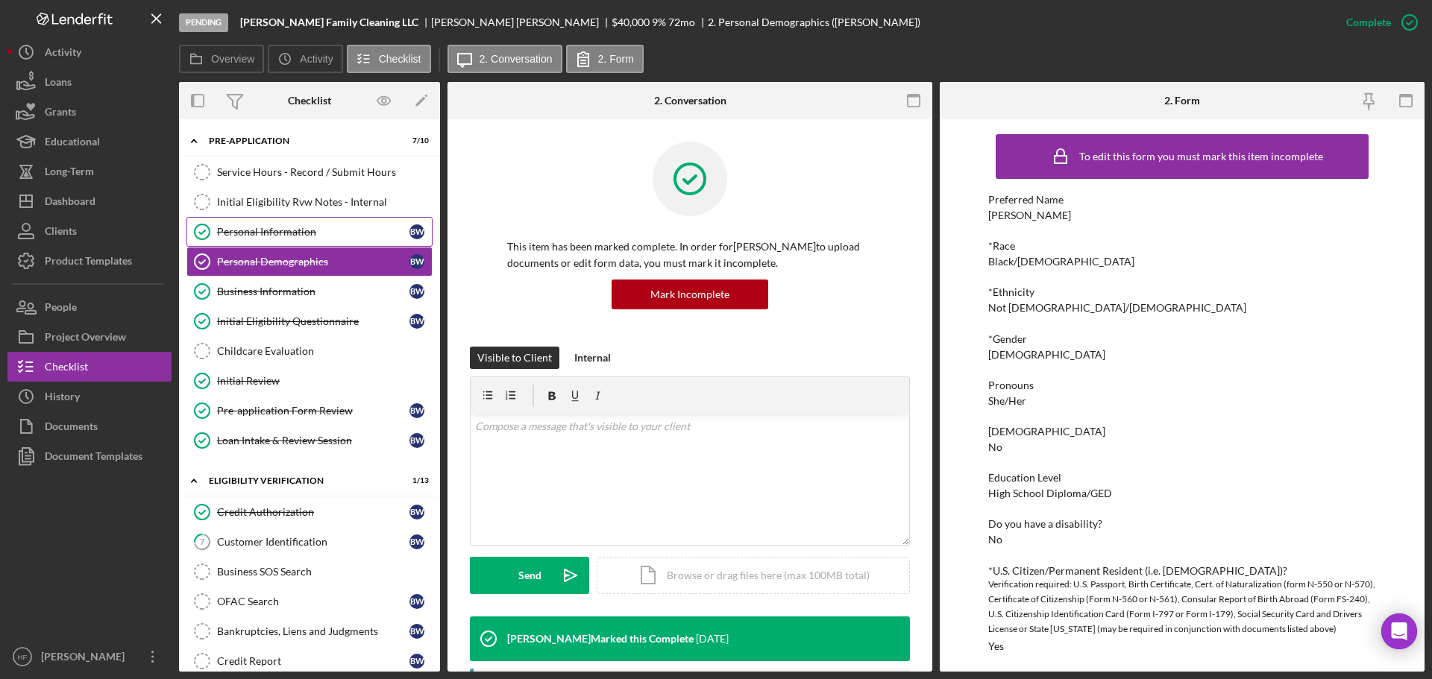
click at [325, 235] on div "Personal Information" at bounding box center [313, 232] width 192 height 12
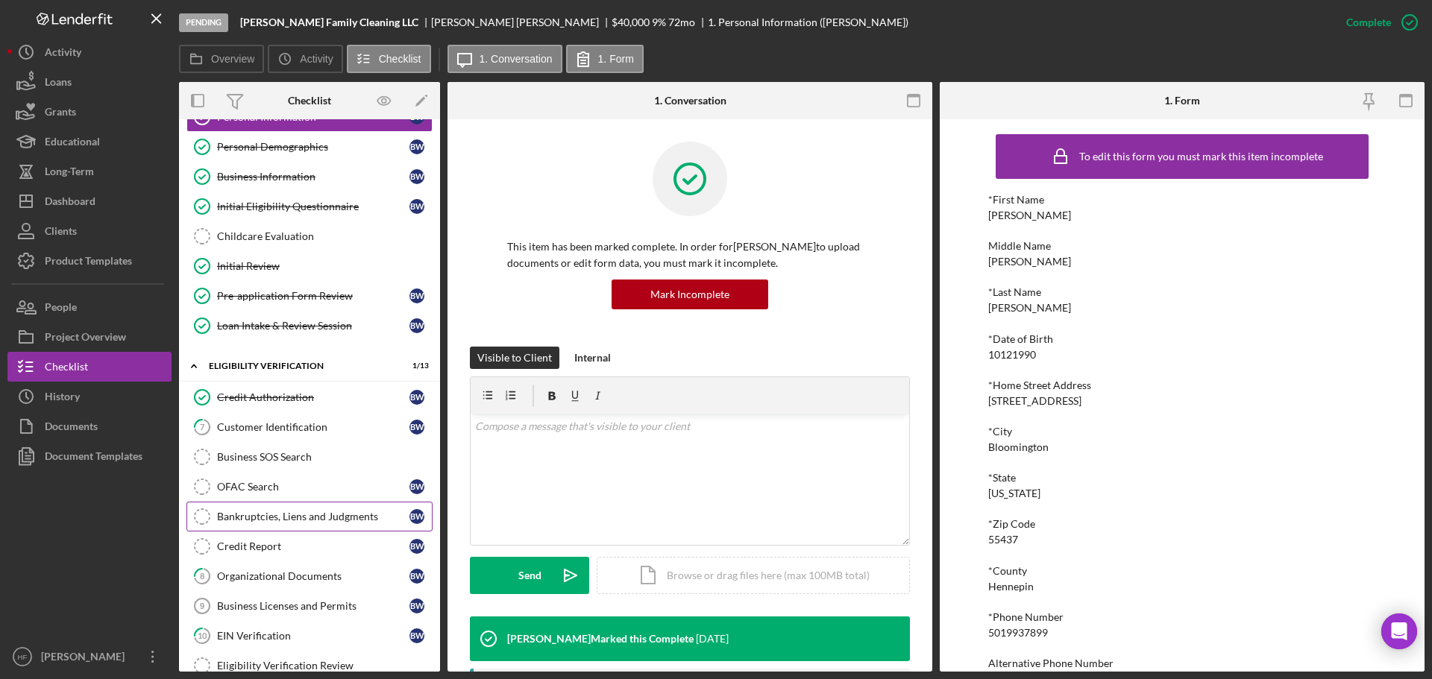
scroll to position [224, 0]
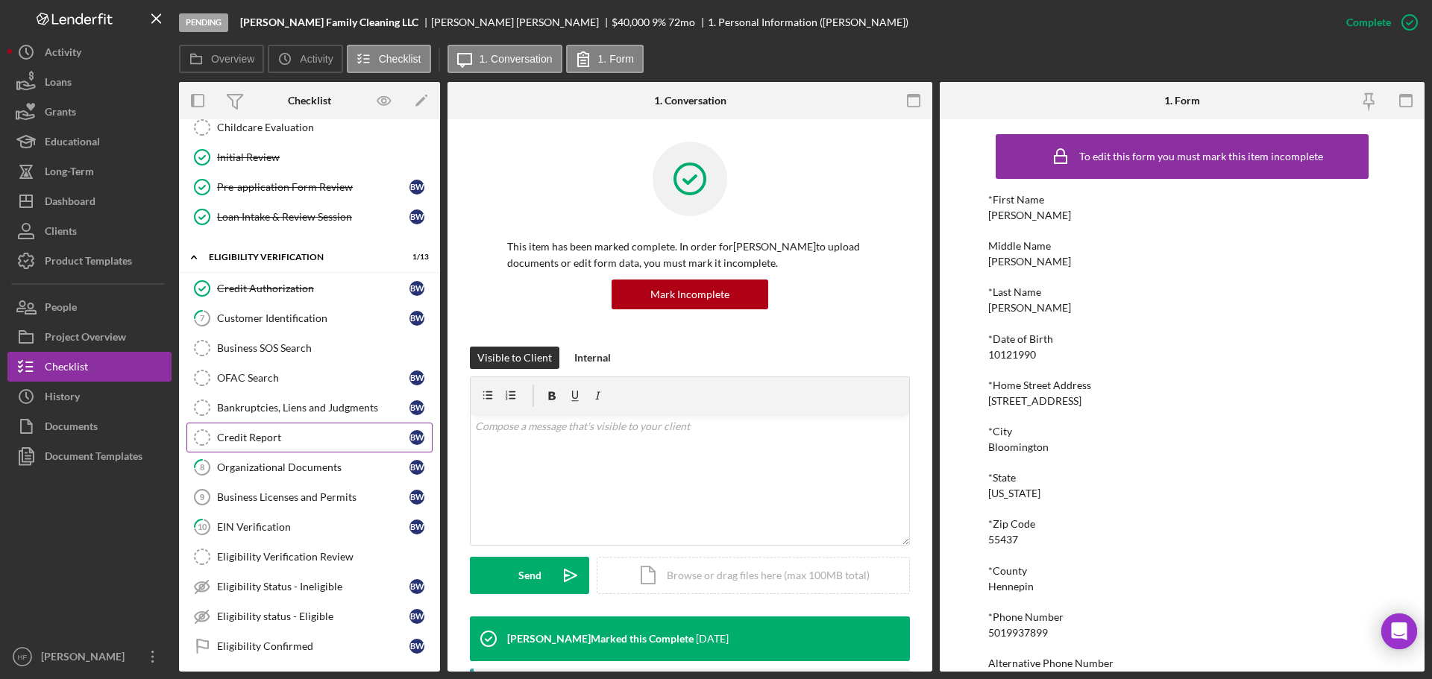
click at [297, 446] on link "Credit Report Credit Report B W" at bounding box center [309, 438] width 246 height 30
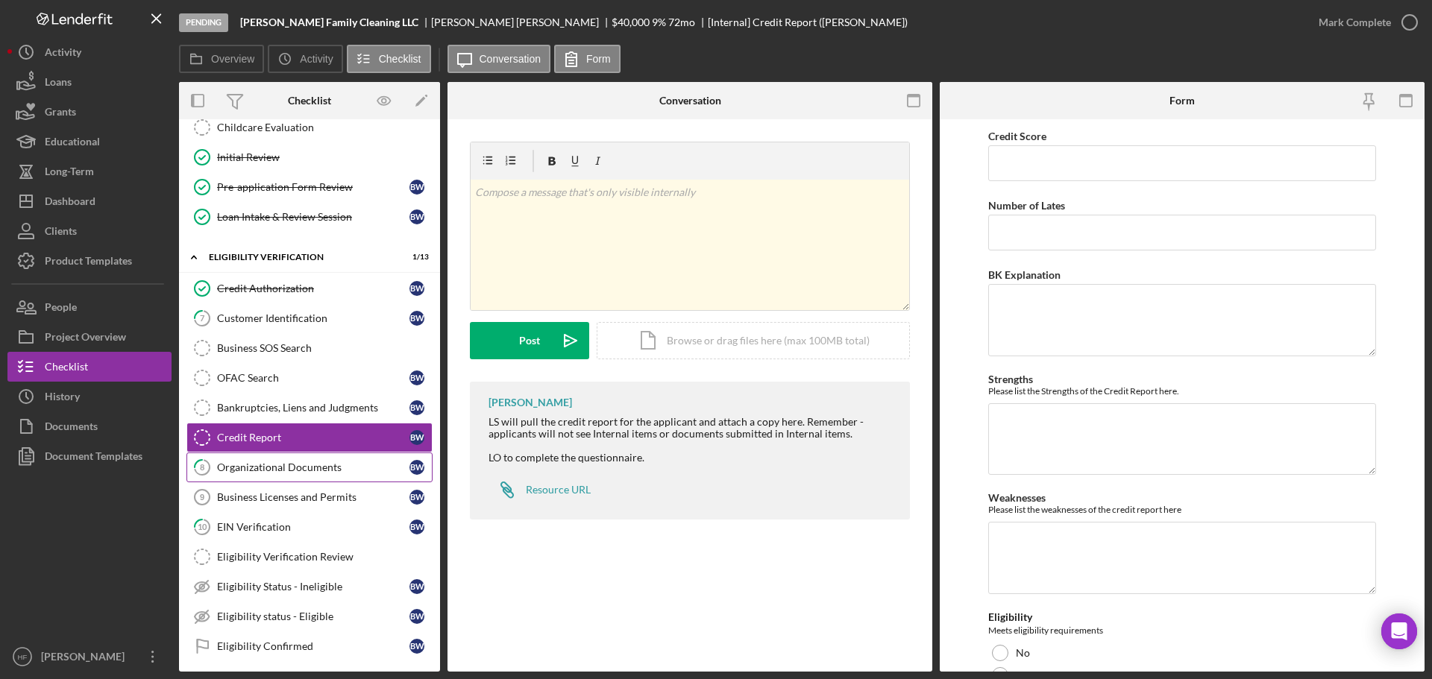
click at [307, 447] on div "Organizational Documents" at bounding box center [313, 468] width 192 height 12
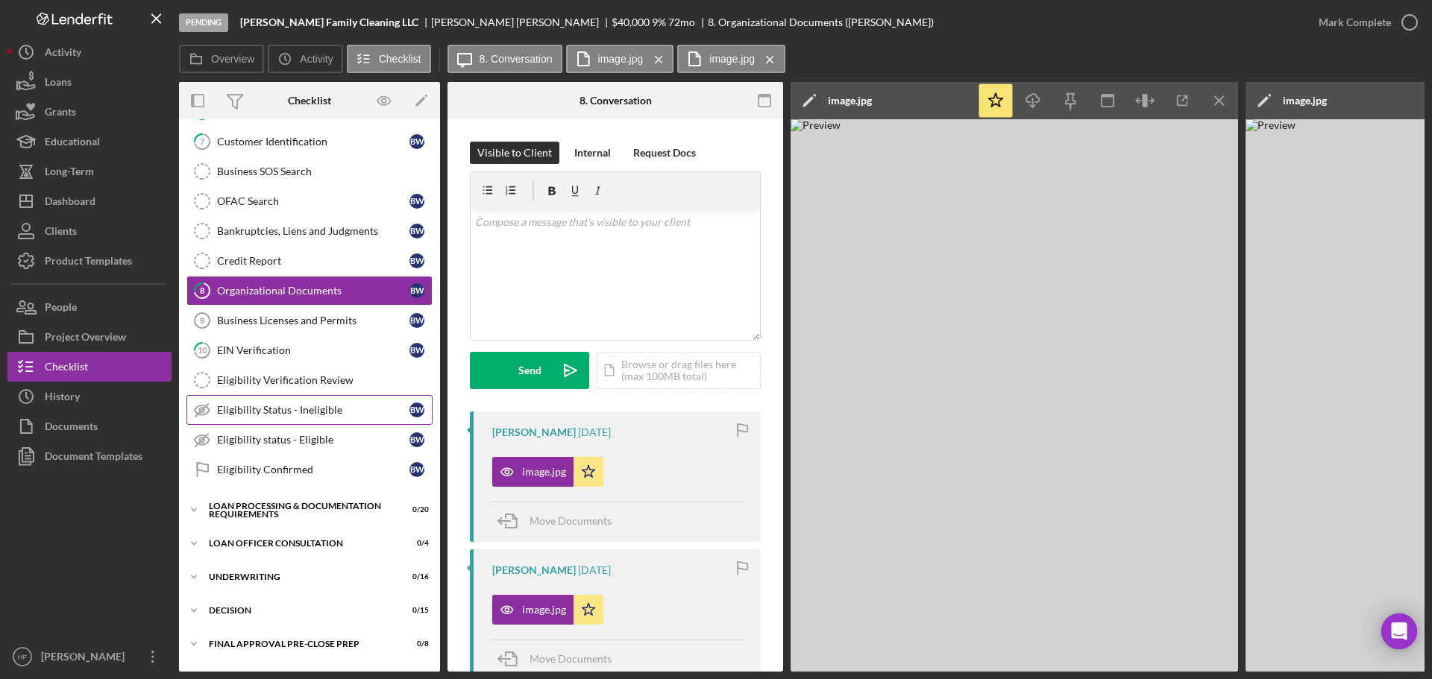
scroll to position [447, 0]
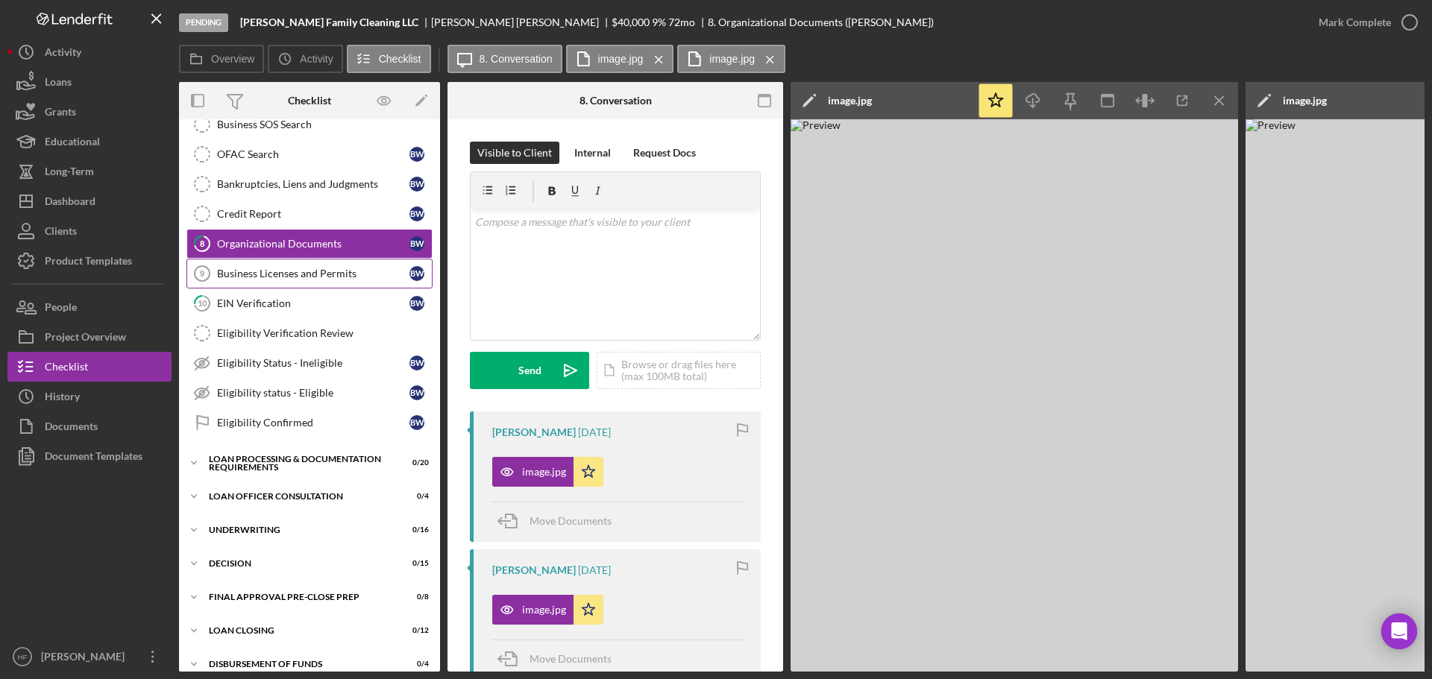
click at [339, 284] on link "Business Licenses and Permits 9 Business Licenses and Permits B W" at bounding box center [309, 274] width 246 height 30
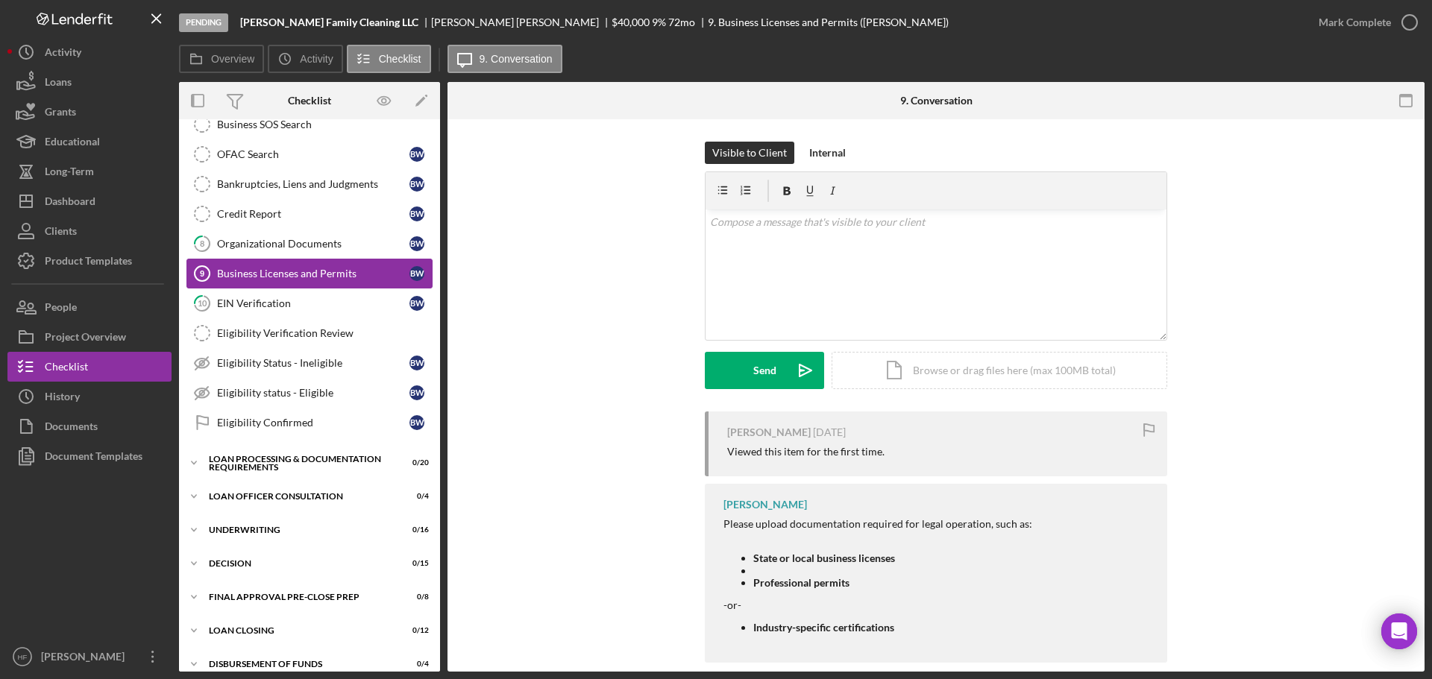
click at [335, 286] on link "Business Licenses and Permits 9 Business Licenses and Permits B W" at bounding box center [309, 274] width 246 height 30
click at [327, 301] on div "EIN Verification" at bounding box center [313, 304] width 192 height 12
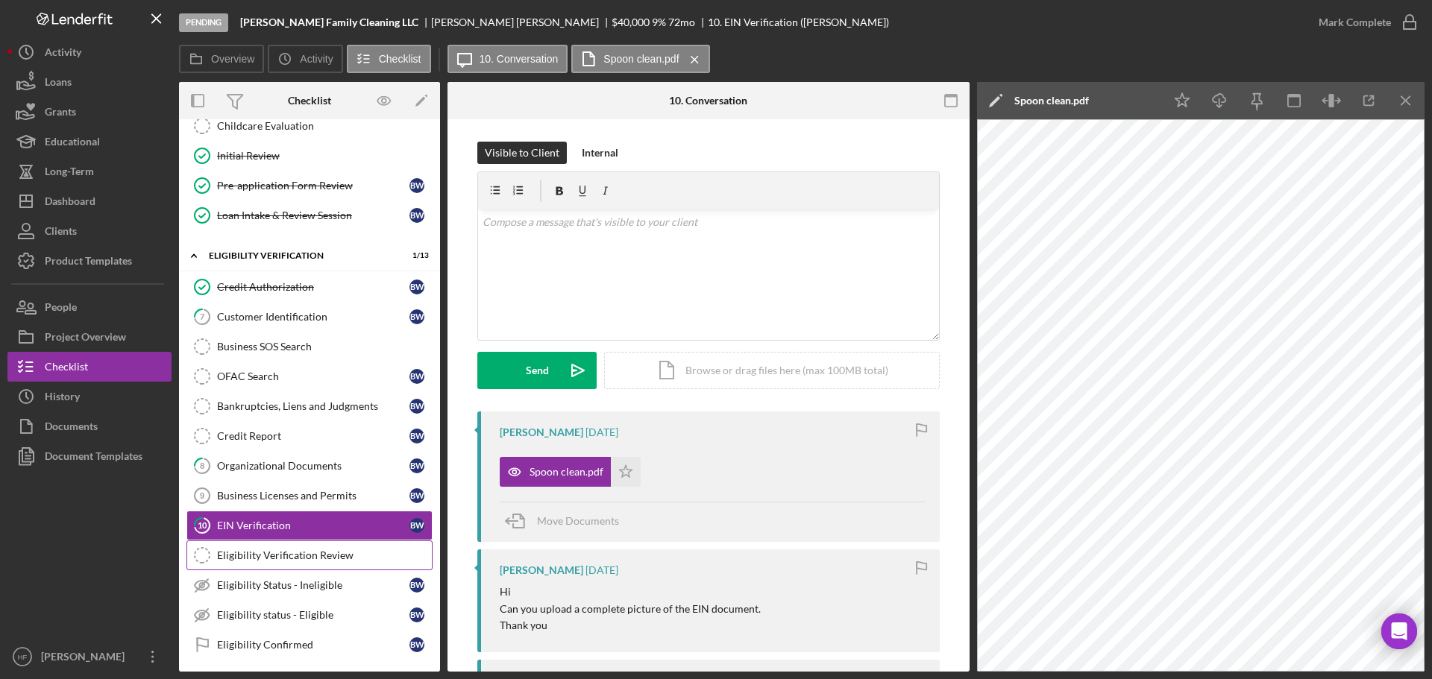
scroll to position [224, 0]
click at [321, 320] on div "Customer Identification" at bounding box center [313, 318] width 192 height 12
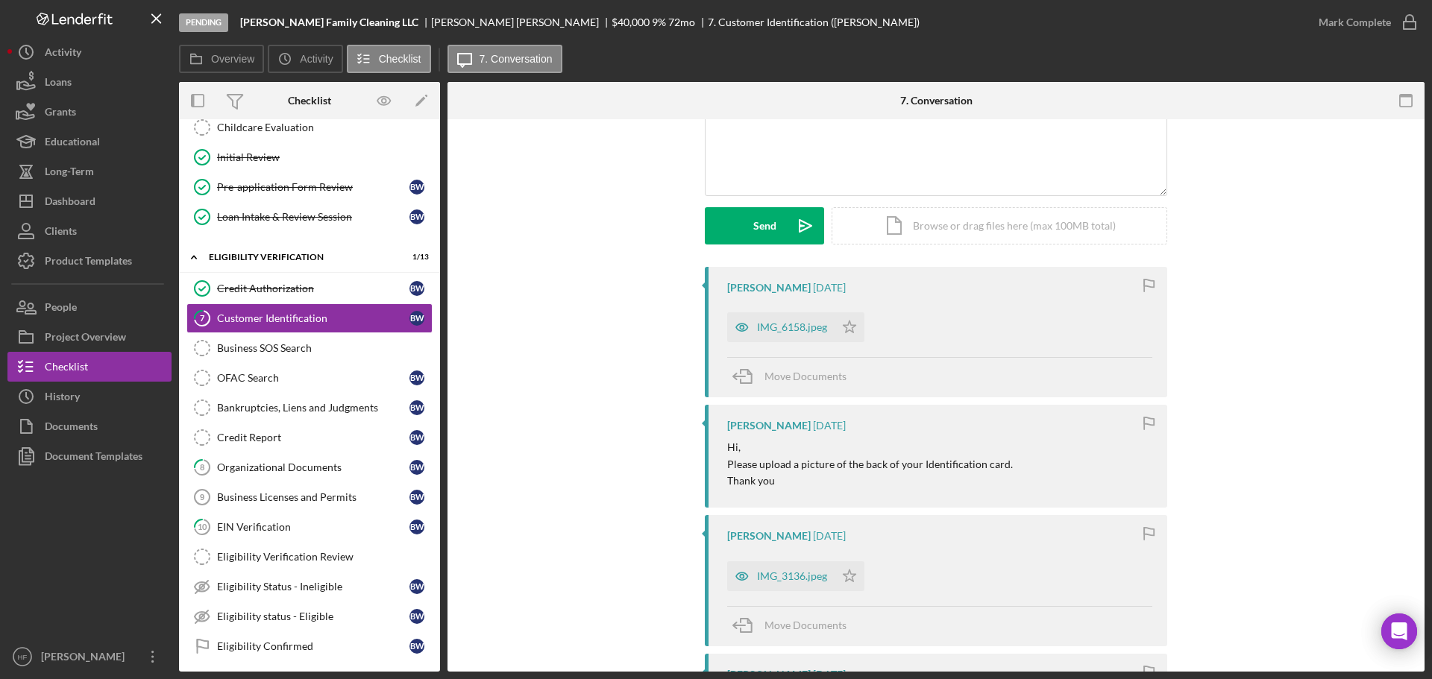
scroll to position [149, 0]
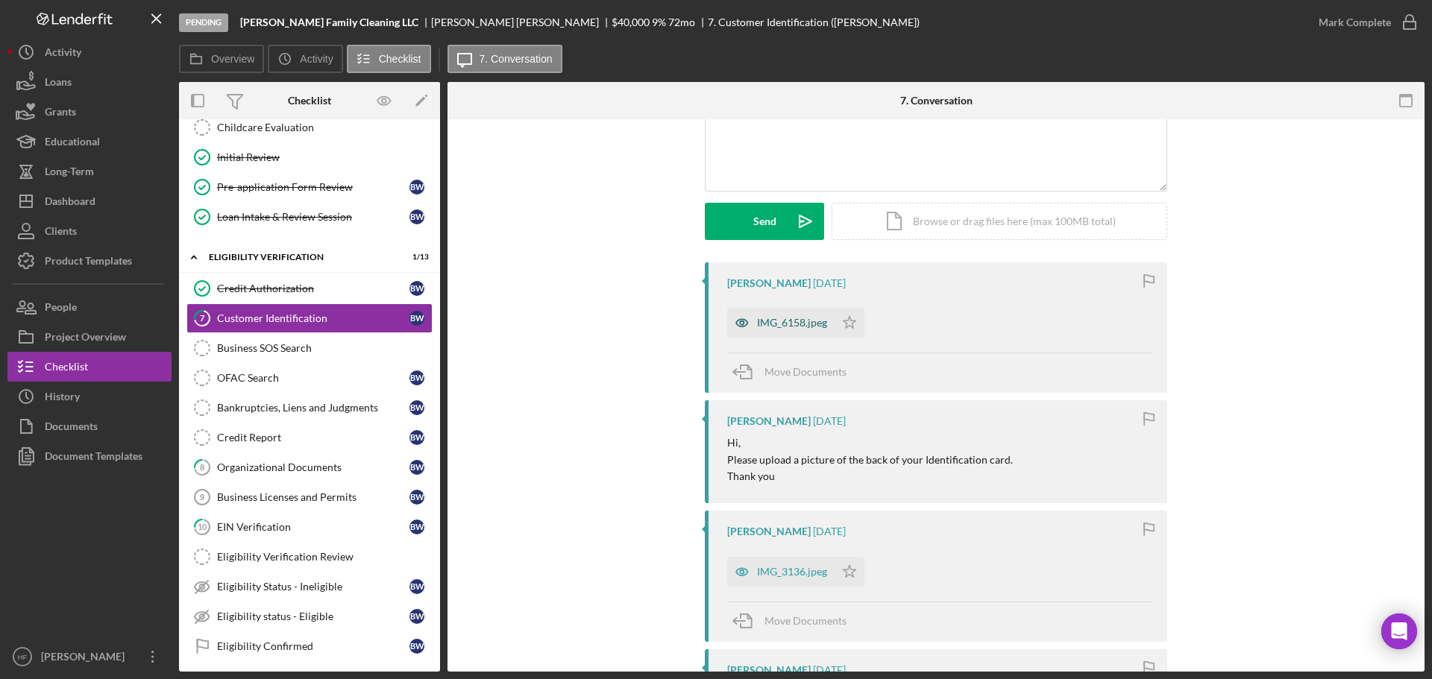
click at [790, 328] on div "IMG_6158.jpeg" at bounding box center [792, 323] width 70 height 12
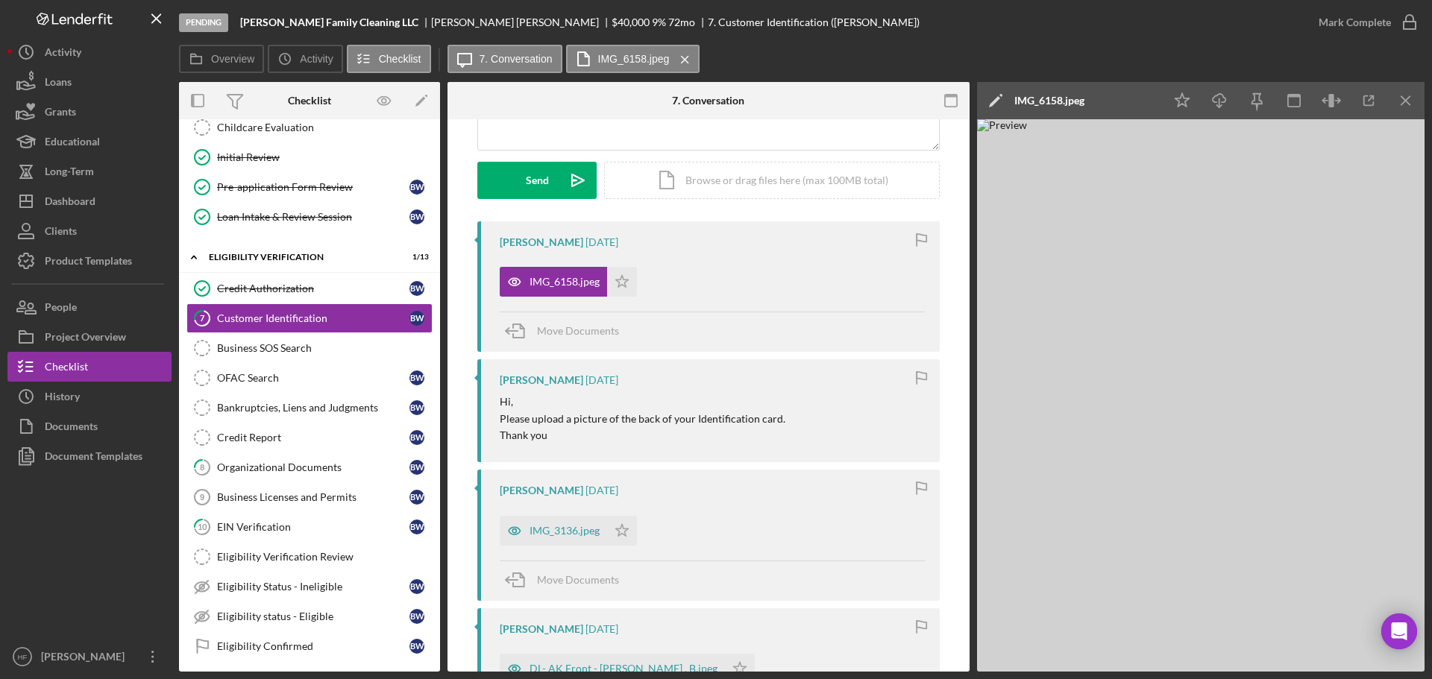
scroll to position [298, 0]
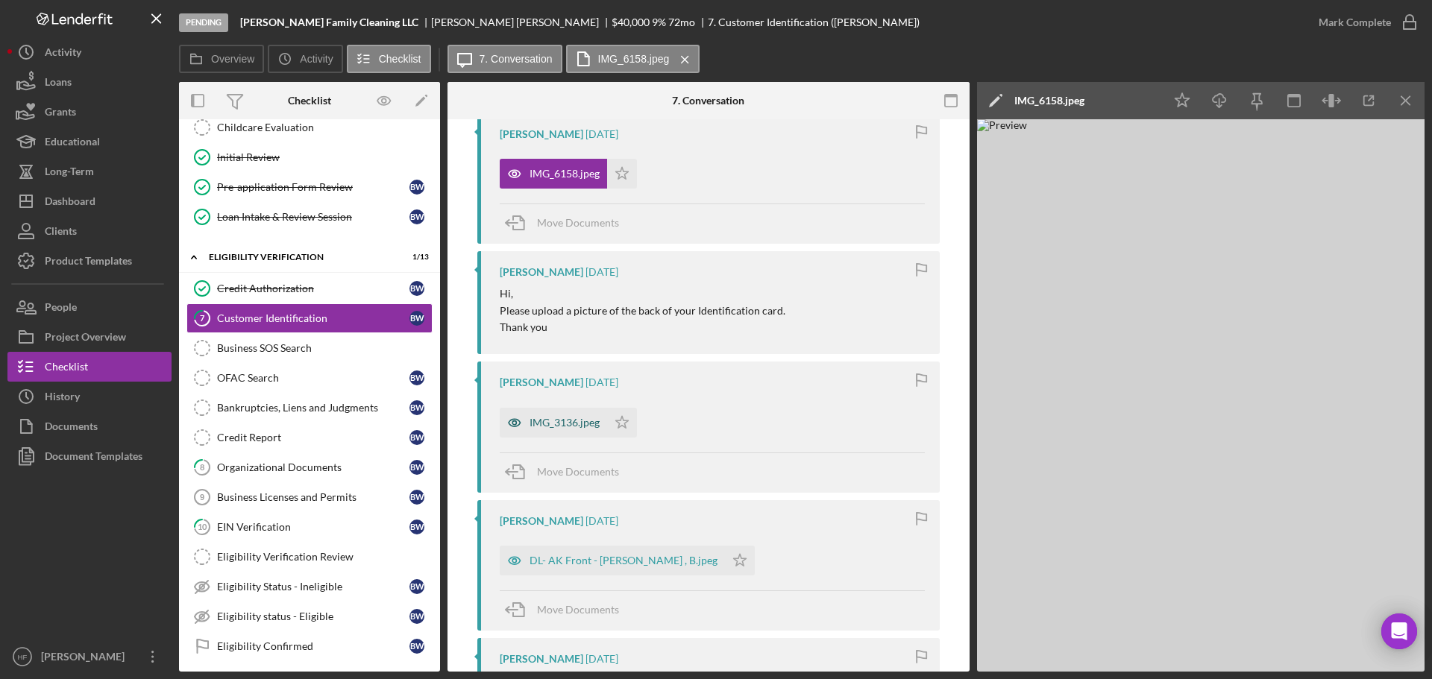
click at [575, 429] on div "IMG_3136.jpeg" at bounding box center [553, 423] width 107 height 30
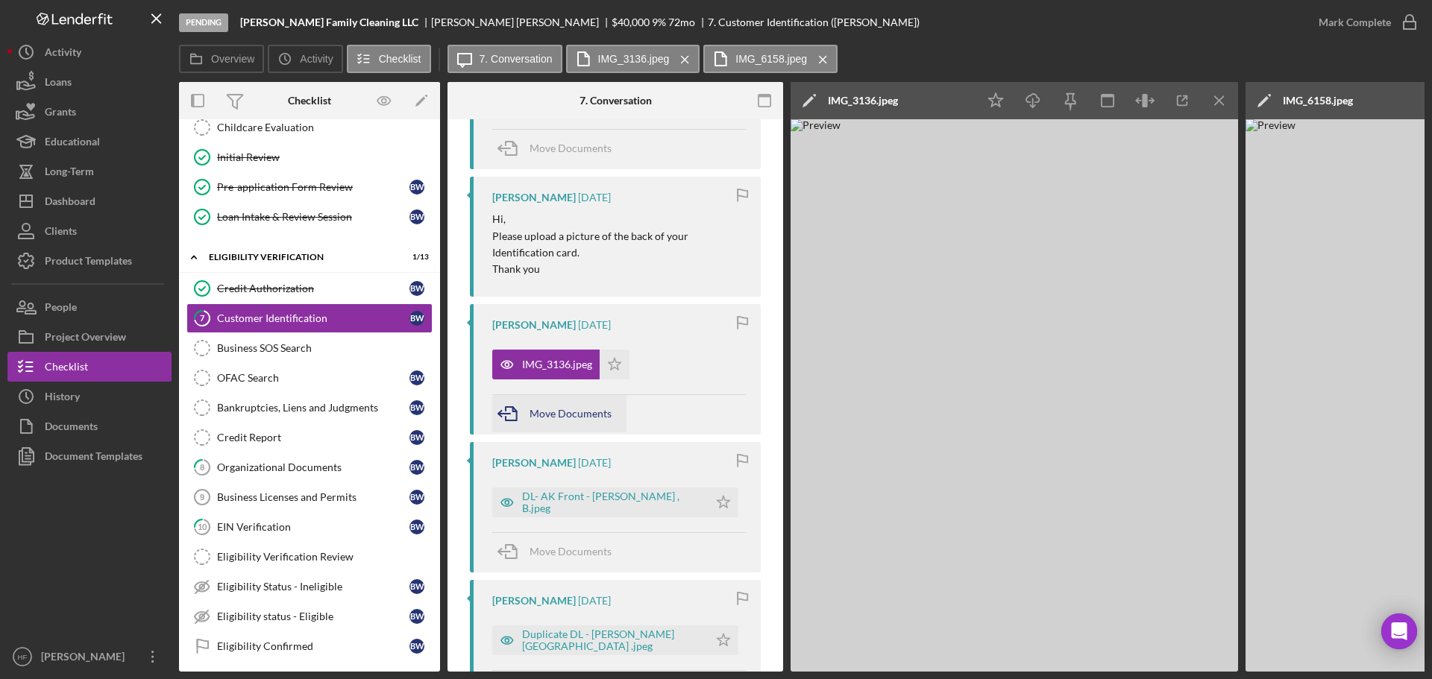
scroll to position [447, 0]
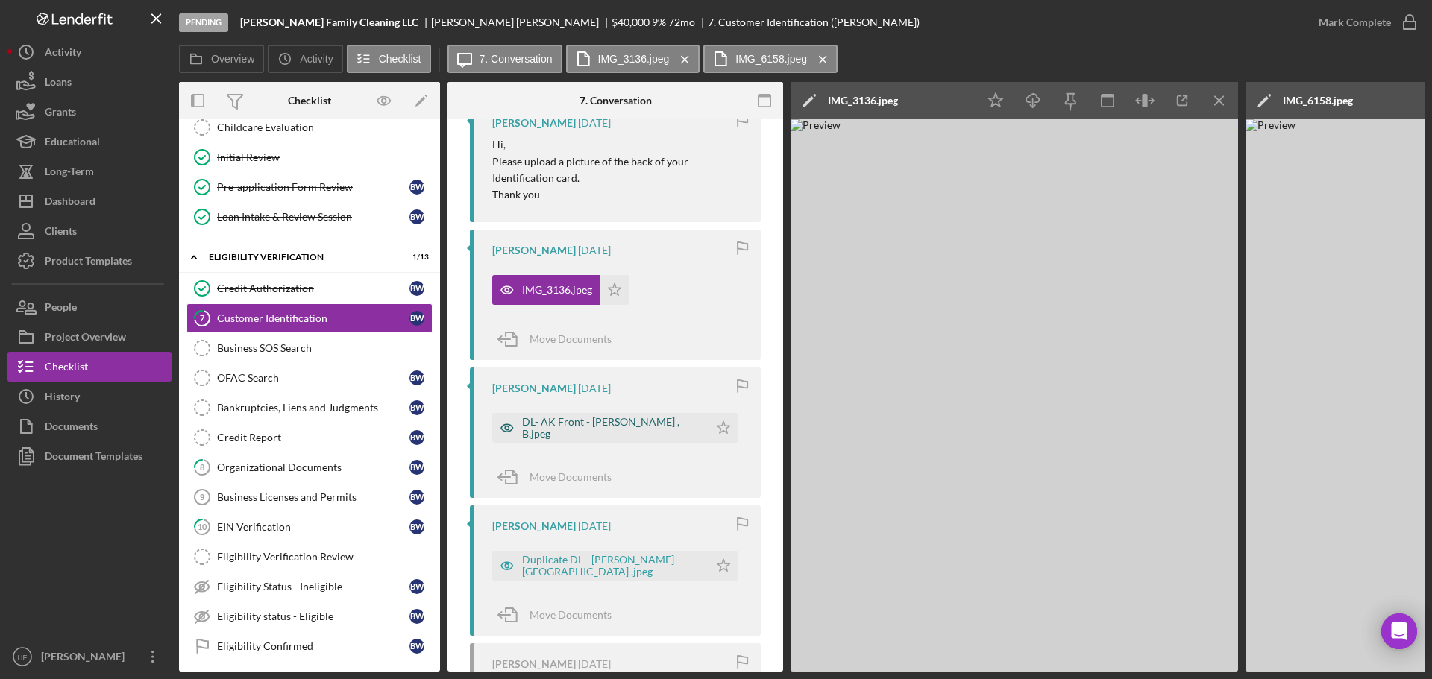
click at [569, 424] on div "DL- AK Front - [PERSON_NAME] , B.jpeg" at bounding box center [611, 428] width 179 height 24
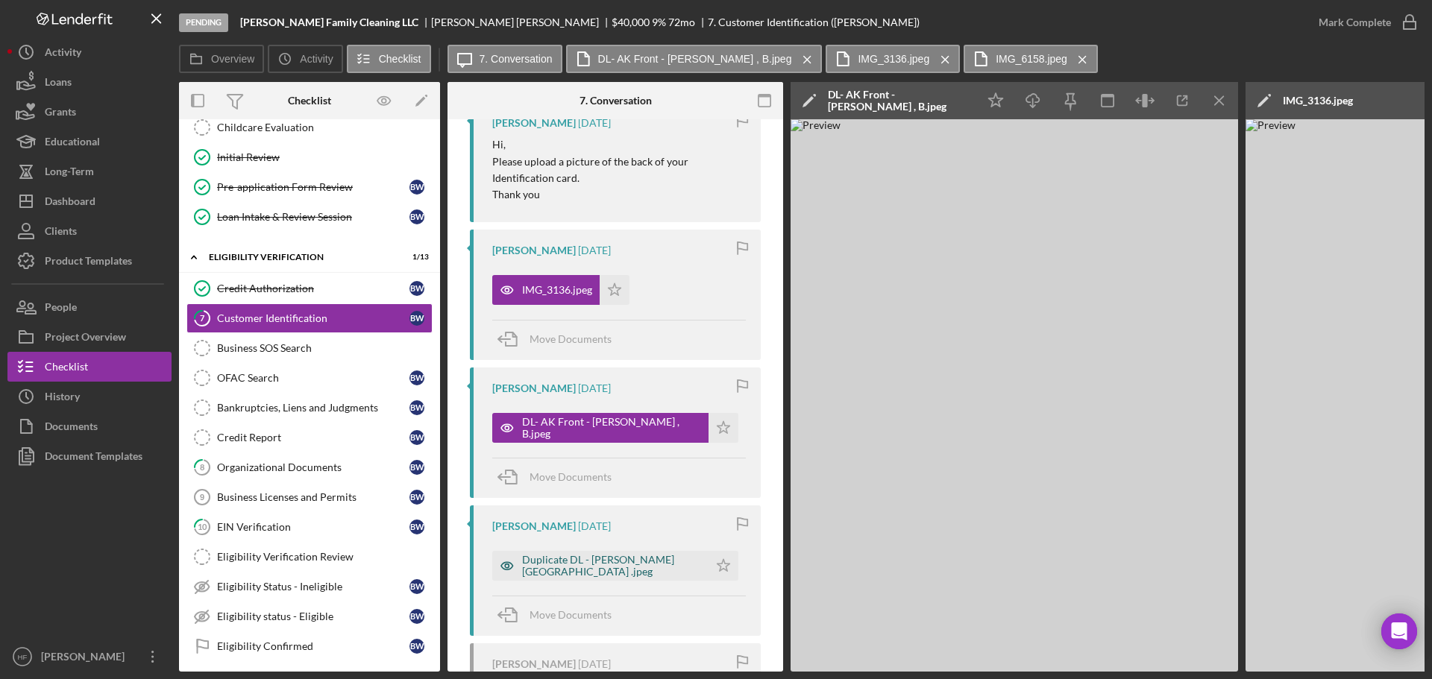
click at [574, 447] on div "Duplicate DL - [PERSON_NAME][GEOGRAPHIC_DATA] .jpeg" at bounding box center [611, 566] width 179 height 24
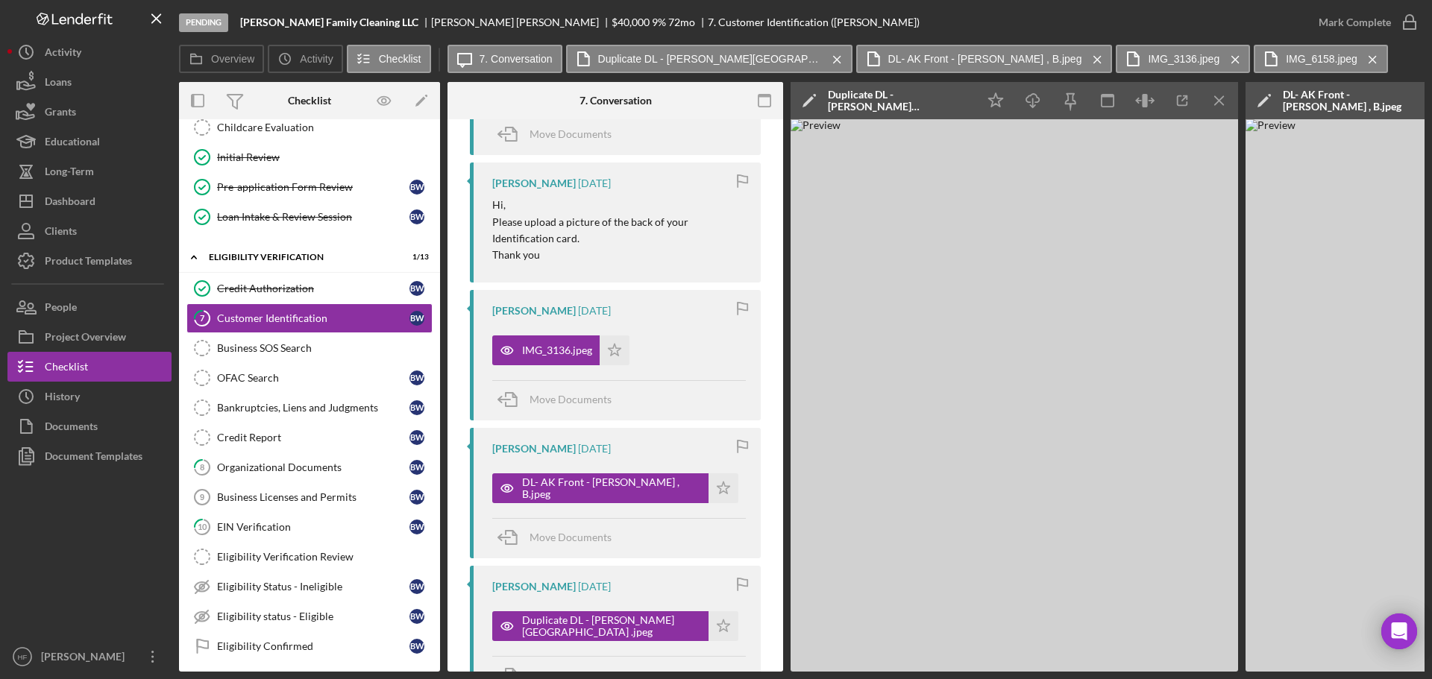
scroll to position [75, 0]
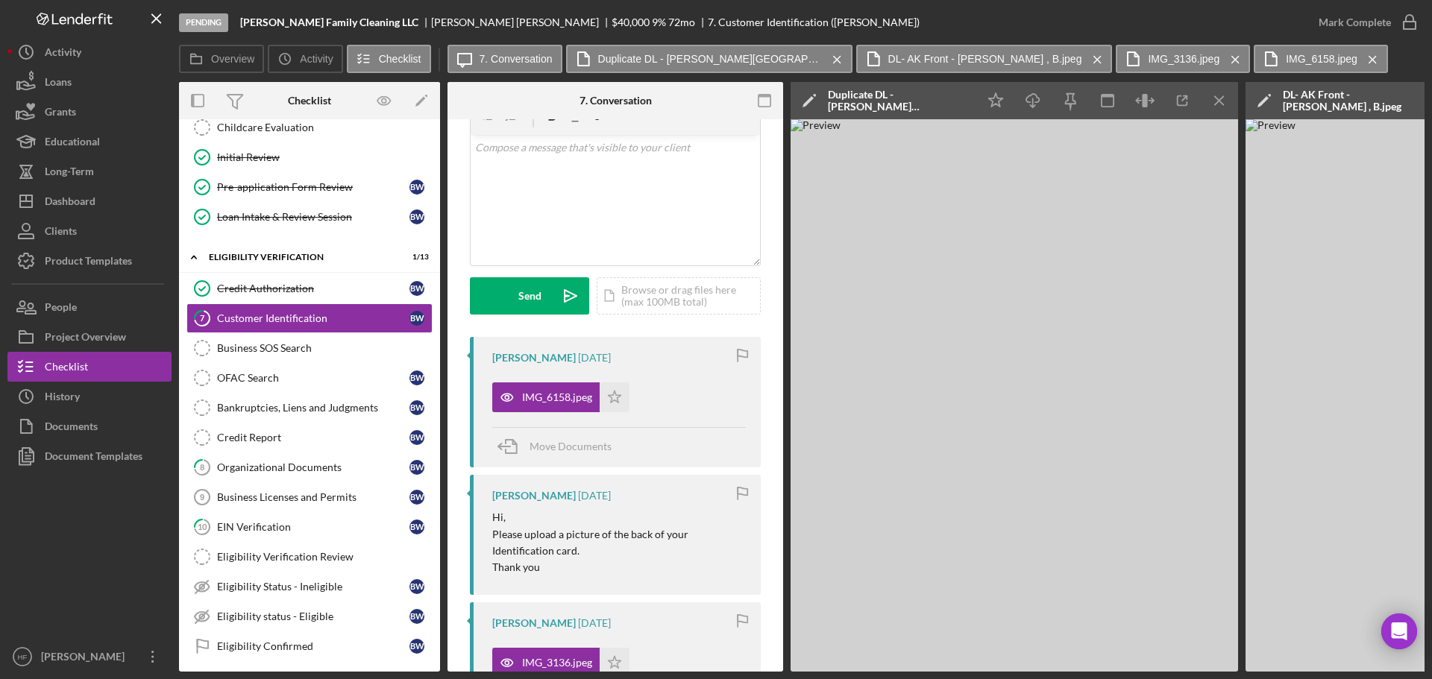
click at [808, 96] on icon "Icon/Edit" at bounding box center [808, 100] width 37 height 37
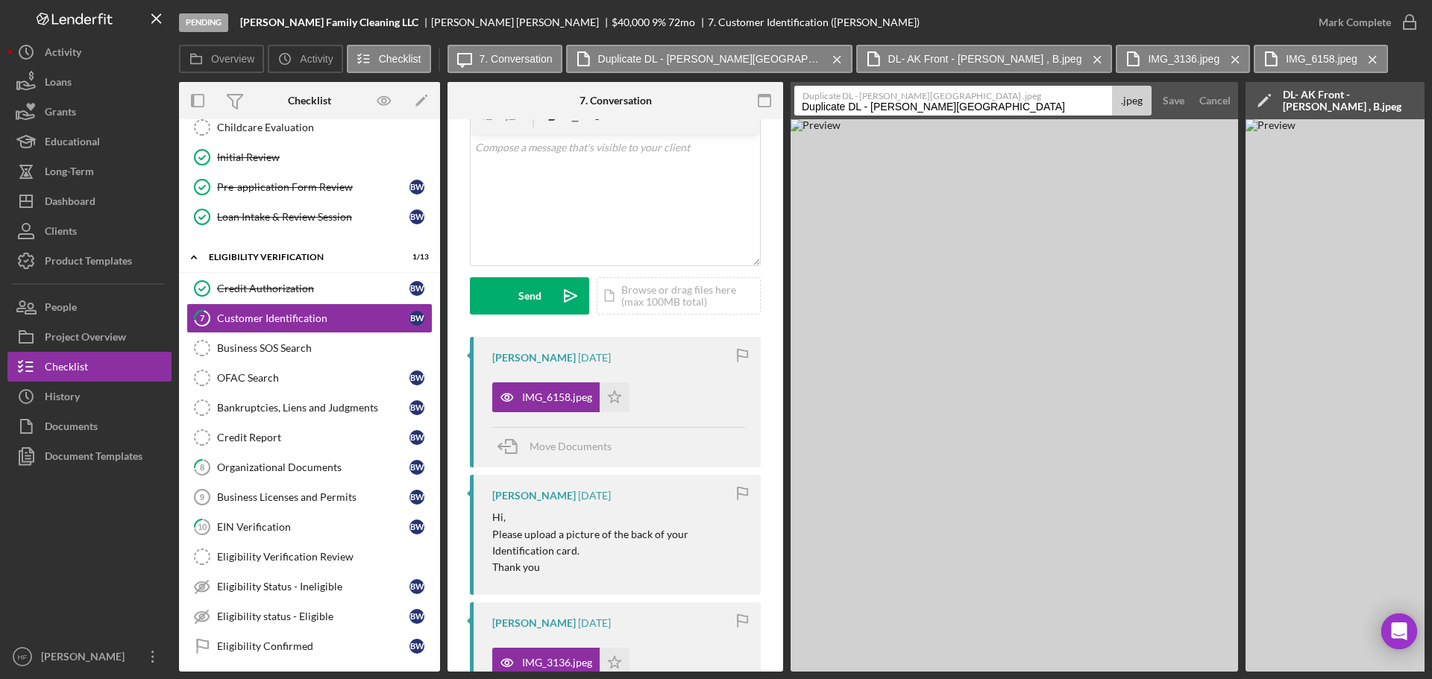
drag, startPoint x: 801, startPoint y: 104, endPoint x: 1002, endPoint y: 106, distance: 201.4
click at [904, 106] on input "Duplicate DL - Weatherspoon , Brittany" at bounding box center [953, 101] width 318 height 30
type input "ID_ AK- Front DL"
click at [904, 104] on div "Save" at bounding box center [1174, 101] width 22 height 30
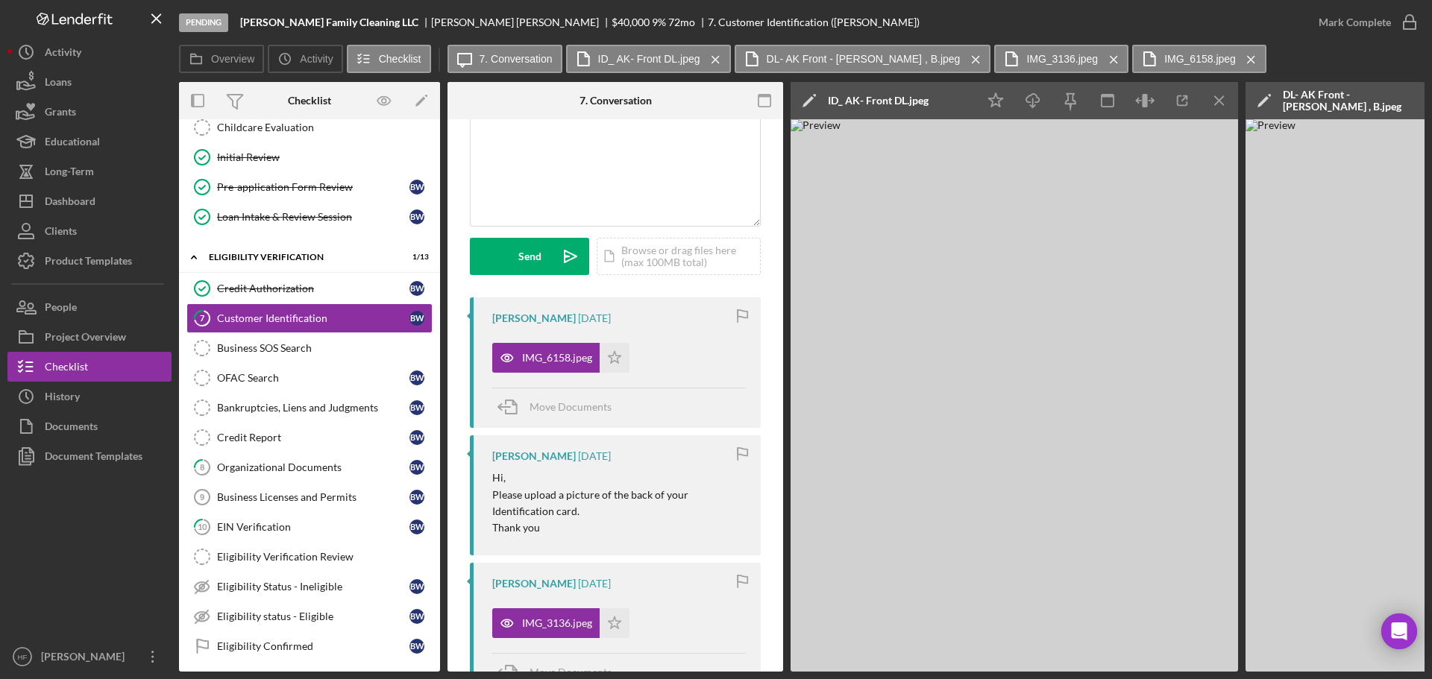
scroll to position [149, 0]
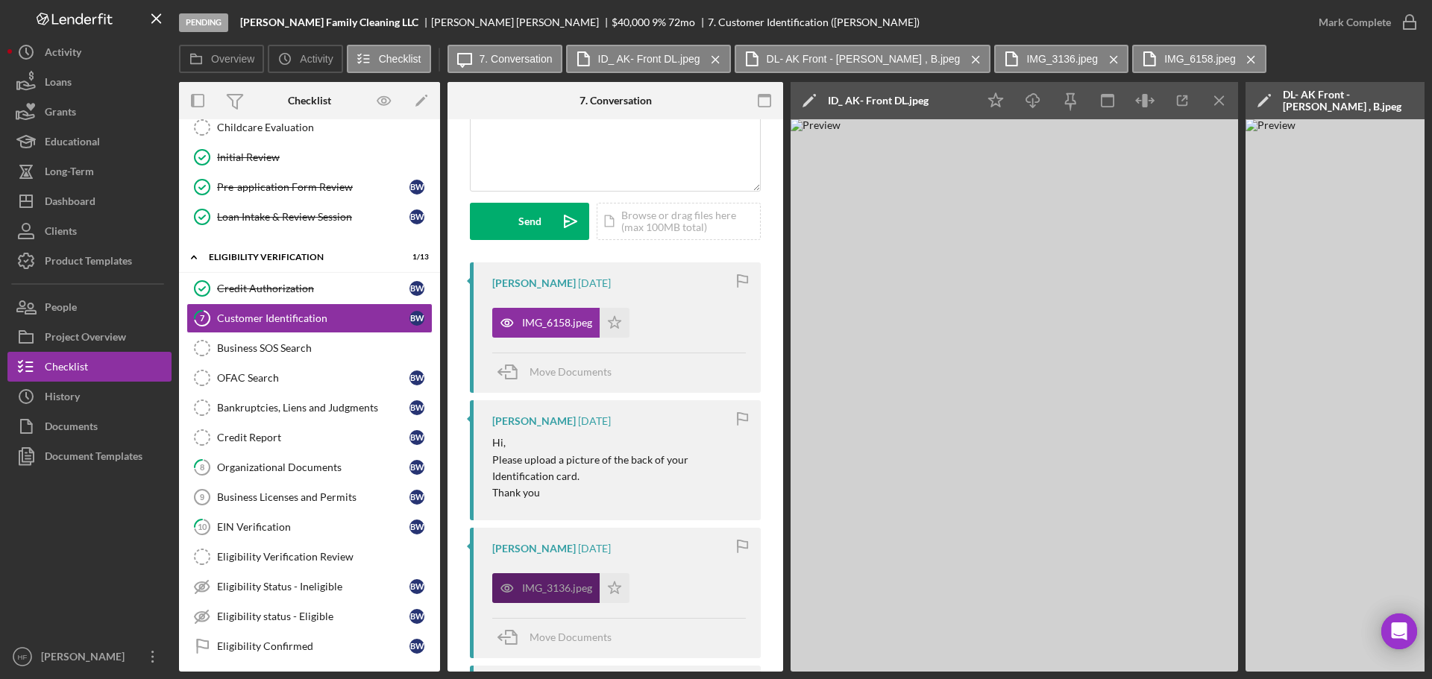
click at [565, 447] on div "IMG_3136.jpeg" at bounding box center [545, 588] width 107 height 30
click at [904, 104] on icon "Icon/Menu Close" at bounding box center [1220, 101] width 34 height 34
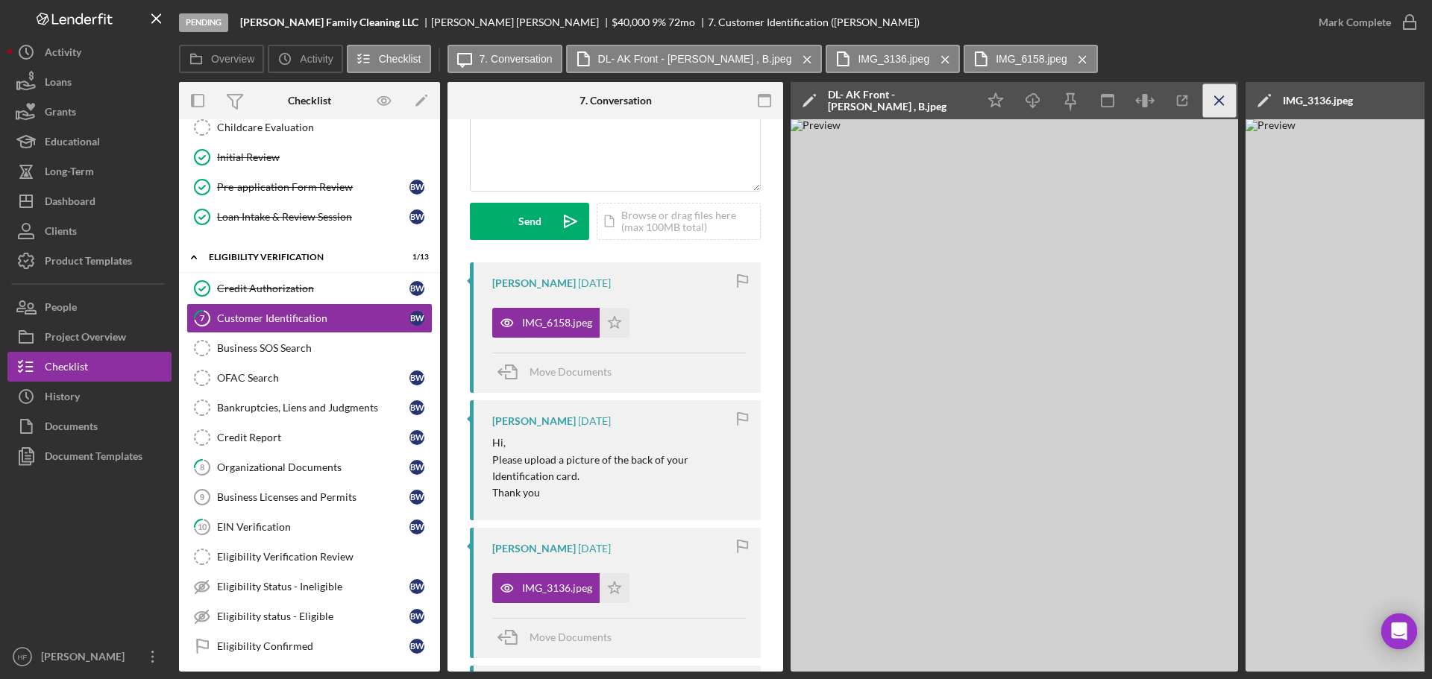
click at [904, 94] on icon "Icon/Menu Close" at bounding box center [1220, 101] width 34 height 34
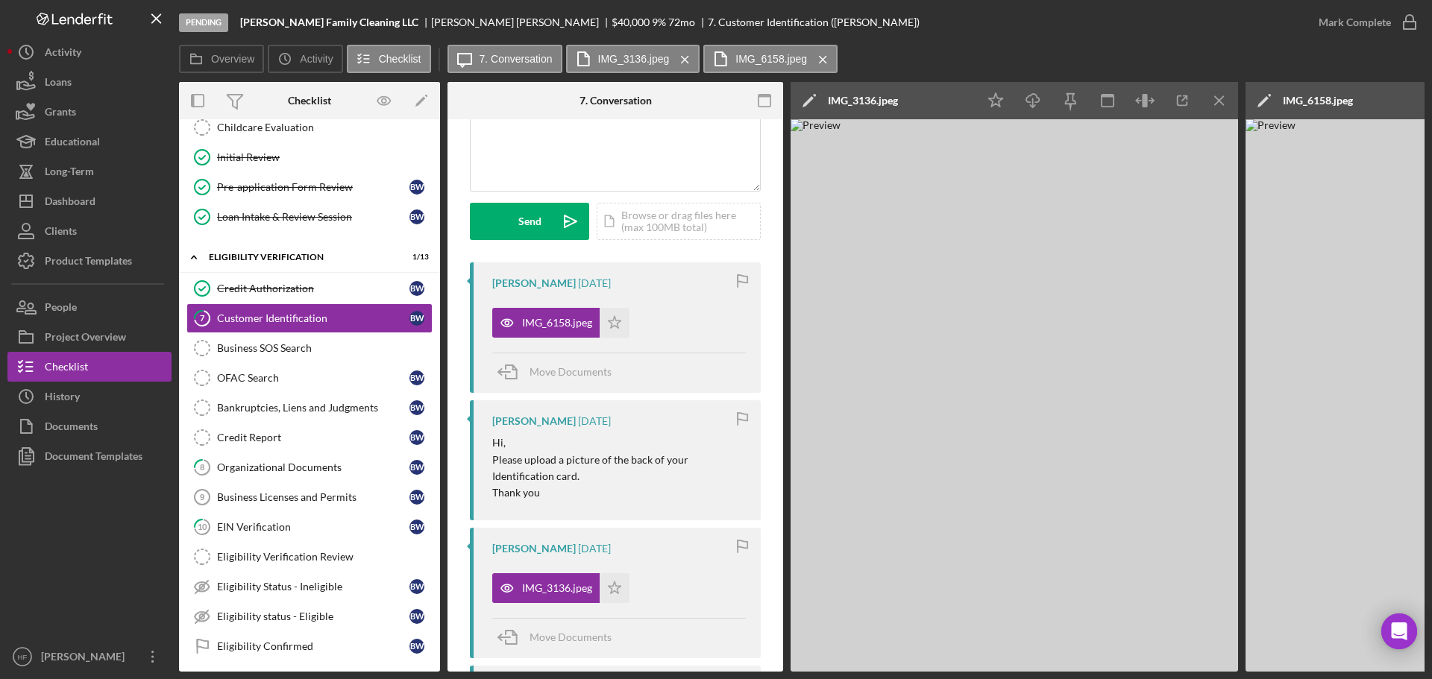
click at [805, 101] on icon "Icon/Edit" at bounding box center [808, 100] width 37 height 37
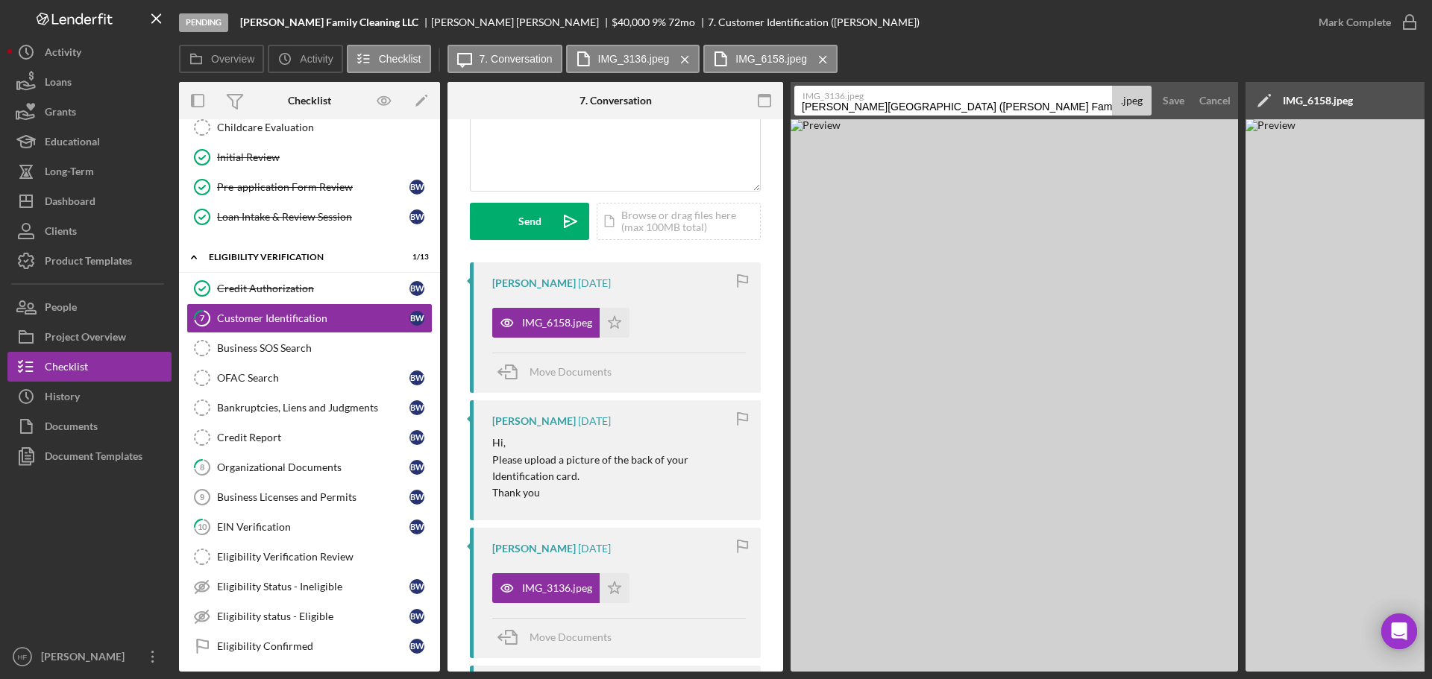
click at [799, 107] on input "Weatherspoon , Brittany (Weatherspoon Family Cleaning LLC) Customer Identificat…" at bounding box center [953, 101] width 318 height 30
drag, startPoint x: 939, startPoint y: 105, endPoint x: 1131, endPoint y: 95, distance: 192.6
click at [904, 95] on div "IMG_3136.jpeg SSI- Weatherspoon , Brittany (Weatherspoon Family Cleaning LLC) C…" at bounding box center [972, 101] width 357 height 30
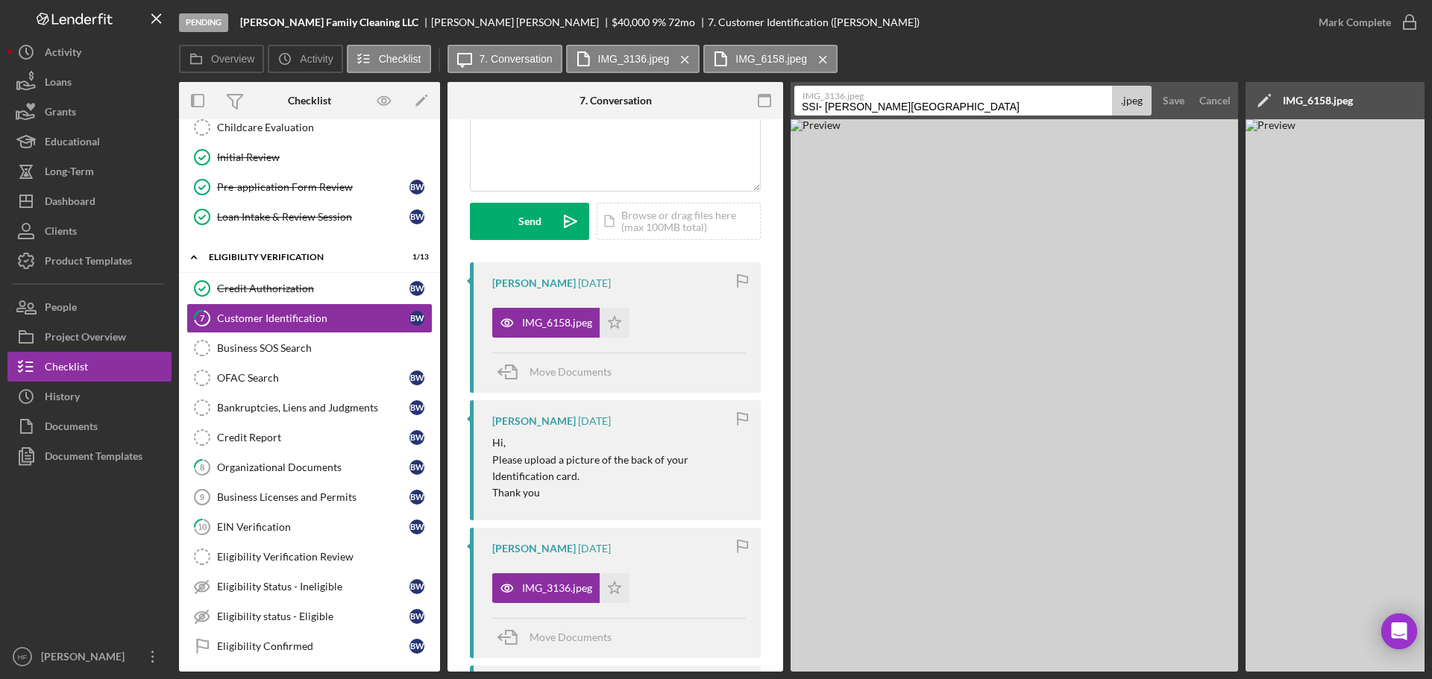
type input "SSI- Weatherspoon , Brittany"
click at [904, 86] on button "Save" at bounding box center [1173, 101] width 37 height 30
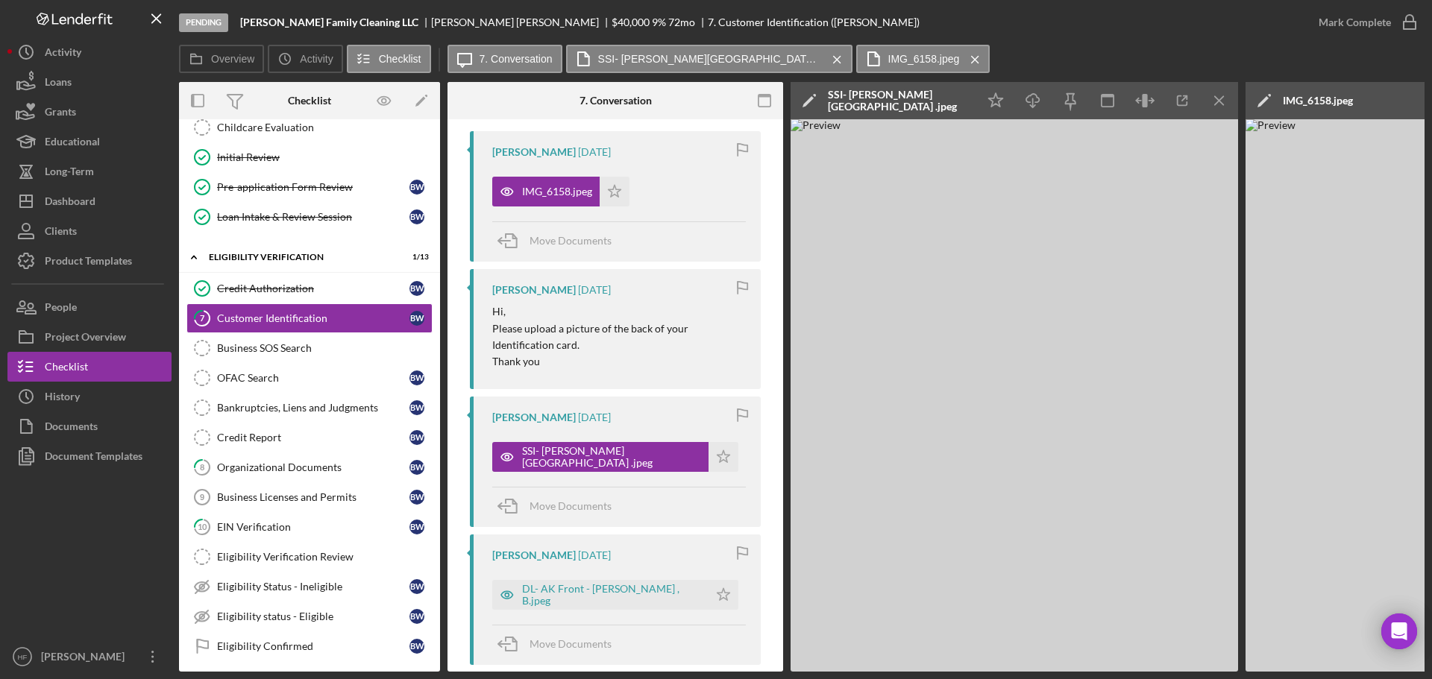
scroll to position [373, 0]
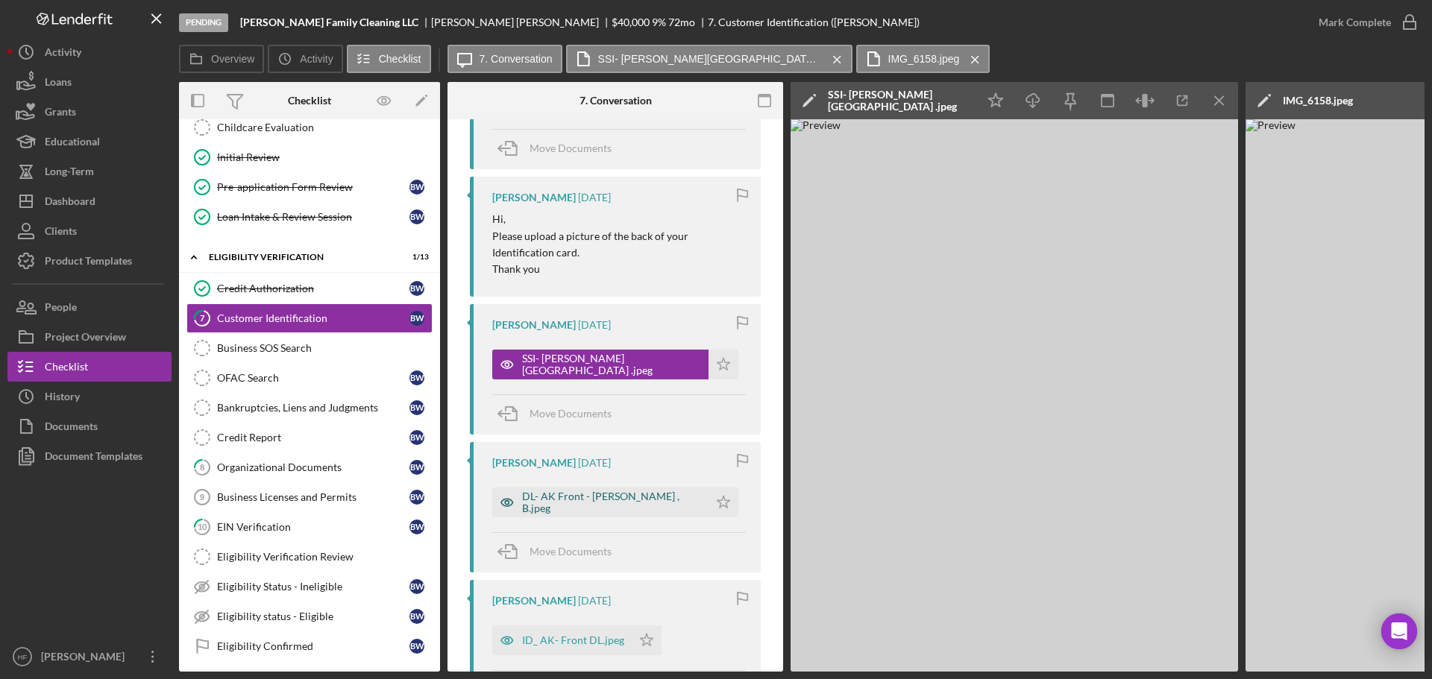
click at [606, 447] on div "DL- AK Front - [PERSON_NAME] , B.jpeg" at bounding box center [611, 503] width 179 height 24
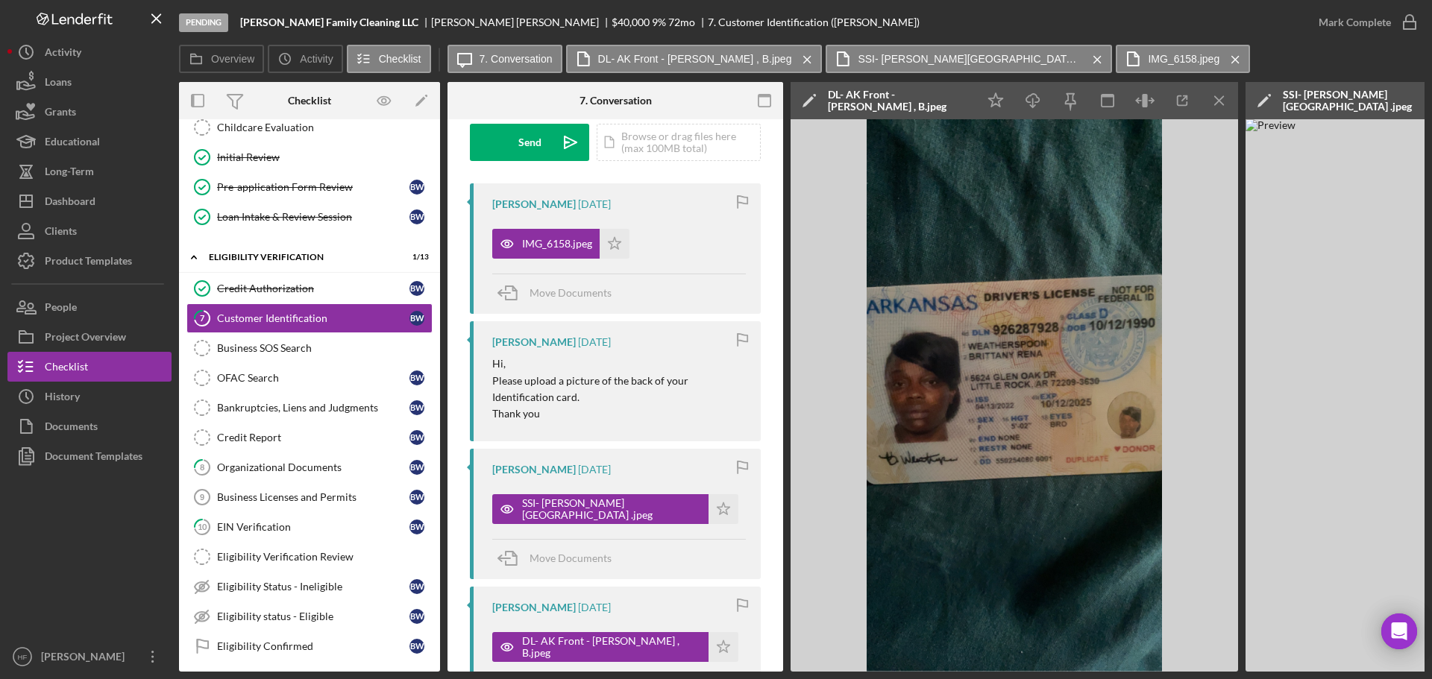
scroll to position [149, 0]
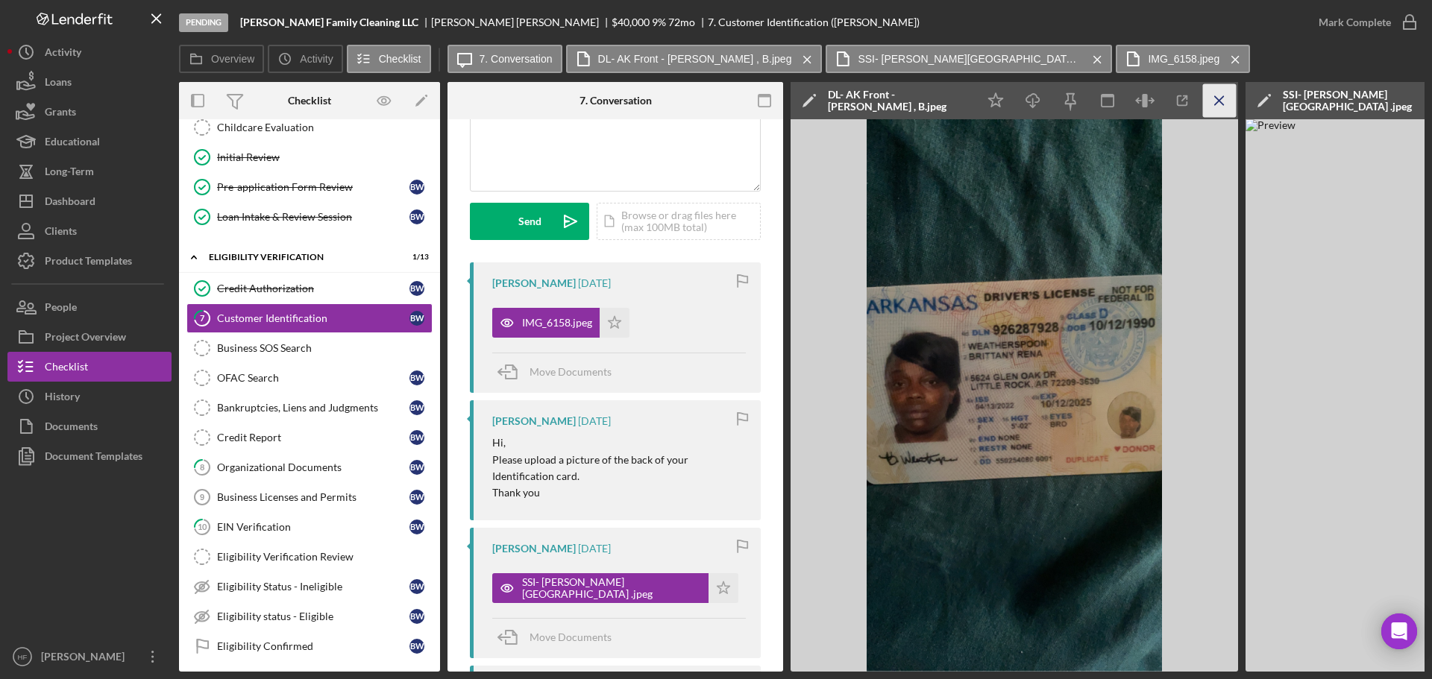
click at [904, 97] on icon "Icon/Menu Close" at bounding box center [1220, 101] width 34 height 34
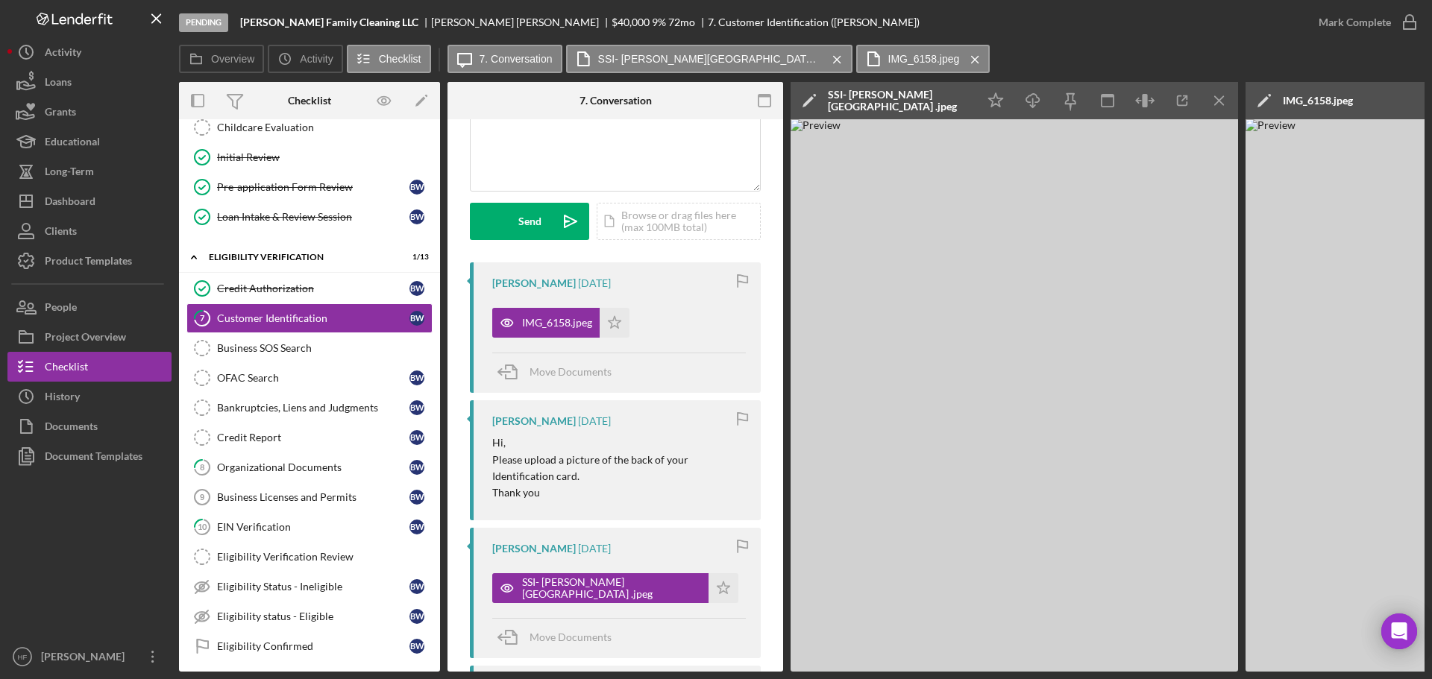
click at [904, 97] on icon "Icon/Menu Close" at bounding box center [1220, 101] width 34 height 34
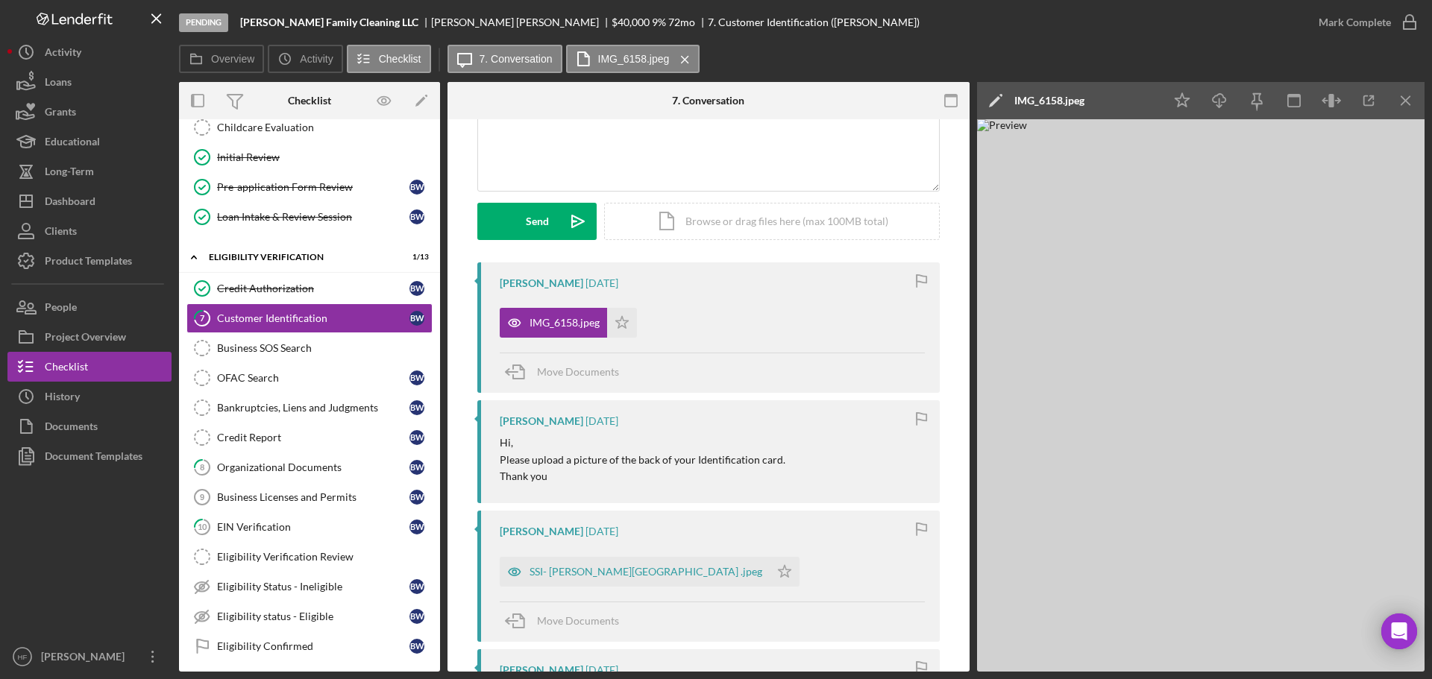
click at [904, 95] on icon at bounding box center [1000, 95] width 3 height 3
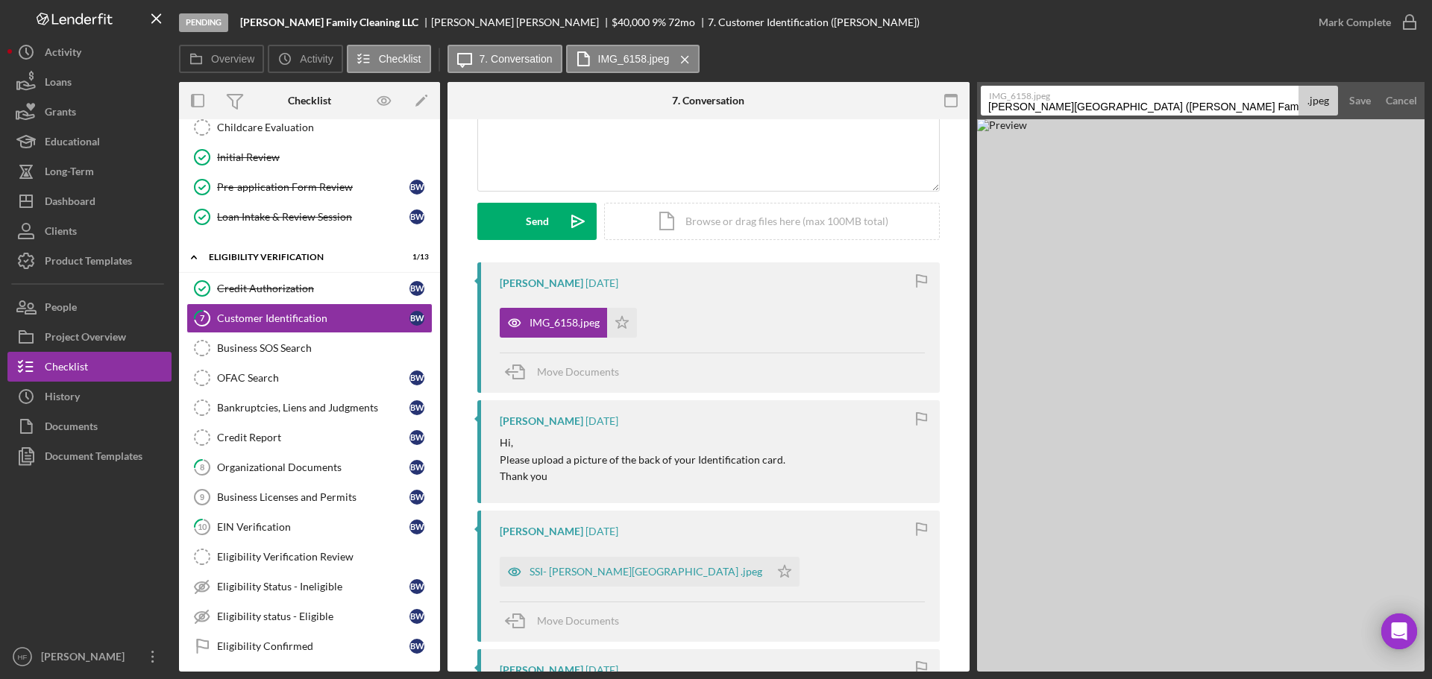
click at [904, 106] on input "Weatherspoon , Brittany (Weatherspoon Family Cleaning LLC) Customer Identificat…" at bounding box center [1140, 101] width 318 height 30
type input "DL- Back Weatherspoon , Brittany (Weatherspoon Family Cleaning LLC) Customer Id…"
click at [904, 86] on button "Save" at bounding box center [1360, 101] width 37 height 30
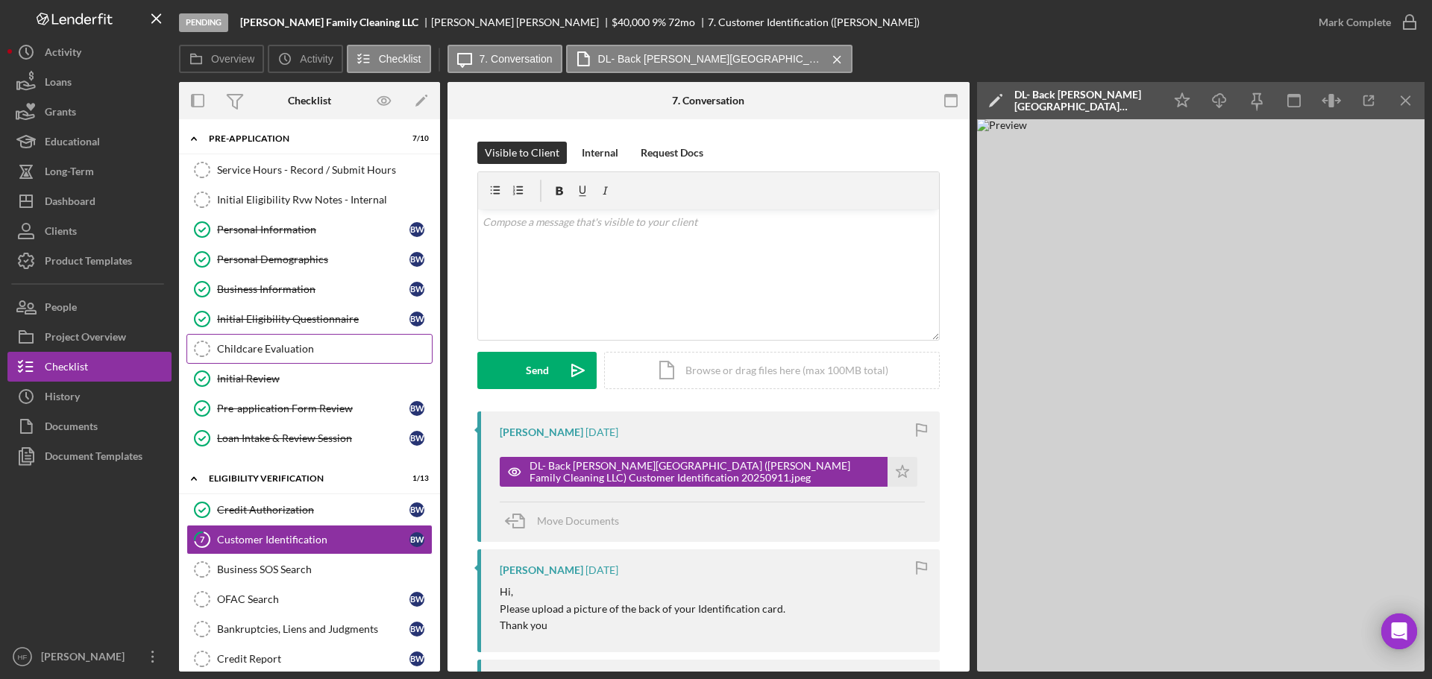
scroll to position [0, 0]
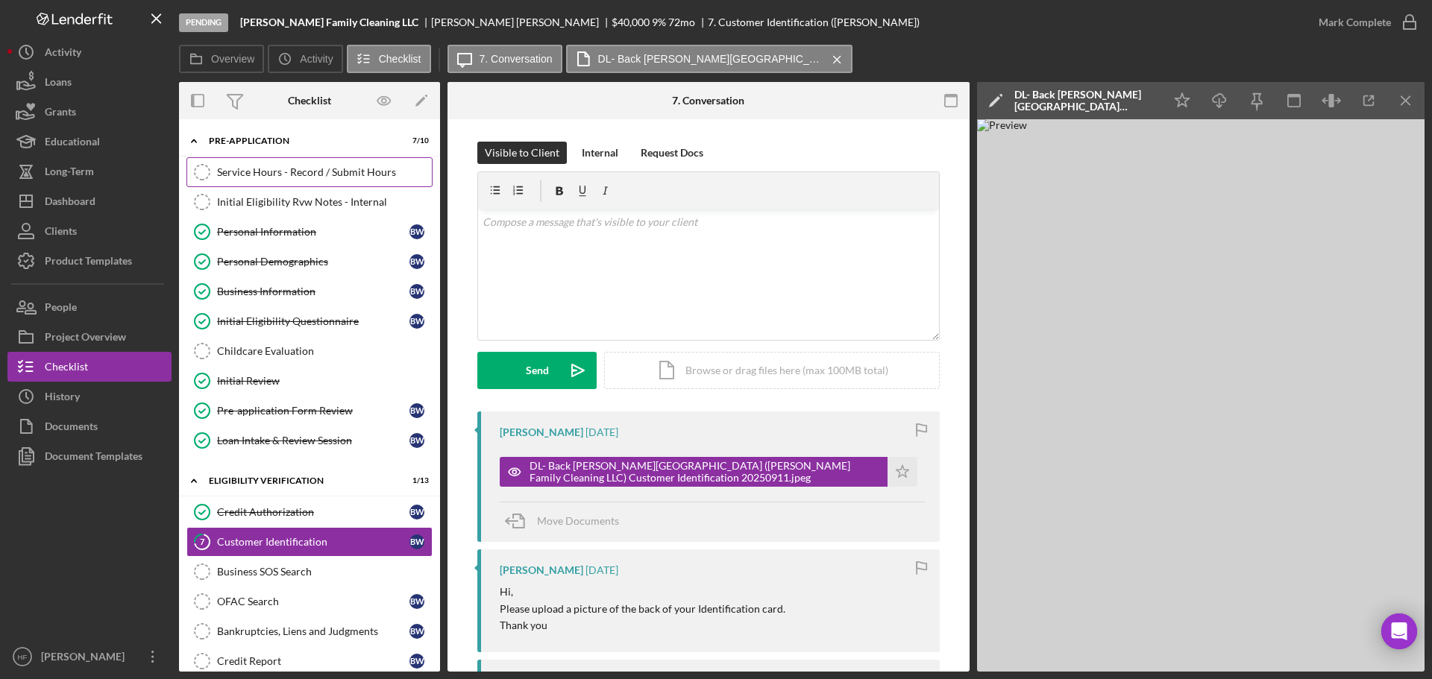
click at [310, 177] on div "Service Hours - Record / Submit Hours" at bounding box center [324, 172] width 215 height 12
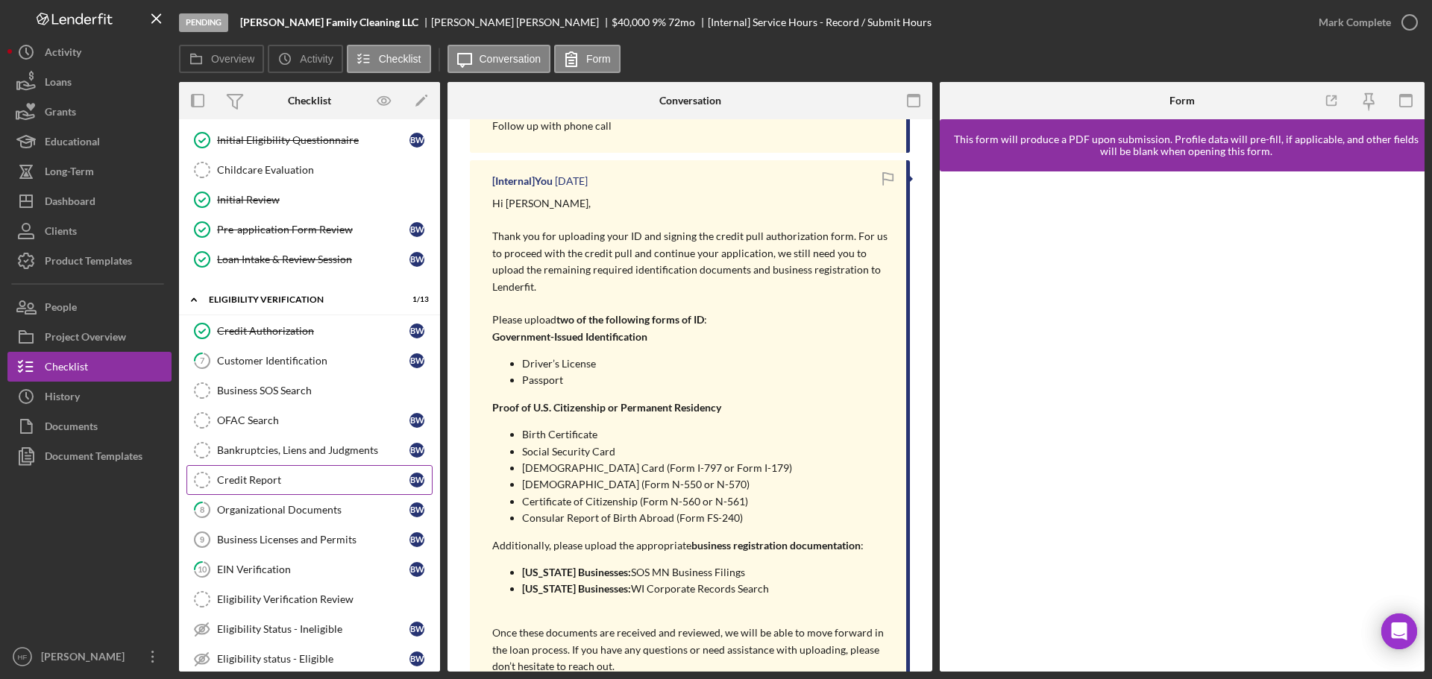
scroll to position [149, 0]
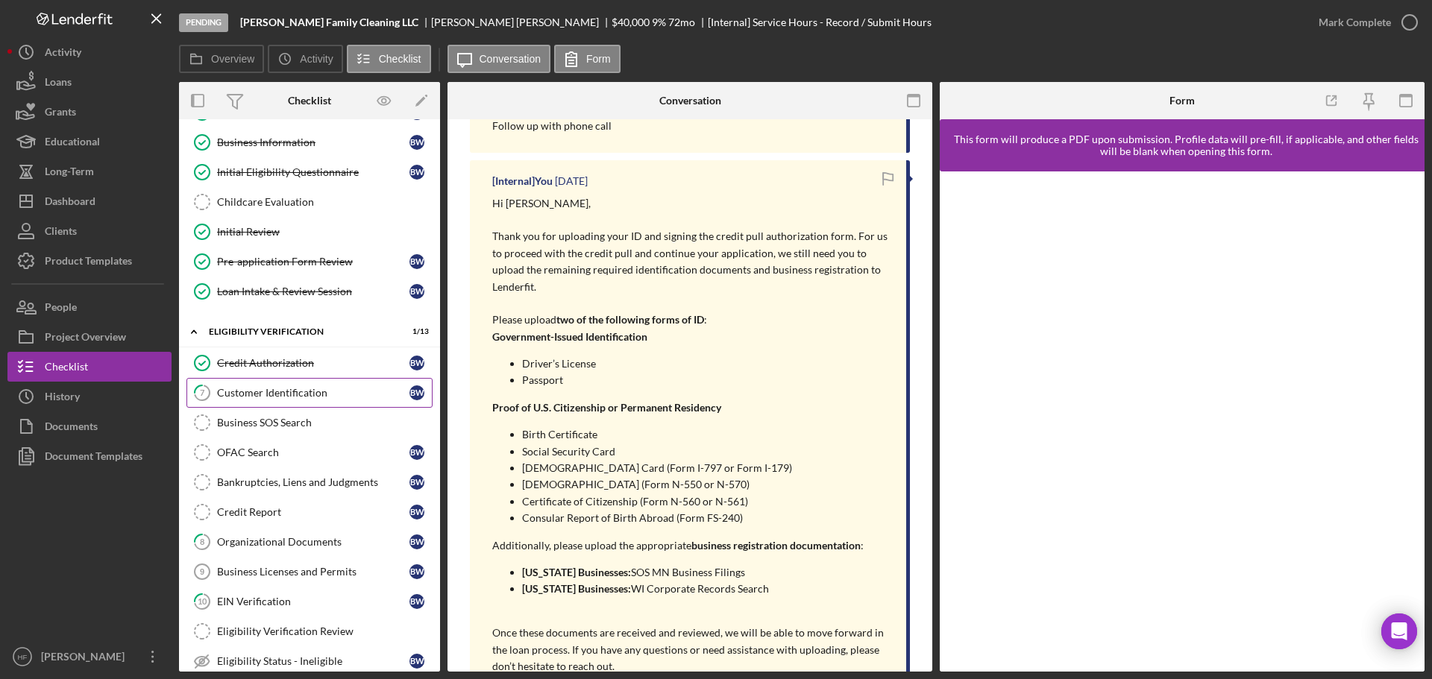
click at [309, 406] on link "7 Customer Identification B W" at bounding box center [309, 393] width 246 height 30
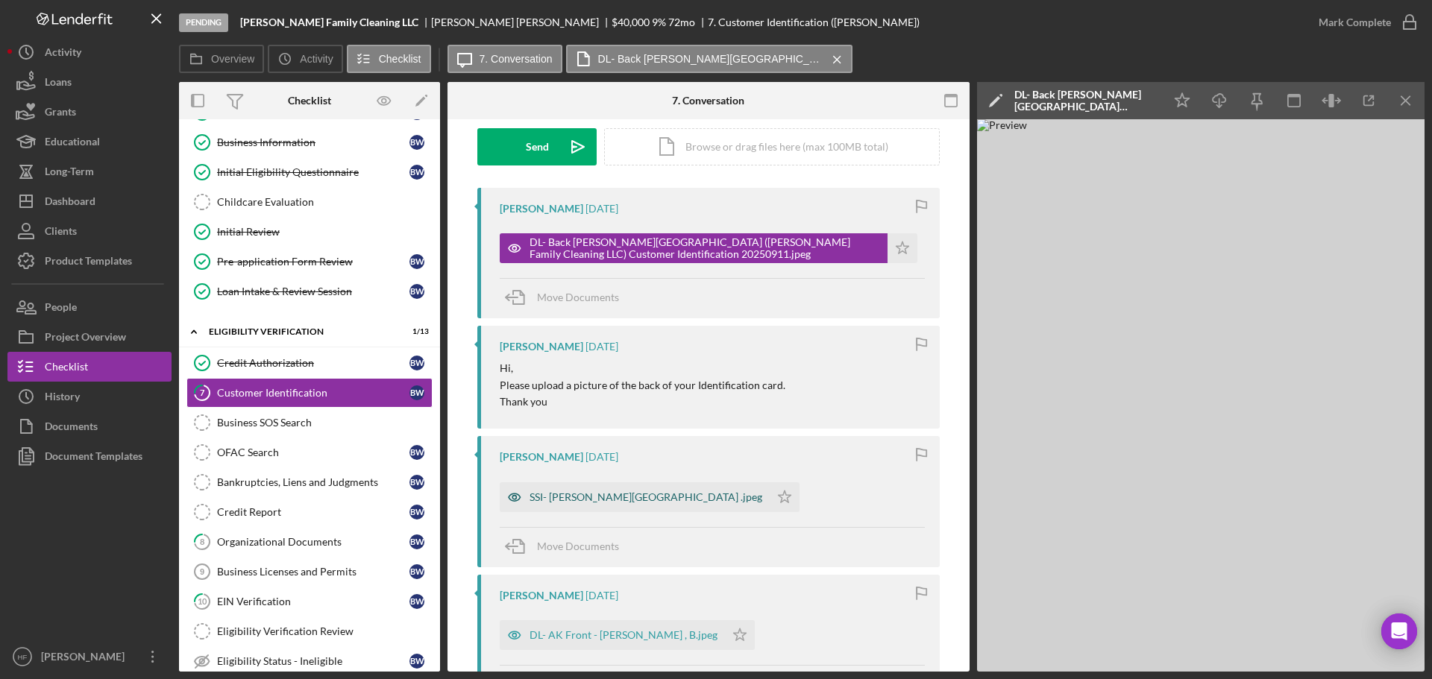
scroll to position [298, 0]
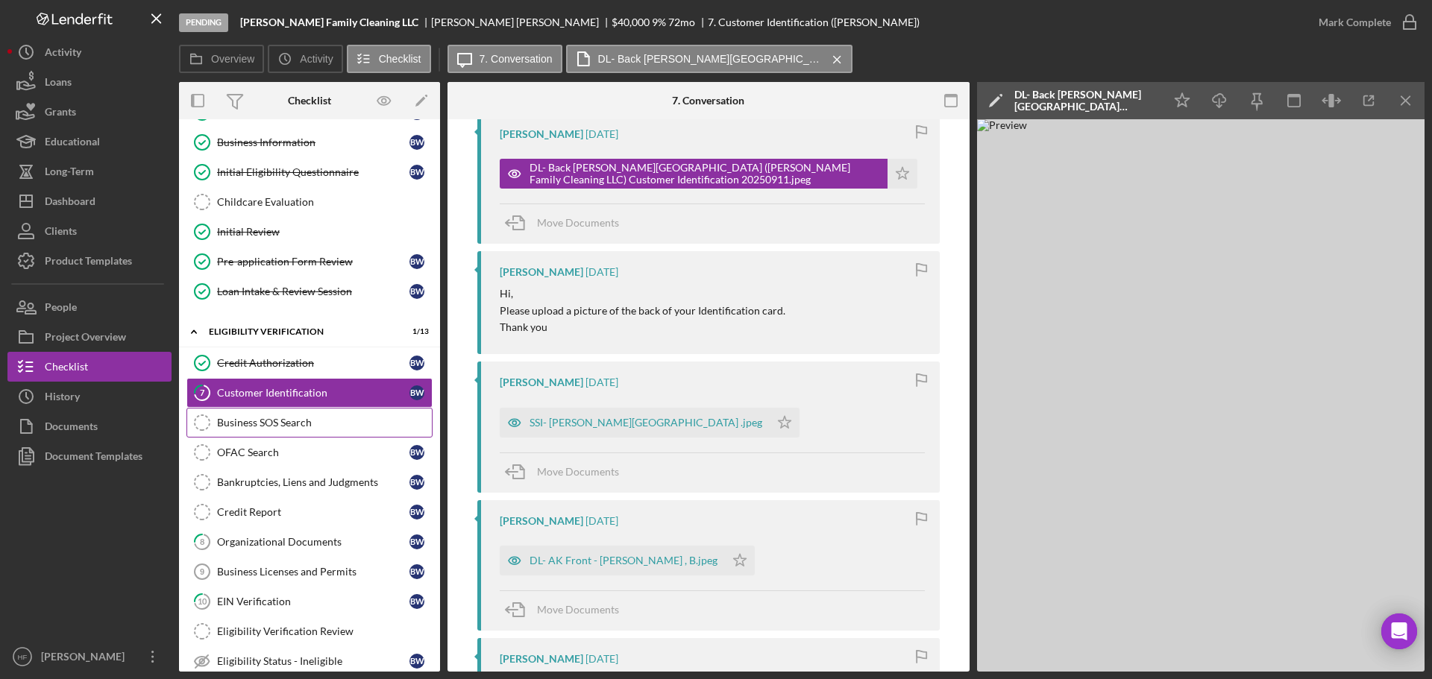
click at [356, 423] on div "Business SOS Search" at bounding box center [324, 423] width 215 height 12
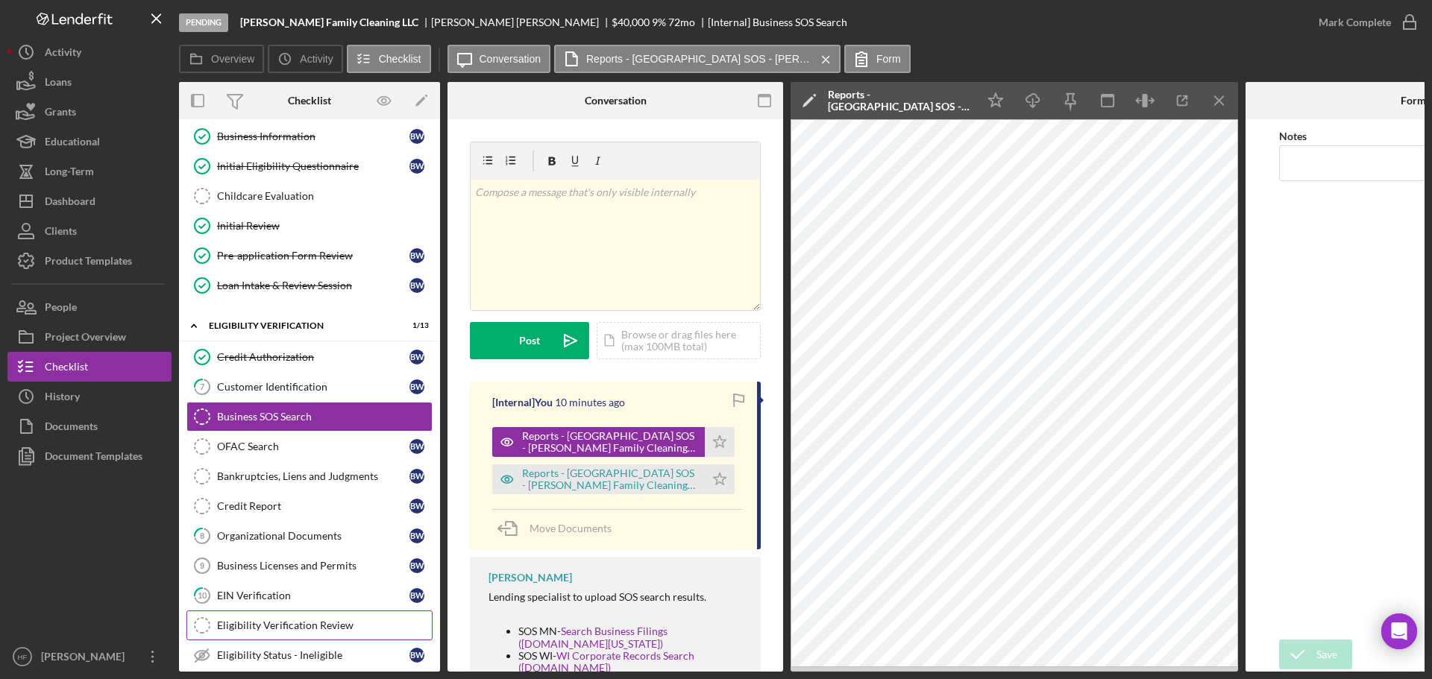
scroll to position [149, 0]
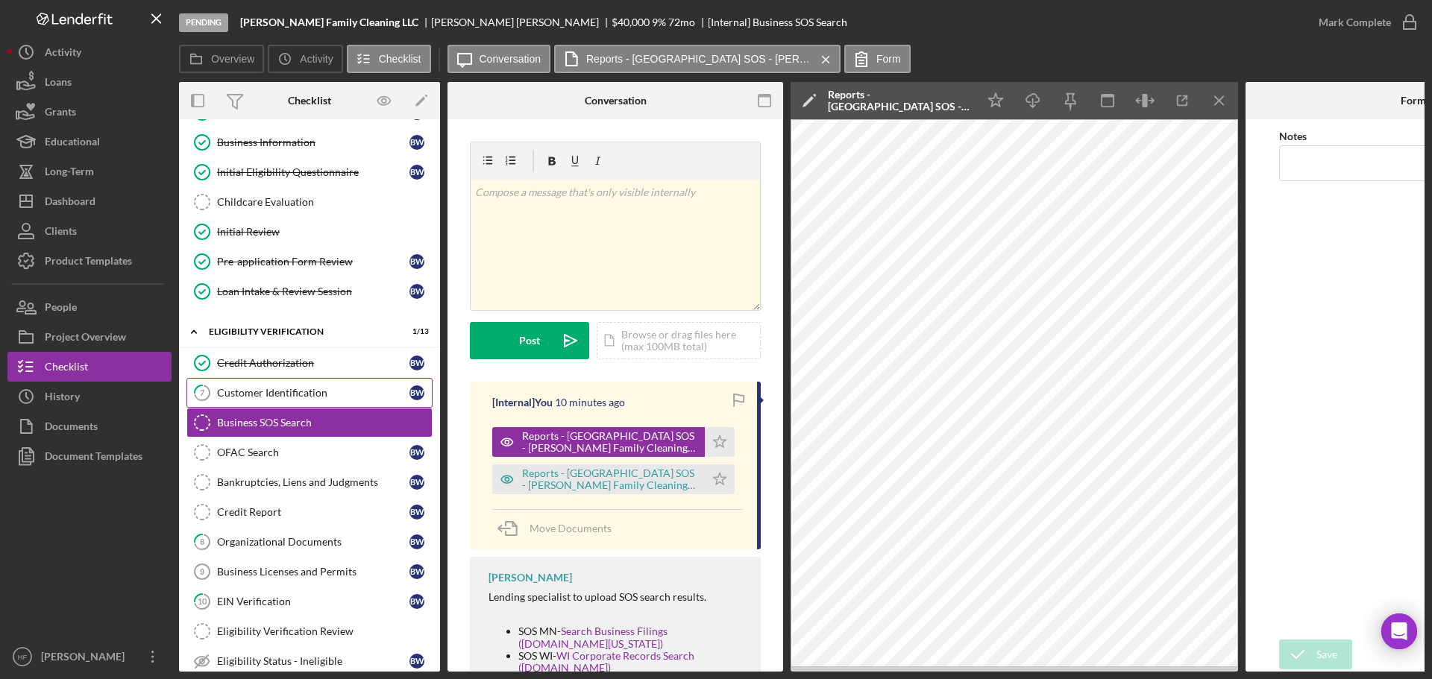
click at [361, 392] on div "Customer Identification" at bounding box center [313, 393] width 192 height 12
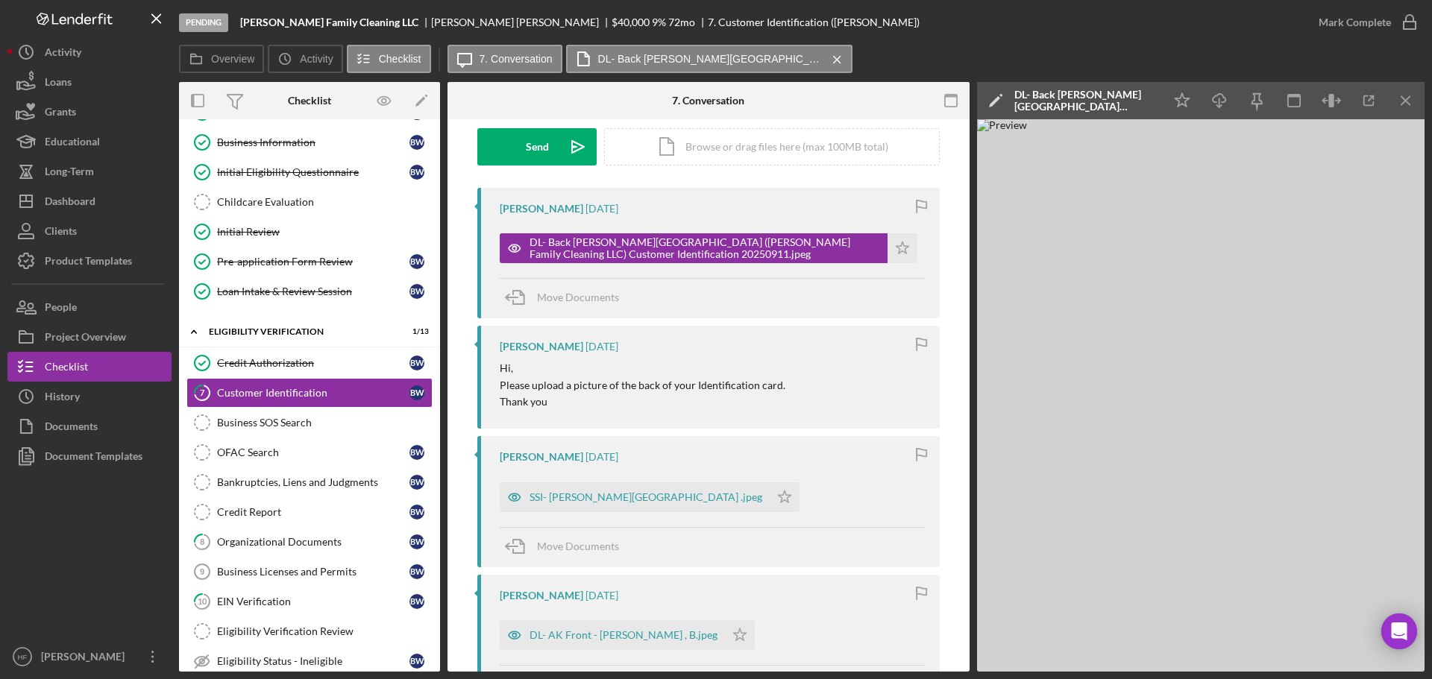
scroll to position [298, 0]
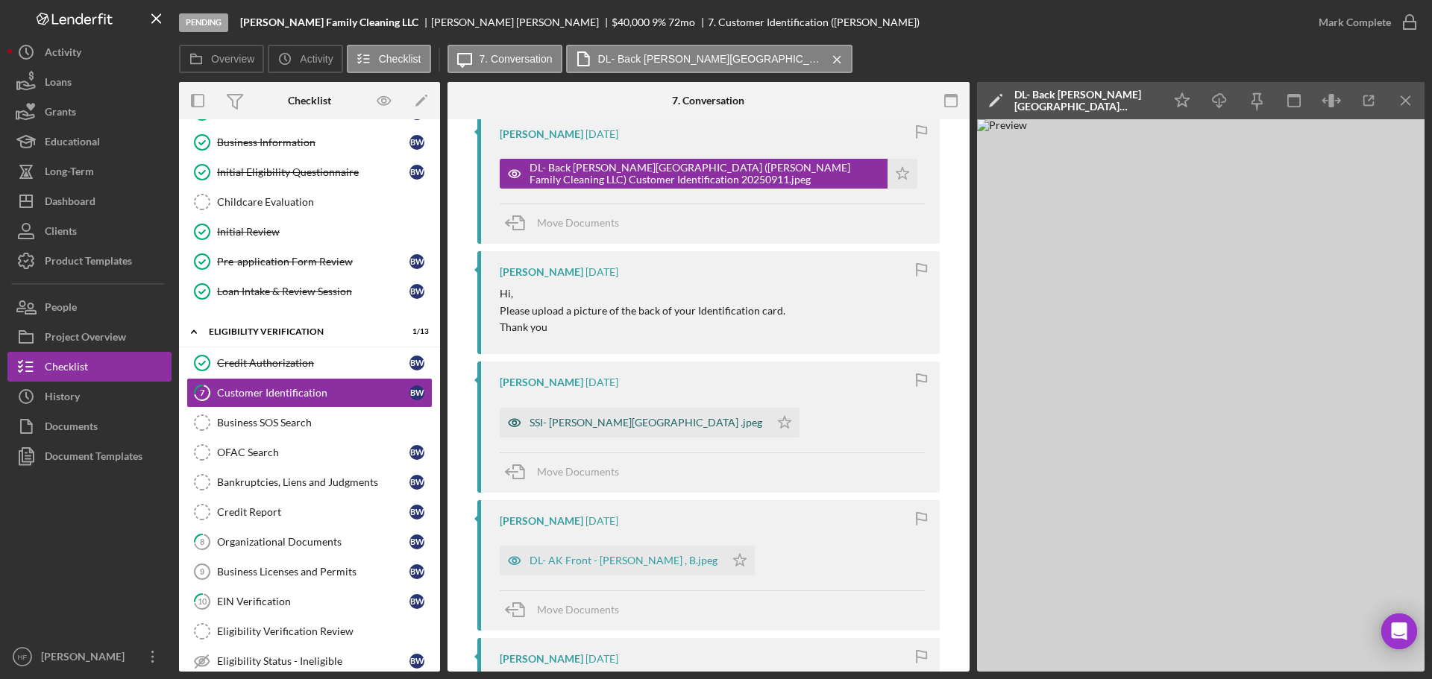
click at [641, 423] on div "SSI- Weatherspoon , Brittany .jpeg" at bounding box center [645, 423] width 233 height 12
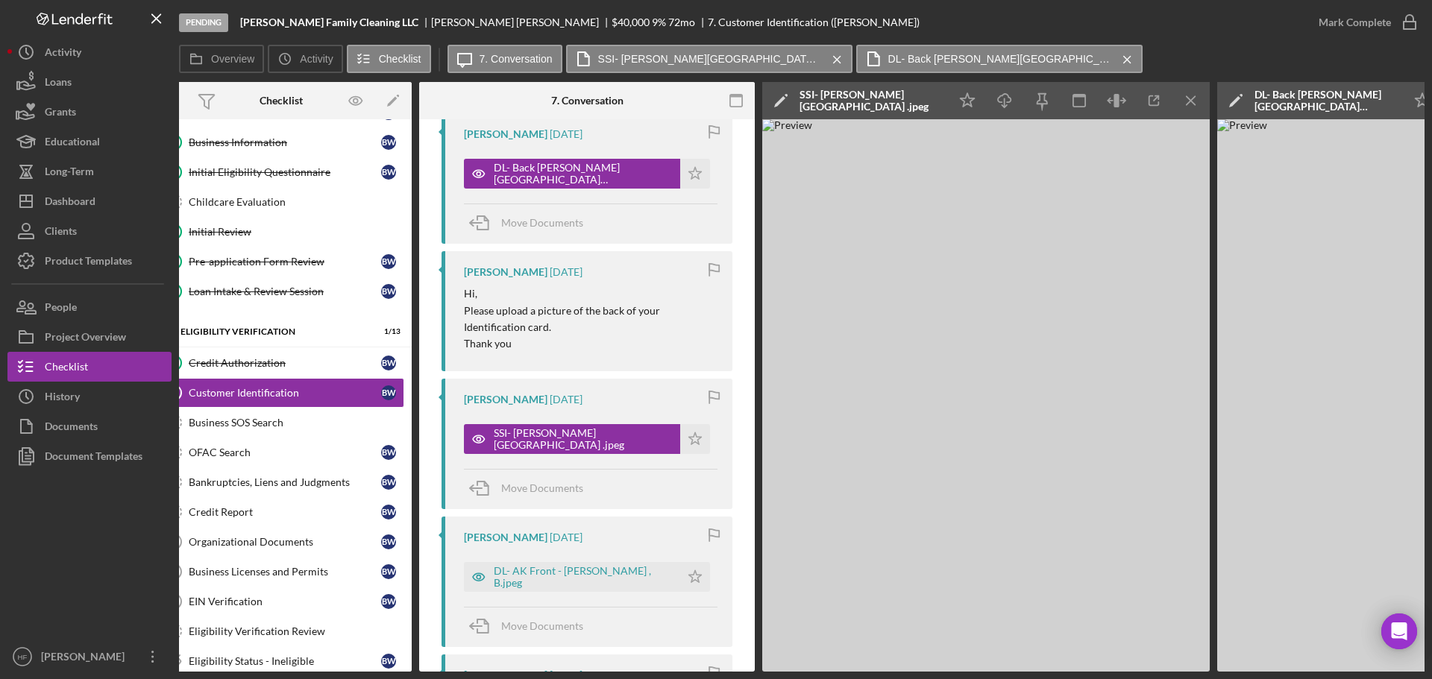
scroll to position [0, 0]
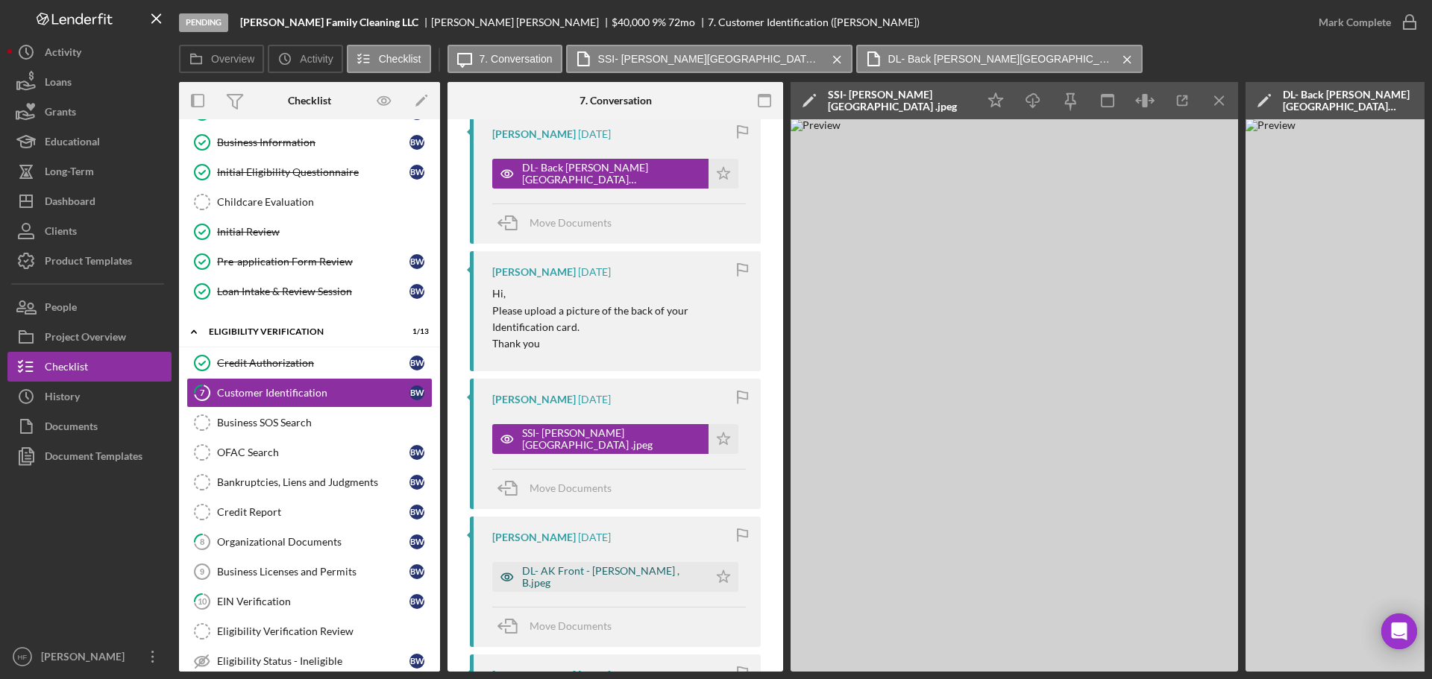
click at [589, 447] on div "DL- AK Front - [PERSON_NAME] , B.jpeg" at bounding box center [600, 577] width 216 height 30
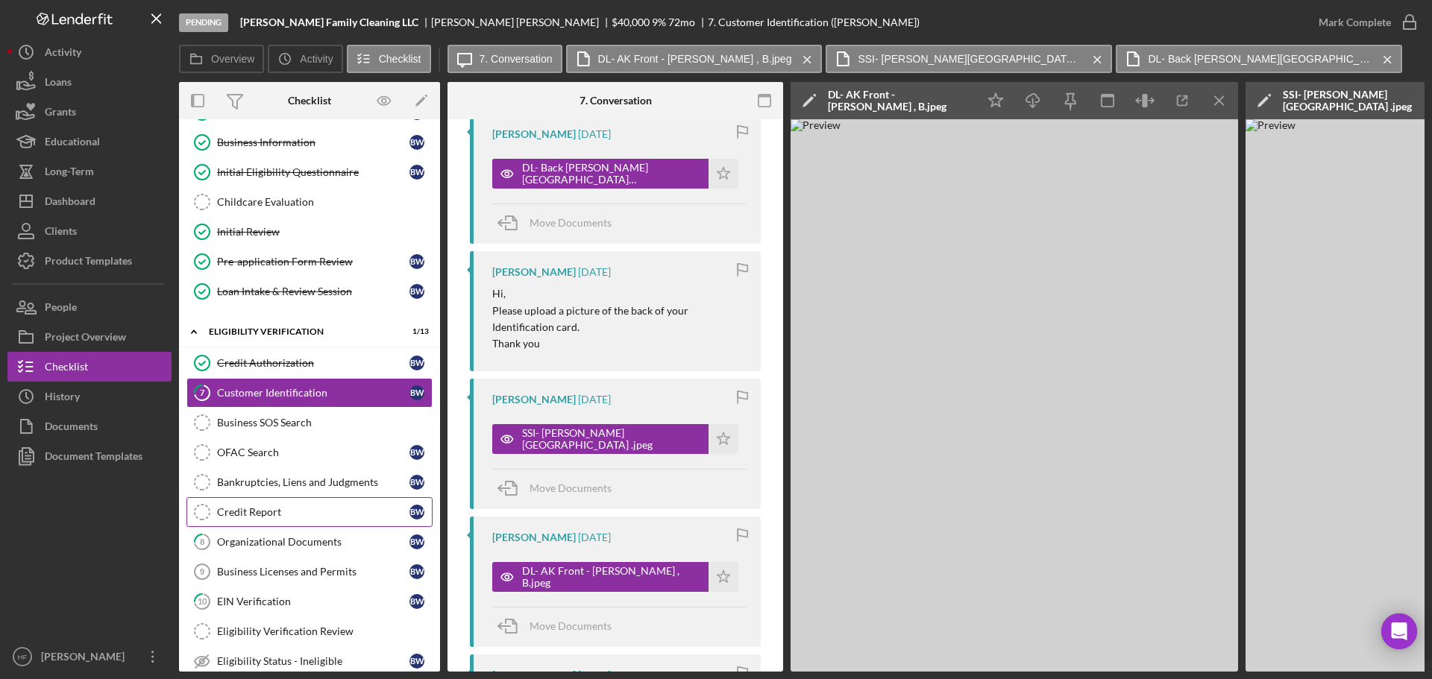
click at [290, 447] on div "Credit Report" at bounding box center [313, 512] width 192 height 12
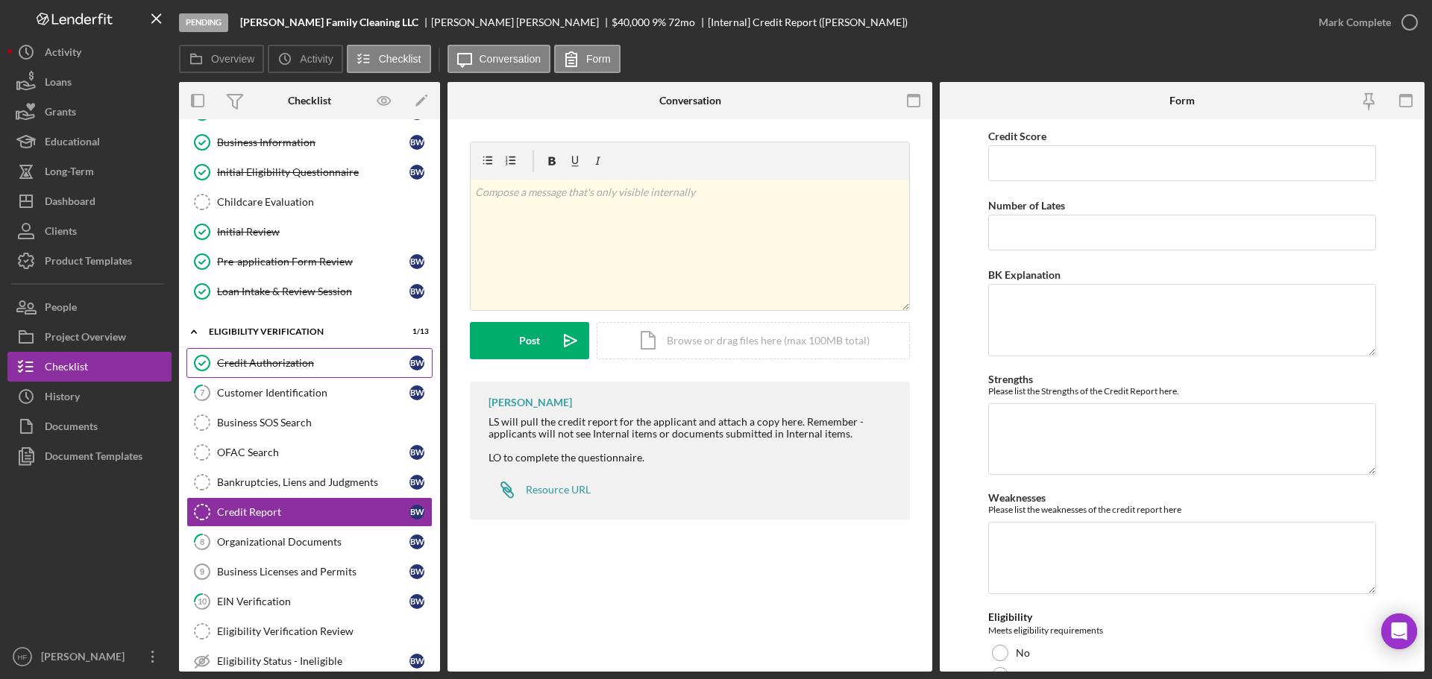
click at [295, 358] on div "Credit Authorization" at bounding box center [313, 363] width 192 height 12
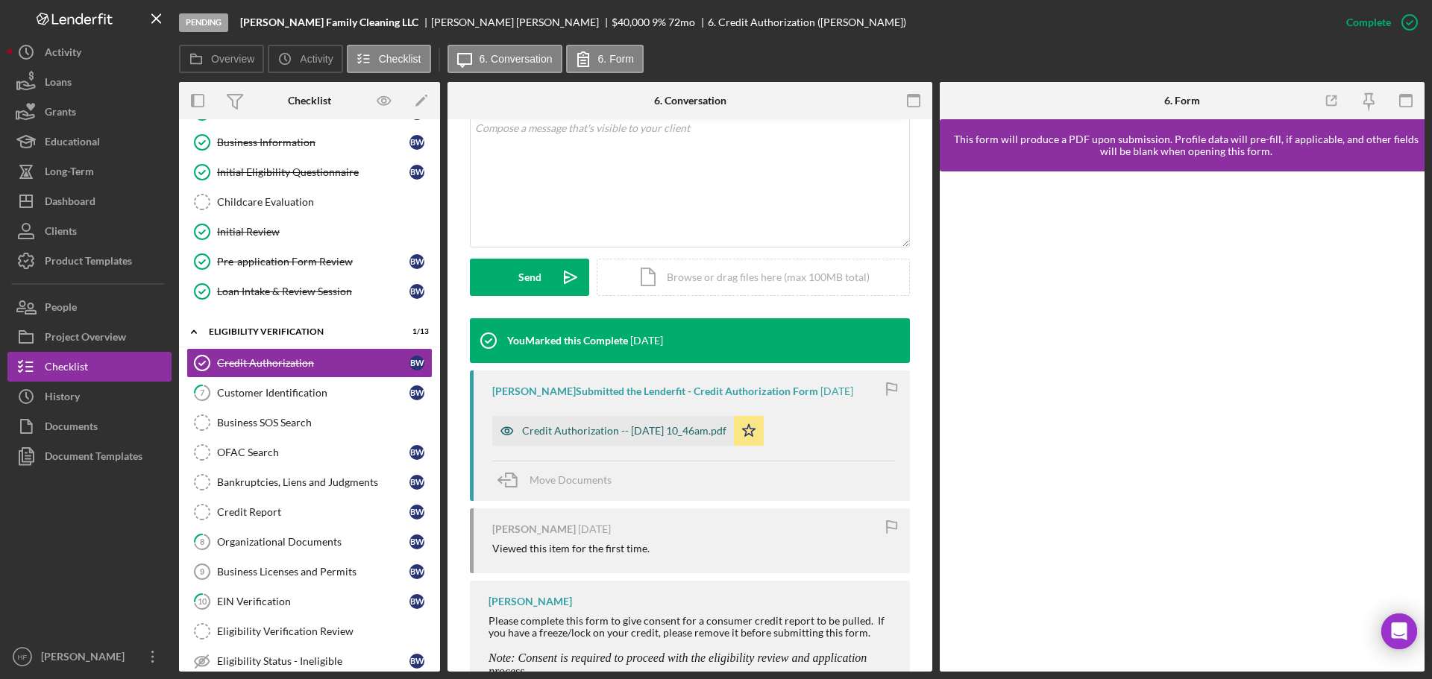
click at [638, 437] on div "Credit Authorization -- 2025-09-08 10_46am.pdf" at bounding box center [624, 431] width 204 height 12
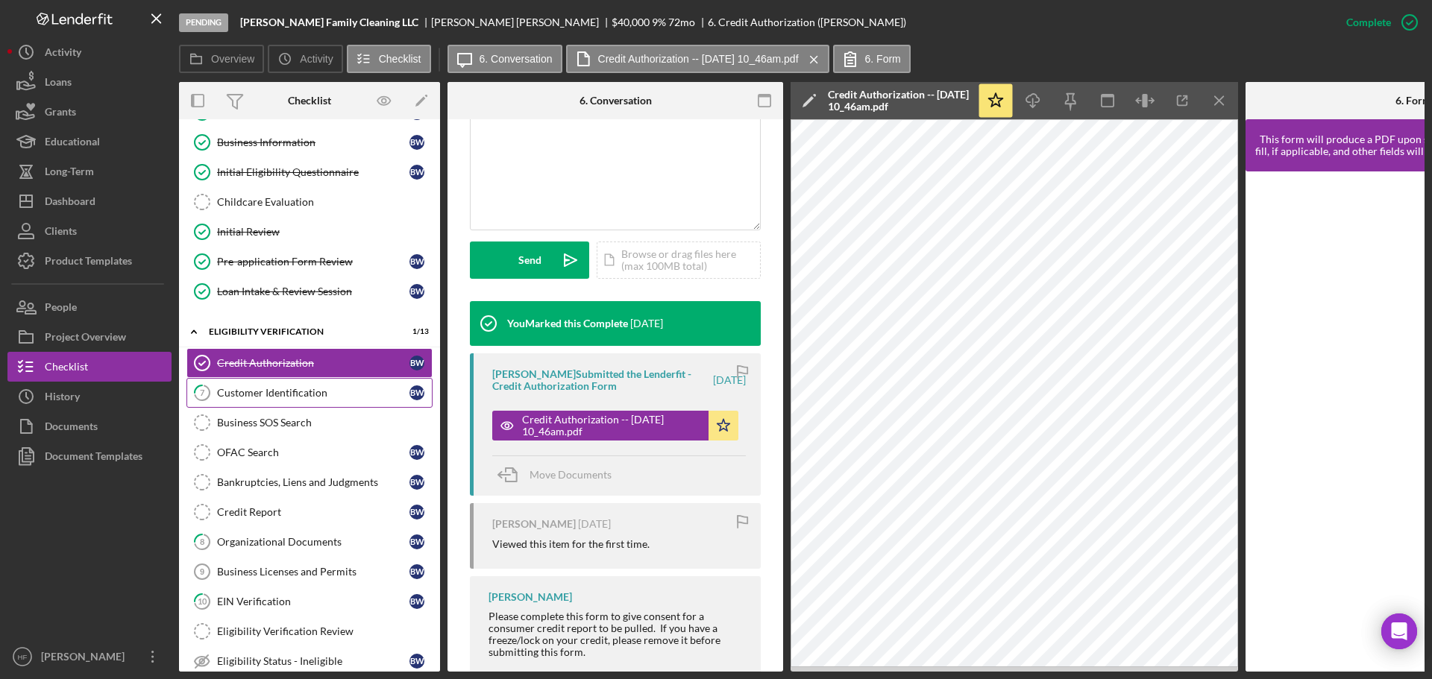
click at [324, 401] on link "7 Customer Identification B W" at bounding box center [309, 393] width 246 height 30
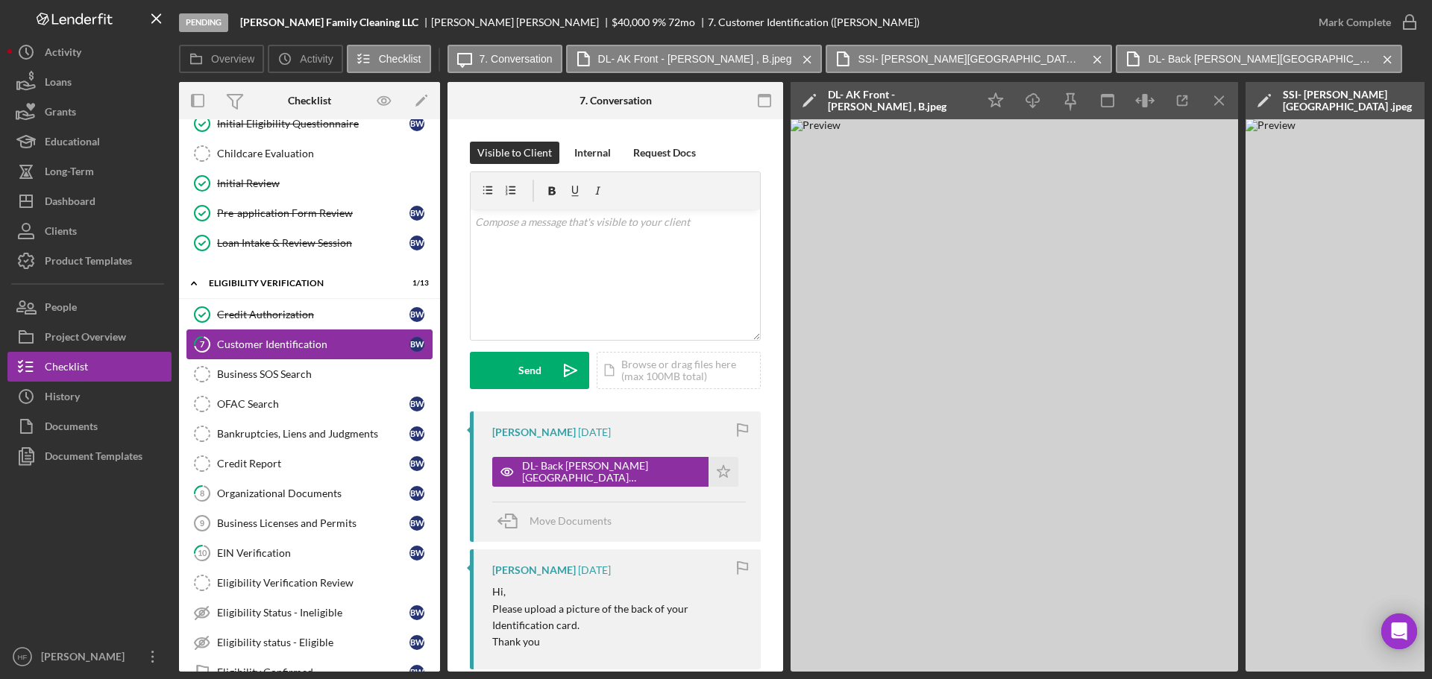
scroll to position [224, 0]
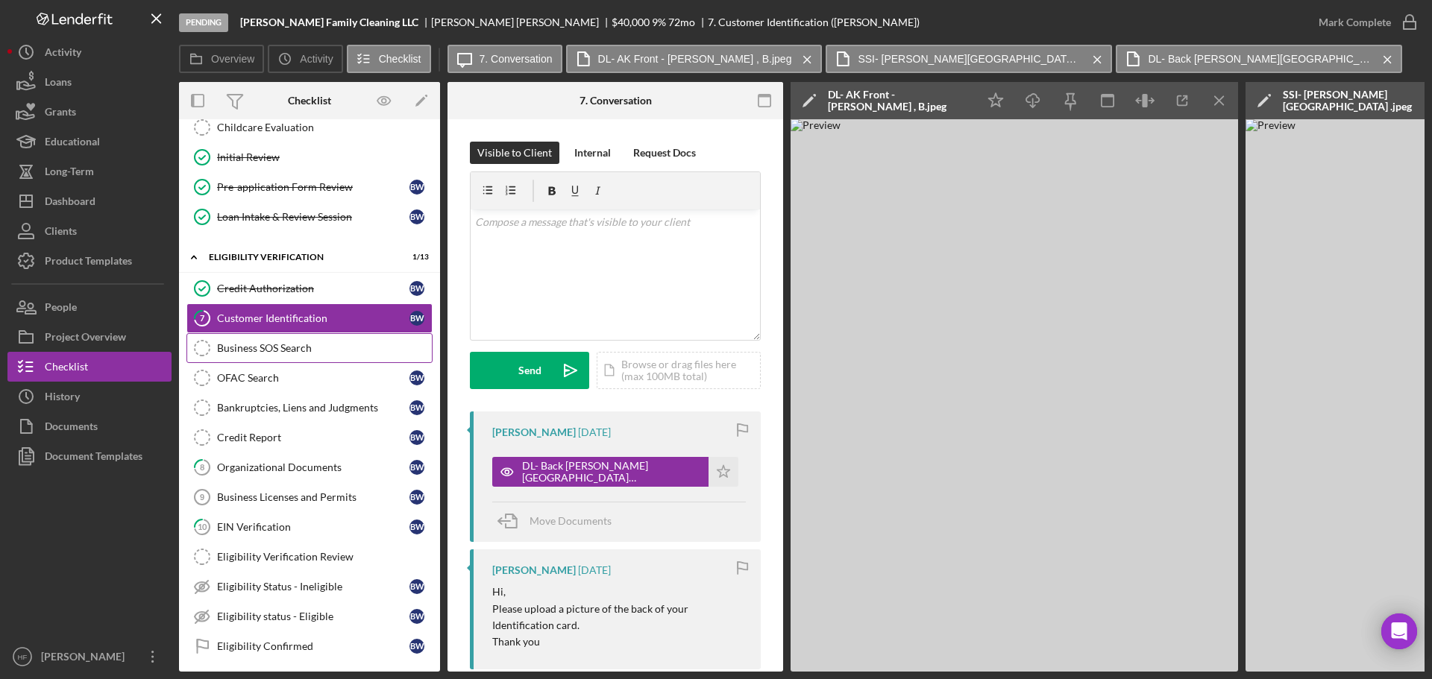
click at [301, 342] on div "Business SOS Search" at bounding box center [324, 348] width 215 height 12
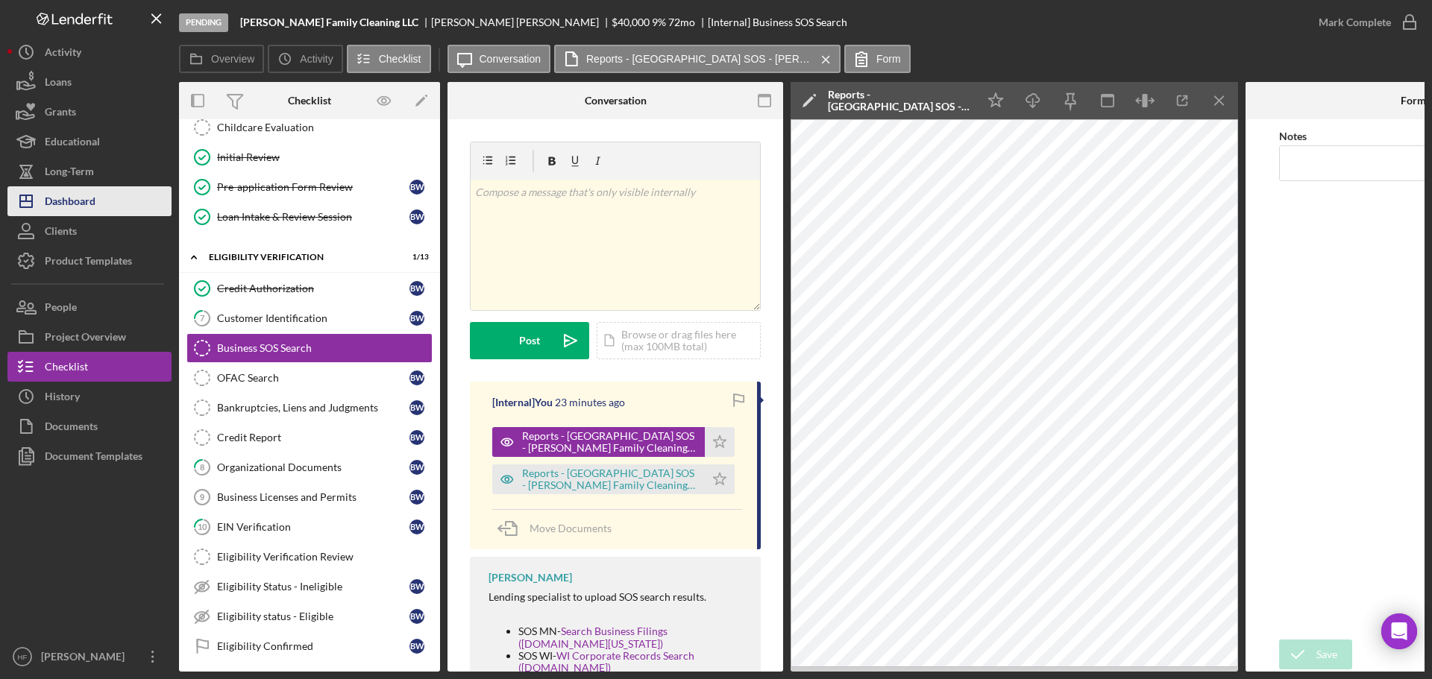
drag, startPoint x: 84, startPoint y: 204, endPoint x: 91, endPoint y: 208, distance: 7.7
click at [84, 204] on div "Dashboard" at bounding box center [70, 203] width 51 height 34
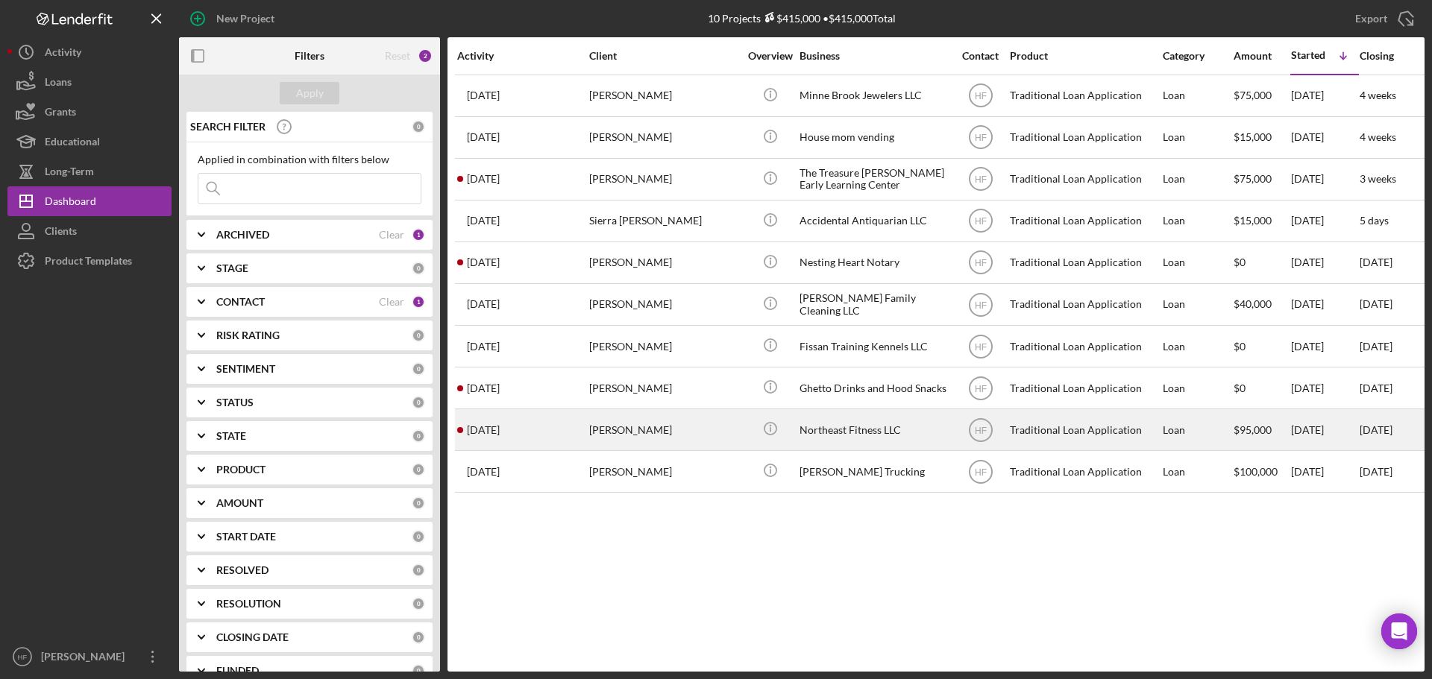
click at [667, 430] on div "[PERSON_NAME]" at bounding box center [663, 430] width 149 height 40
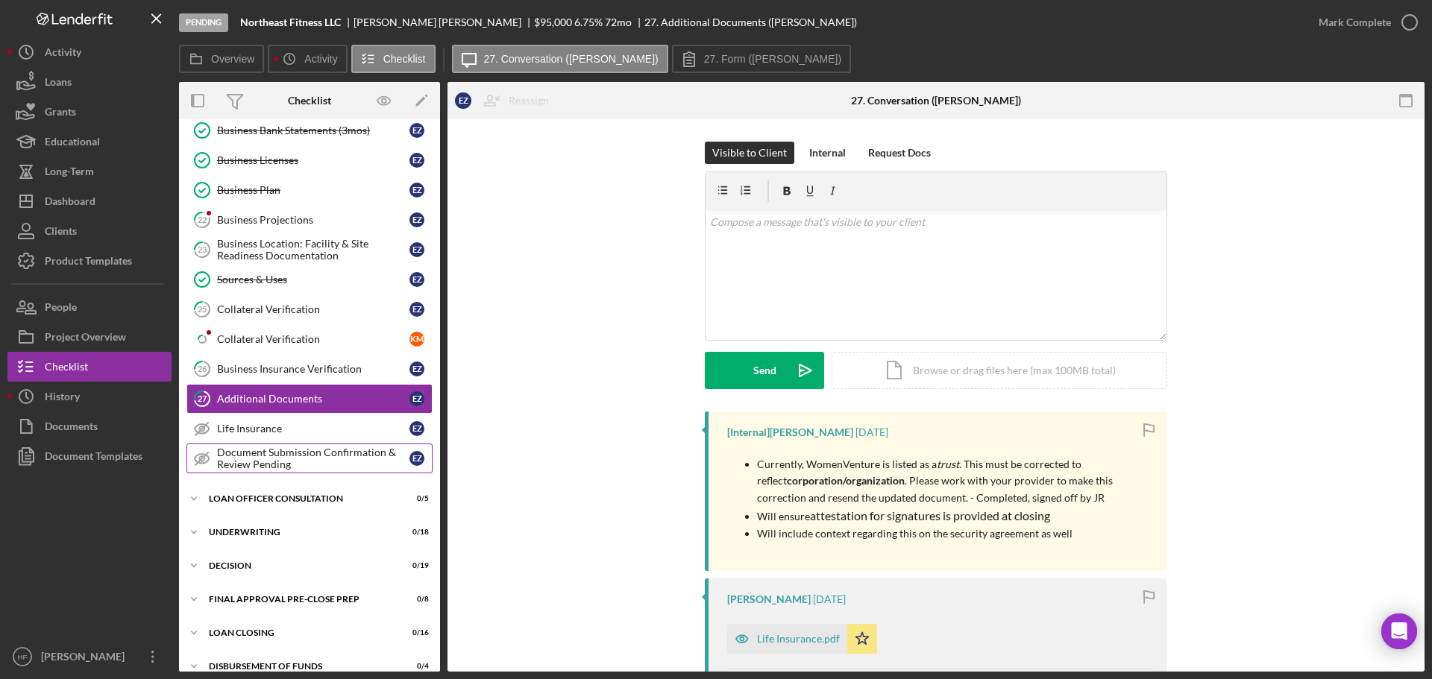
scroll to position [562, 0]
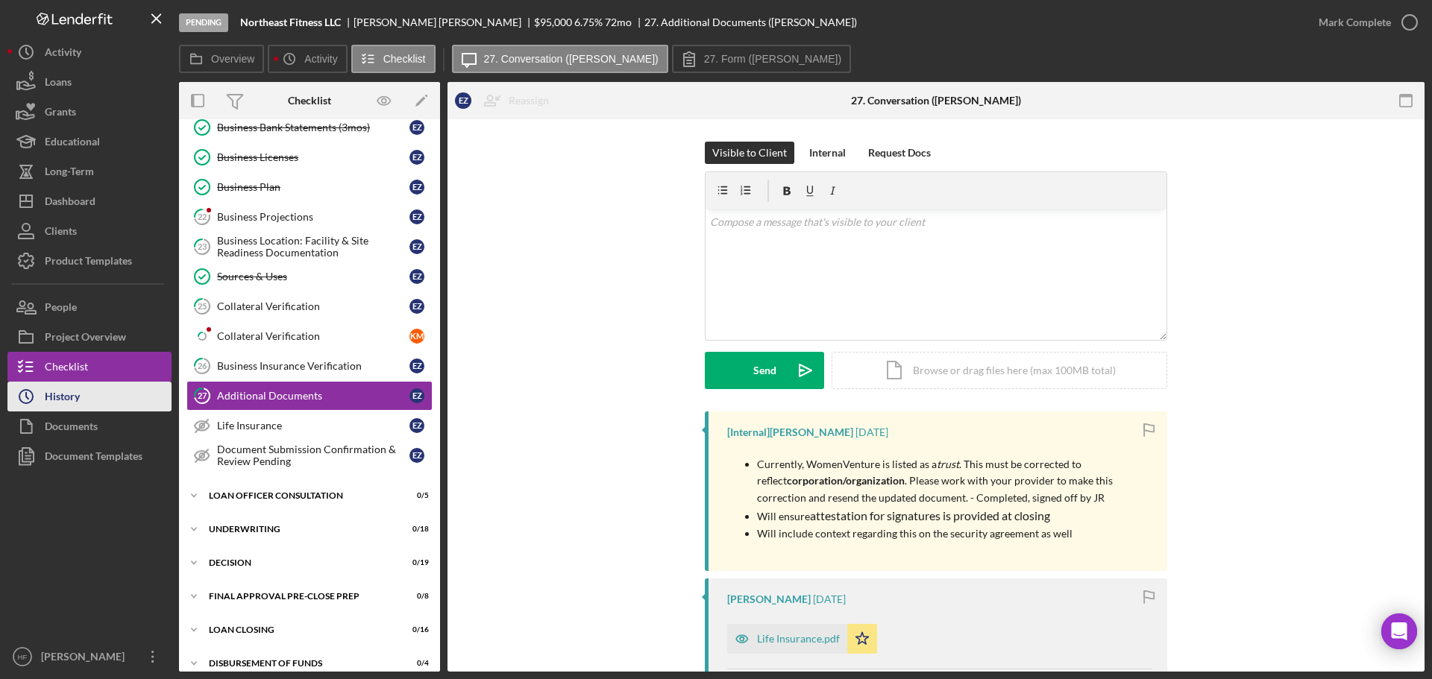
click at [75, 389] on div "History" at bounding box center [62, 399] width 35 height 34
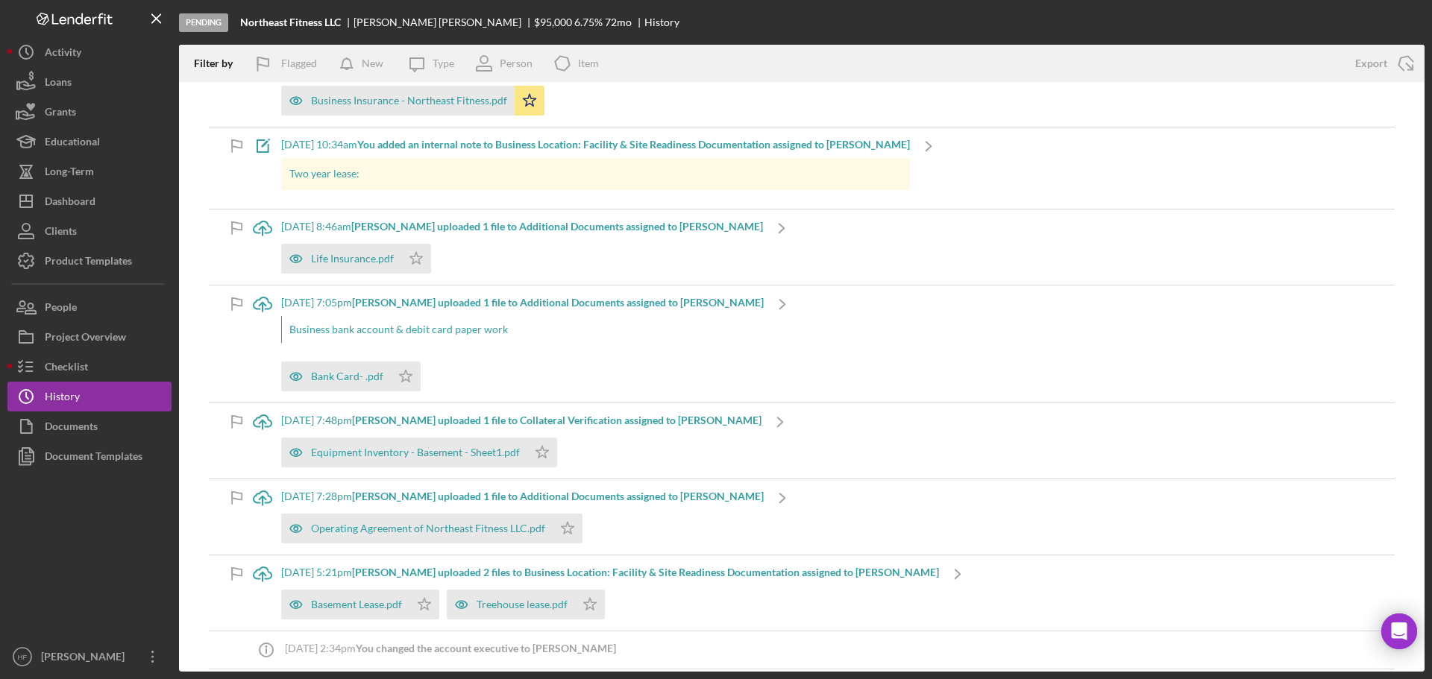
scroll to position [1193, 0]
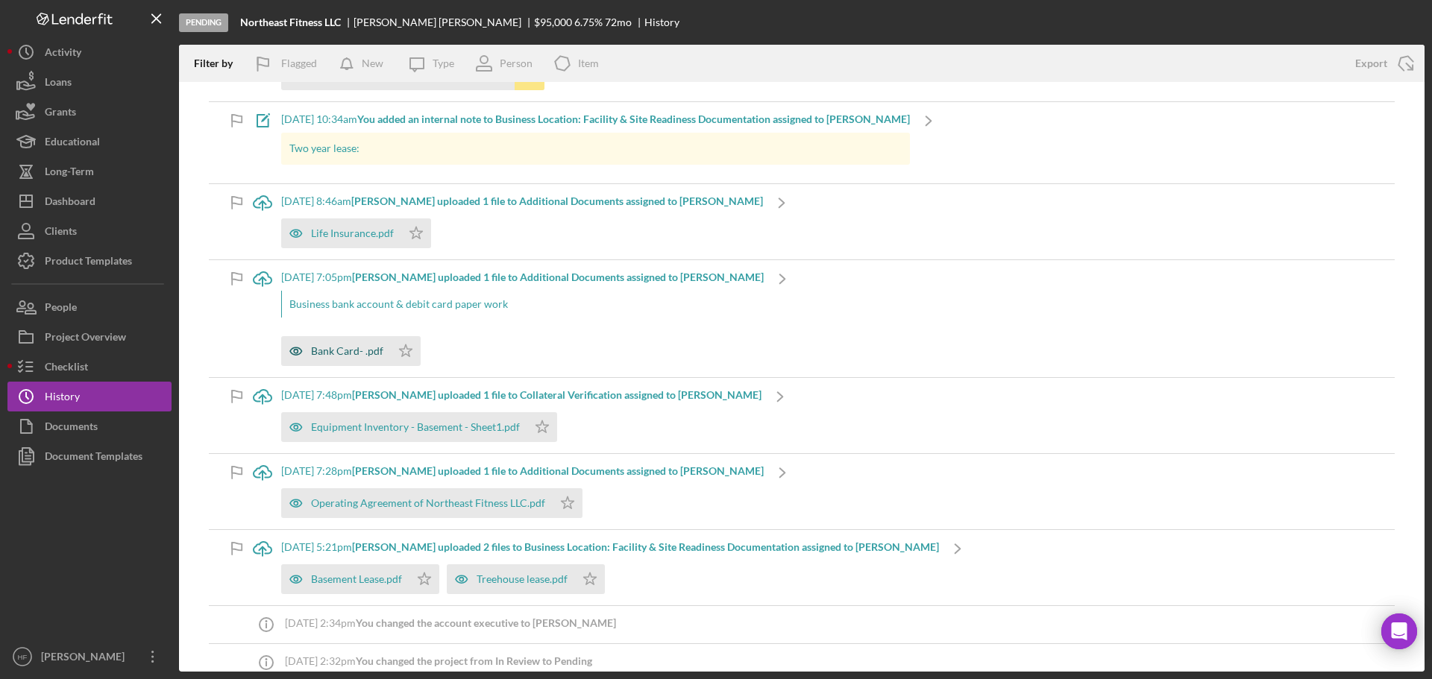
click at [348, 349] on div "Bank Card- .pdf" at bounding box center [336, 351] width 110 height 30
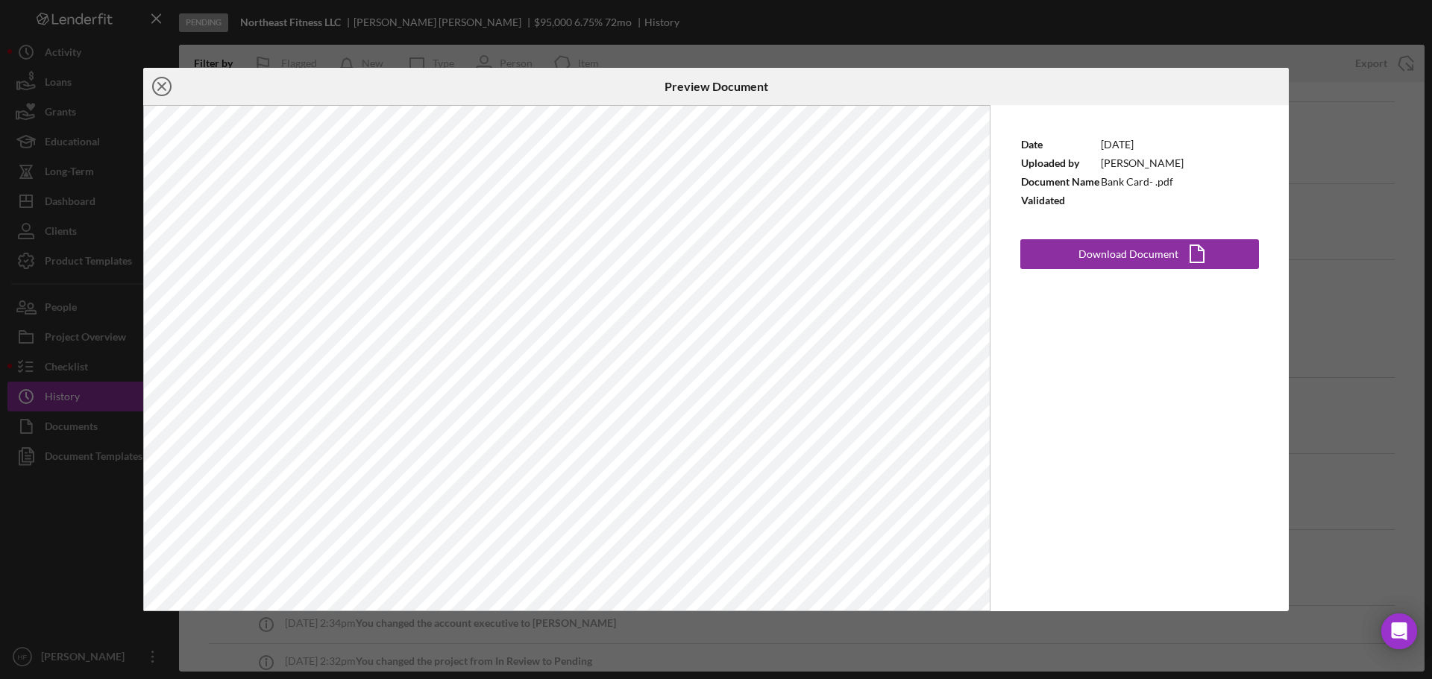
click at [166, 88] on icon "Icon/Close" at bounding box center [161, 86] width 37 height 37
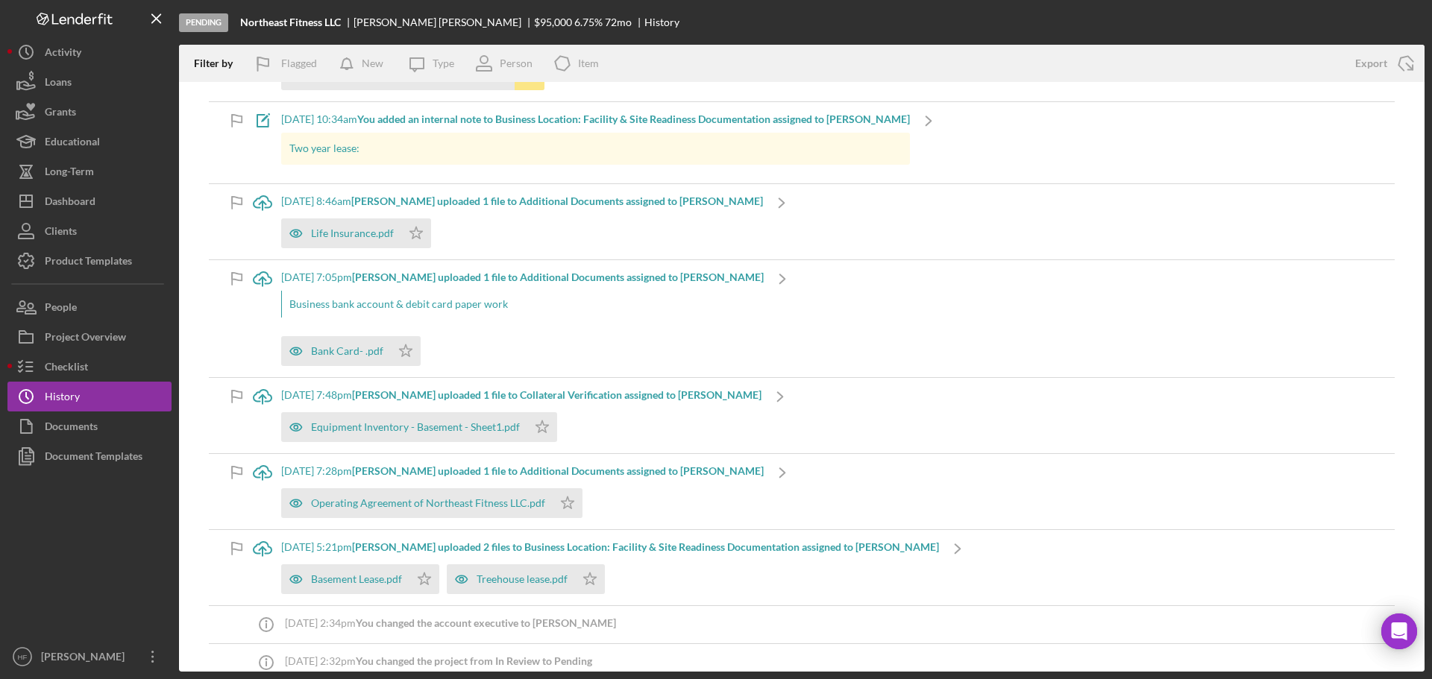
click at [570, 311] on div "9/18/2025 at 7:05pm Elizabeth Z. uploaded 1 file to Additional Documents assign…" at bounding box center [522, 318] width 482 height 117
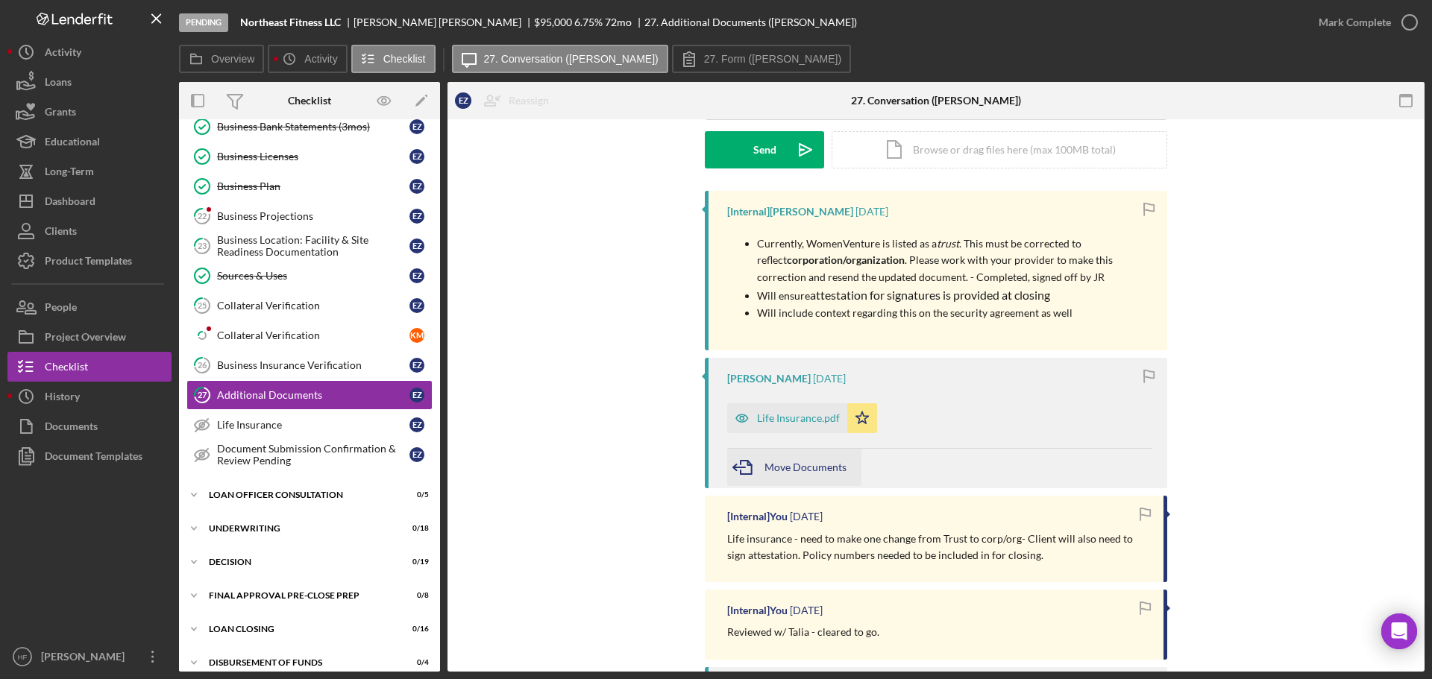
scroll to position [224, 0]
click at [812, 408] on div "Life Insurance.pdf" at bounding box center [787, 415] width 120 height 30
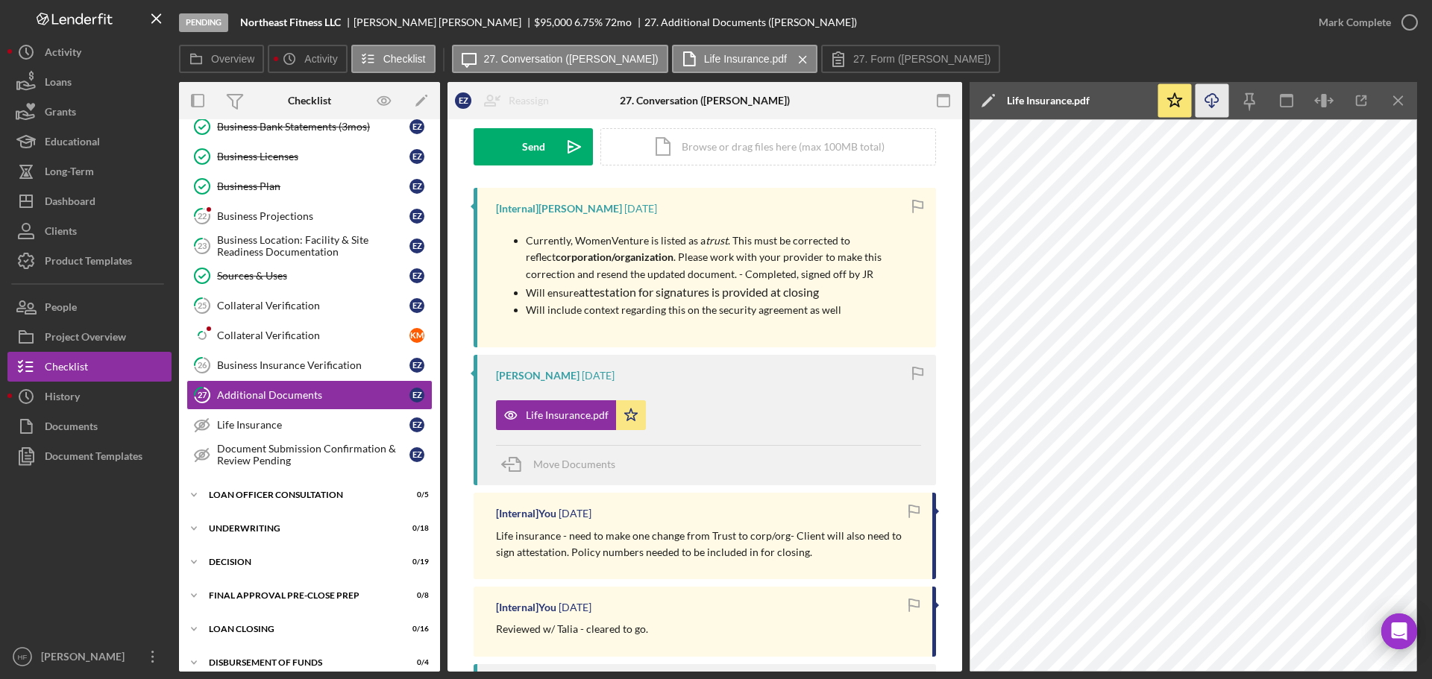
click at [904, 102] on icon "Icon/Download" at bounding box center [1212, 101] width 34 height 34
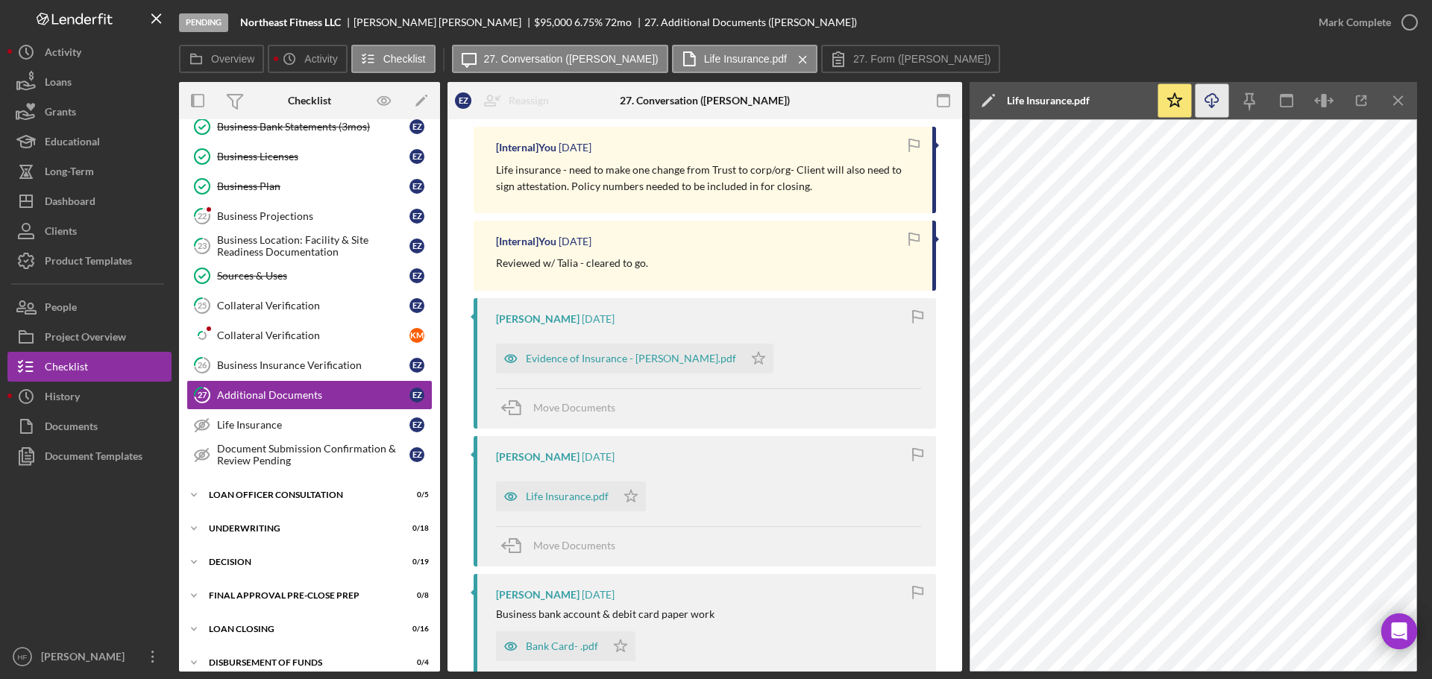
scroll to position [671, 0]
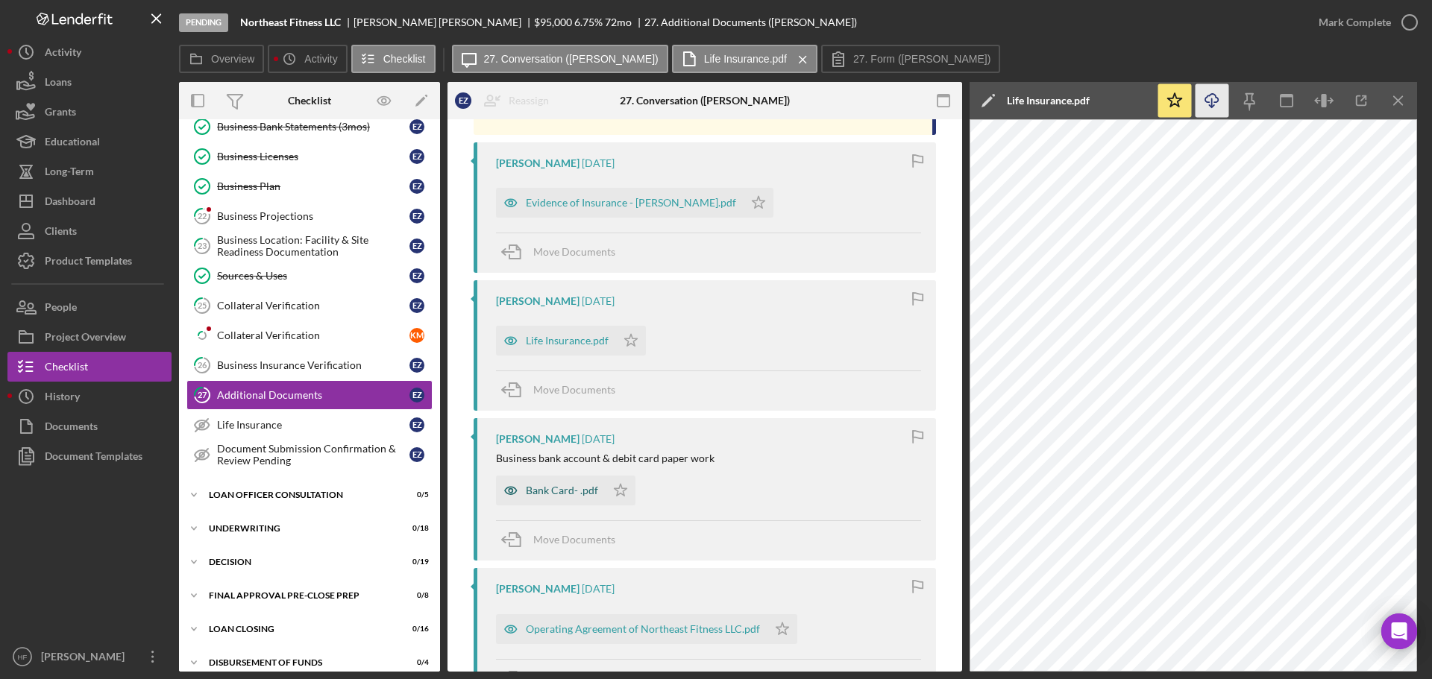
drag, startPoint x: 556, startPoint y: 494, endPoint x: 582, endPoint y: 477, distance: 30.8
click at [556, 447] on div "Bank Card- .pdf" at bounding box center [562, 491] width 72 height 12
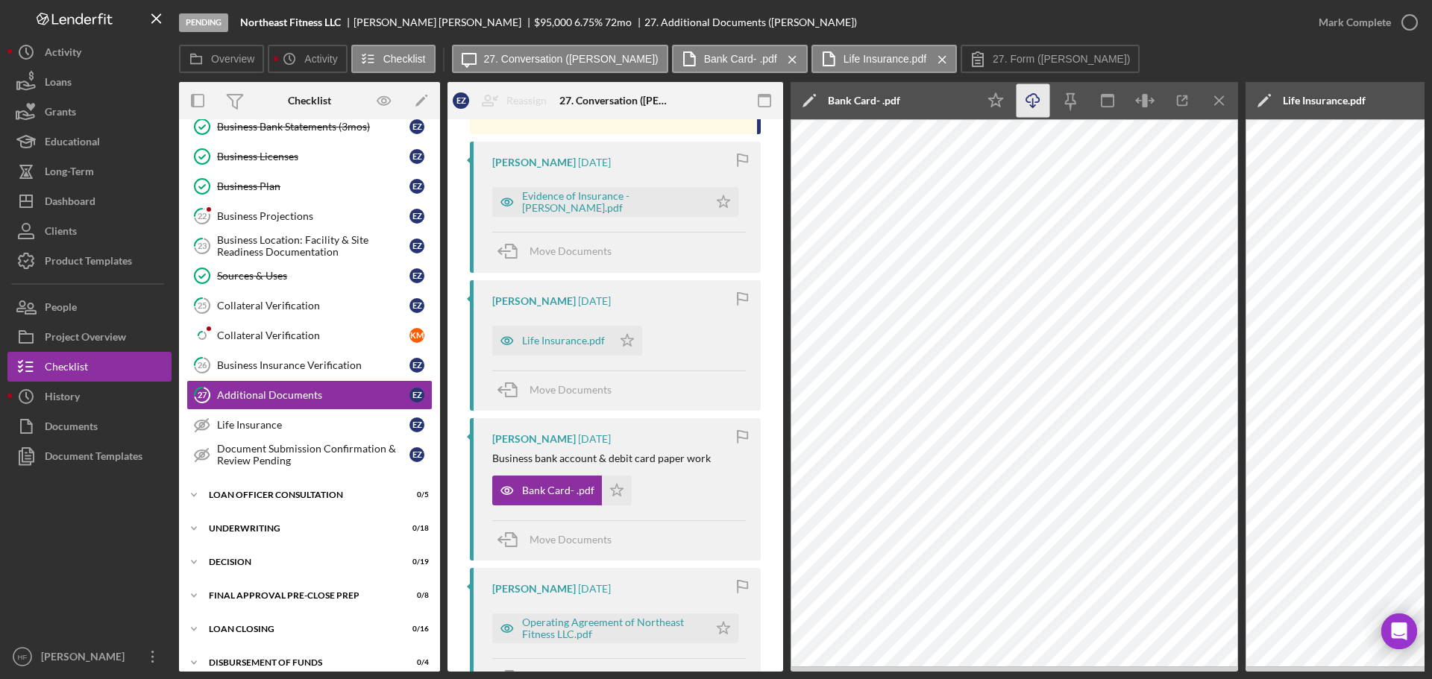
click at [904, 95] on icon "Icon/Download" at bounding box center [1033, 101] width 34 height 34
